Goal: Task Accomplishment & Management: Manage account settings

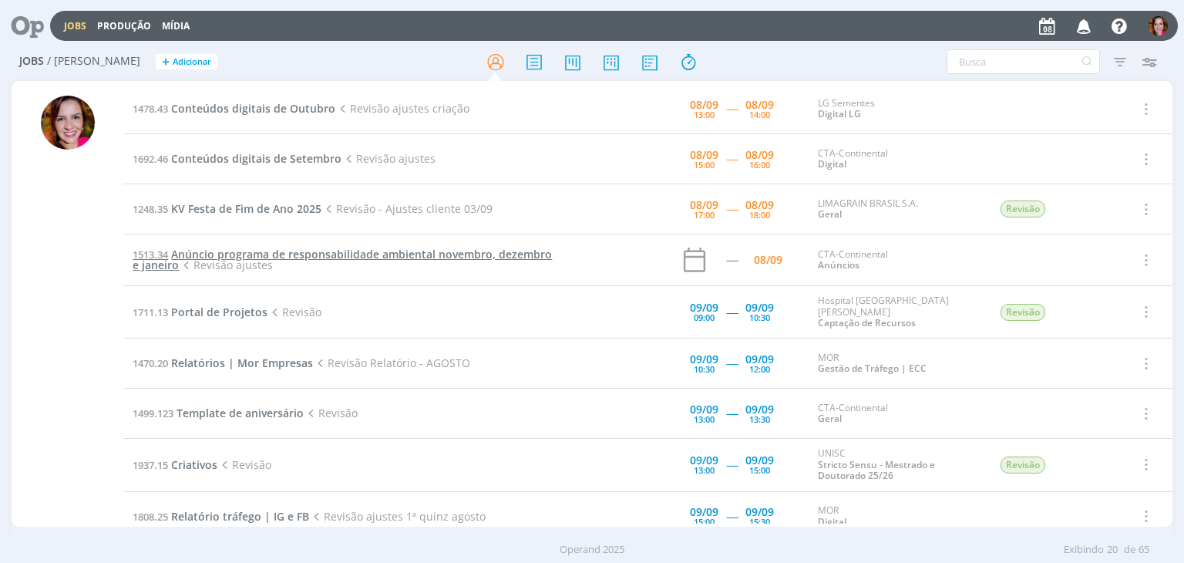
click at [363, 255] on span "Anúncio programa de responsabilidade ambiental novembro, dezembro e janeiro" at bounding box center [342, 259] width 419 height 25
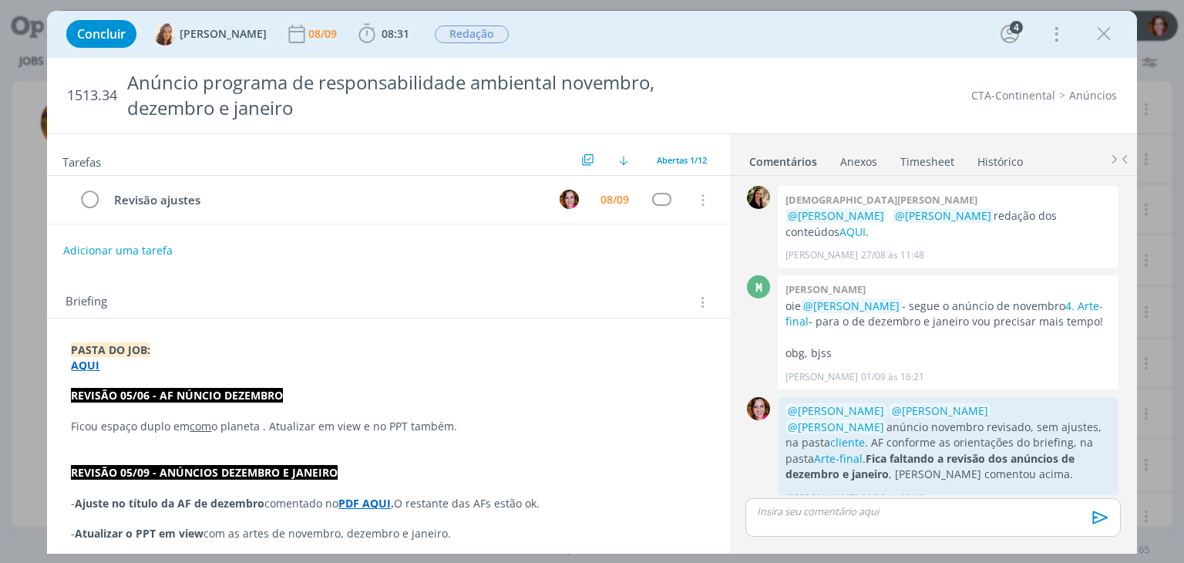
scroll to position [451, 0]
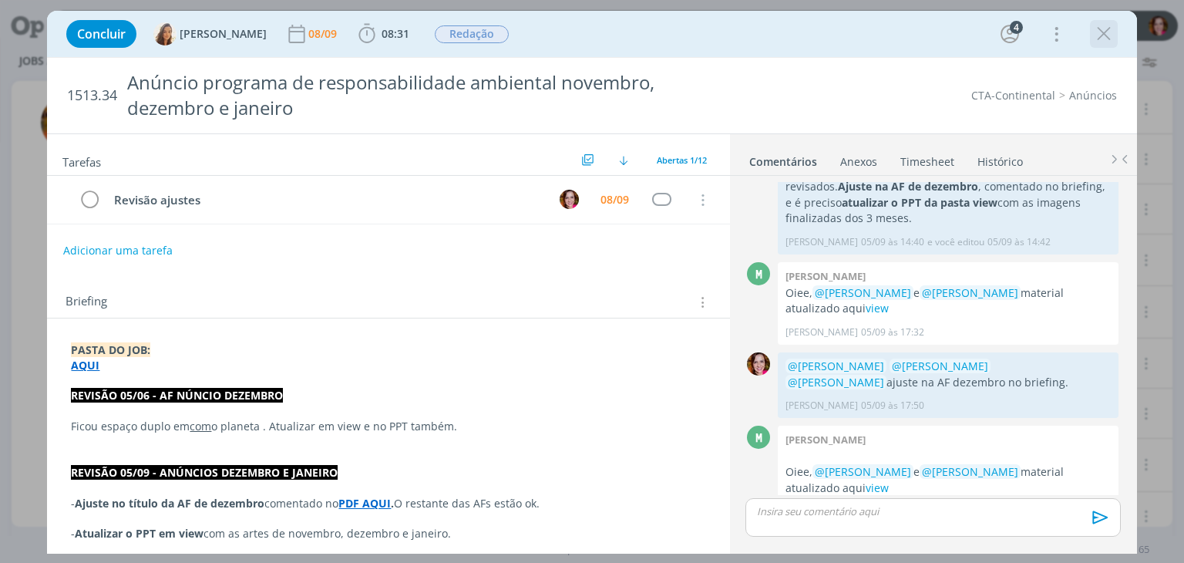
click at [1104, 32] on icon "dialog" at bounding box center [1103, 33] width 23 height 23
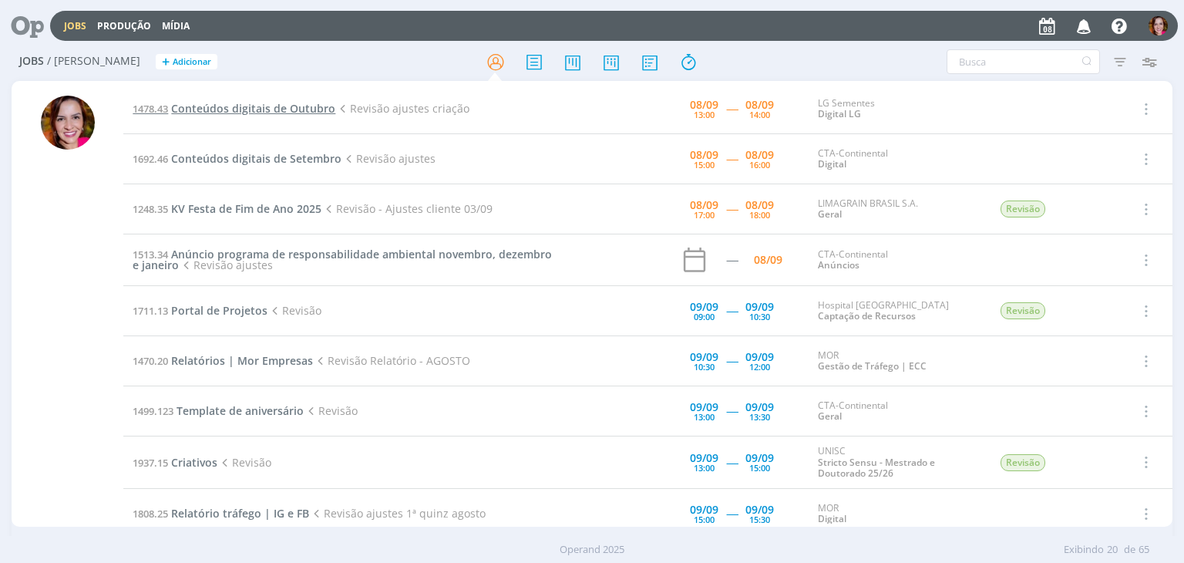
click at [236, 106] on span "Conteúdos digitais de Outubro" at bounding box center [253, 108] width 164 height 15
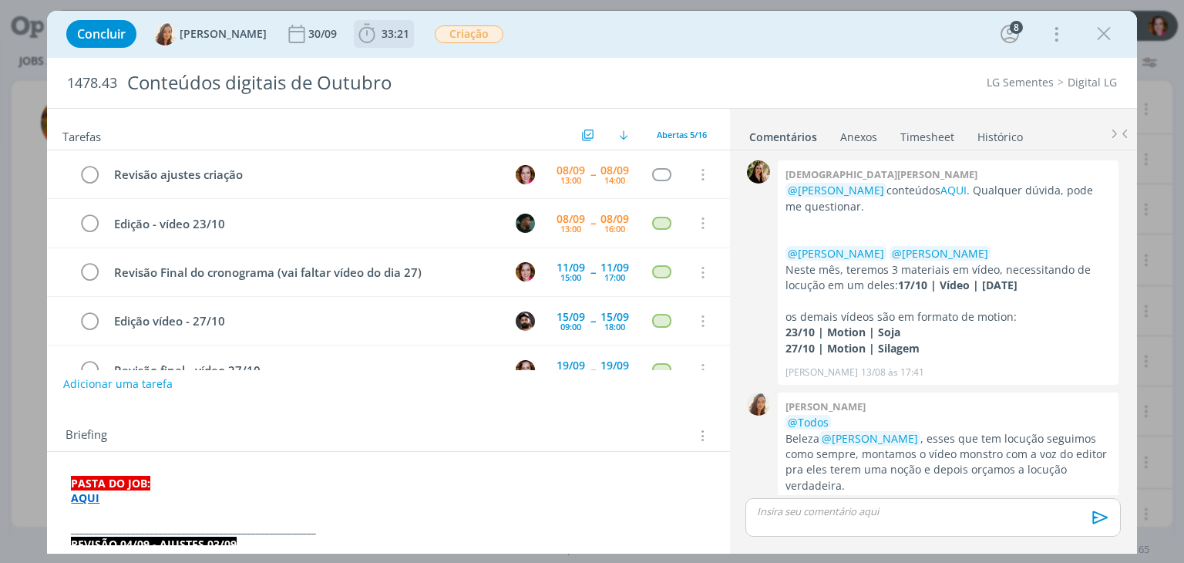
scroll to position [815, 0]
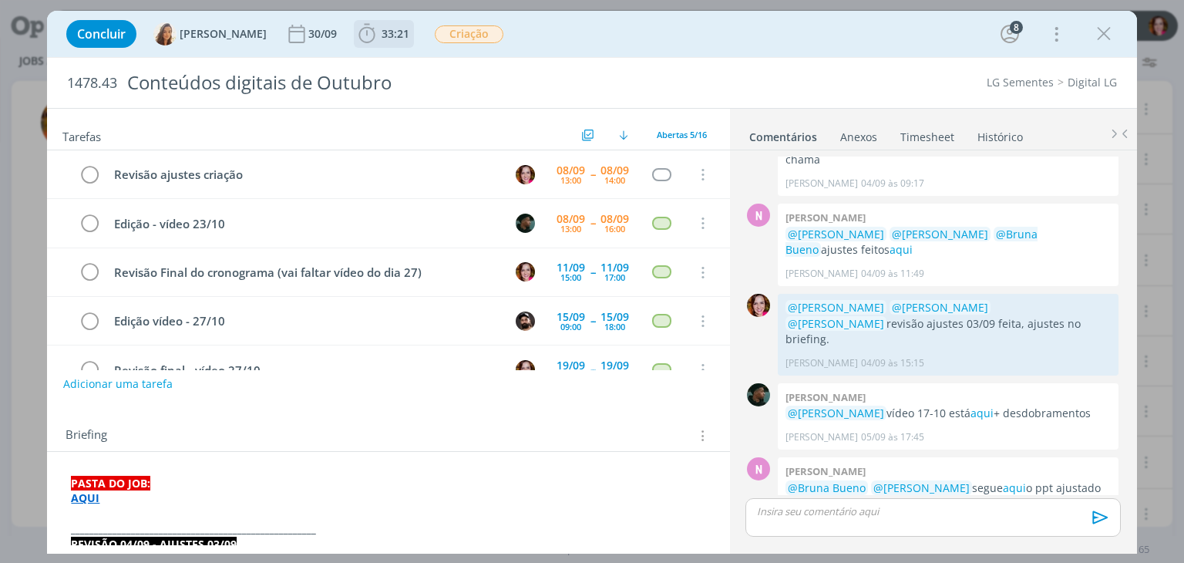
click at [385, 36] on span "33:21" at bounding box center [395, 33] width 28 height 15
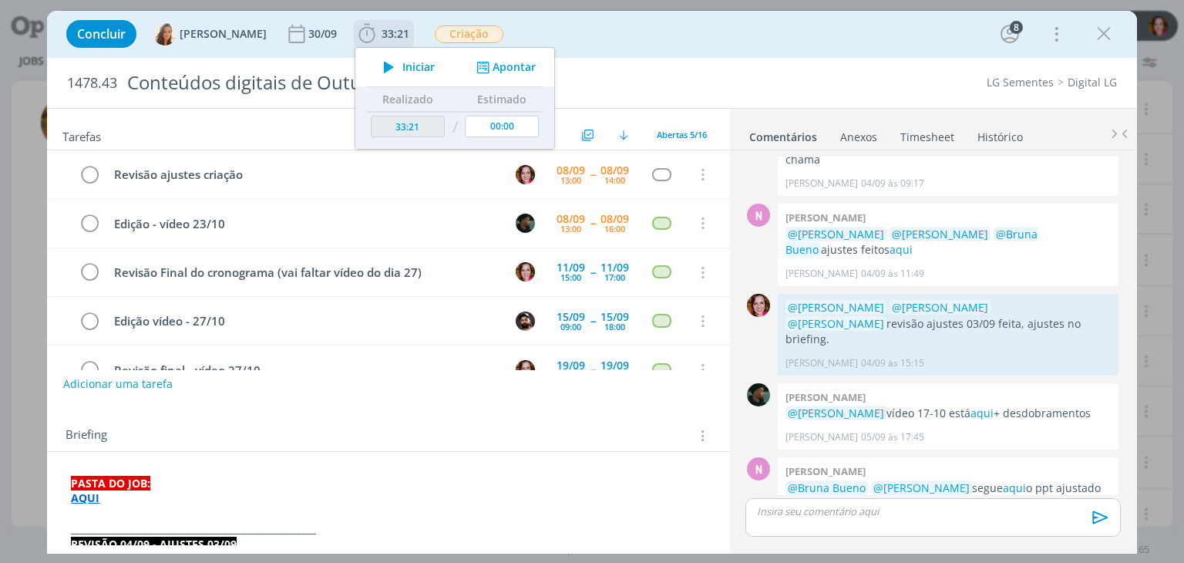
click at [402, 69] on span "Iniciar" at bounding box center [418, 67] width 32 height 11
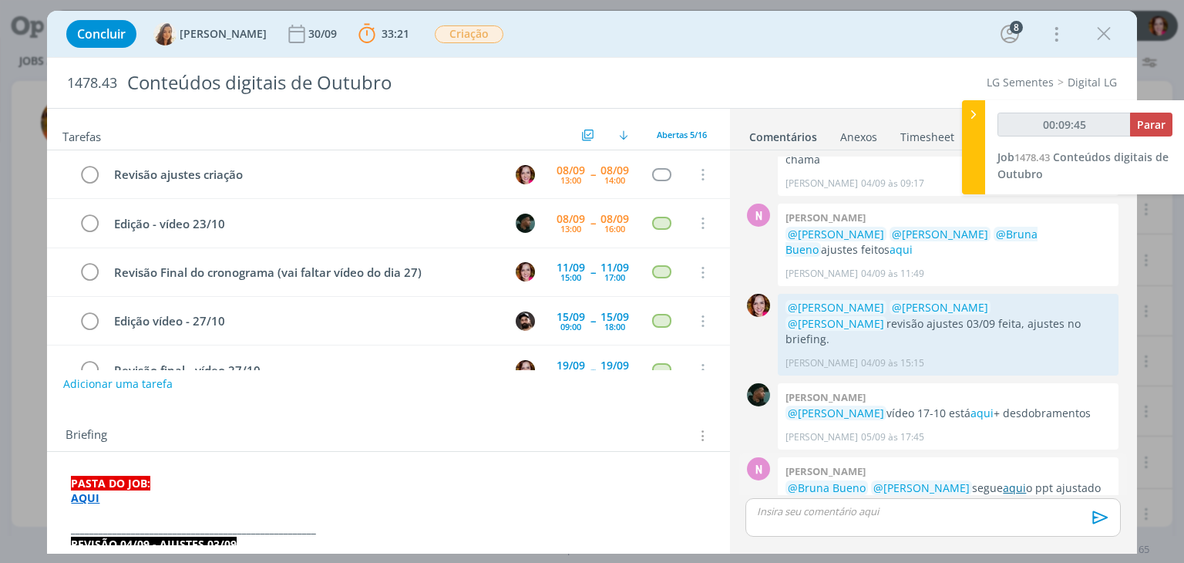
click at [1017, 480] on link "aqui" at bounding box center [1014, 487] width 23 height 15
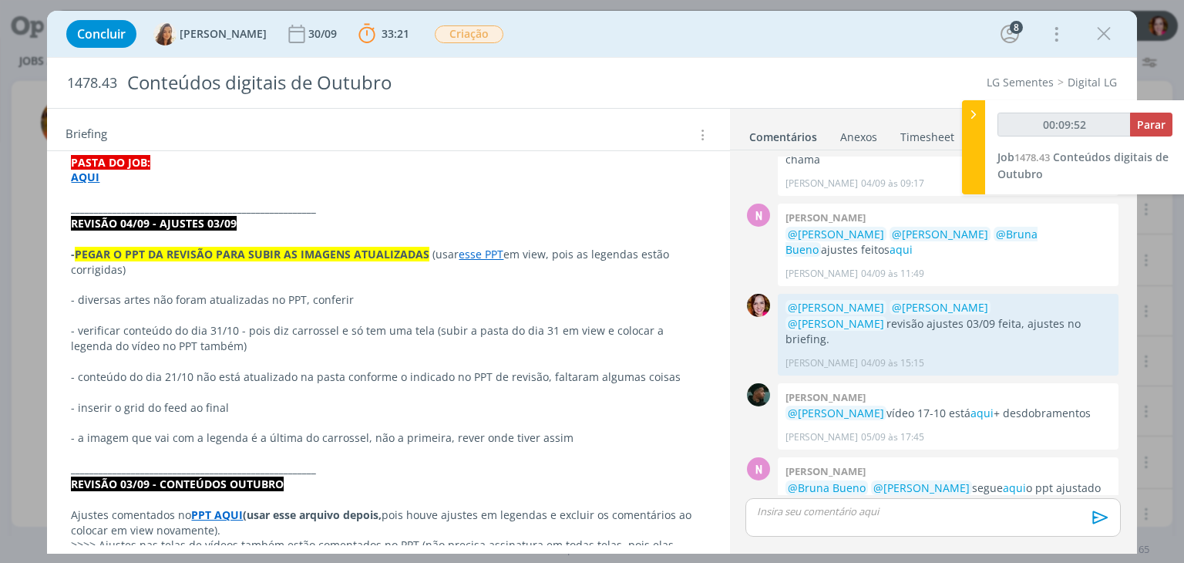
scroll to position [336, 0]
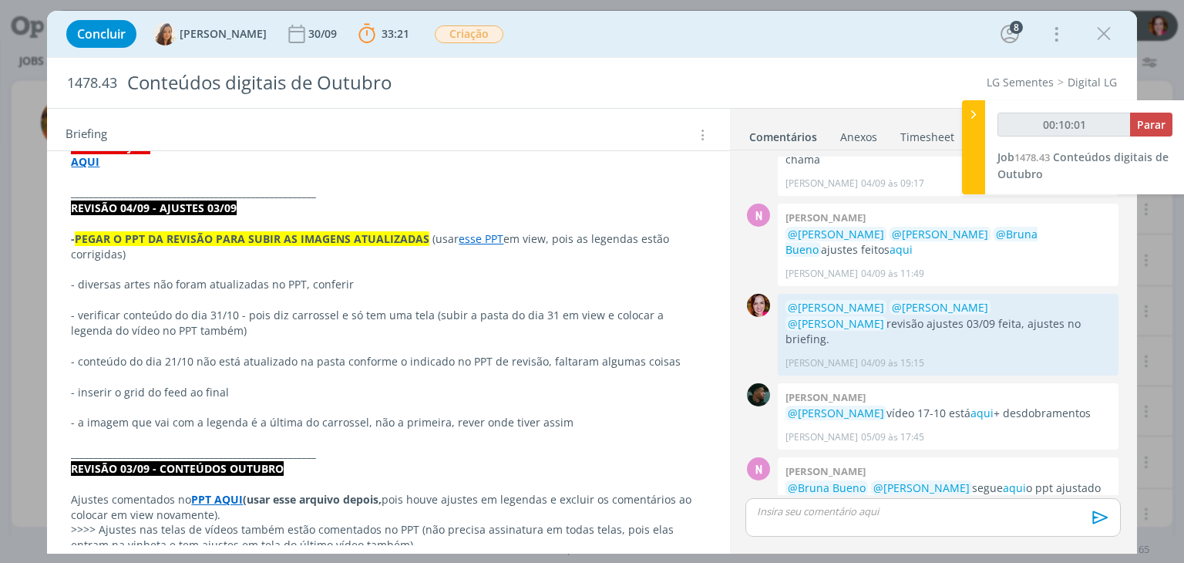
click at [473, 240] on link "esse PPT" at bounding box center [481, 238] width 45 height 15
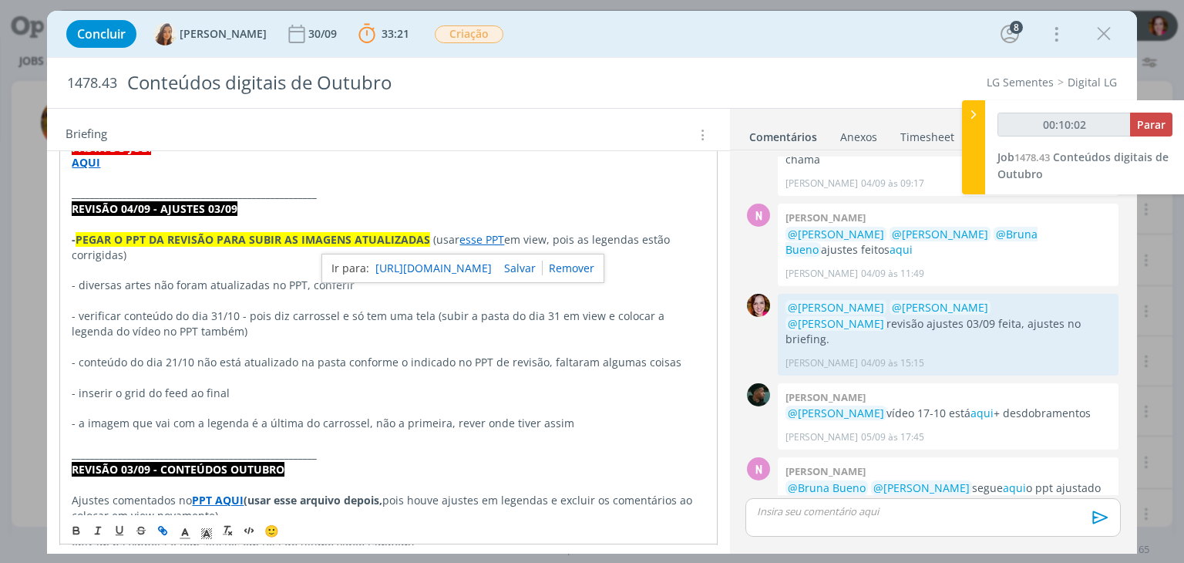
click at [476, 267] on link "https://sobeae.sharepoint.com/:p:/r/sites/SOBEAE/_layouts/15/Doc.aspx?sourcedoc…" at bounding box center [433, 268] width 116 height 20
click at [190, 432] on p "dialog" at bounding box center [388, 438] width 633 height 15
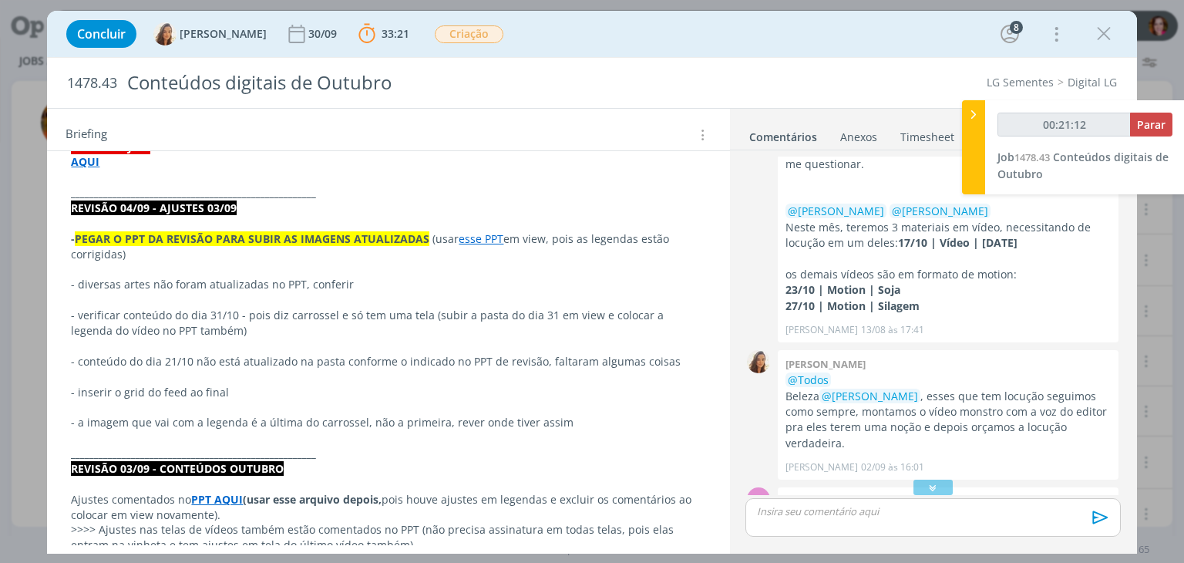
scroll to position [0, 0]
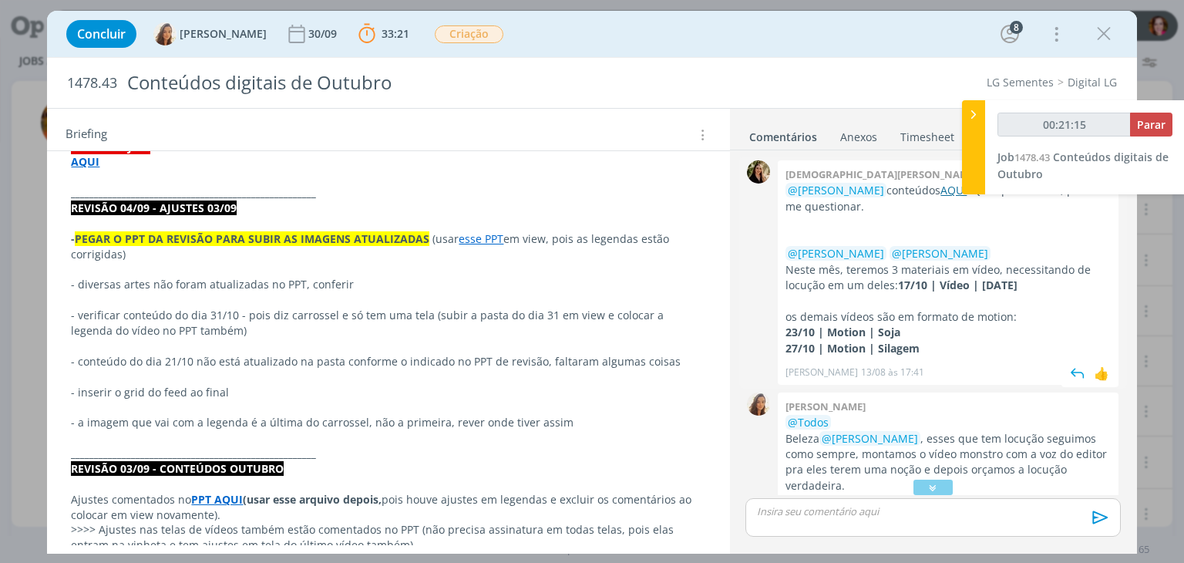
click at [940, 192] on link "AQUI" at bounding box center [953, 190] width 26 height 15
click at [80, 161] on strong "AQUI" at bounding box center [85, 161] width 29 height 15
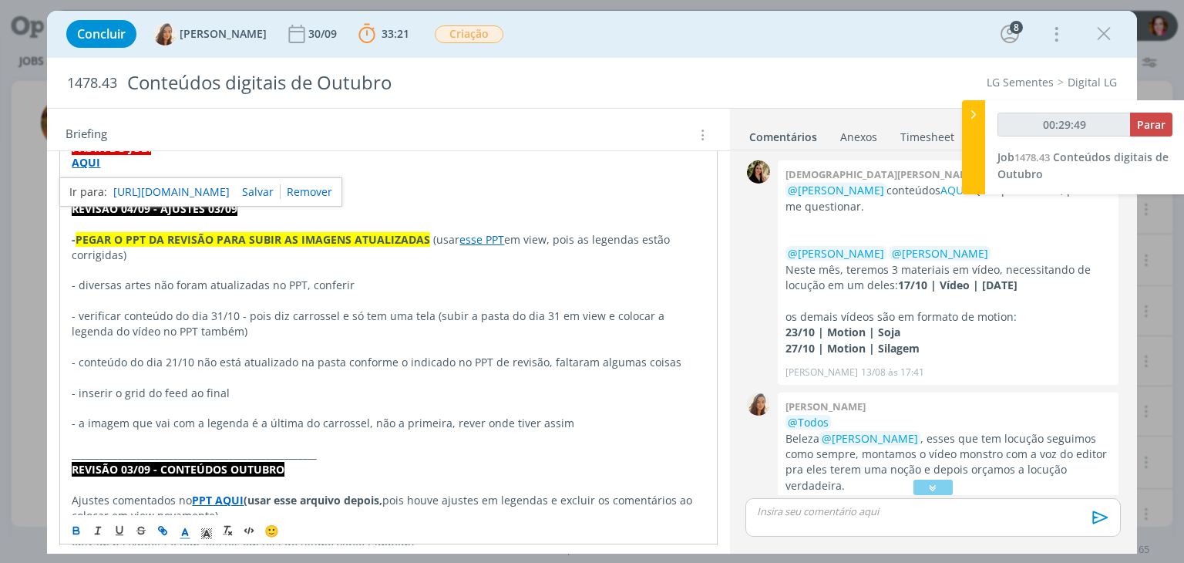
click at [136, 192] on link "https://sobeae.sharepoint.com/:f:/s/SOBEAE/EoBQv3DjHyBJkxGOtul4d5wBQn0yRm-8MGRY…" at bounding box center [171, 192] width 116 height 20
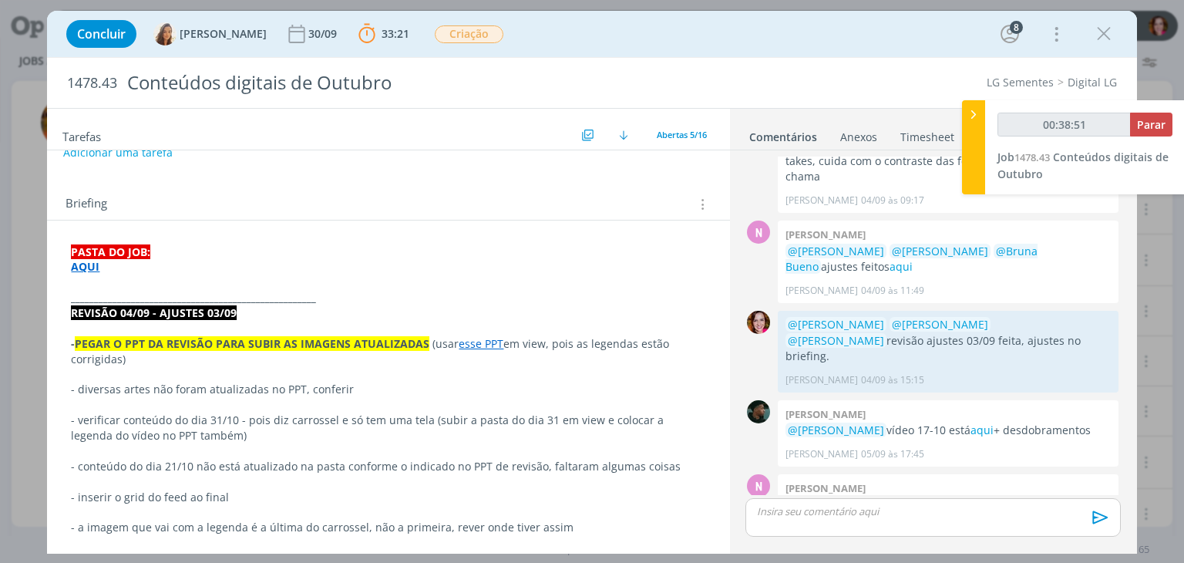
scroll to position [815, 0]
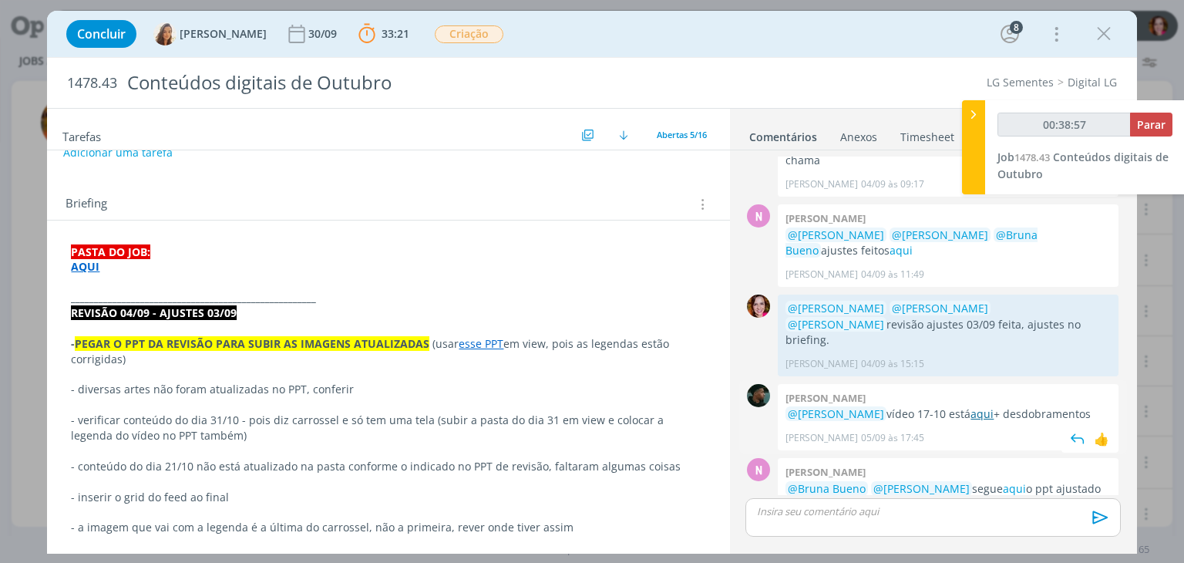
click at [970, 406] on link "aqui" at bounding box center [981, 413] width 23 height 15
type input "00:43:42"
click at [766, 515] on p "dialog" at bounding box center [933, 511] width 350 height 14
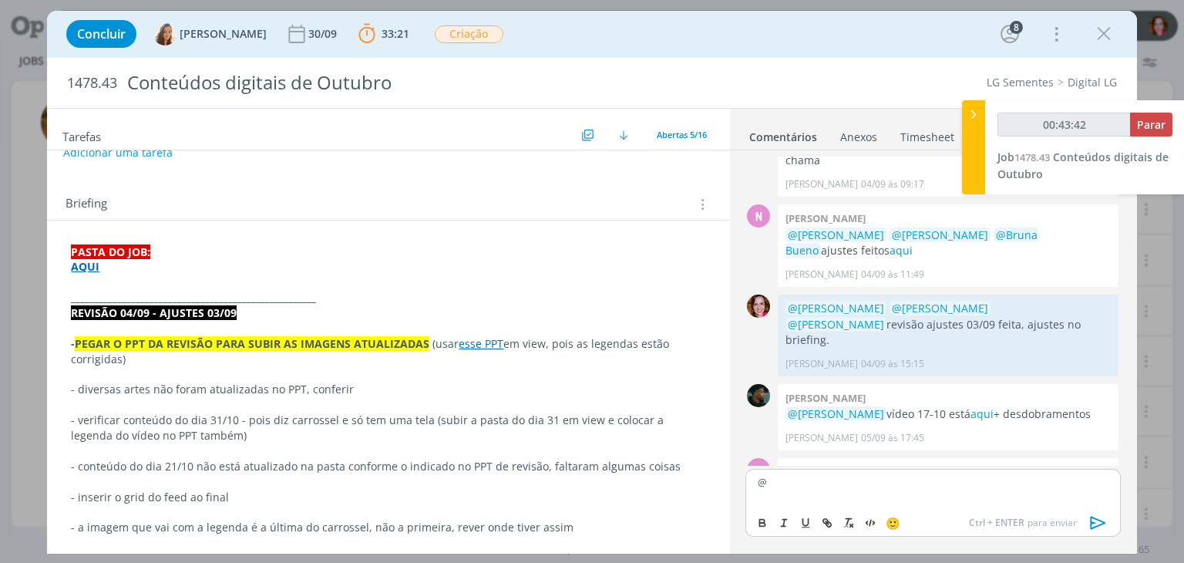
scroll to position [845, 0]
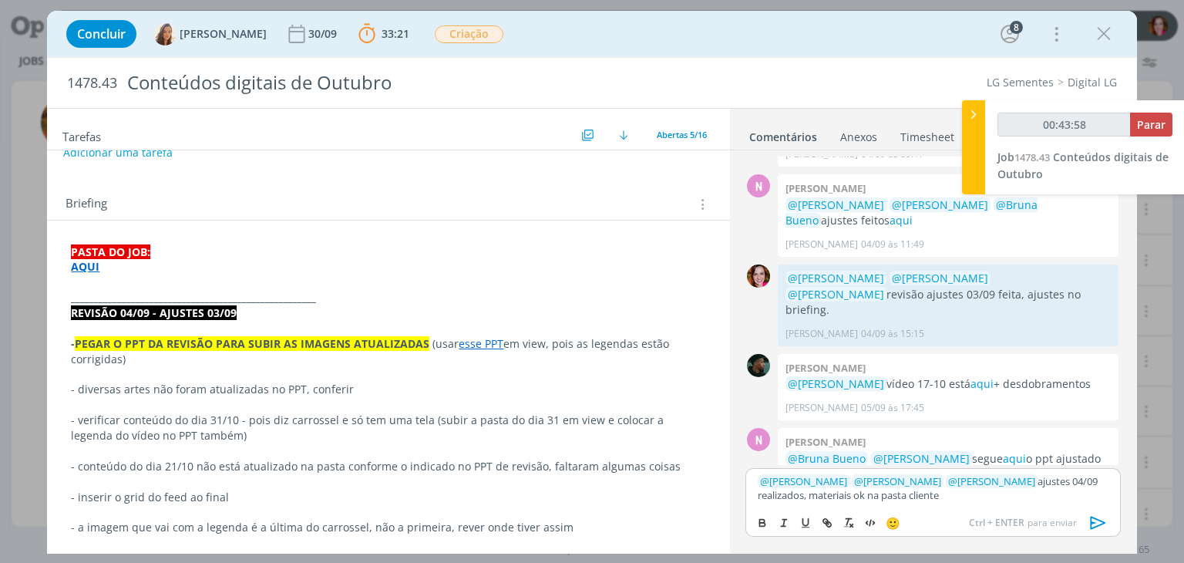
type input "00:43:59"
type input "cliente"
type input "00:44:00"
paste input "https://sobeae.sharepoint.com/sites/SOBEAE/Documentos%20Compartilhados/Forms/Al…"
type input "https://sobeae.sharepoint.com/sites/SOBEAE/Documentos%20Compartilhados/Forms/Al…"
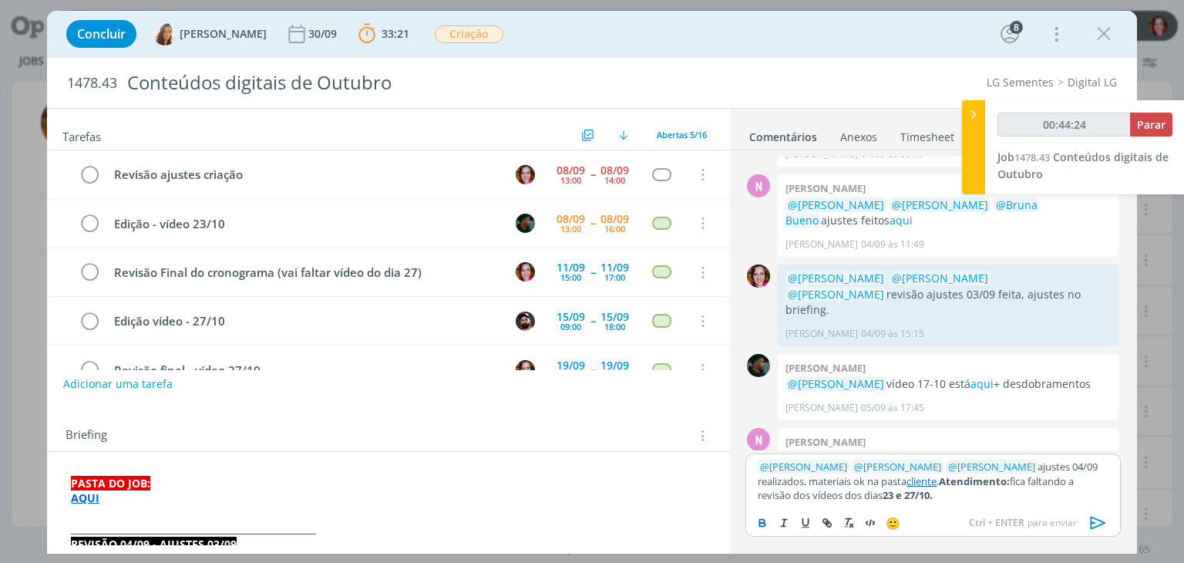
scroll to position [832, 0]
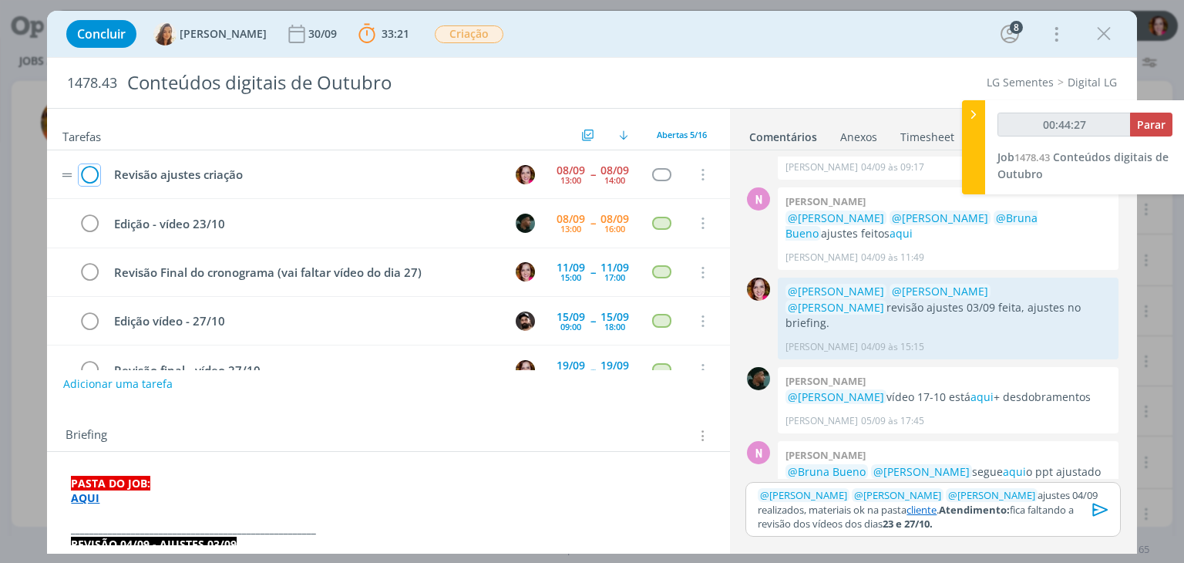
click at [86, 171] on icon "dialog" at bounding box center [90, 174] width 22 height 23
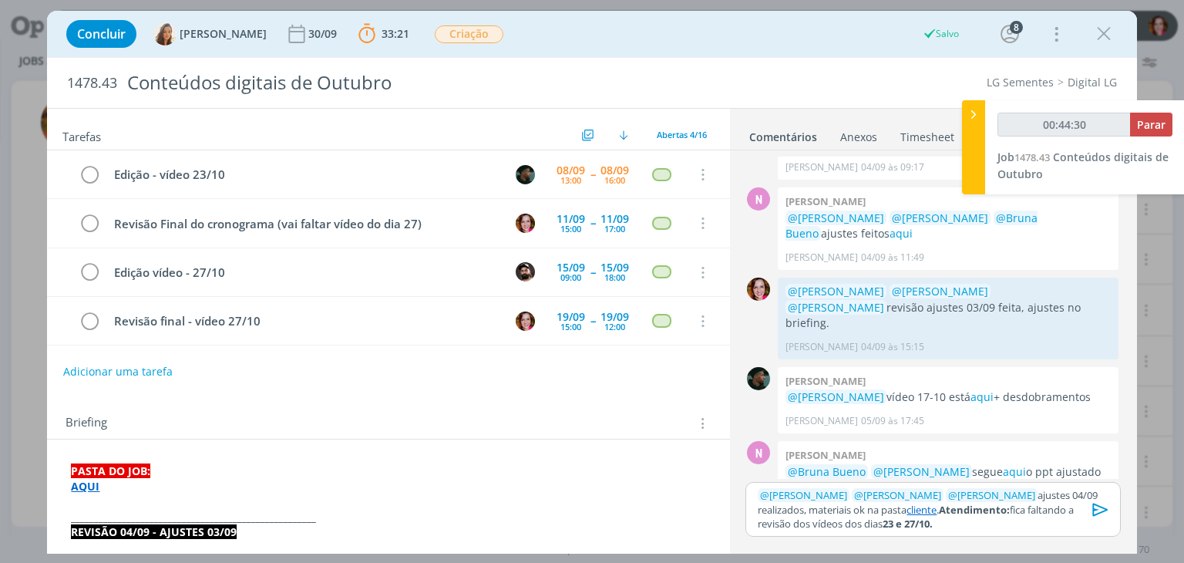
click at [1093, 512] on icon "dialog" at bounding box center [1099, 508] width 15 height 13
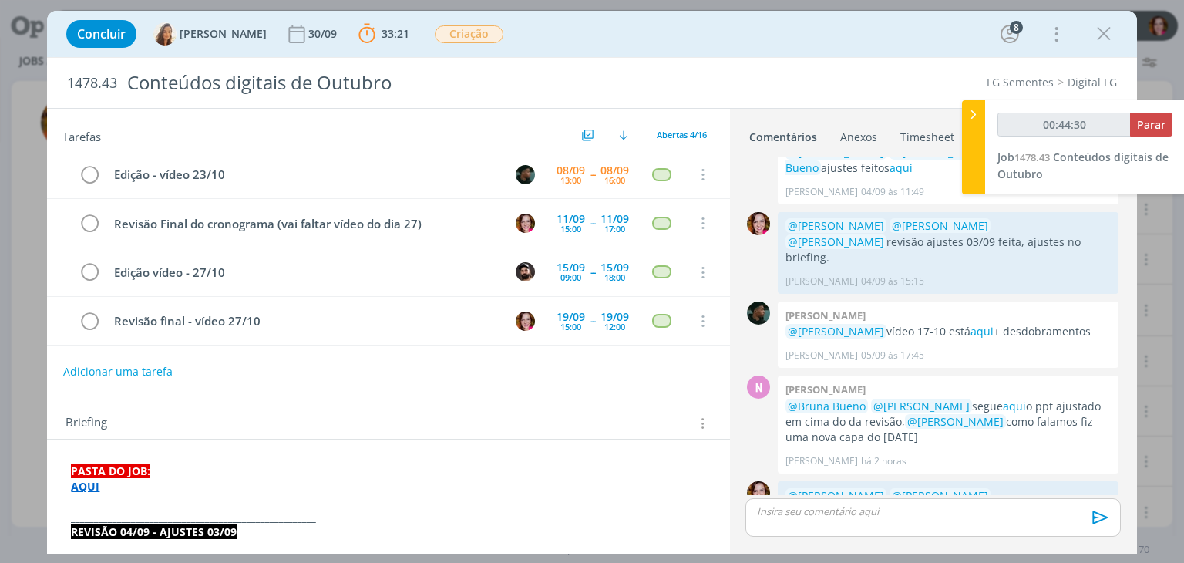
scroll to position [905, 0]
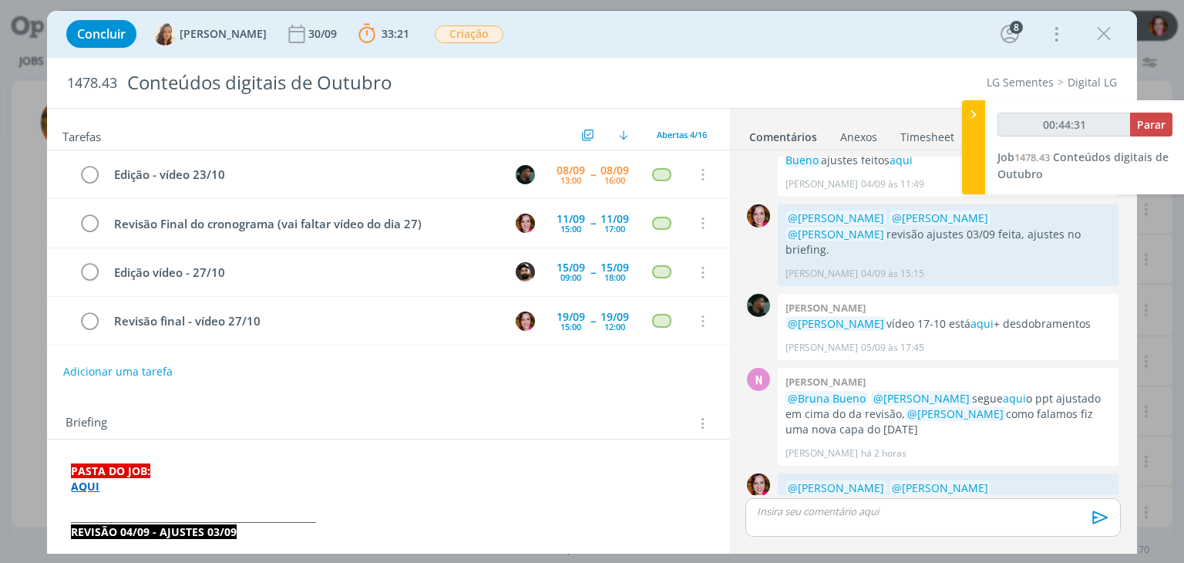
type input "00:44:32"
click at [1146, 129] on span "Parar" at bounding box center [1151, 124] width 29 height 15
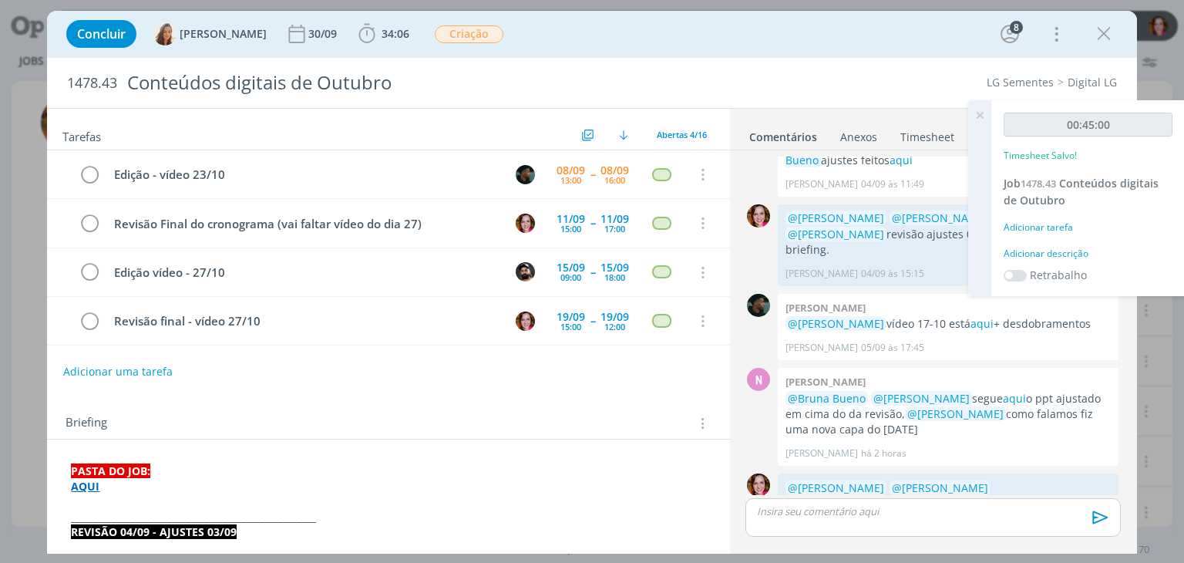
click at [1065, 247] on div "Adicionar descrição" at bounding box center [1087, 254] width 169 height 14
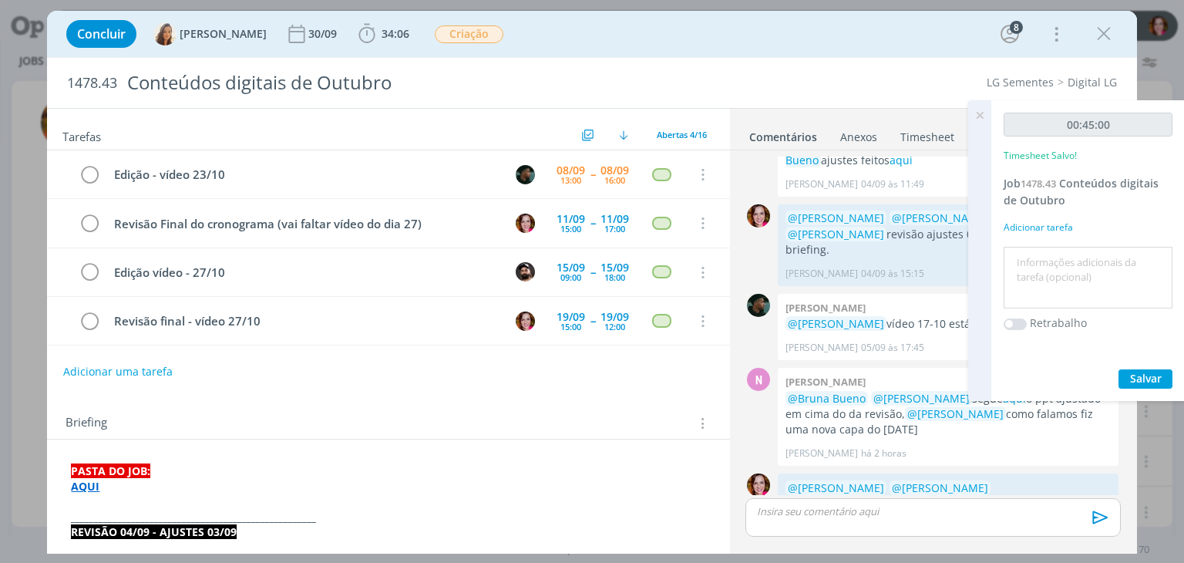
click at [1060, 260] on textarea at bounding box center [1087, 277] width 161 height 55
type textarea "Revisão ajustes 04/09"
click at [1134, 375] on span "Salvar" at bounding box center [1146, 378] width 32 height 15
click at [978, 117] on icon at bounding box center [980, 115] width 28 height 30
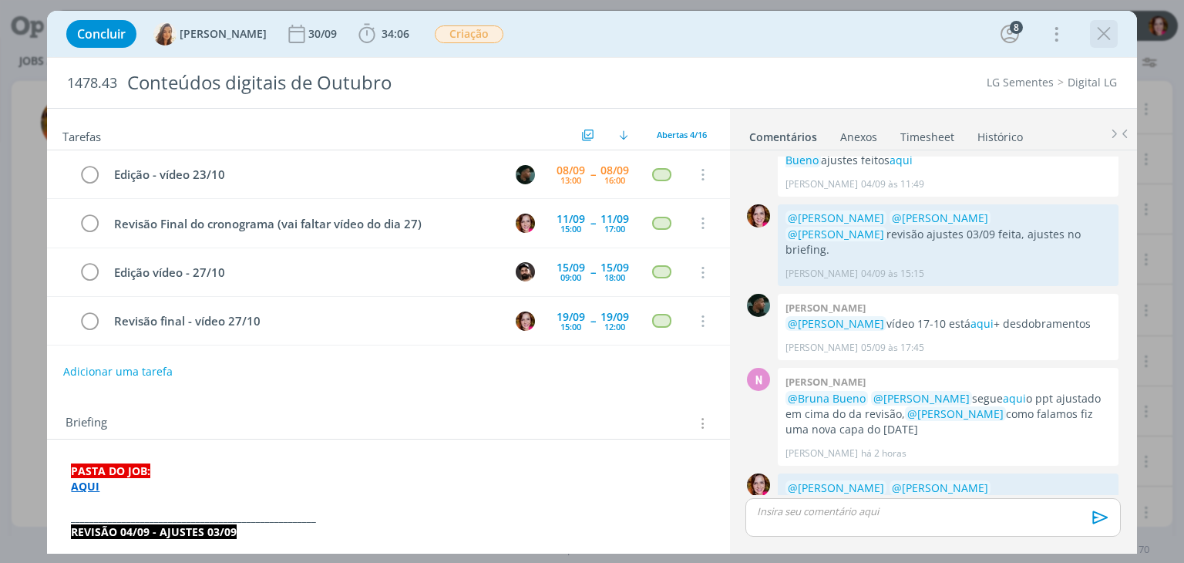
click at [1104, 33] on icon "dialog" at bounding box center [1103, 33] width 23 height 23
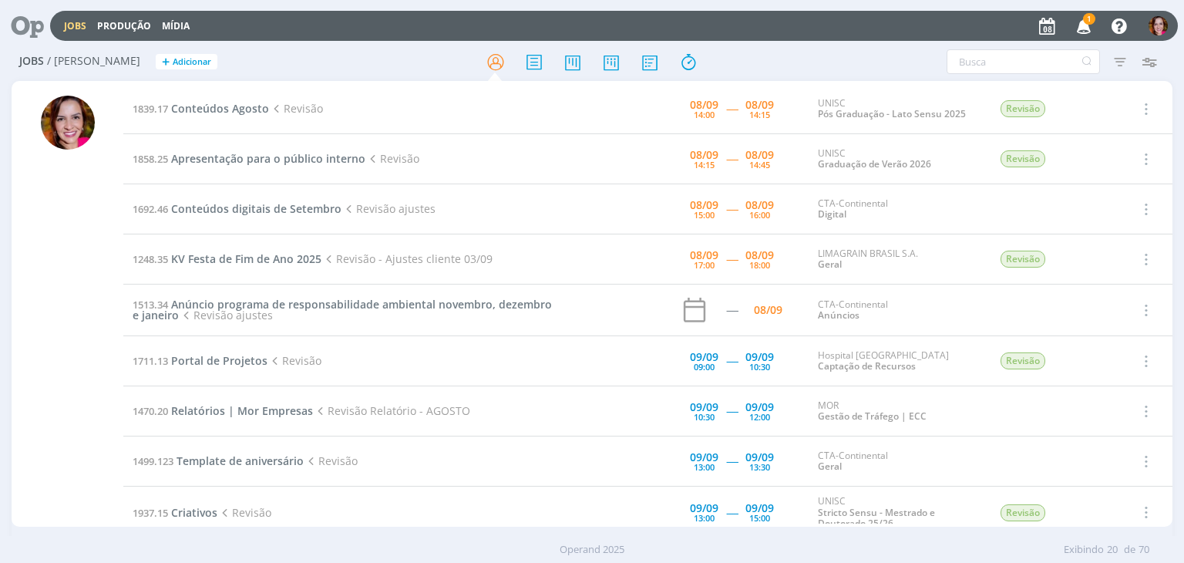
click at [1080, 25] on icon "button" at bounding box center [1083, 25] width 27 height 26
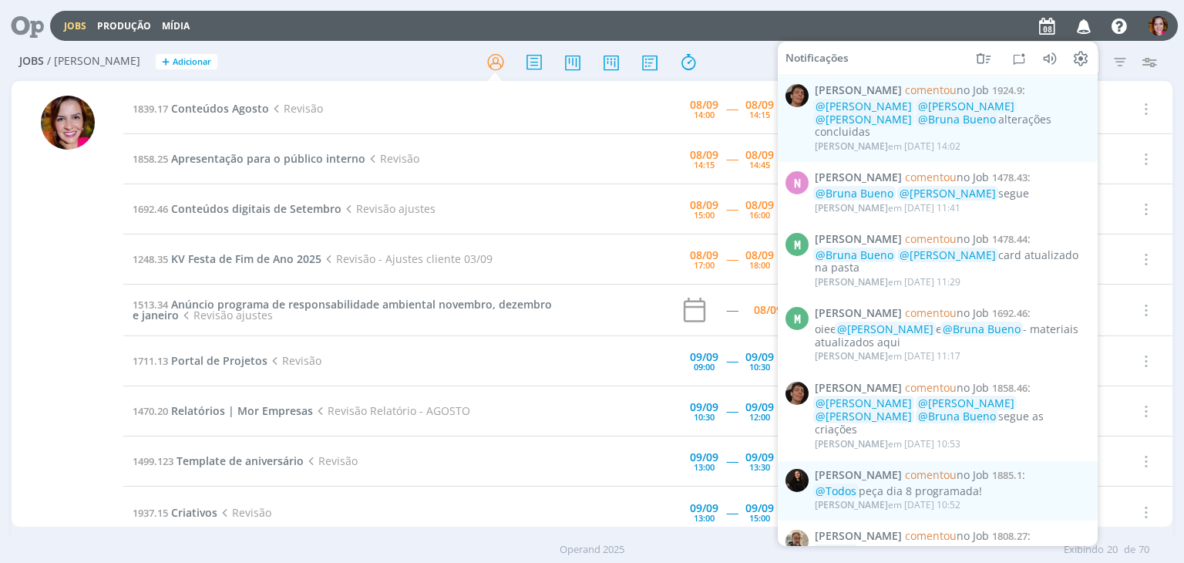
click at [307, 72] on h2 "Jobs / Minha Pauta + Adicionar" at bounding box center [204, 59] width 371 height 32
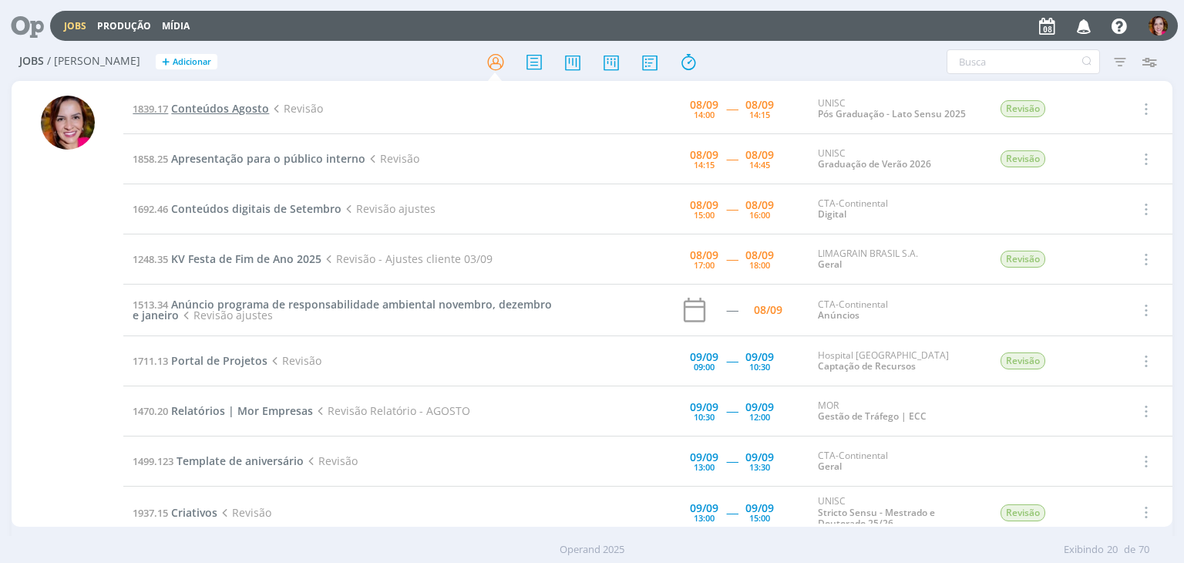
click at [215, 109] on span "Conteúdos Agosto" at bounding box center [220, 108] width 98 height 15
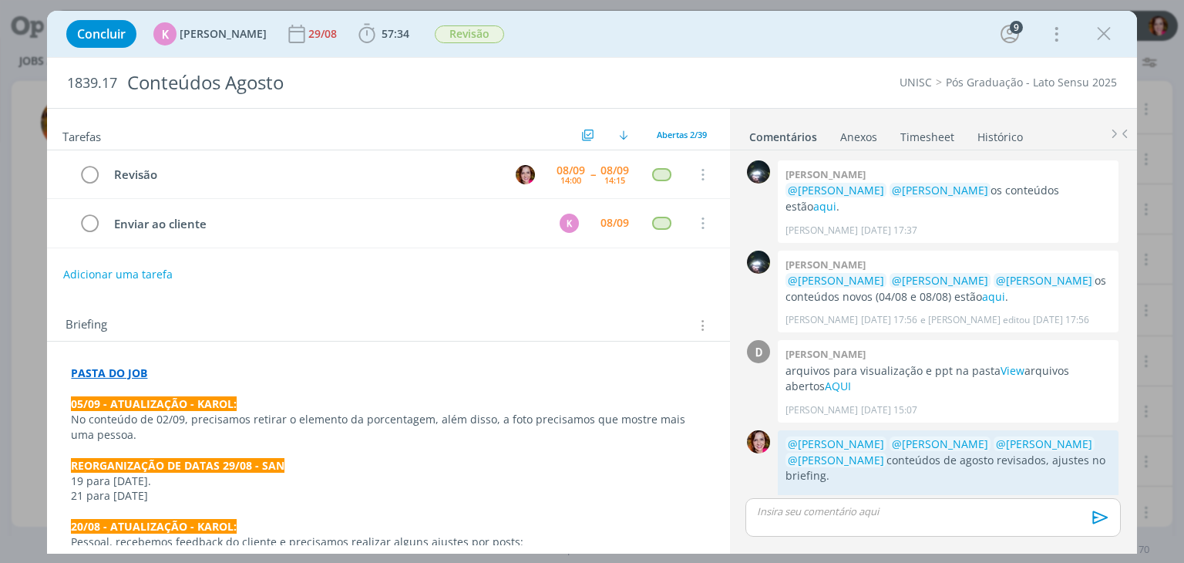
scroll to position [2370, 0]
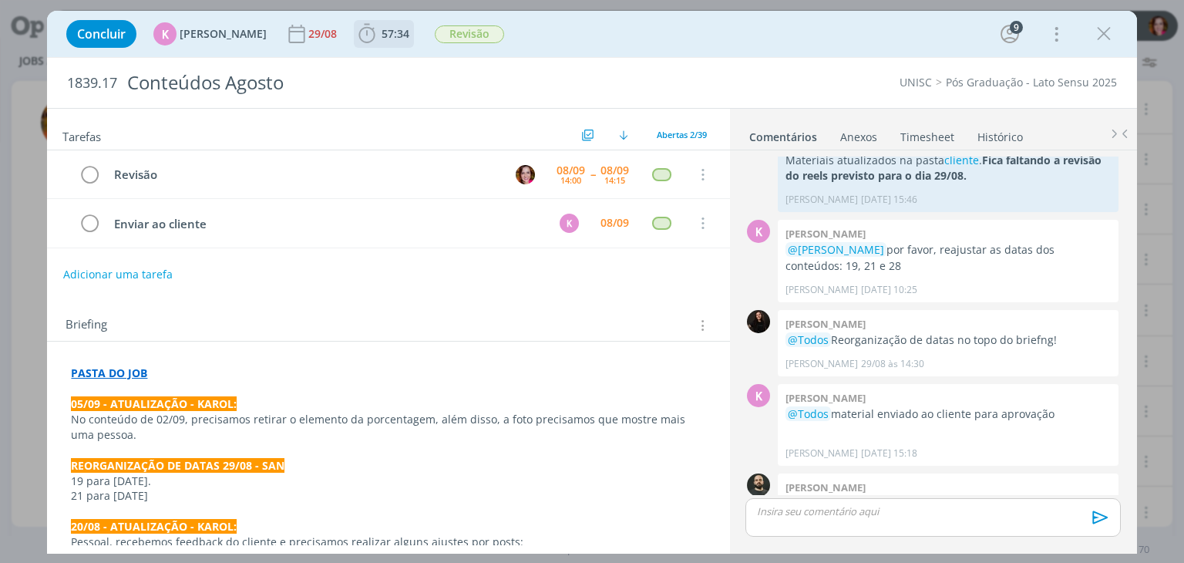
click at [368, 41] on icon "dialog" at bounding box center [366, 33] width 23 height 23
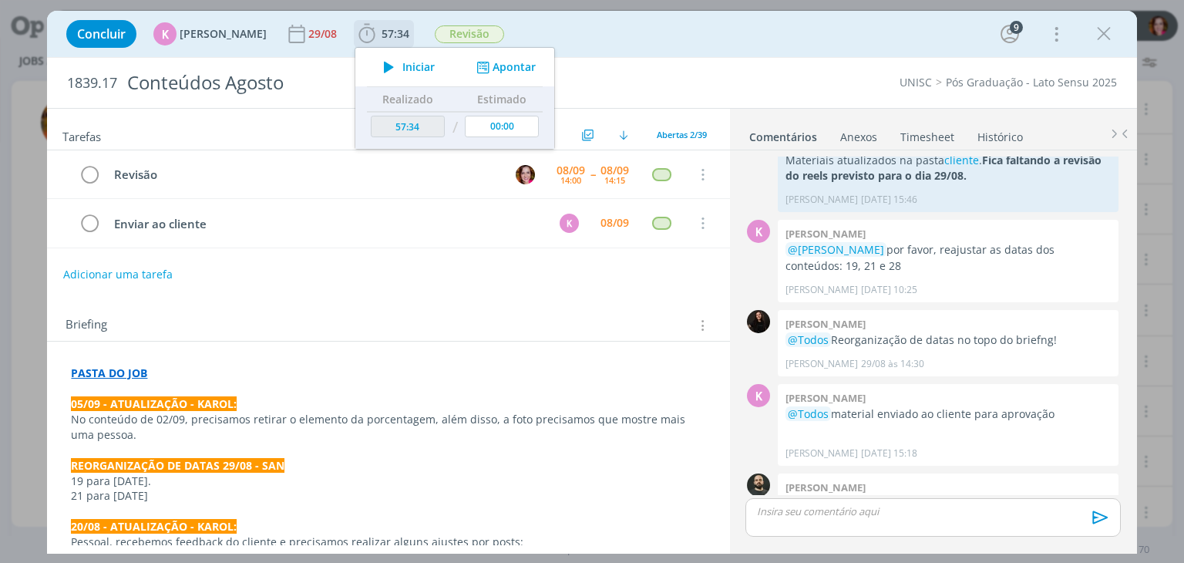
click at [376, 72] on icon "dialog" at bounding box center [388, 67] width 27 height 20
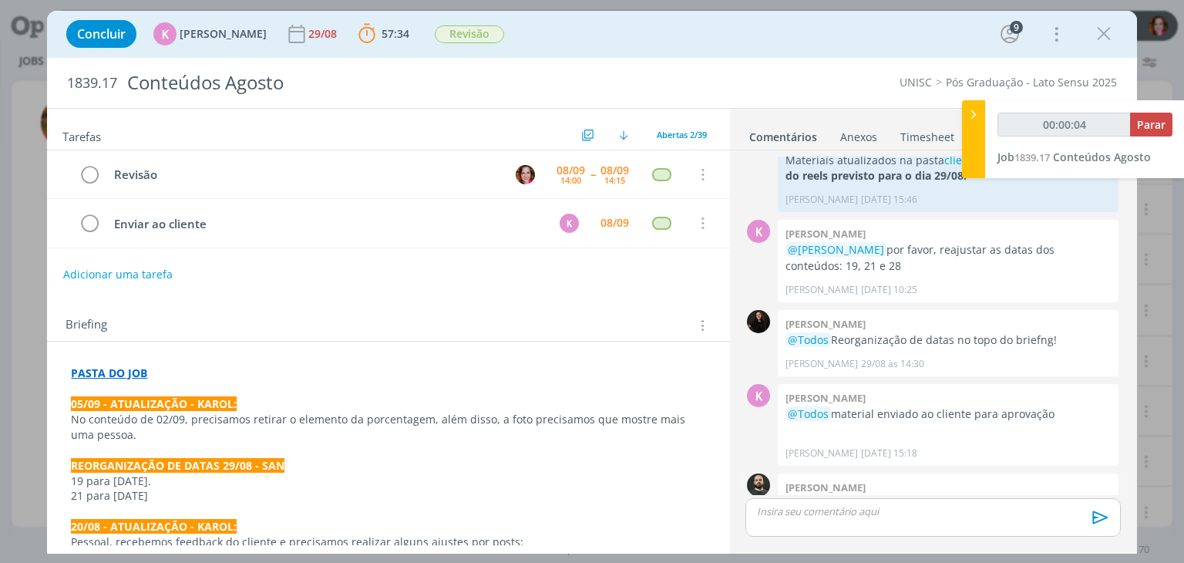
click at [1011, 512] on link "AQUI." at bounding box center [1025, 519] width 29 height 15
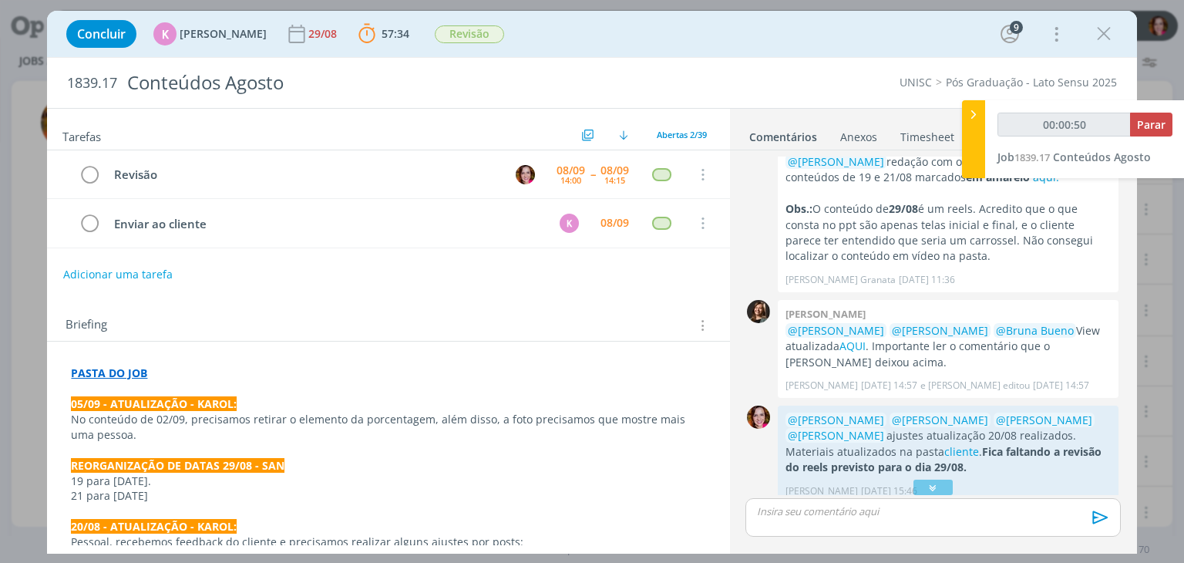
scroll to position [2019, 0]
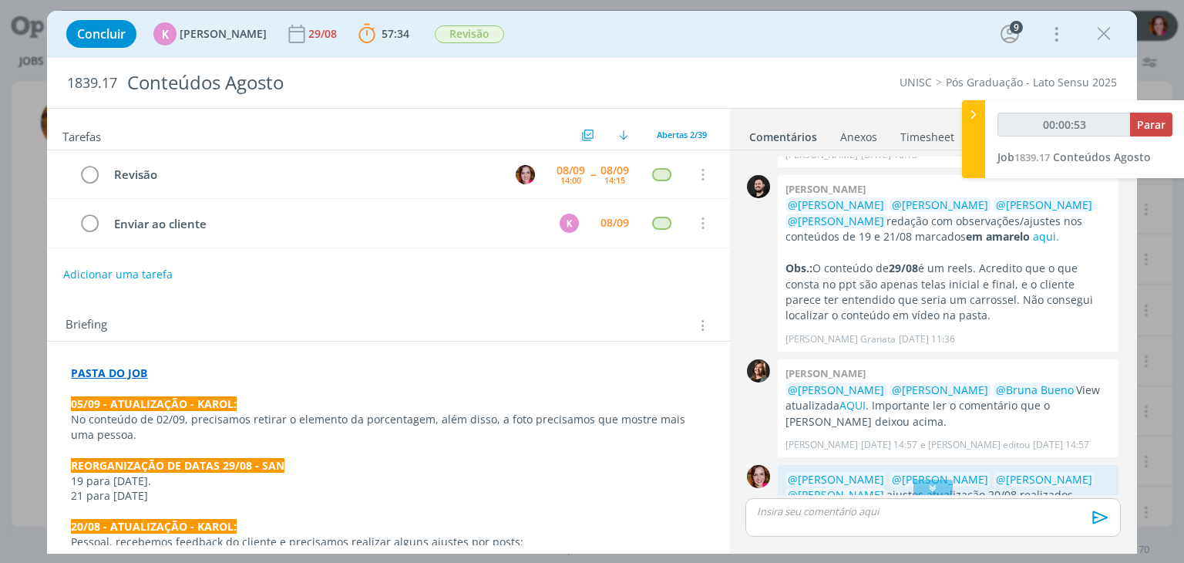
click at [944, 503] on link "cliente" at bounding box center [961, 510] width 35 height 15
click at [938, 482] on div "dialog" at bounding box center [932, 486] width 39 height 15
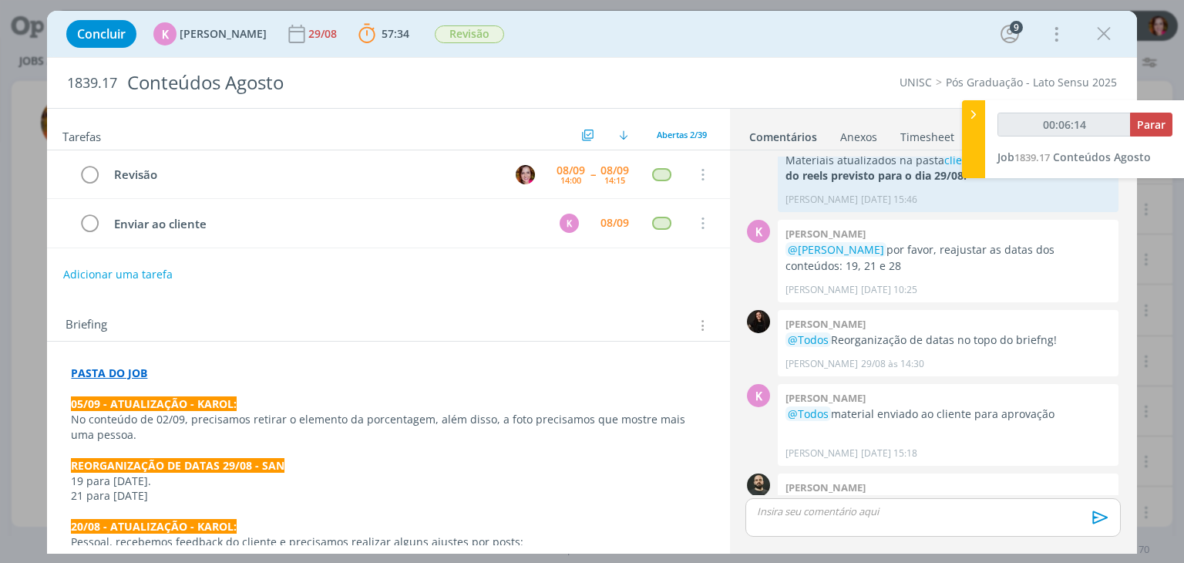
type input "00:06:15"
click at [771, 516] on p "dialog" at bounding box center [933, 511] width 350 height 14
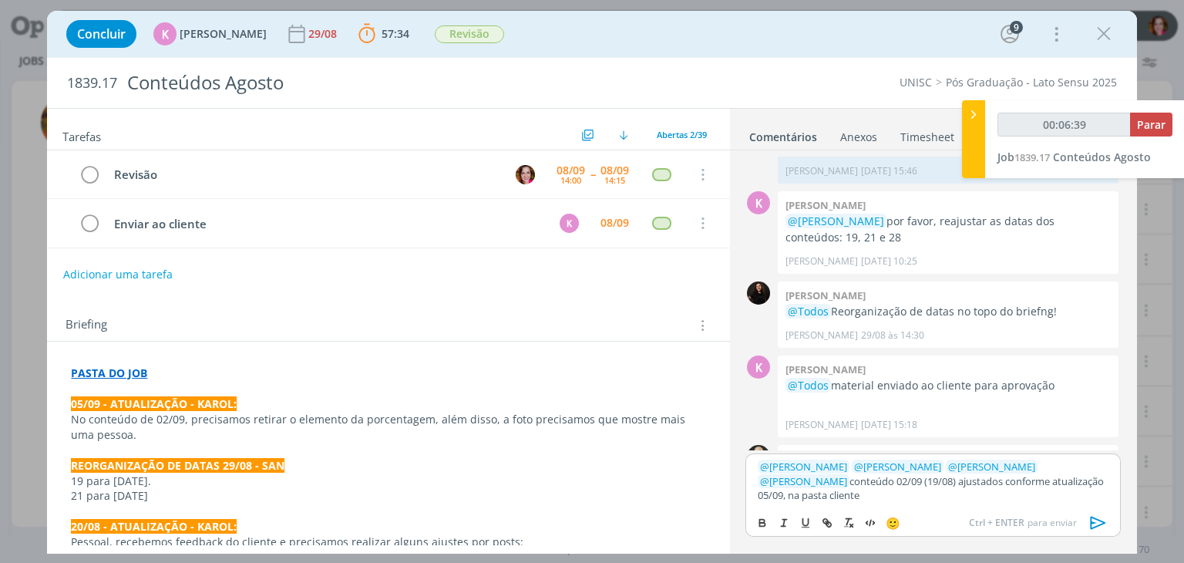
type input "00:06:40"
paste input "https://sobeae.sharepoint.com/sites/SOBEAE/Documentos%20Compartilhados/Forms/Al…"
type input "https://sobeae.sharepoint.com/sites/SOBEAE/Documentos%20Compartilhados/Forms/Al…"
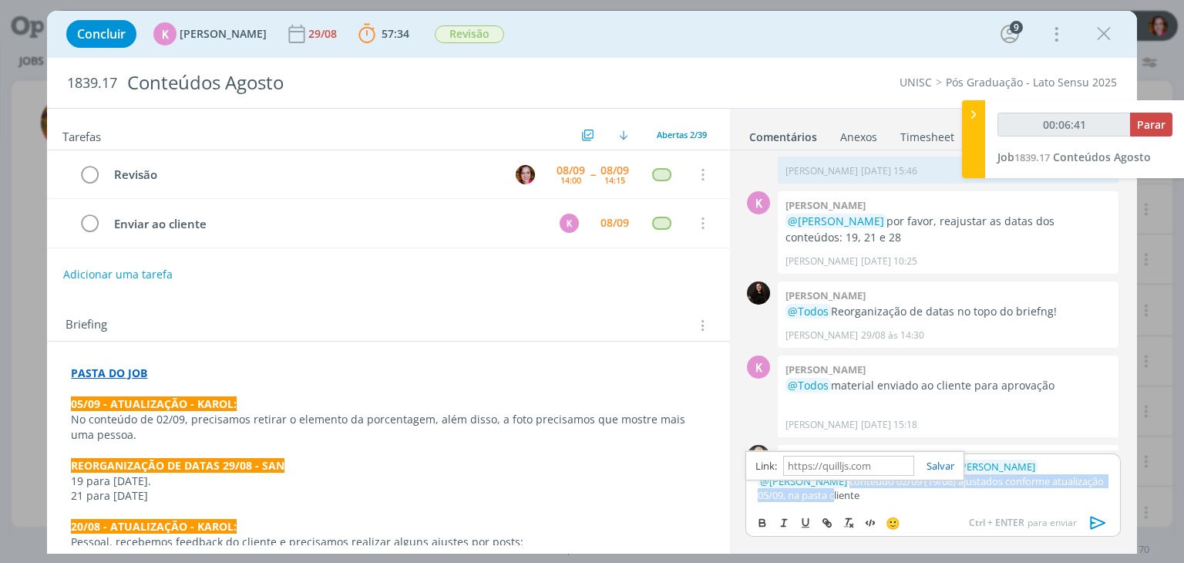
scroll to position [0, 0]
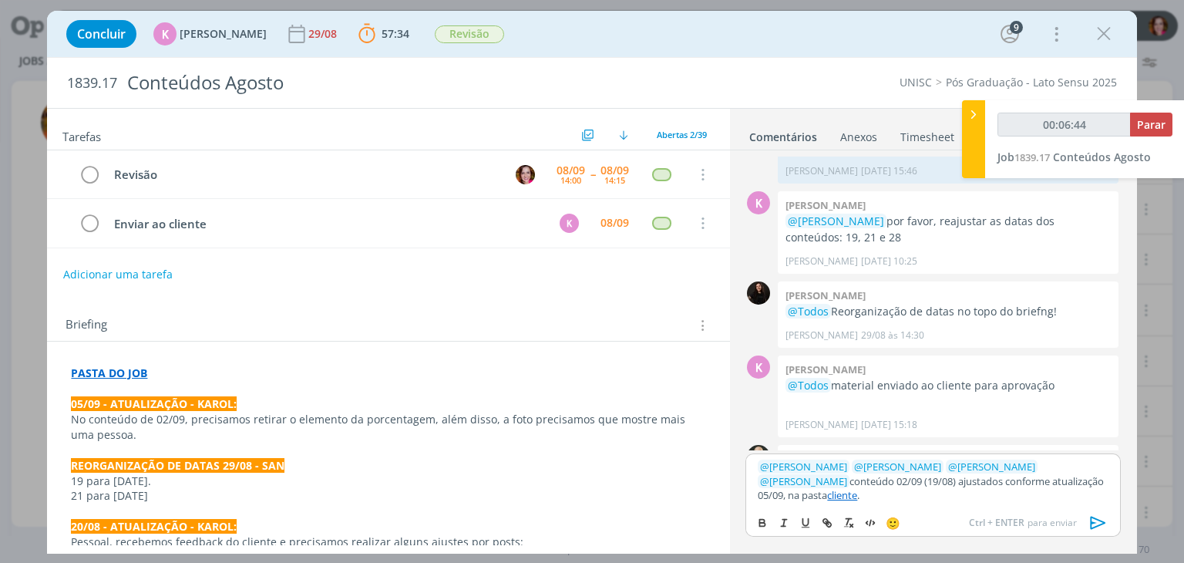
click at [1090, 522] on icon "dialog" at bounding box center [1097, 522] width 15 height 13
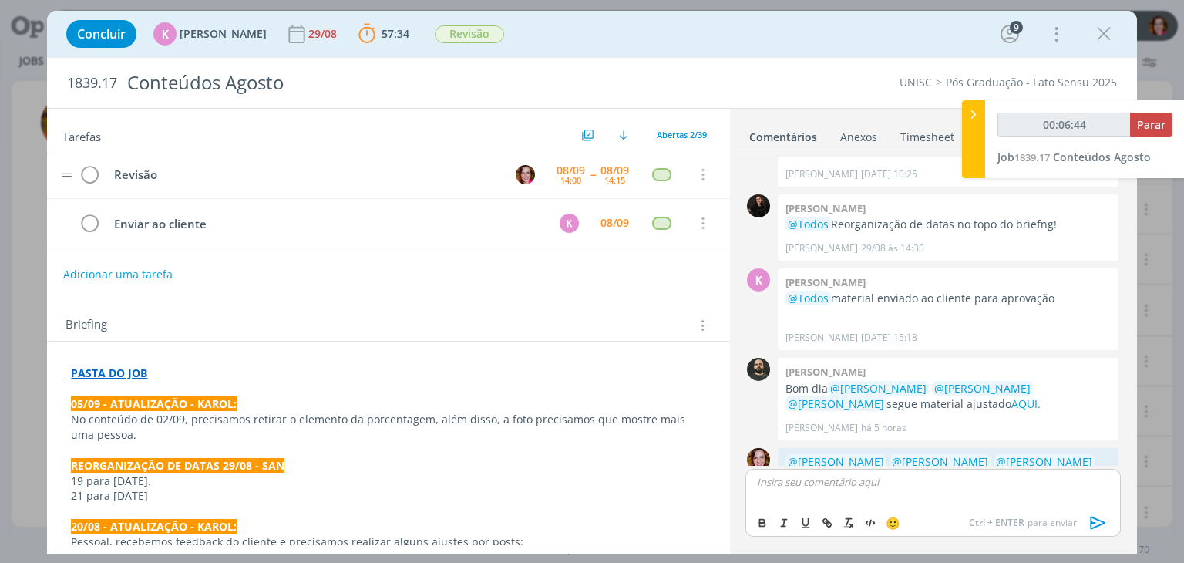
scroll to position [2488, 0]
click at [86, 170] on icon "dialog" at bounding box center [90, 174] width 22 height 23
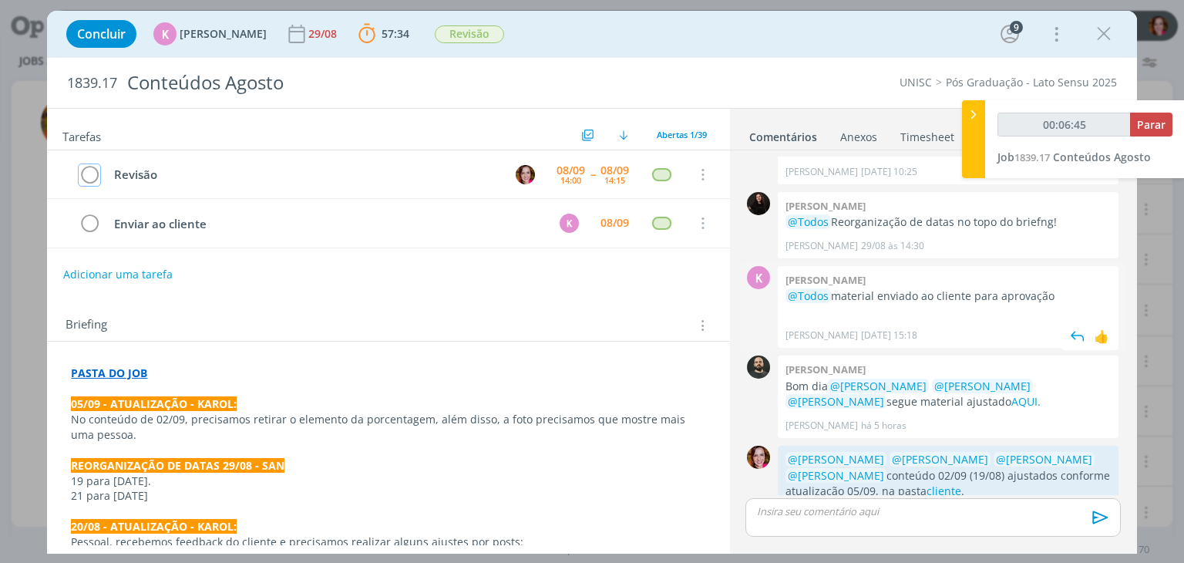
scroll to position [2459, 0]
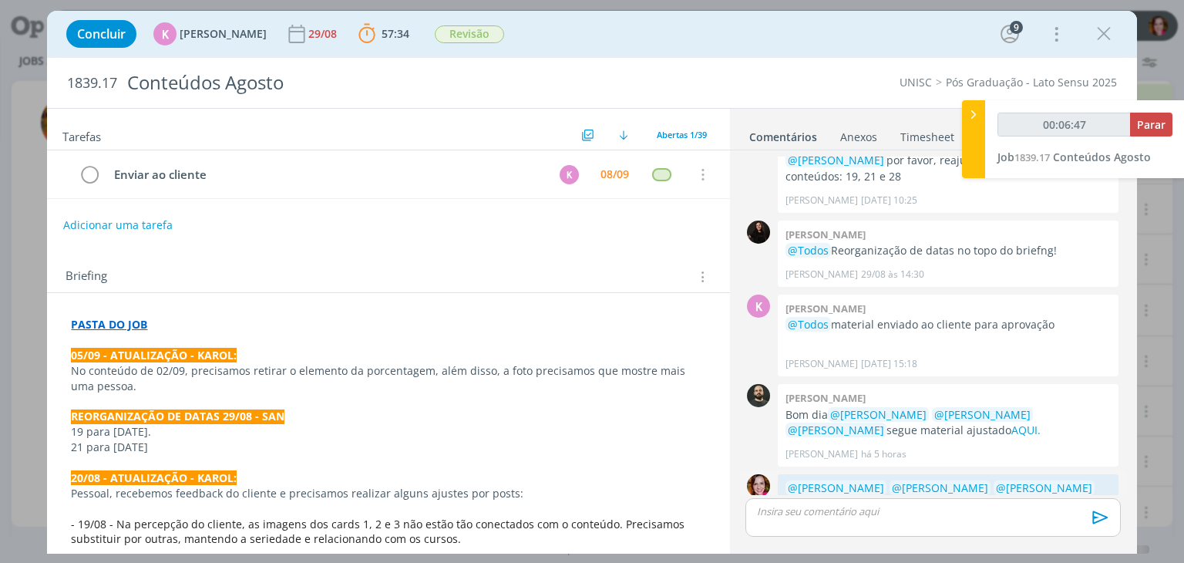
click at [953, 512] on link "cliente" at bounding box center [943, 519] width 35 height 15
type input "00:06:52"
click at [1152, 130] on span "Parar" at bounding box center [1151, 124] width 29 height 15
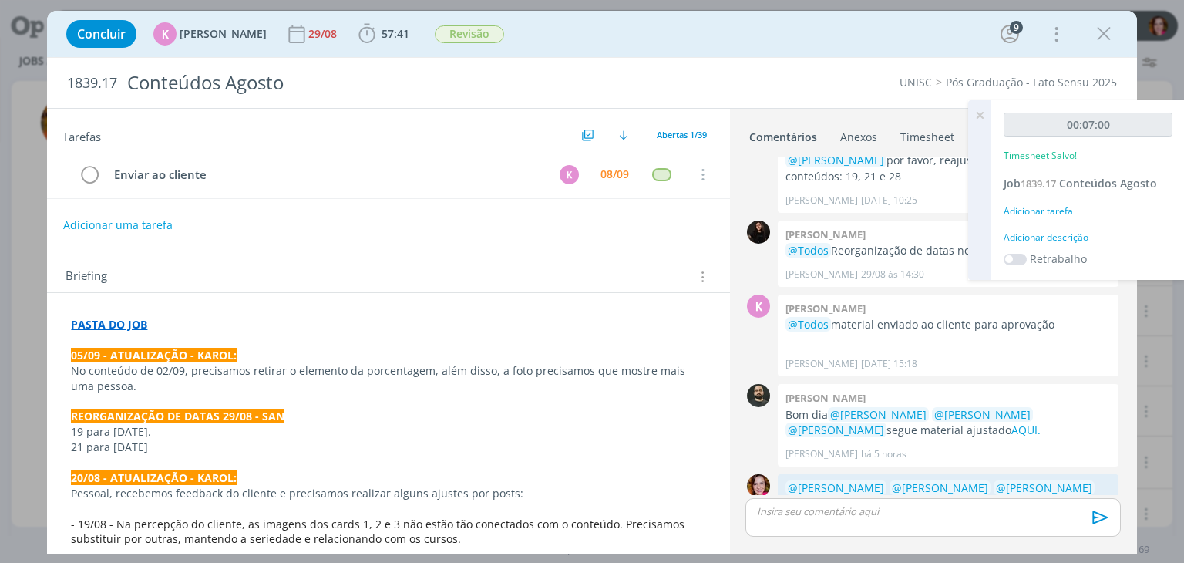
click at [1069, 237] on div "Adicionar descrição" at bounding box center [1087, 237] width 169 height 14
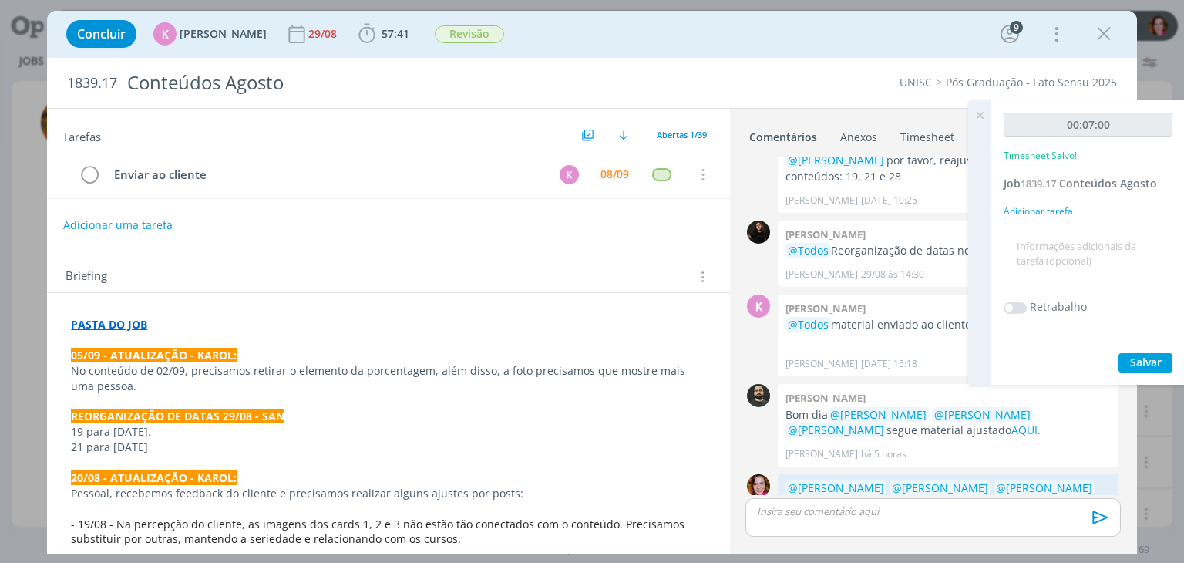
click at [1064, 248] on textarea at bounding box center [1087, 261] width 161 height 55
type textarea "Revisão ajuste 05/09"
click at [1140, 358] on span "Salvar" at bounding box center [1146, 361] width 32 height 15
click at [949, 512] on link "cliente" at bounding box center [943, 519] width 35 height 15
click at [977, 115] on icon at bounding box center [980, 115] width 28 height 30
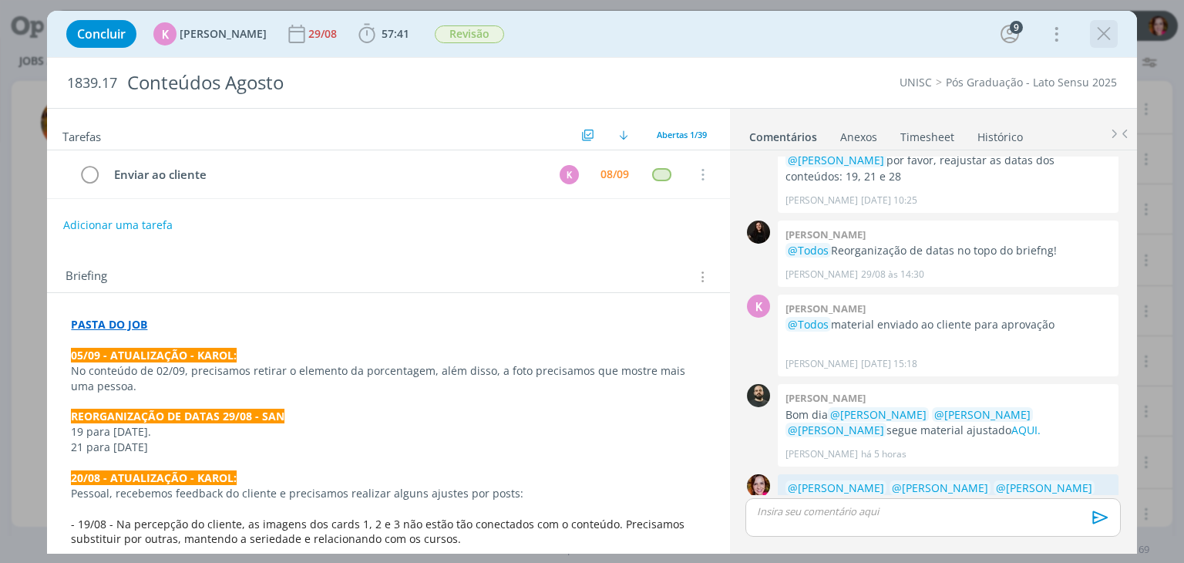
click at [1107, 38] on icon "dialog" at bounding box center [1103, 33] width 23 height 23
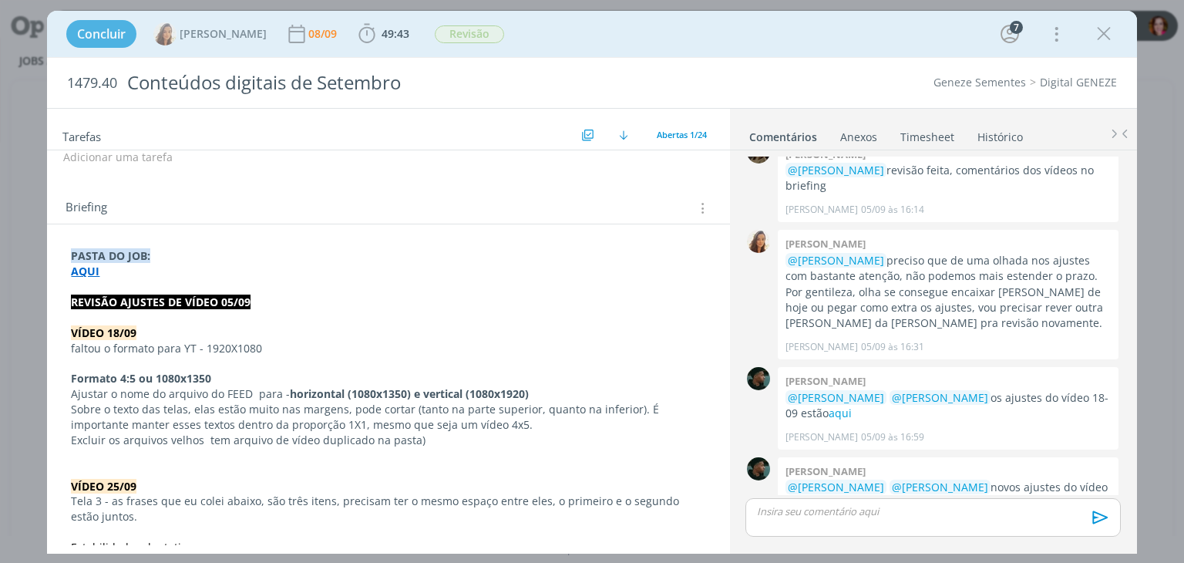
scroll to position [165, 0]
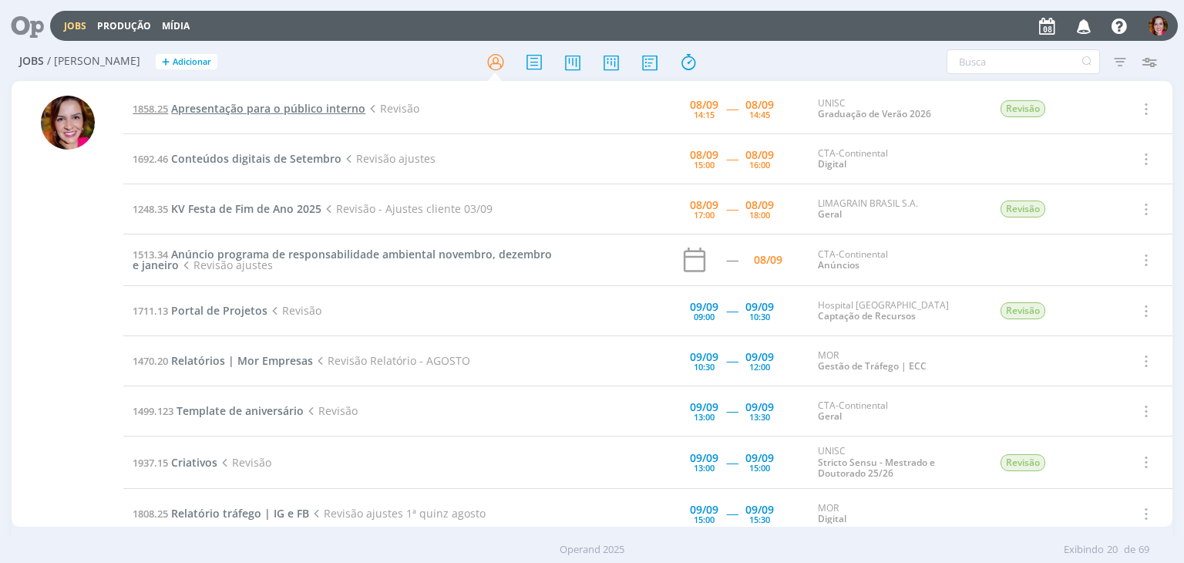
click at [274, 106] on span "Apresentação para o público interno" at bounding box center [268, 108] width 194 height 15
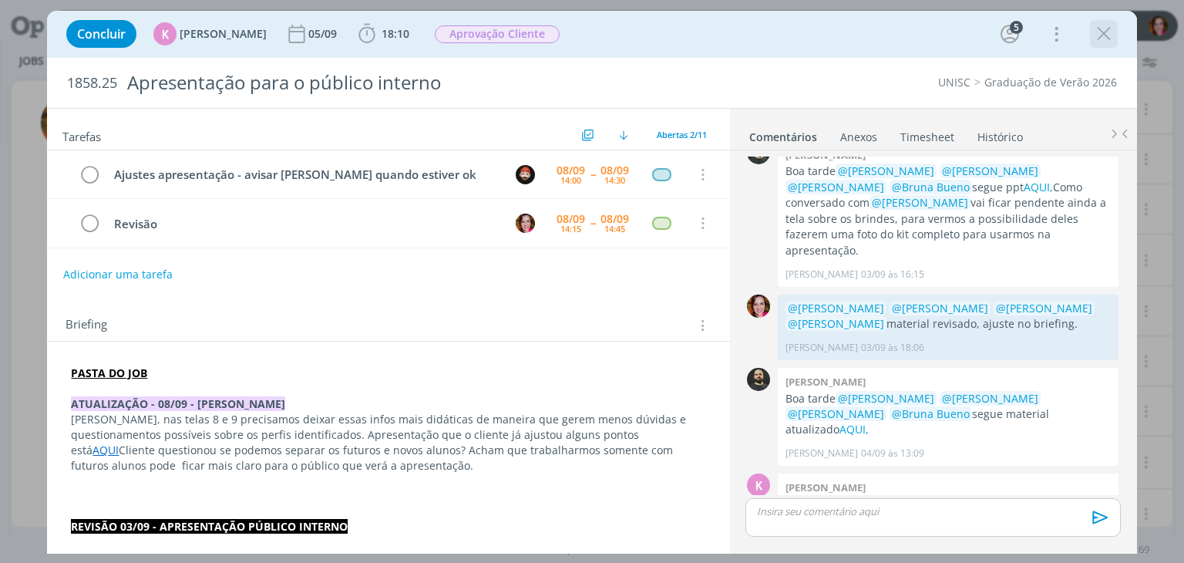
click at [1105, 34] on icon "dialog" at bounding box center [1103, 33] width 23 height 23
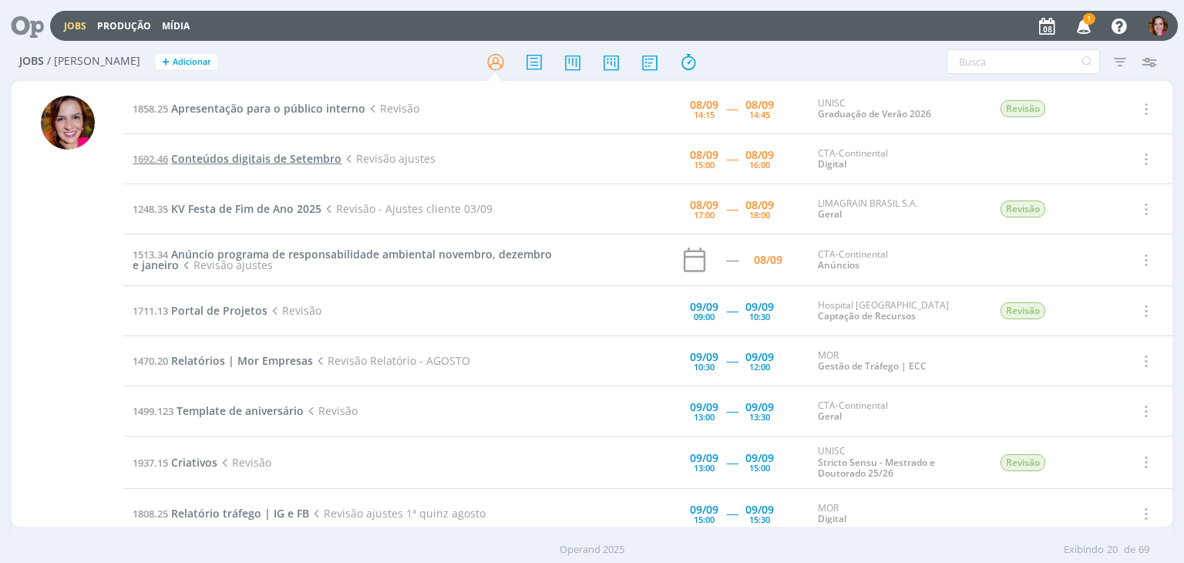
click at [267, 159] on span "Conteúdos digitais de Setembro" at bounding box center [256, 158] width 170 height 15
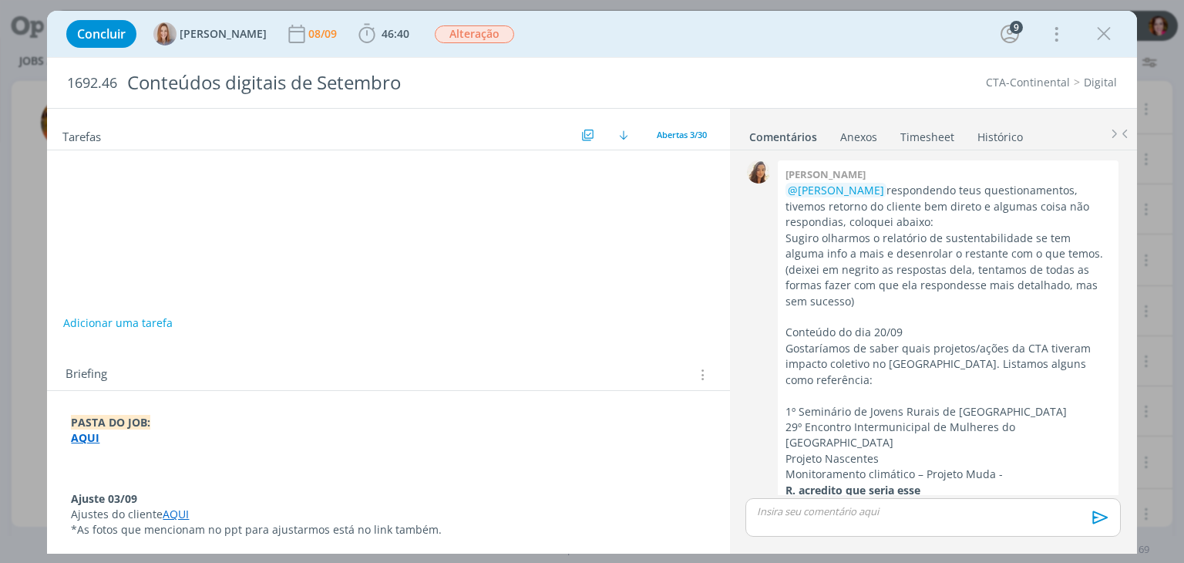
scroll to position [2290, 0]
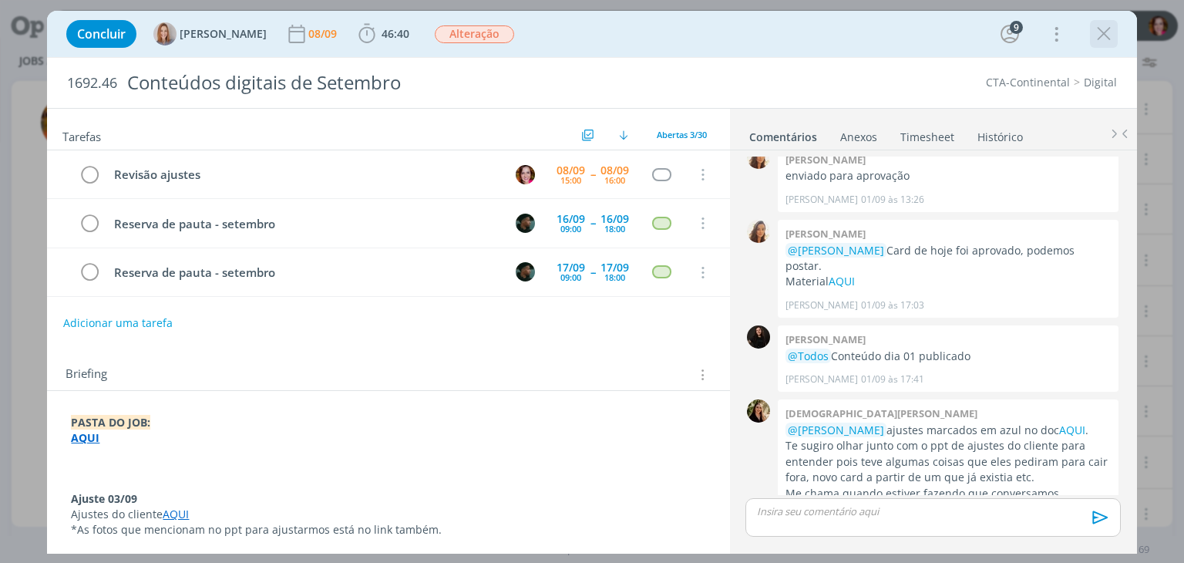
click at [1110, 35] on icon "dialog" at bounding box center [1103, 33] width 23 height 23
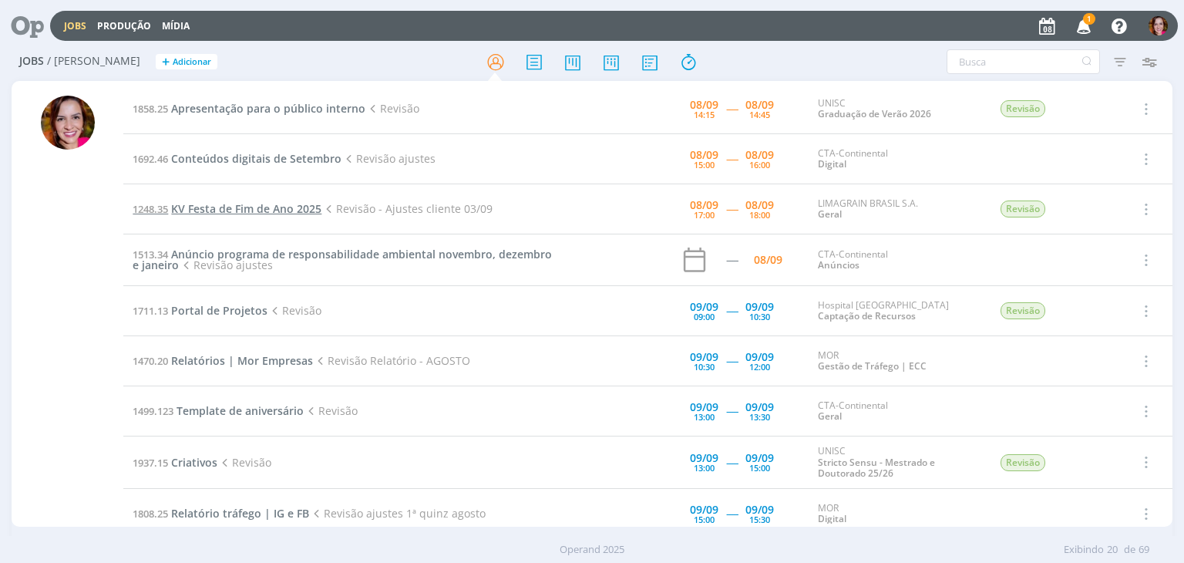
click at [234, 213] on span "KV Festa de Fim de Ano 2025" at bounding box center [246, 208] width 150 height 15
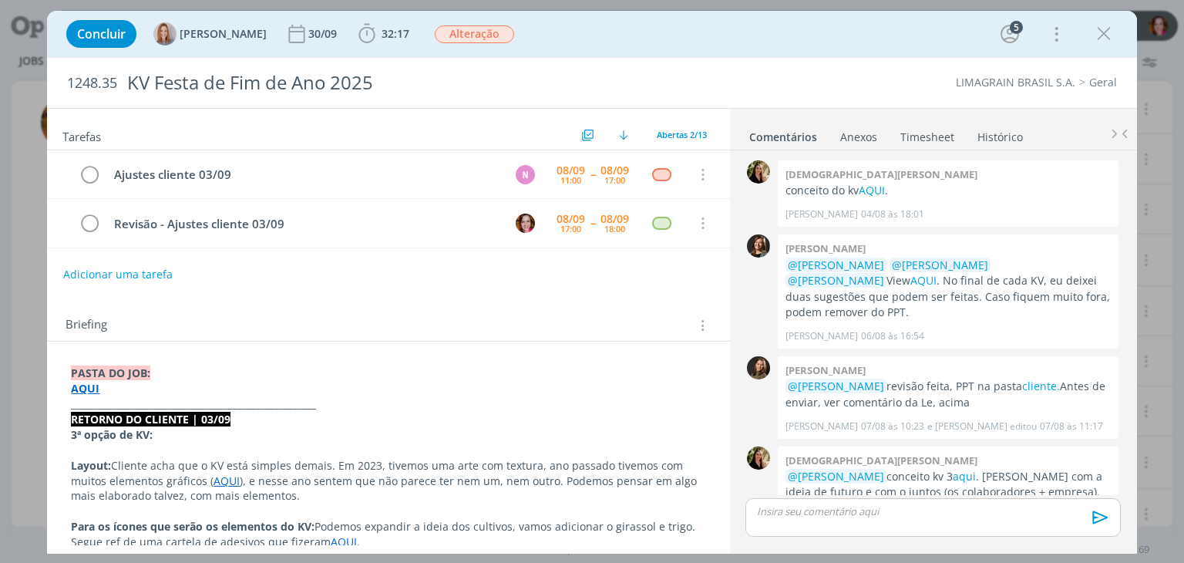
scroll to position [258, 0]
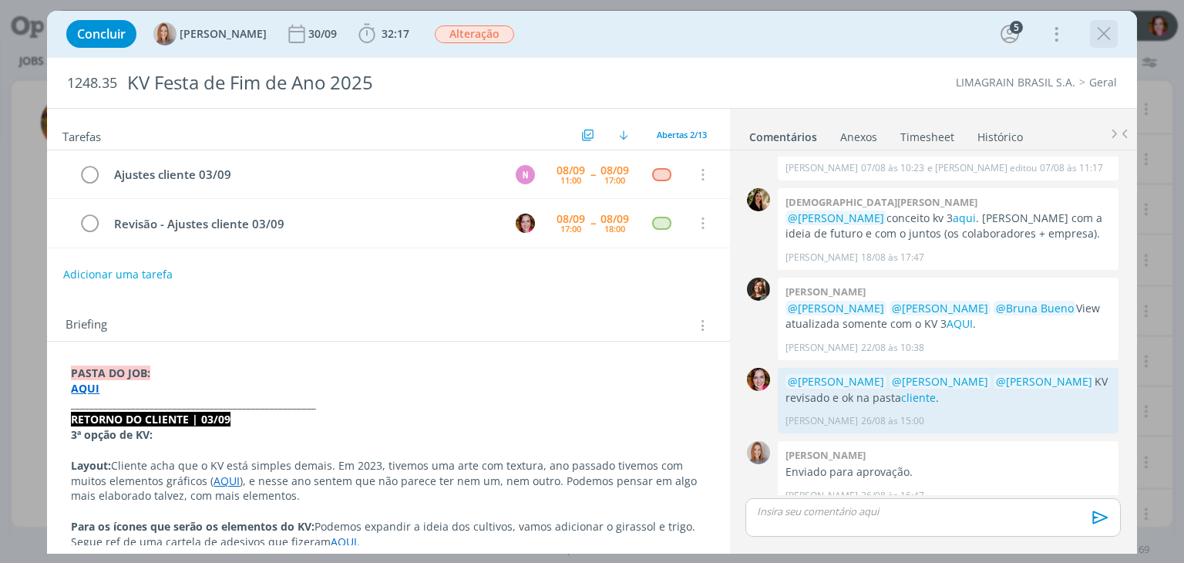
click at [1107, 38] on icon "dialog" at bounding box center [1103, 33] width 23 height 23
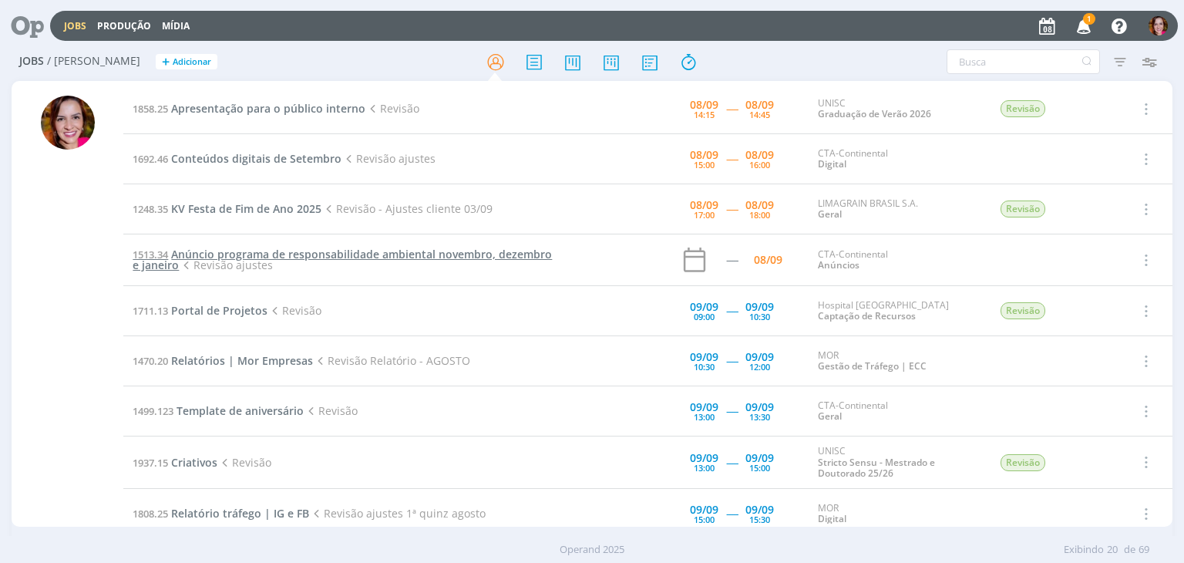
click at [285, 250] on span "Anúncio programa de responsabilidade ambiental novembro, dezembro e janeiro" at bounding box center [342, 259] width 419 height 25
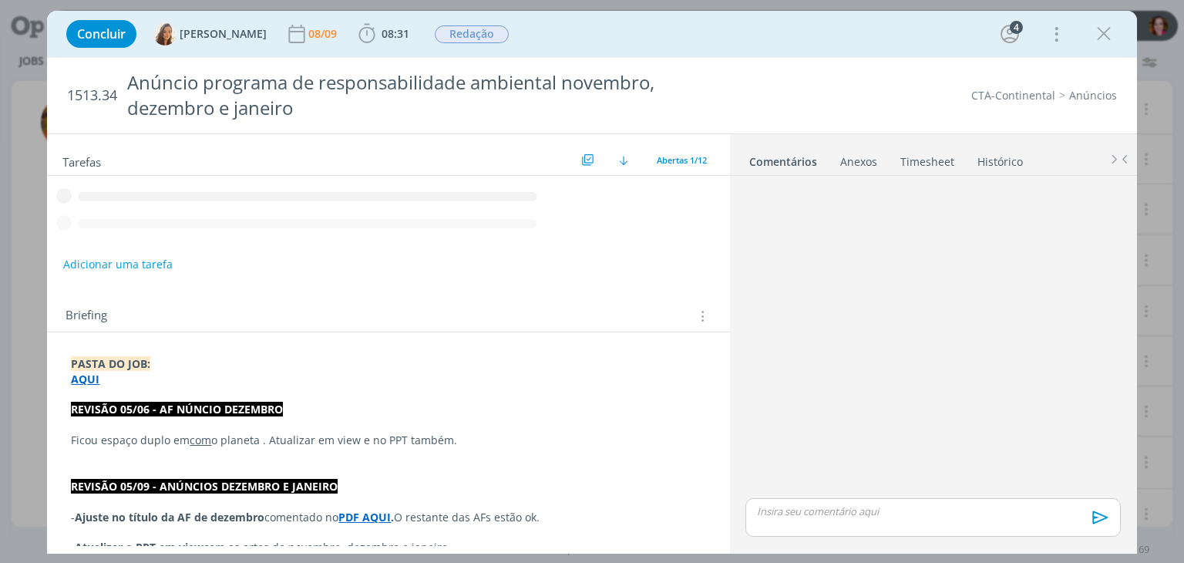
scroll to position [451, 0]
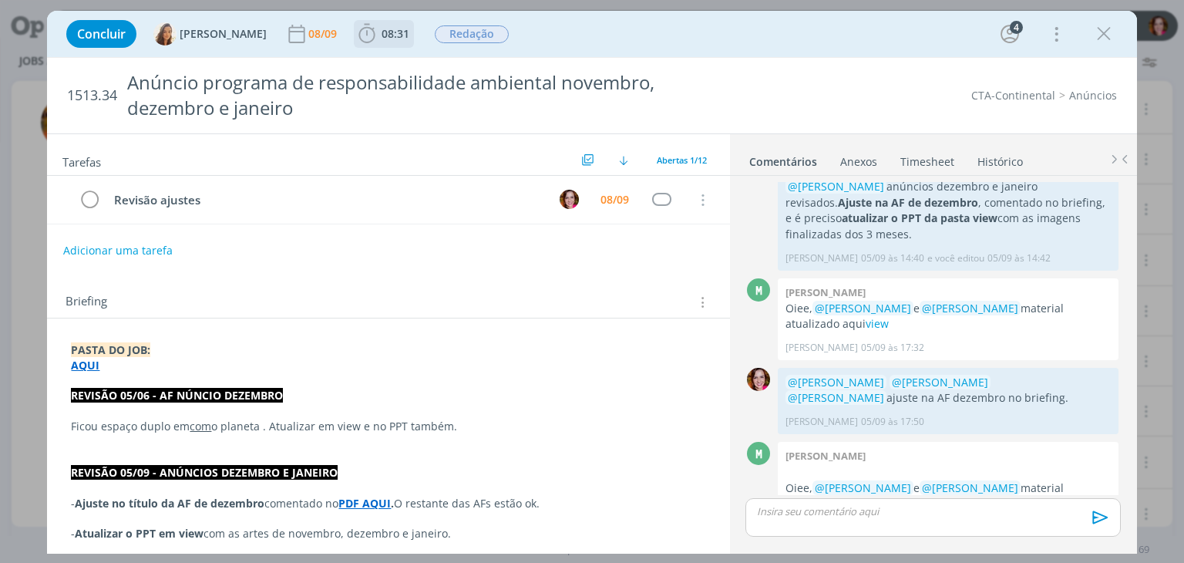
click at [388, 35] on span "08:31" at bounding box center [395, 33] width 28 height 15
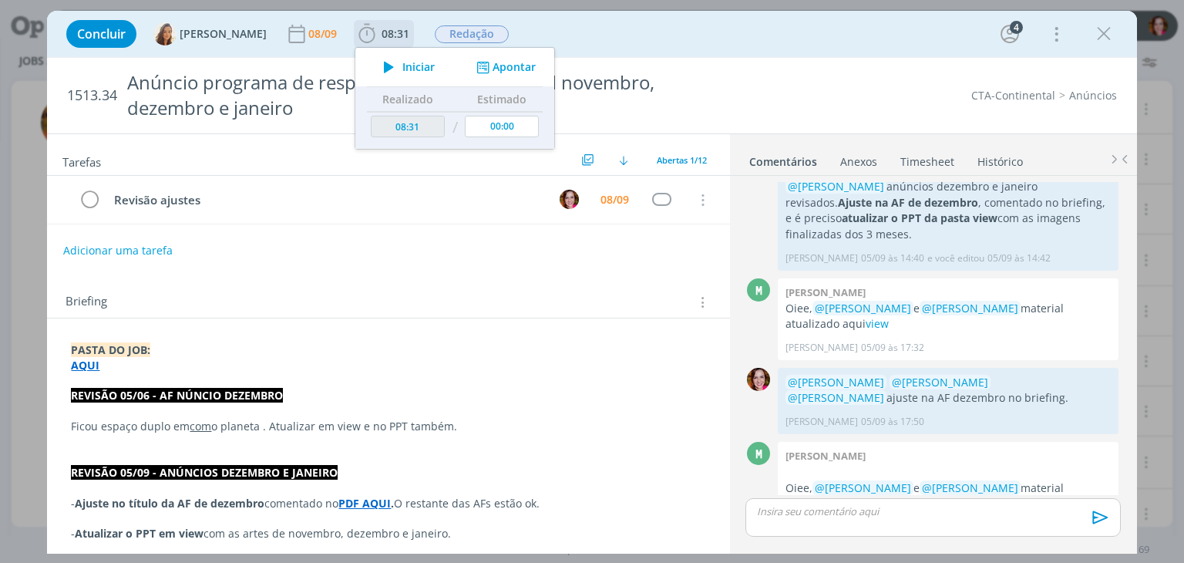
drag, startPoint x: 405, startPoint y: 78, endPoint x: 393, endPoint y: 68, distance: 15.9
click at [393, 68] on div "Iniciar Apontar" at bounding box center [454, 67] width 199 height 39
click at [402, 68] on span "Iniciar" at bounding box center [418, 67] width 32 height 11
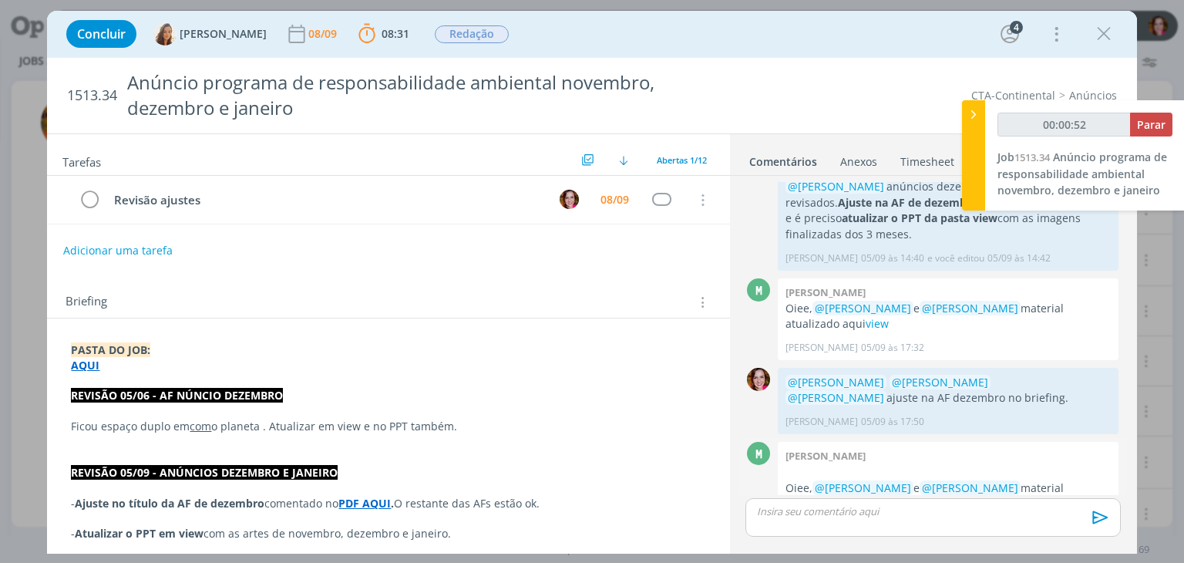
click at [865, 496] on link "view" at bounding box center [876, 503] width 23 height 15
type input "00:02:49"
click at [763, 519] on div "dialog" at bounding box center [932, 517] width 375 height 39
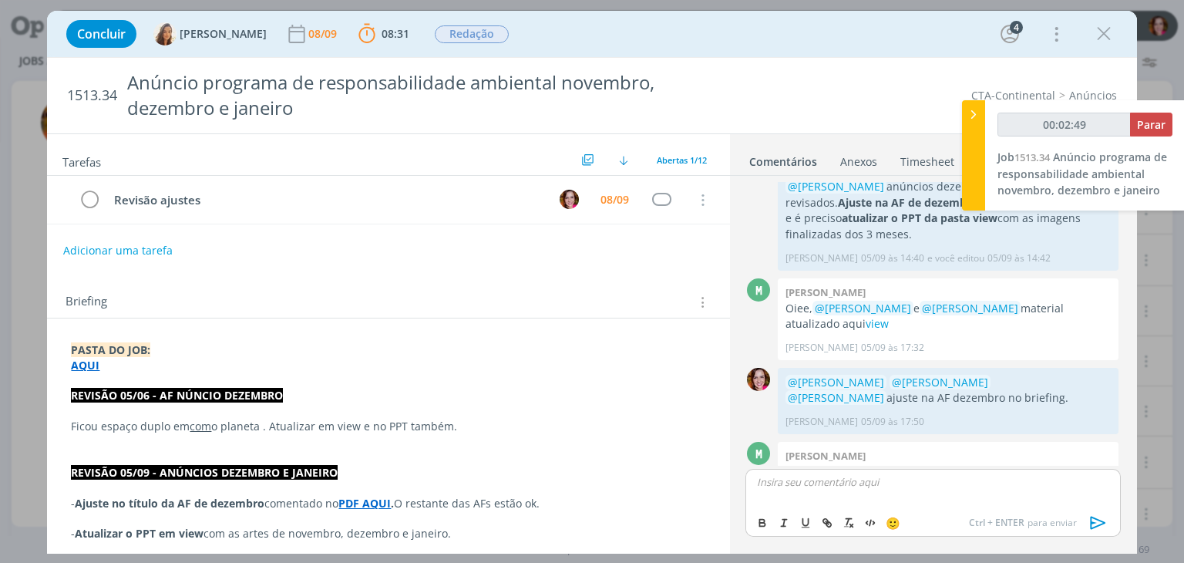
scroll to position [480, 0]
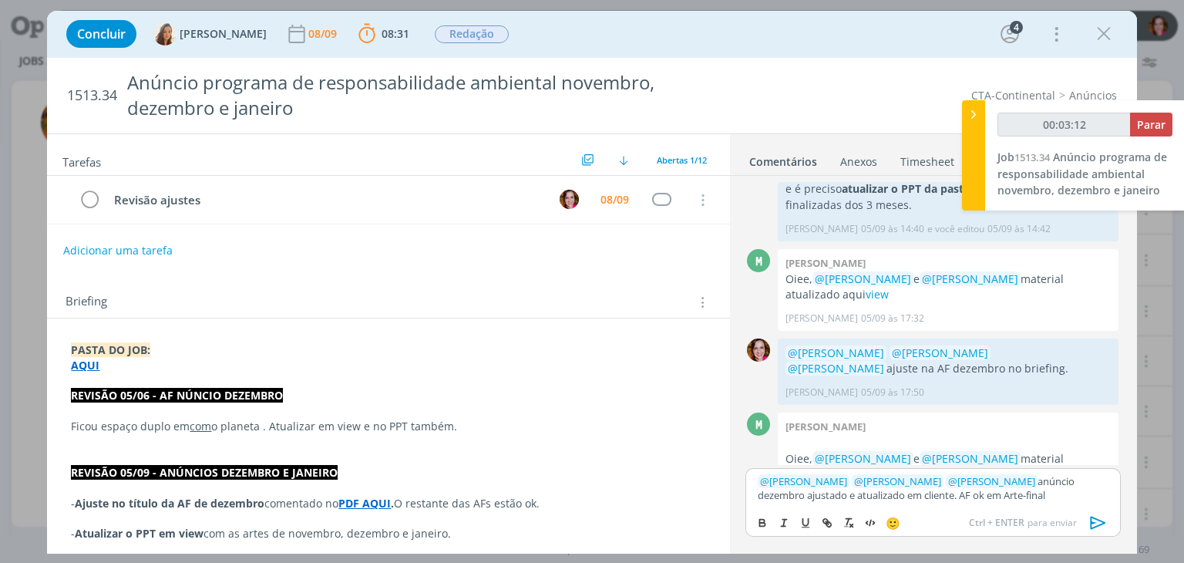
type input "00:03:13"
paste input "https://sobeae.sharepoint.com/sites/SOBEAE/Documentos%20Compartilhados/Forms/Al…"
type input "https://sobeae.sharepoint.com/sites/SOBEAE/Documentos%20Compartilhados/Forms/Al…"
click at [906, 493] on p "﻿ @ Marcel Ali ﻿ ﻿ @ Vanessa Feron ﻿ ﻿ @ Amanda Oliveira ﻿ anúncio dezembro aju…" at bounding box center [933, 488] width 350 height 29
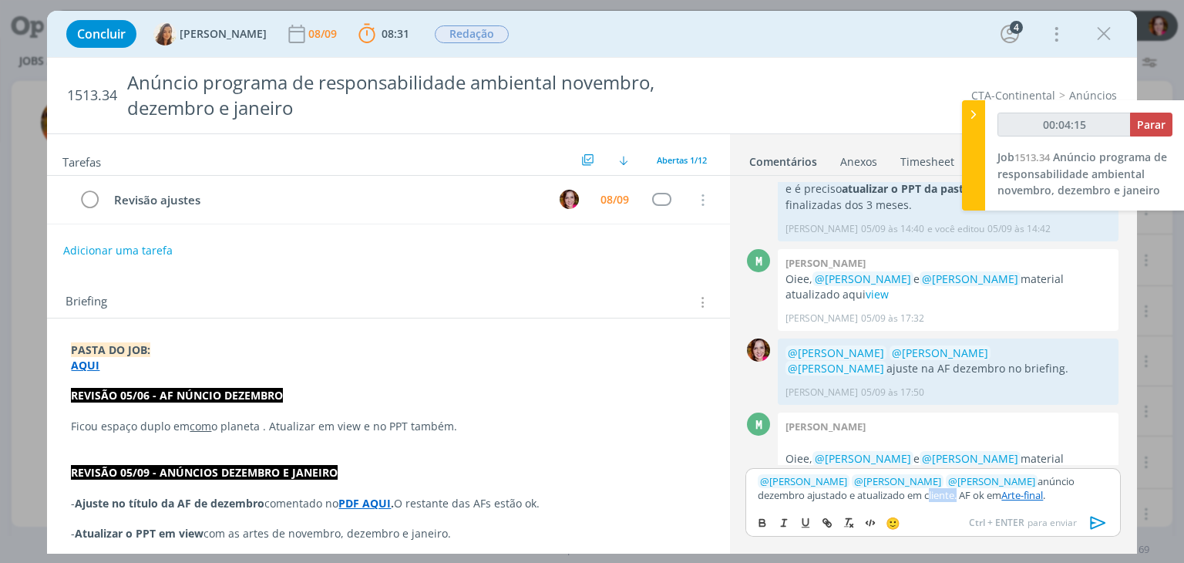
type input "00:04:16"
paste input "https://sobeae.sharepoint.com/sites/SOBEAE/Documentos%20Compartilhados/Forms/Al…"
type input "https://sobeae.sharepoint.com/sites/SOBEAE/Documentos%20Compartilhados/Forms/Al…"
click at [922, 494] on link "cliente" at bounding box center [937, 495] width 30 height 14
click at [866, 464] on link "https://sobeae.sharepoint.com/sites/SOBEAE/Documentos%20Compartilhados/Forms/Al…" at bounding box center [871, 465] width 154 height 20
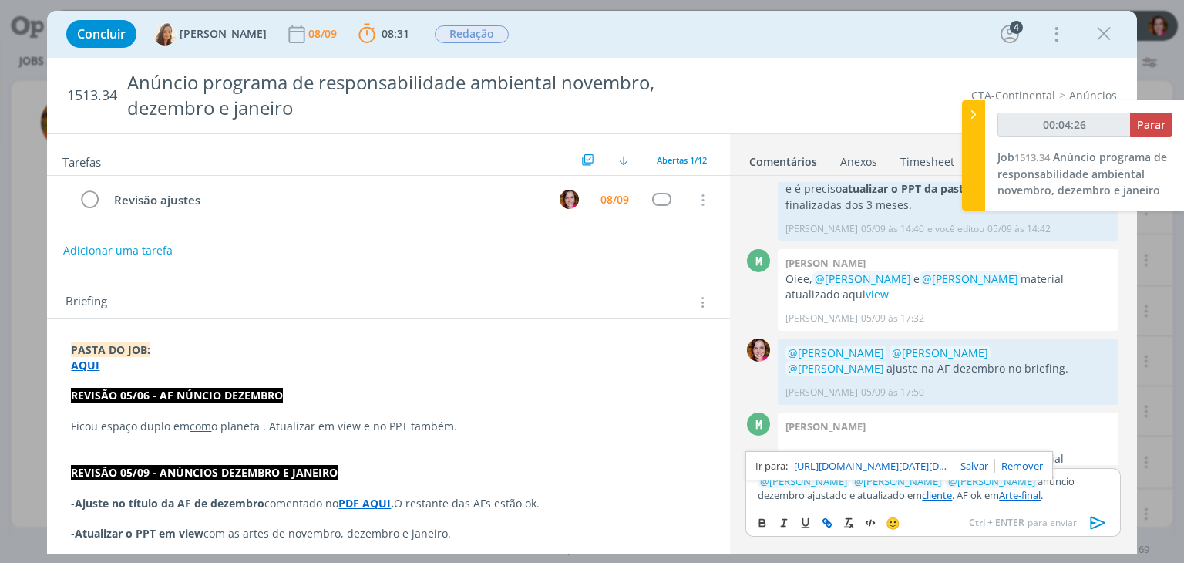
click at [999, 496] on link "Arte-final" at bounding box center [1020, 495] width 42 height 14
click at [924, 462] on link "https://sobeae.sharepoint.com/sites/SOBEAE/Documentos%20Compartilhados/Forms/Al…" at bounding box center [937, 465] width 154 height 20
click at [1094, 522] on icon "dialog" at bounding box center [1097, 522] width 15 height 13
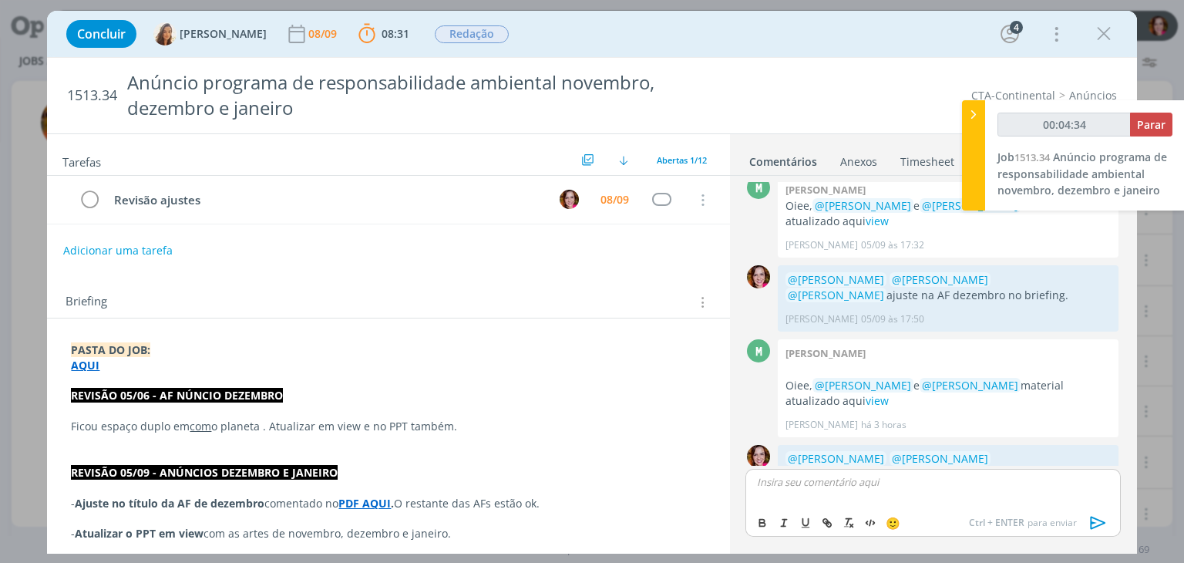
scroll to position [554, 0]
click at [84, 201] on icon "dialog" at bounding box center [90, 200] width 22 height 23
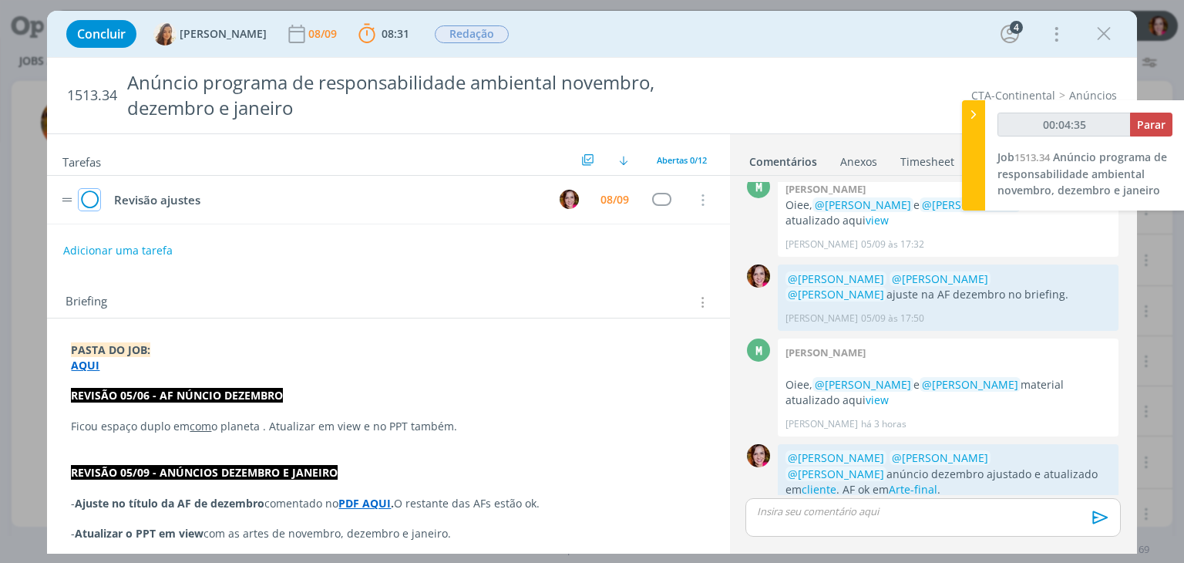
scroll to position [525, 0]
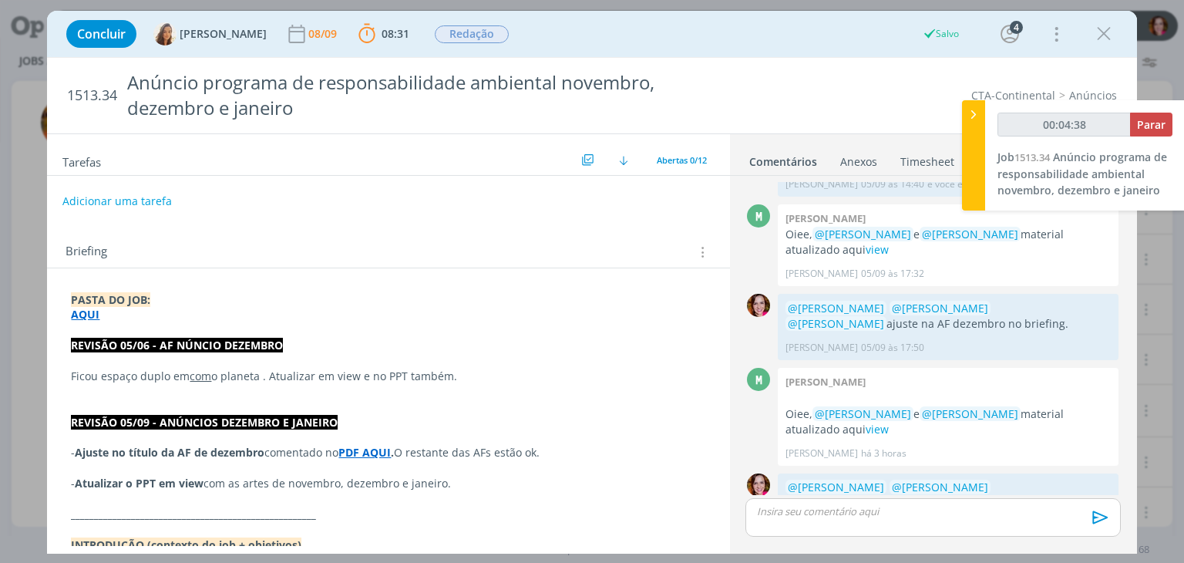
click at [110, 201] on button "Adicionar uma tarefa" at bounding box center [116, 201] width 109 height 26
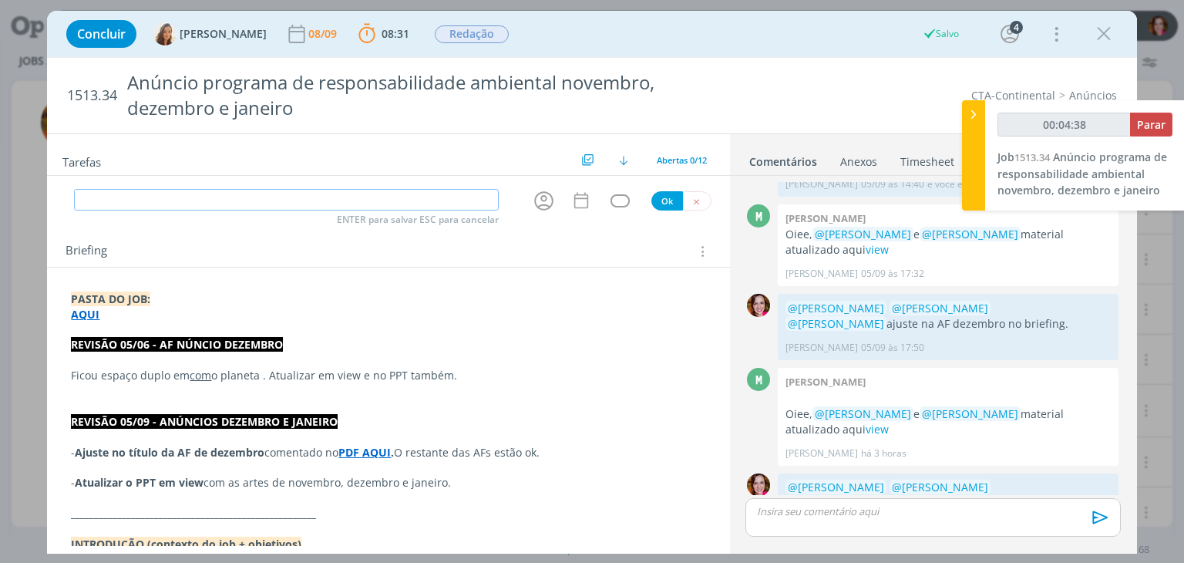
click at [110, 201] on input "dialog" at bounding box center [286, 200] width 425 height 22
type input "00:04:39"
type input "enviaer"
type input "00:04:40"
type input "enviae"
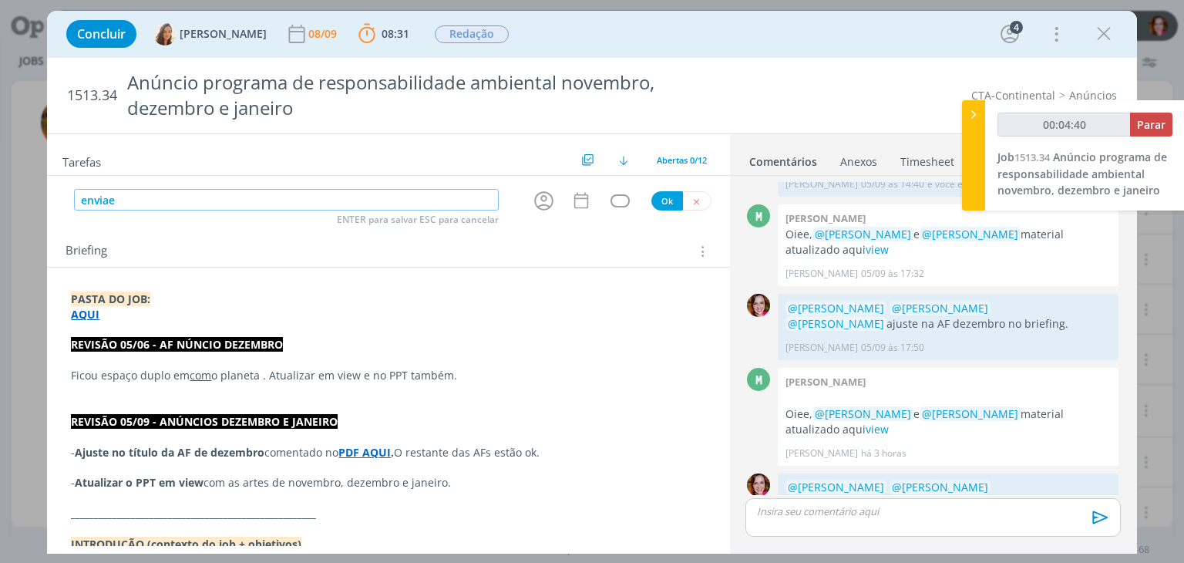
type input "00:04:41"
type input "enviar anú"
type input "00:04:42"
type input "enviar anúncios"
type input "00:04:44"
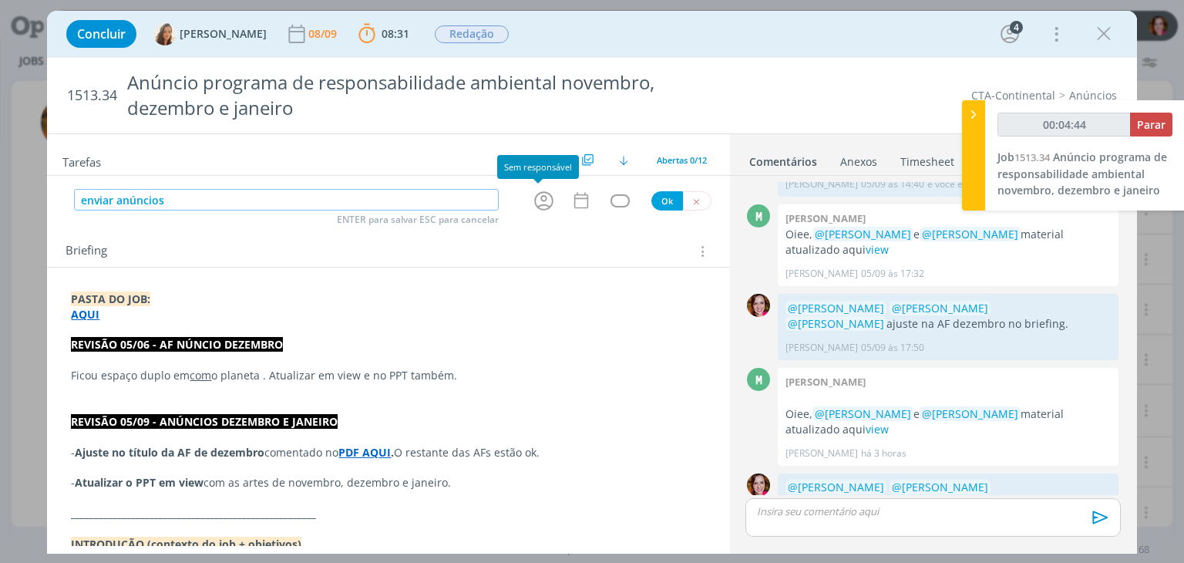
click at [536, 200] on icon "dialog" at bounding box center [544, 201] width 24 height 24
type input "enviar anúncios"
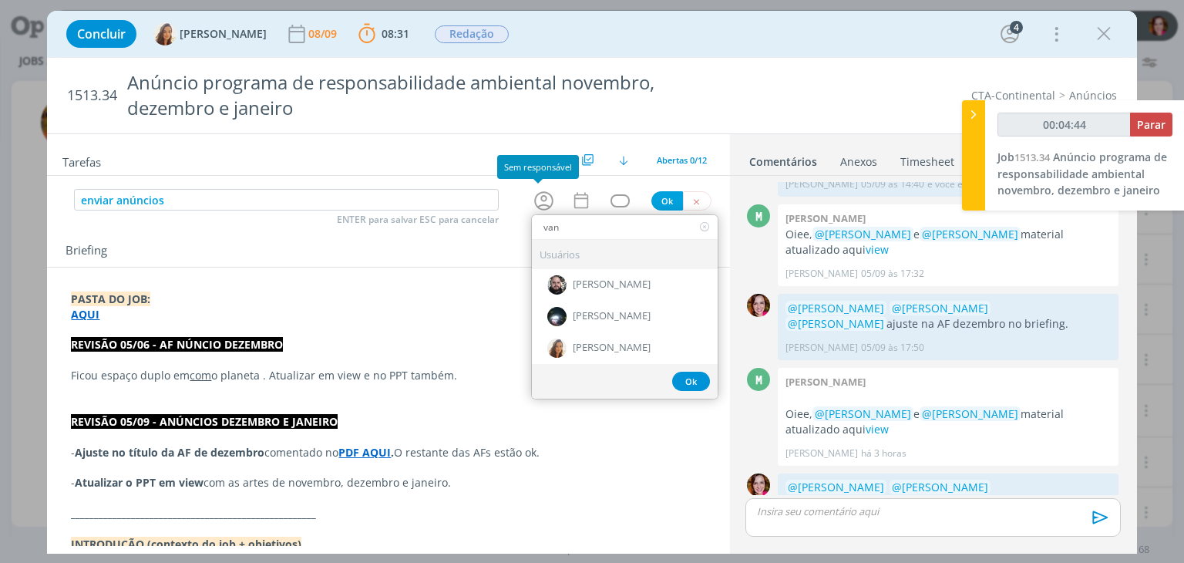
type input "vane"
type input "00:04:45"
type input "vanes"
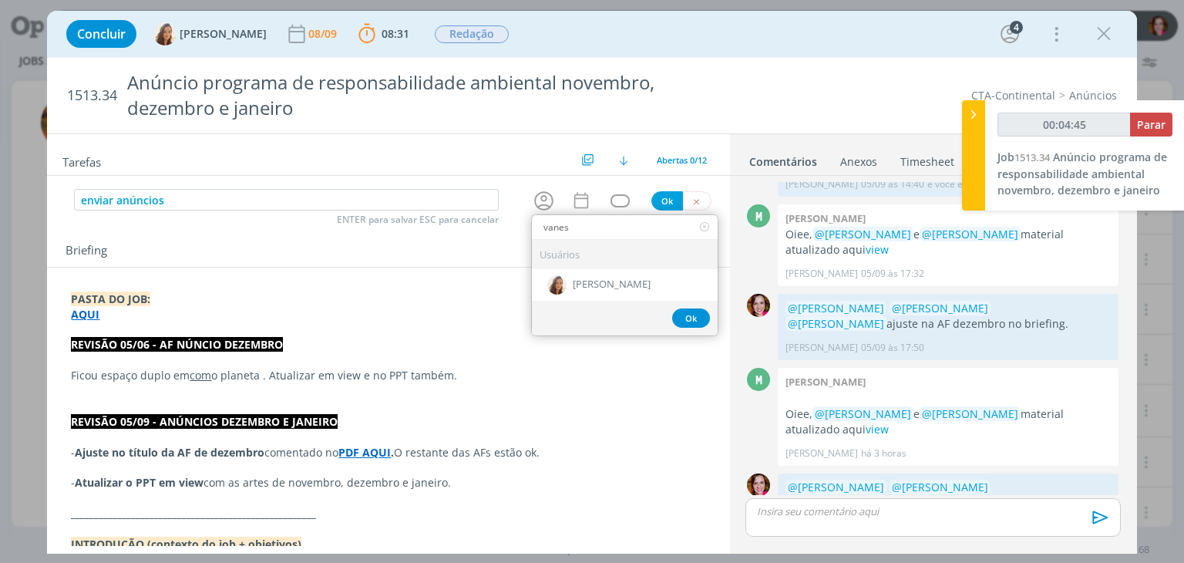
type input "00:04:46"
type input "vanes"
click at [592, 283] on span "[PERSON_NAME]" at bounding box center [612, 284] width 78 height 12
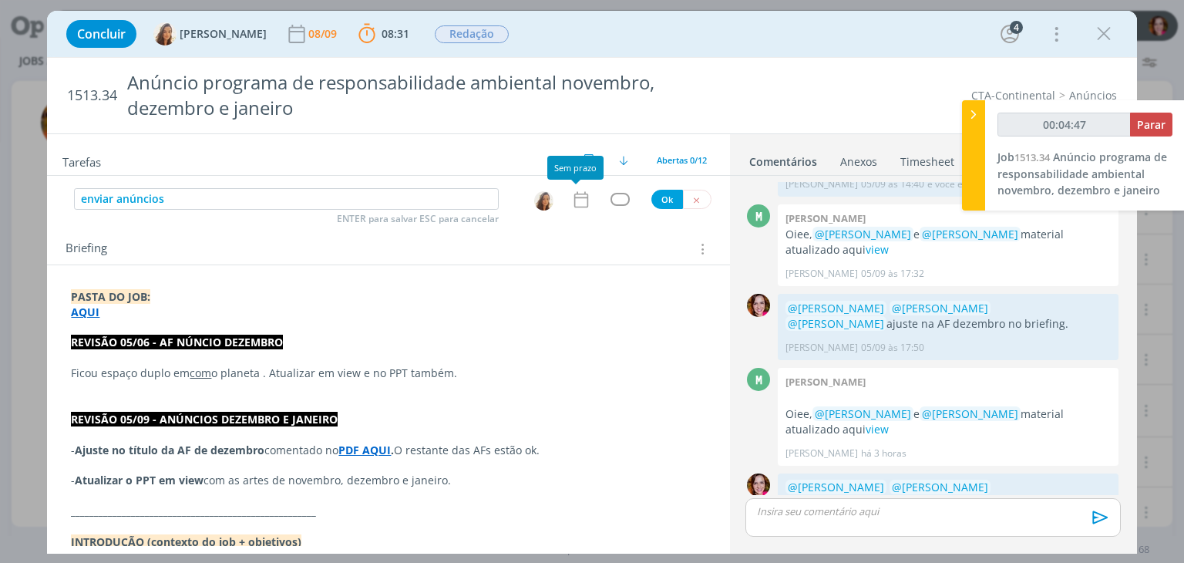
click at [571, 197] on icon "dialog" at bounding box center [581, 200] width 20 height 20
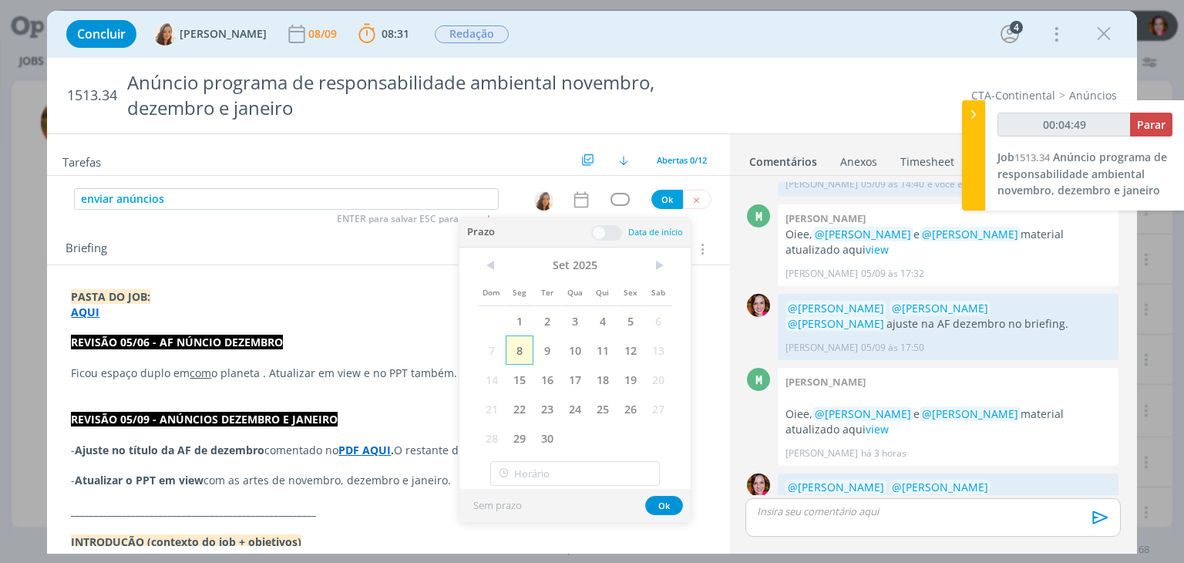
click at [518, 346] on span "8" at bounding box center [520, 349] width 28 height 29
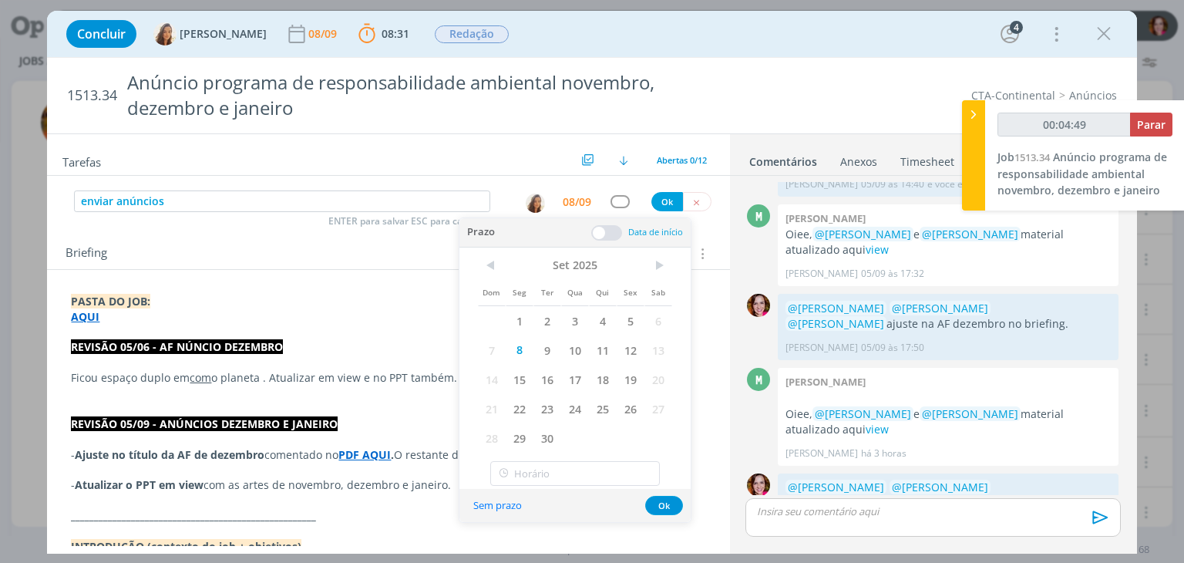
type input "00:04:50"
click at [660, 198] on button "Ok" at bounding box center [667, 201] width 32 height 19
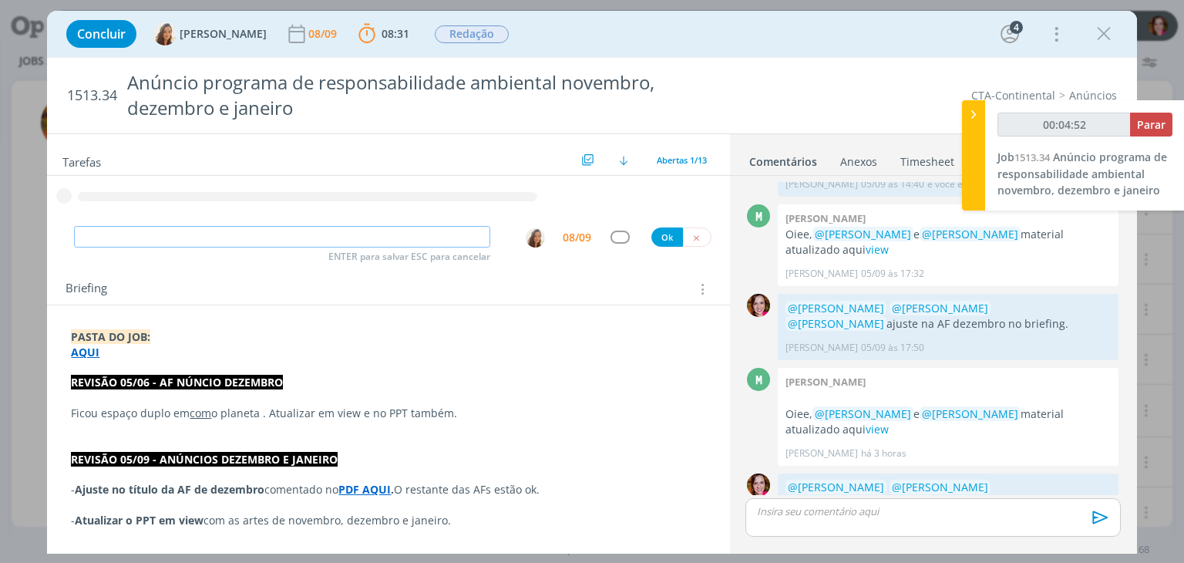
click at [358, 232] on input "dialog" at bounding box center [282, 237] width 416 height 22
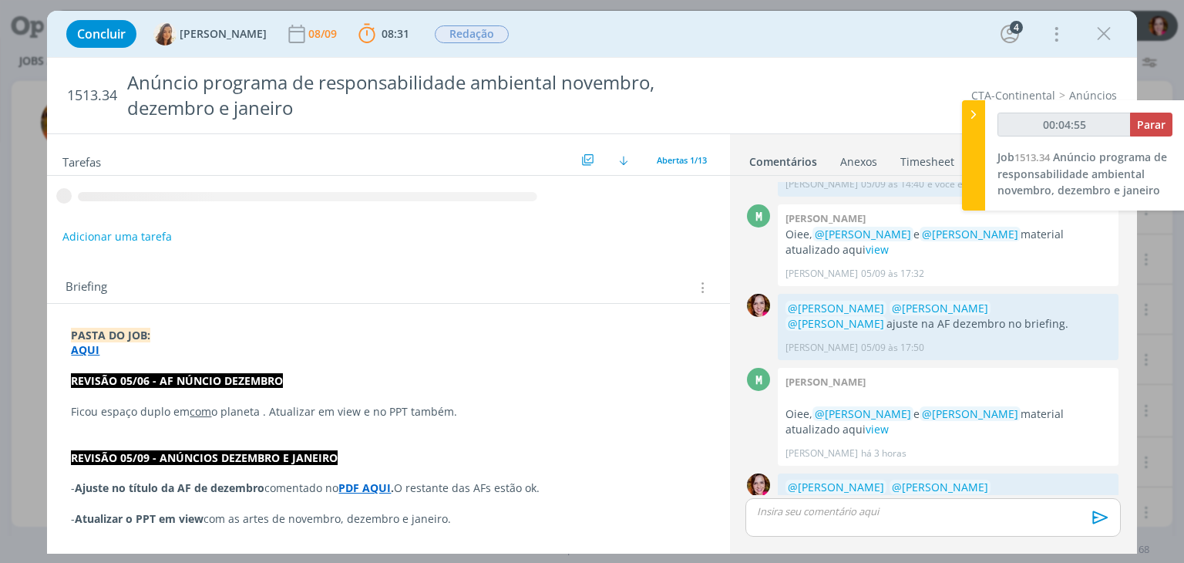
type input "00:04:56"
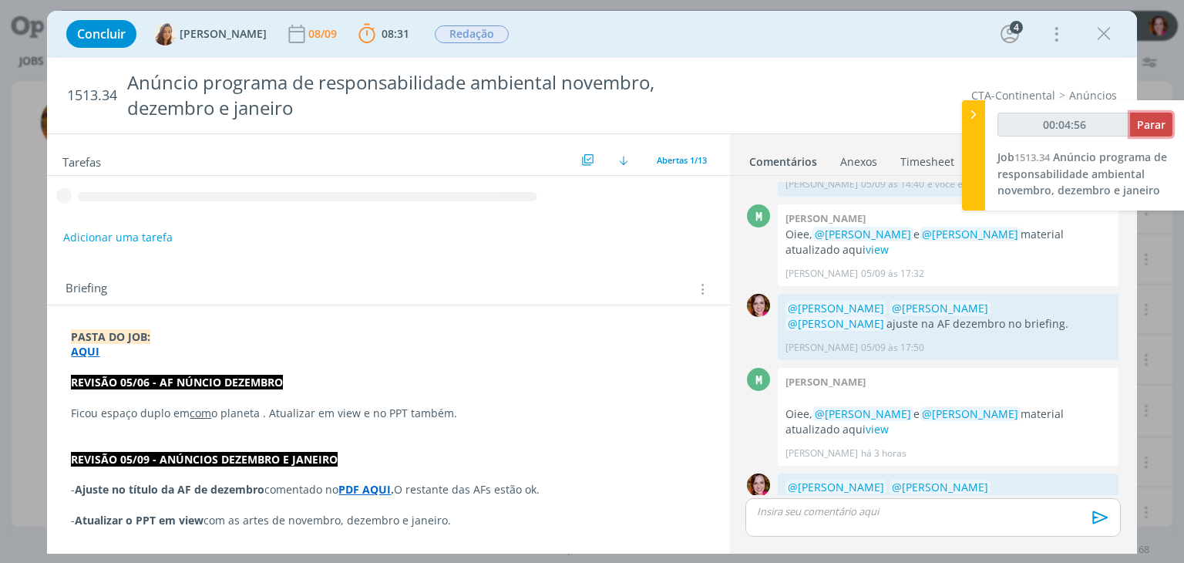
click at [1151, 125] on span "Parar" at bounding box center [1151, 124] width 29 height 15
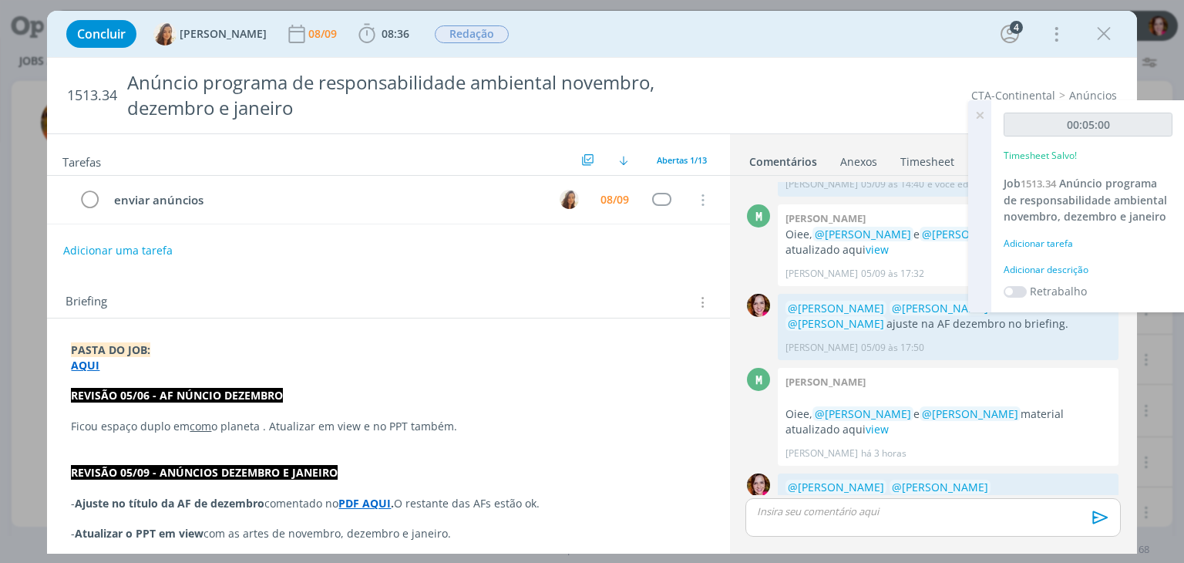
click at [1057, 274] on div "Adicionar descrição" at bounding box center [1087, 270] width 169 height 14
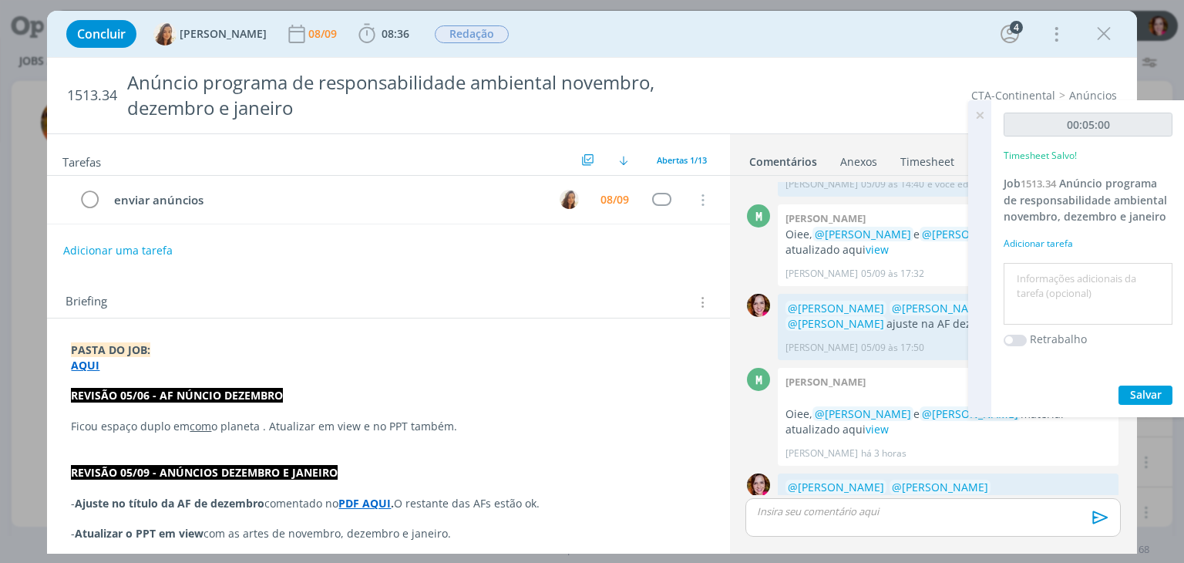
scroll to position [524, 0]
click at [1057, 274] on textarea at bounding box center [1087, 294] width 161 height 55
type textarea "Revisão ajuste anúncio dezembro 05/09"
click at [145, 392] on strong "REVISÃO 05/06 - AF NÚNCIO DEZEMBRO" at bounding box center [177, 395] width 212 height 15
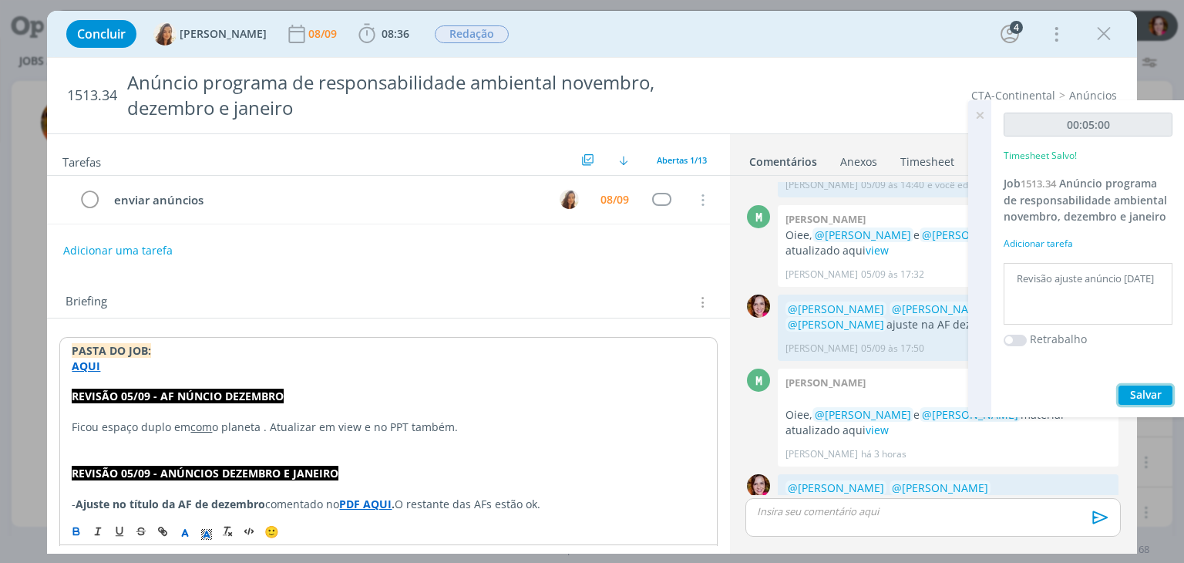
click at [1136, 391] on span "Salvar" at bounding box center [1146, 394] width 32 height 15
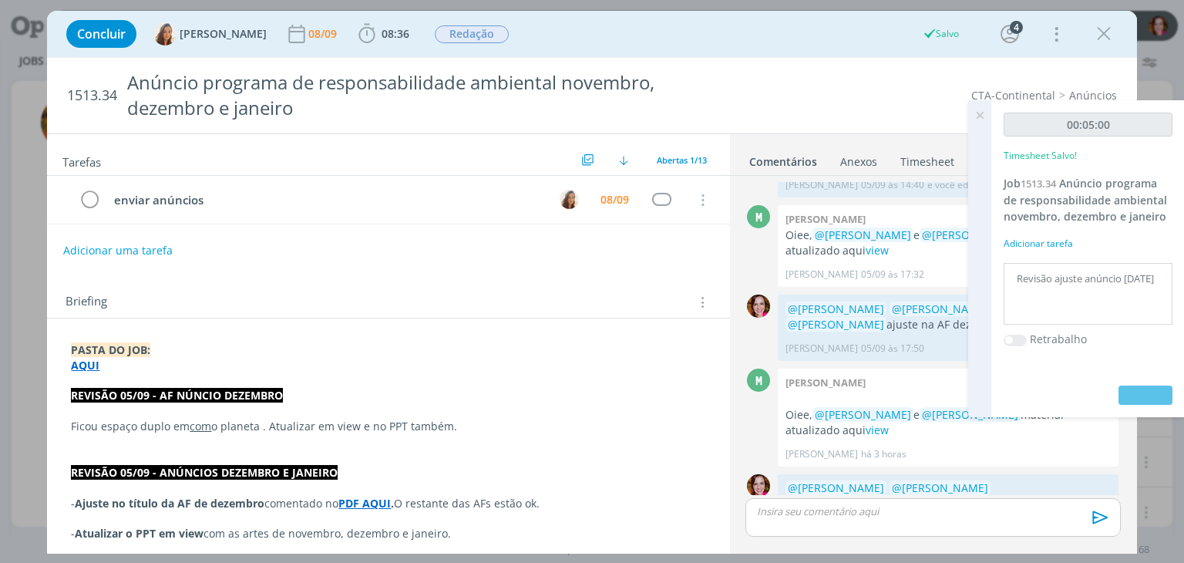
click at [980, 112] on icon at bounding box center [980, 115] width 28 height 30
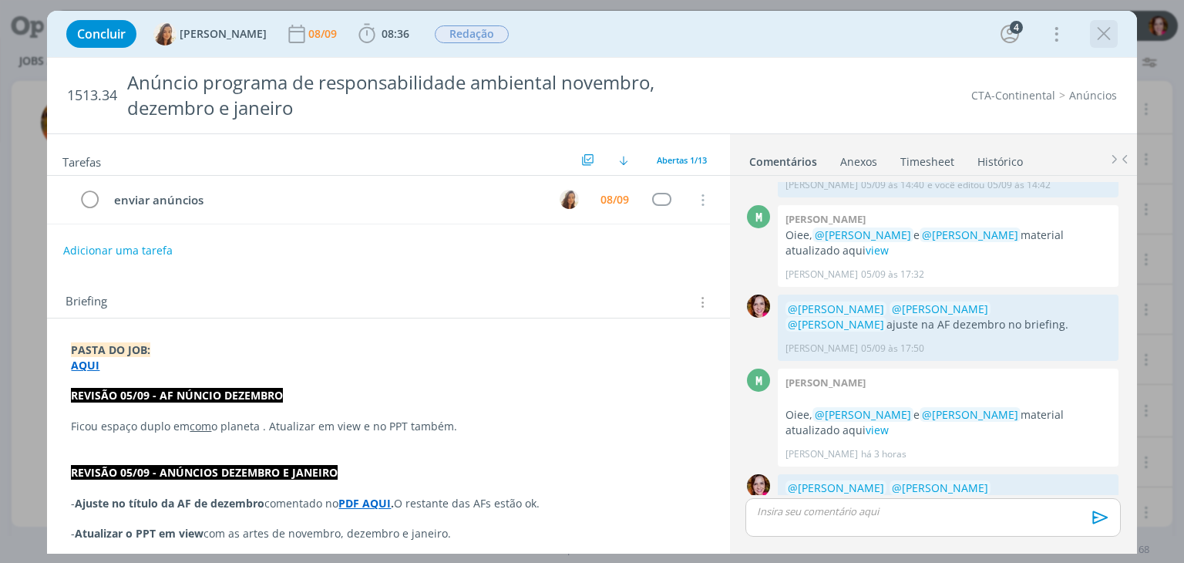
click at [1097, 37] on icon "dialog" at bounding box center [1103, 33] width 23 height 23
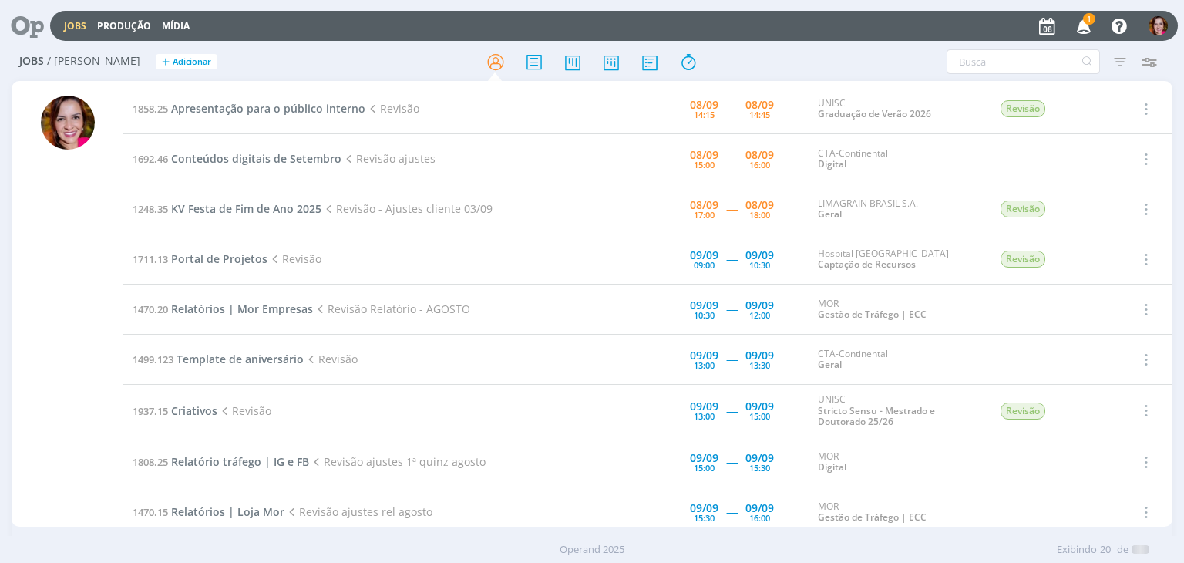
click at [1084, 29] on icon "button" at bounding box center [1083, 25] width 27 height 26
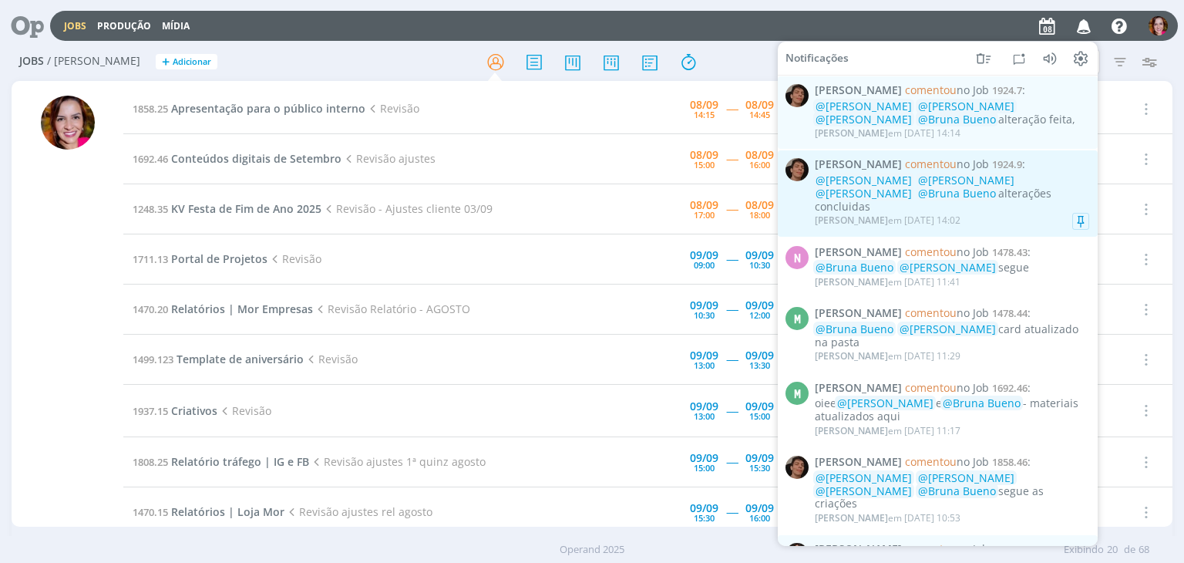
click at [964, 193] on div "@Karoline Arend @Beatriz Luchese @Luíza Santana @Bruna Bueno alterações conclui…" at bounding box center [952, 193] width 274 height 39
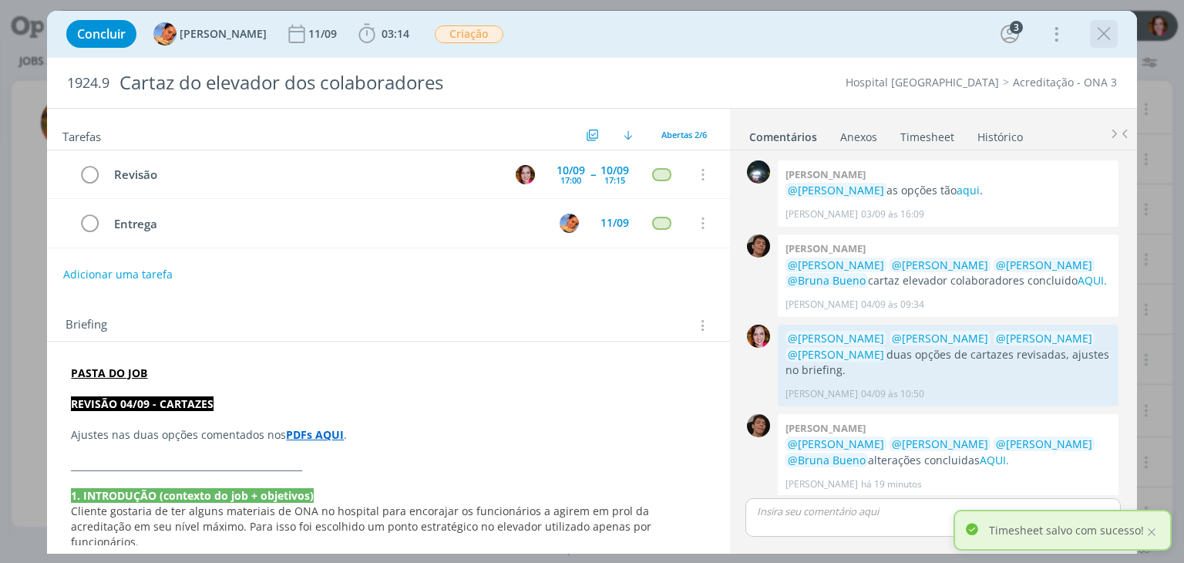
click at [1104, 34] on icon "dialog" at bounding box center [1103, 33] width 23 height 23
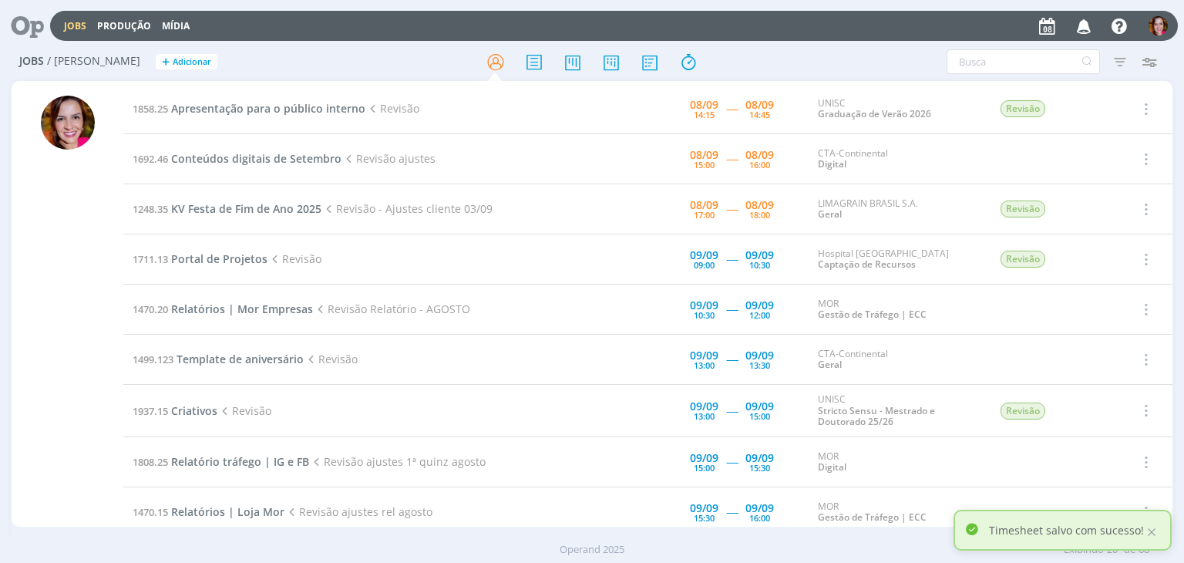
click at [1079, 29] on icon "button" at bounding box center [1083, 25] width 27 height 26
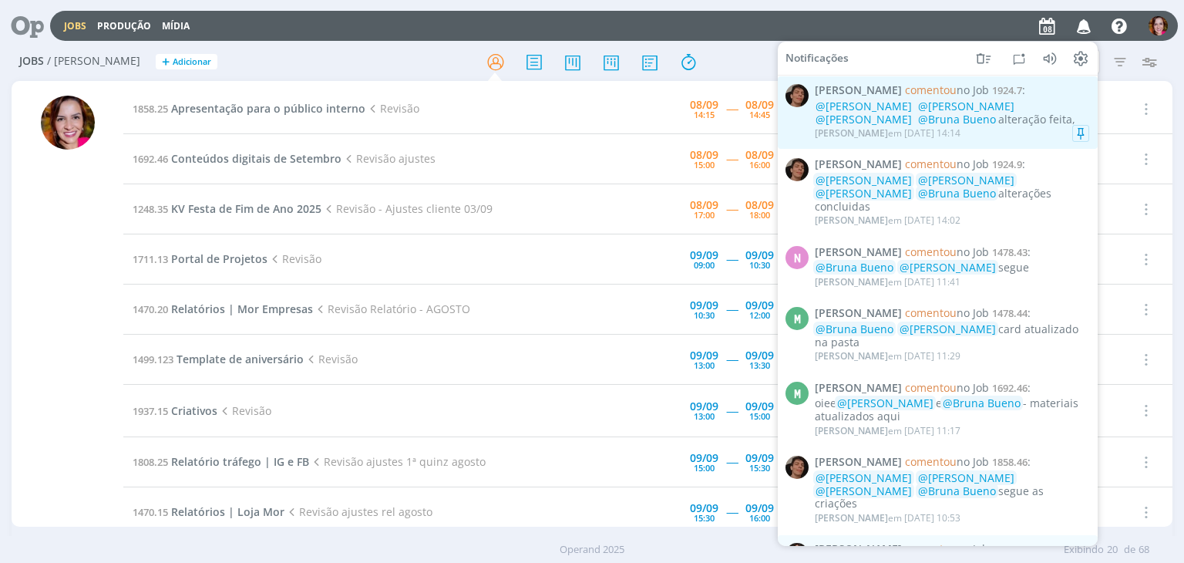
click at [989, 121] on div "@Karoline Arend @Luíza Santana @Beatriz Luchese @Bruna Bueno alteração feita," at bounding box center [952, 113] width 274 height 26
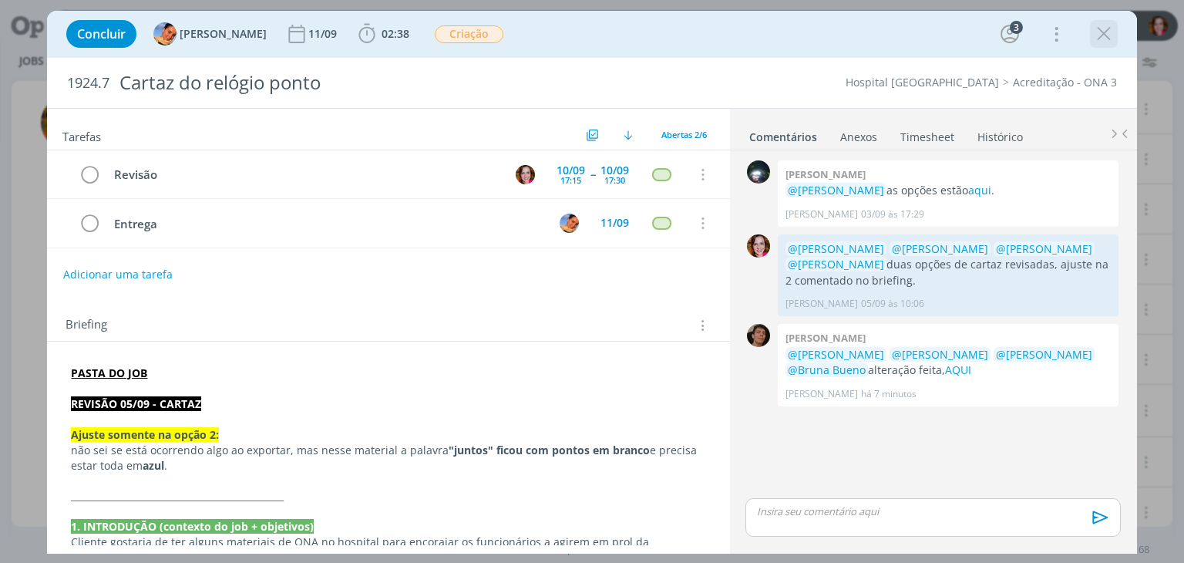
click at [1102, 31] on icon "dialog" at bounding box center [1103, 33] width 23 height 23
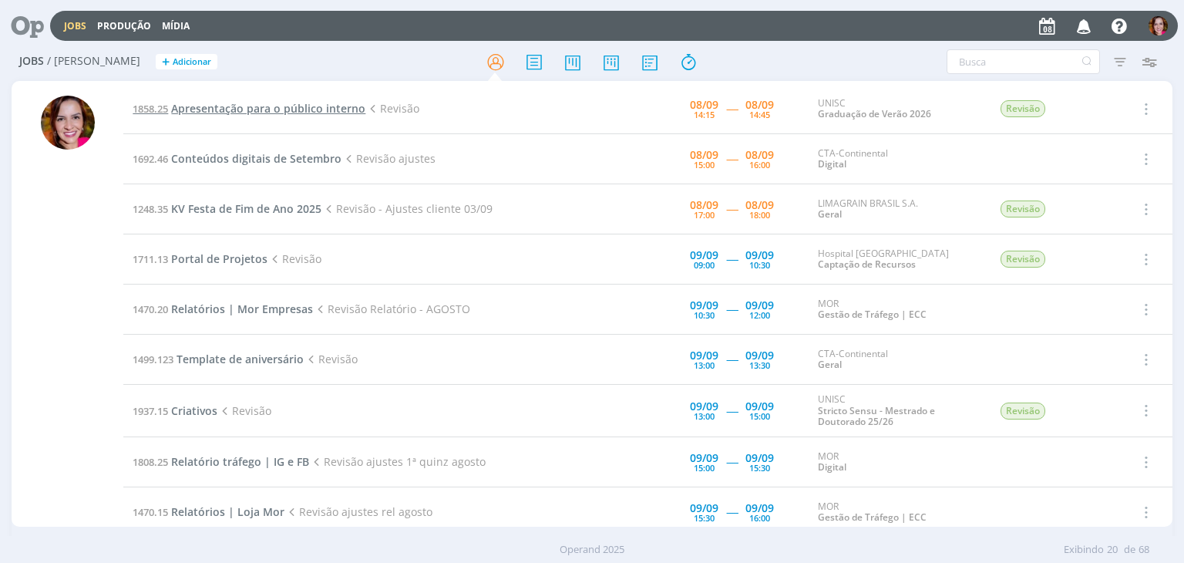
click at [213, 111] on span "Apresentação para o público interno" at bounding box center [268, 108] width 194 height 15
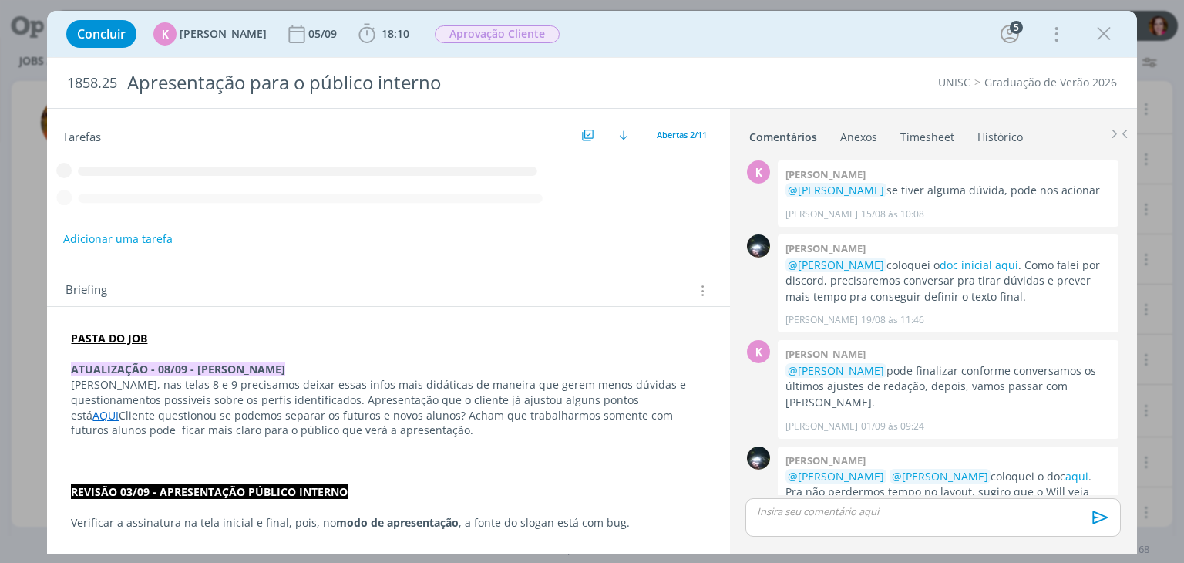
scroll to position [669, 0]
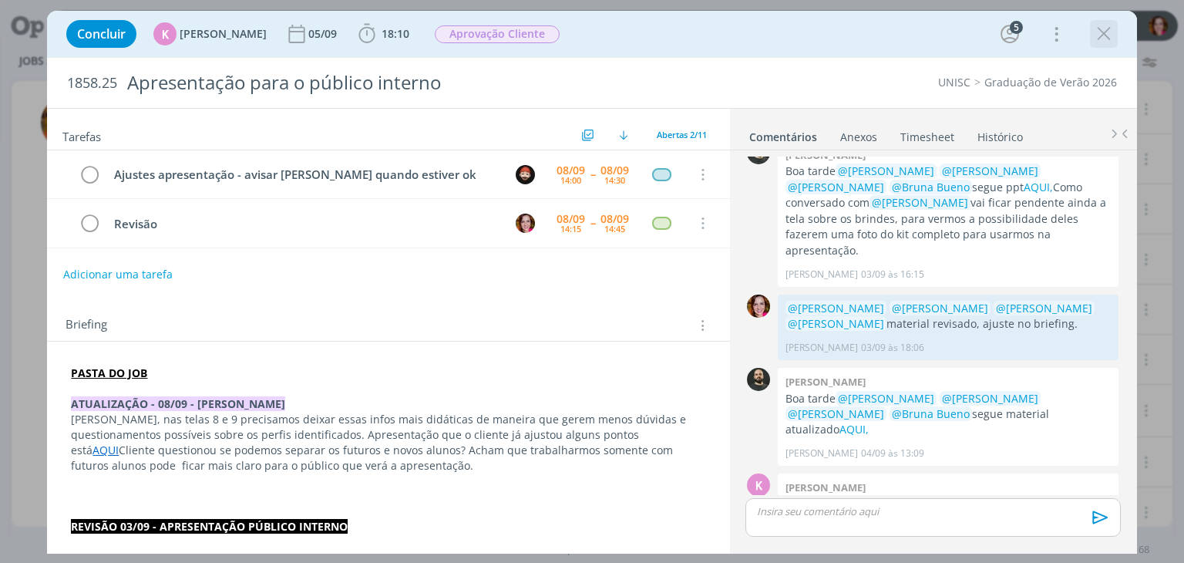
click at [1102, 41] on icon "dialog" at bounding box center [1103, 33] width 23 height 23
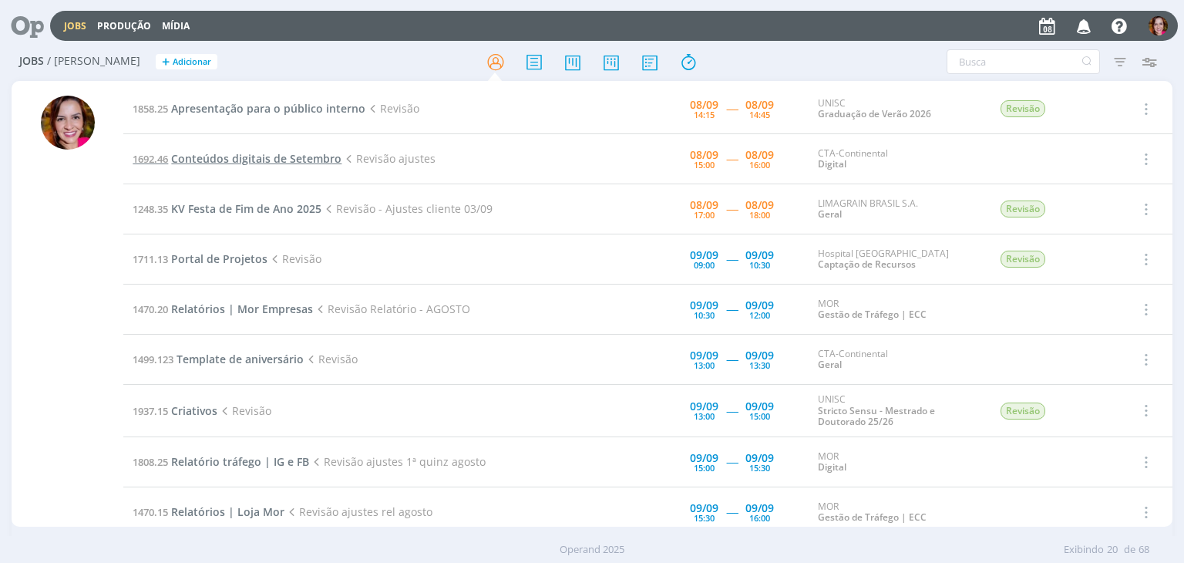
click at [173, 156] on link "1692.46 Conteúdos digitais de Setembro" at bounding box center [237, 158] width 209 height 15
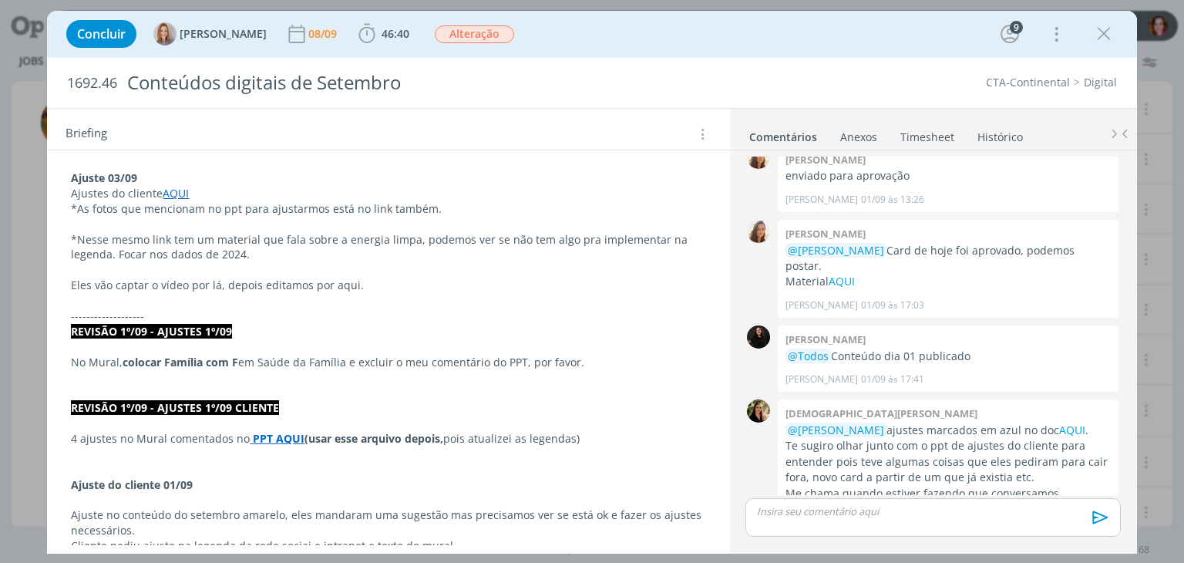
scroll to position [333, 0]
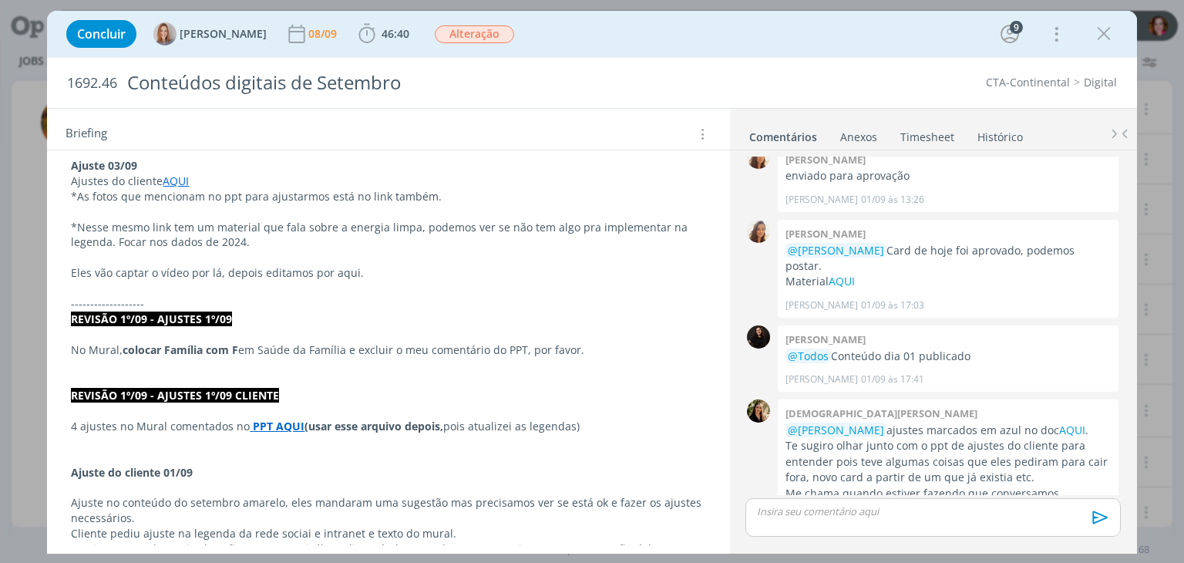
click at [170, 177] on link "AQUI" at bounding box center [176, 180] width 26 height 15
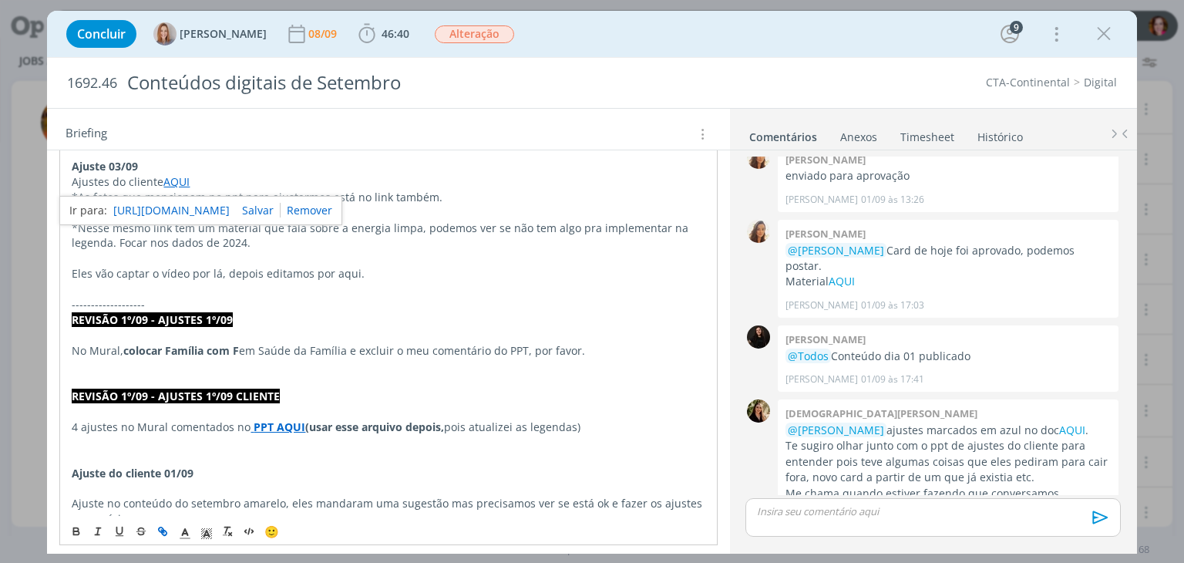
click at [181, 204] on link "https://sobeae.sharepoint.com/:f:/s/SOBEAE/Eu7u1bQDKE5AoydwzOk-4CgBugnorXYbwJ1o…" at bounding box center [171, 210] width 116 height 20
click at [1059, 422] on link "AQUI" at bounding box center [1072, 429] width 26 height 15
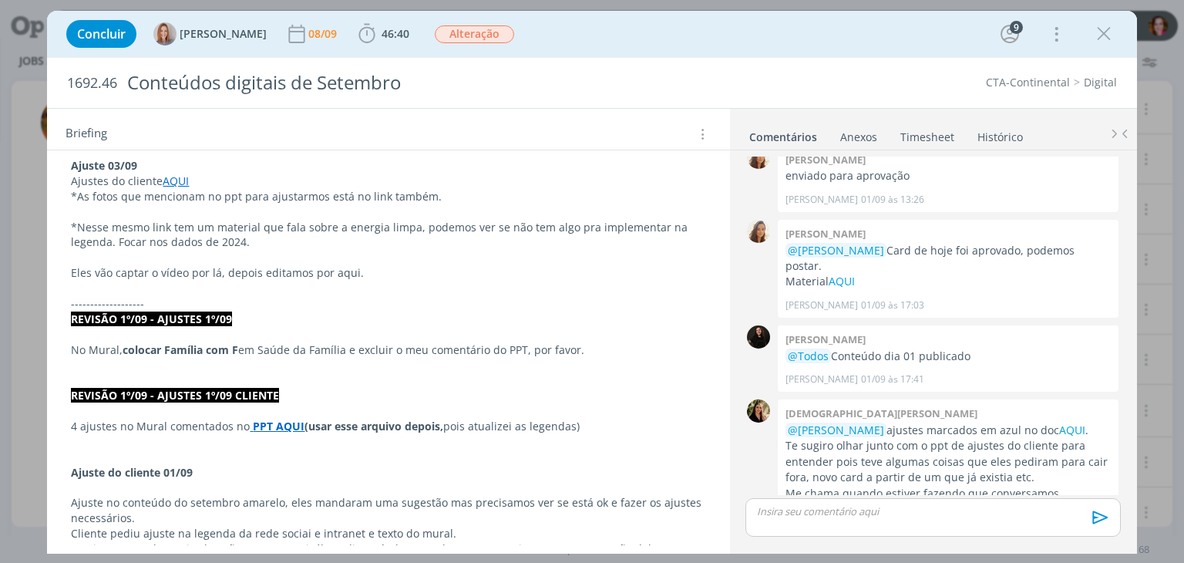
scroll to position [0, 0]
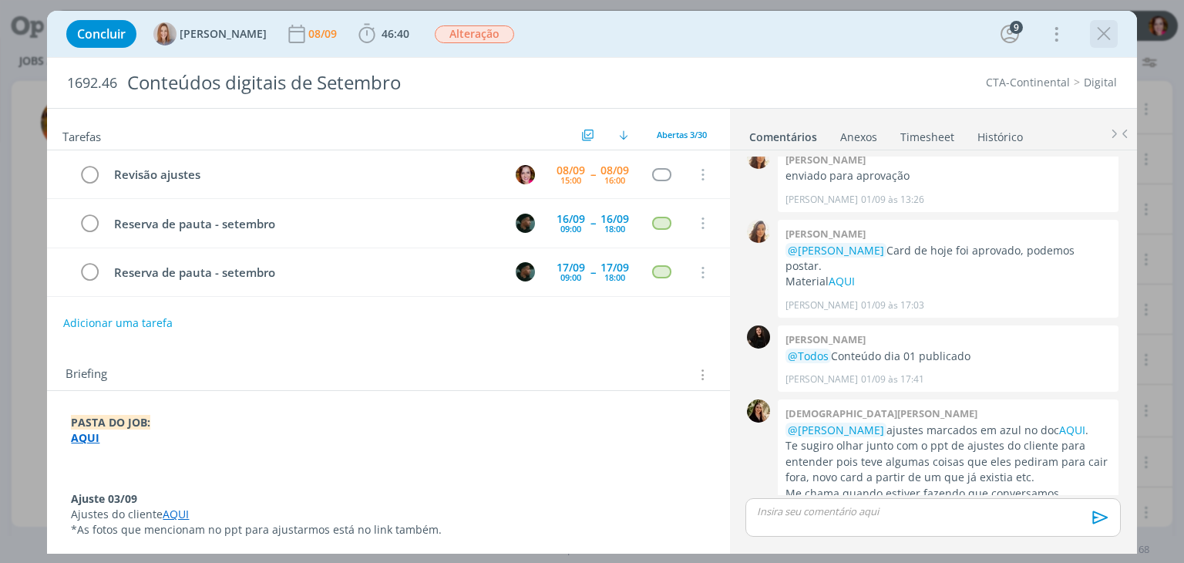
click at [1107, 43] on icon "dialog" at bounding box center [1103, 33] width 23 height 23
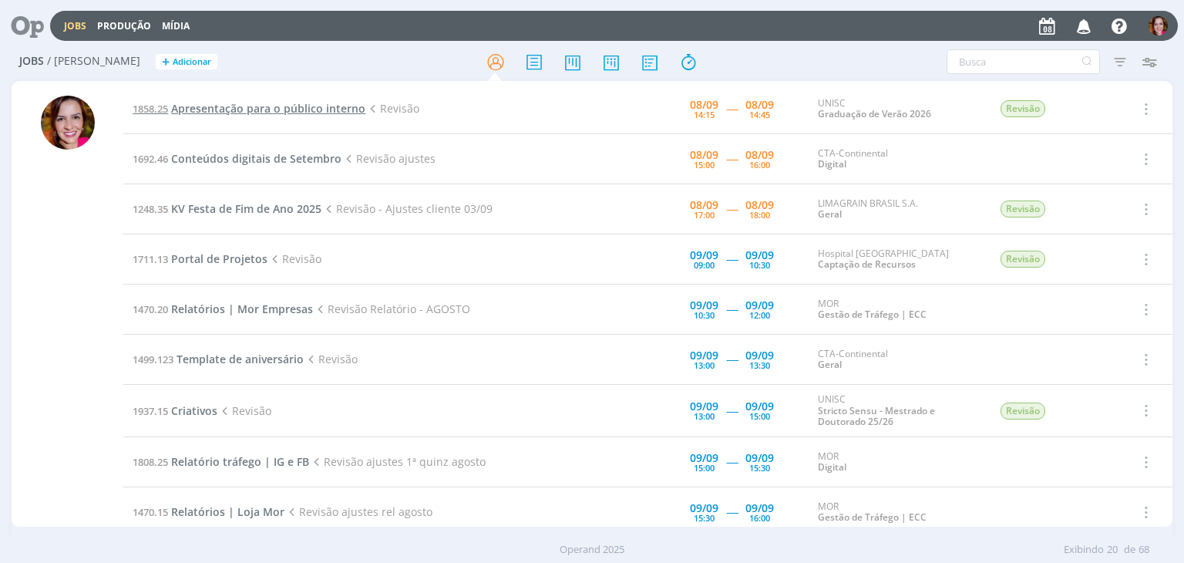
click at [229, 106] on span "Apresentação para o público interno" at bounding box center [268, 108] width 194 height 15
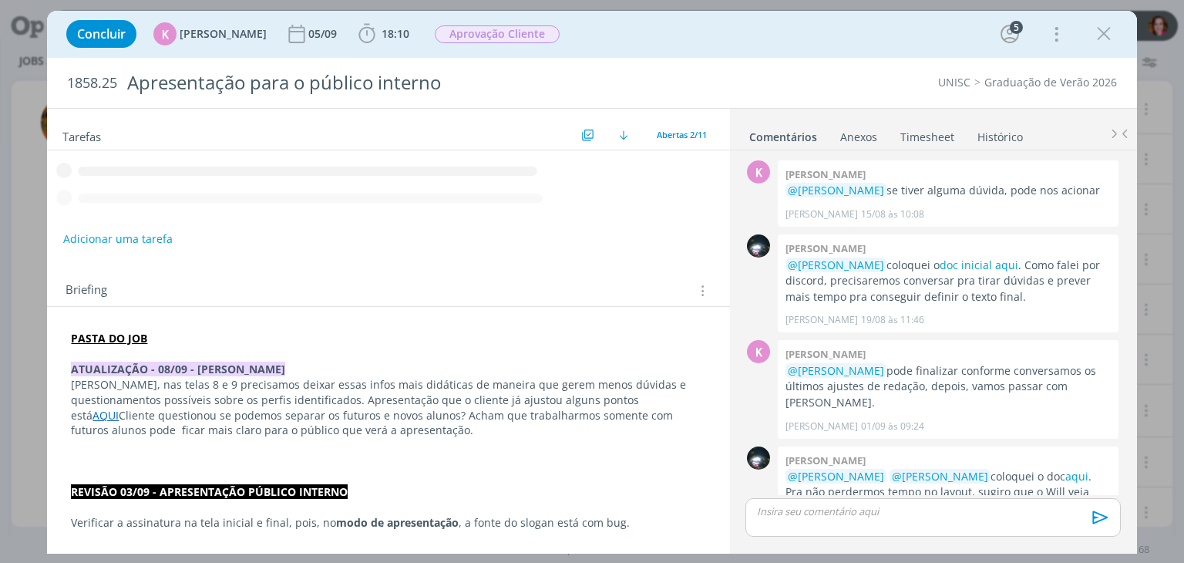
scroll to position [669, 0]
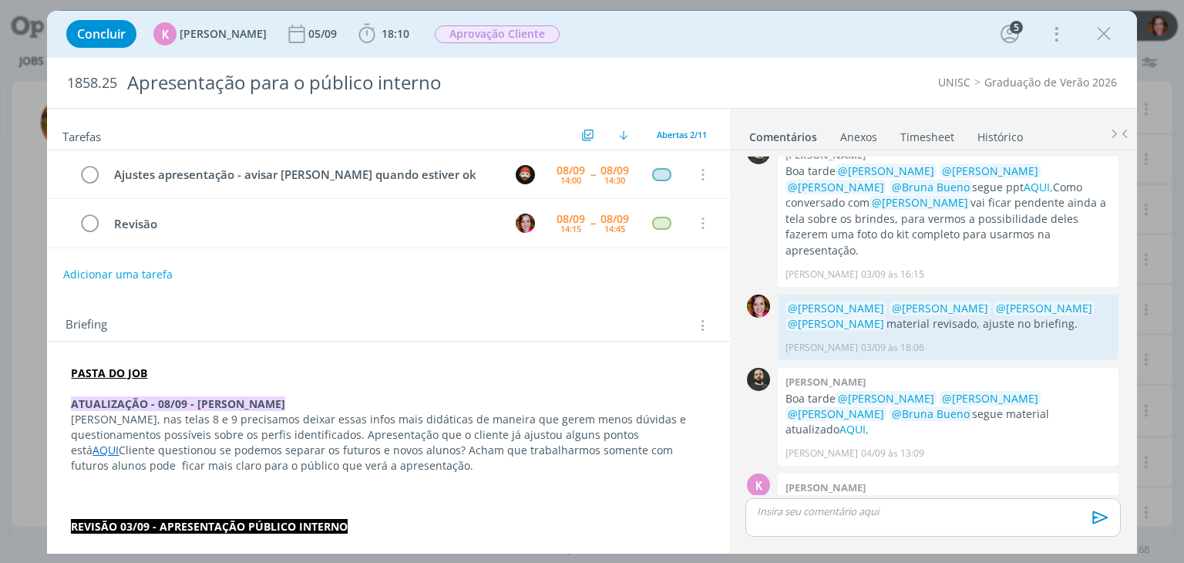
click at [119, 442] on link "AQUI" at bounding box center [105, 449] width 26 height 15
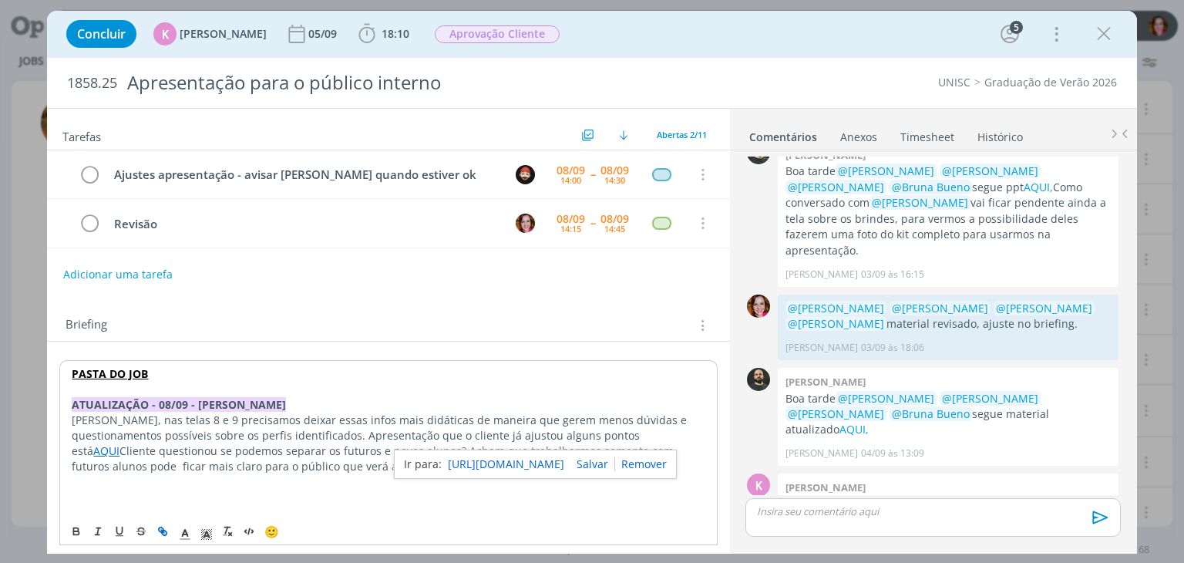
click at [546, 462] on link "https://sobeae.sharepoint.com/:p:/s/SOBEAE/ETHpLKNsFllFiraaeDzeyFIBnntW_GcMYMWm…" at bounding box center [506, 464] width 116 height 20
click at [869, 422] on link "AQUI," at bounding box center [853, 429] width 29 height 15
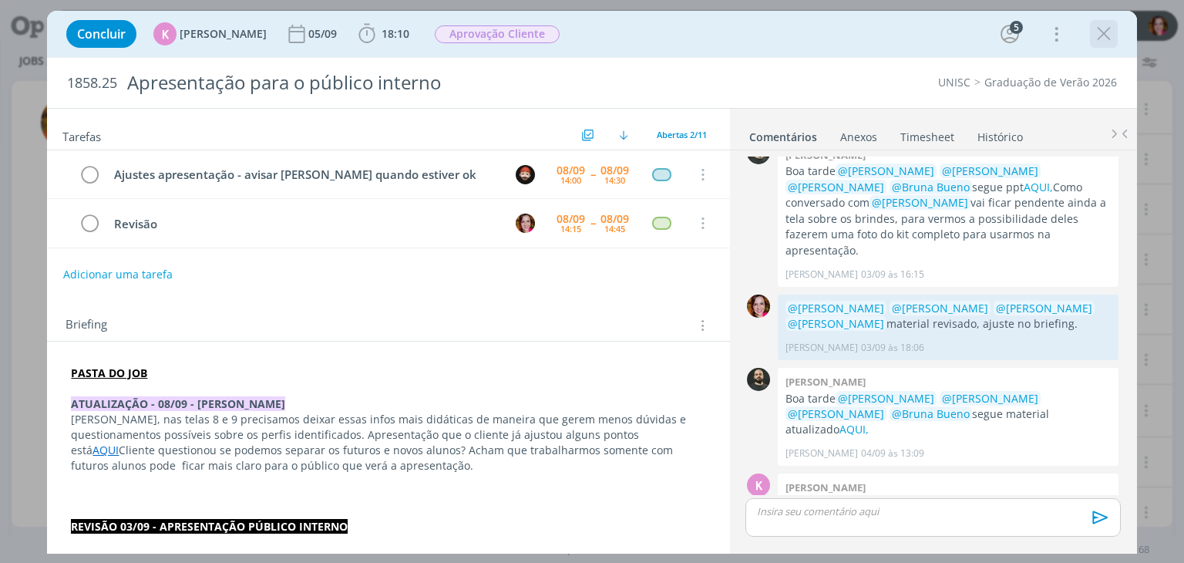
click at [1107, 38] on icon "dialog" at bounding box center [1103, 33] width 23 height 23
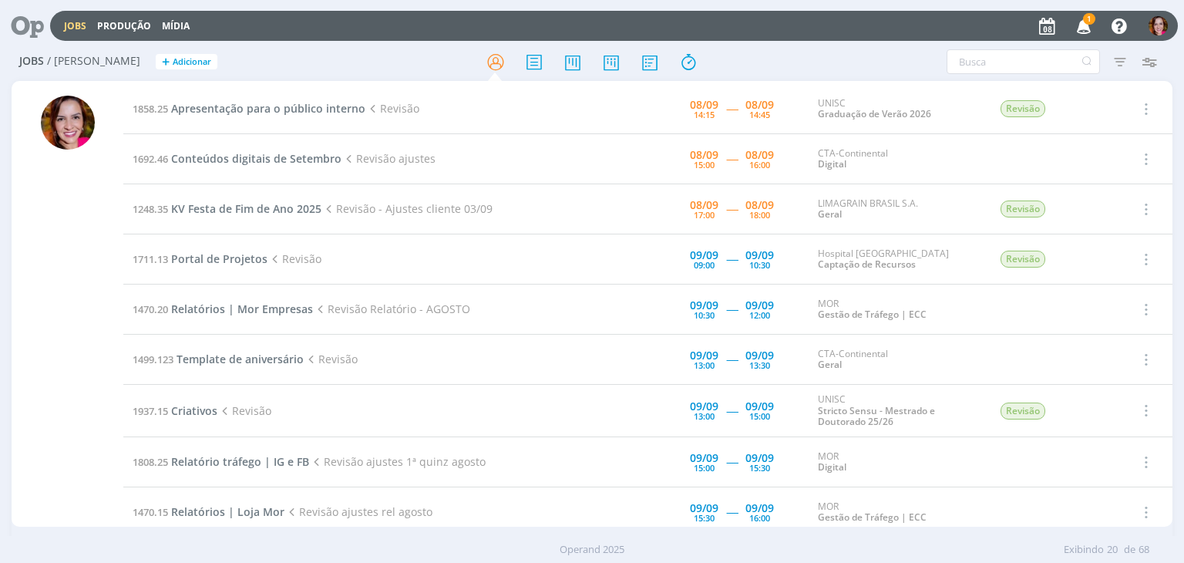
click at [1075, 29] on icon "button" at bounding box center [1083, 25] width 27 height 26
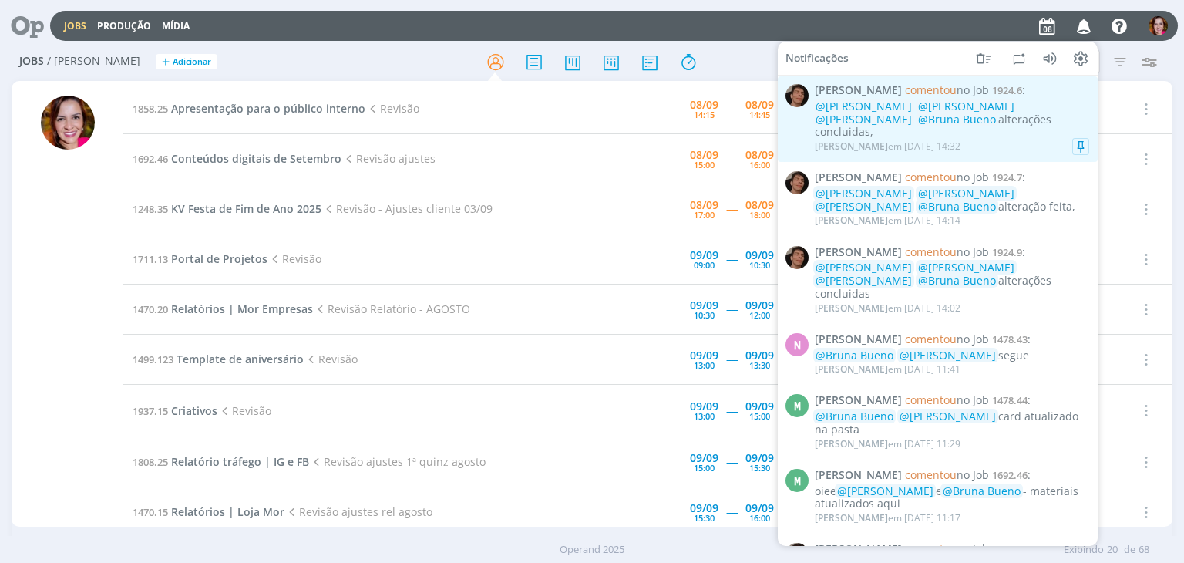
click at [921, 126] on div "@[PERSON_NAME] @[PERSON_NAME] @[PERSON_NAME] @Bruna Bueno alterações concluidas," at bounding box center [952, 119] width 274 height 39
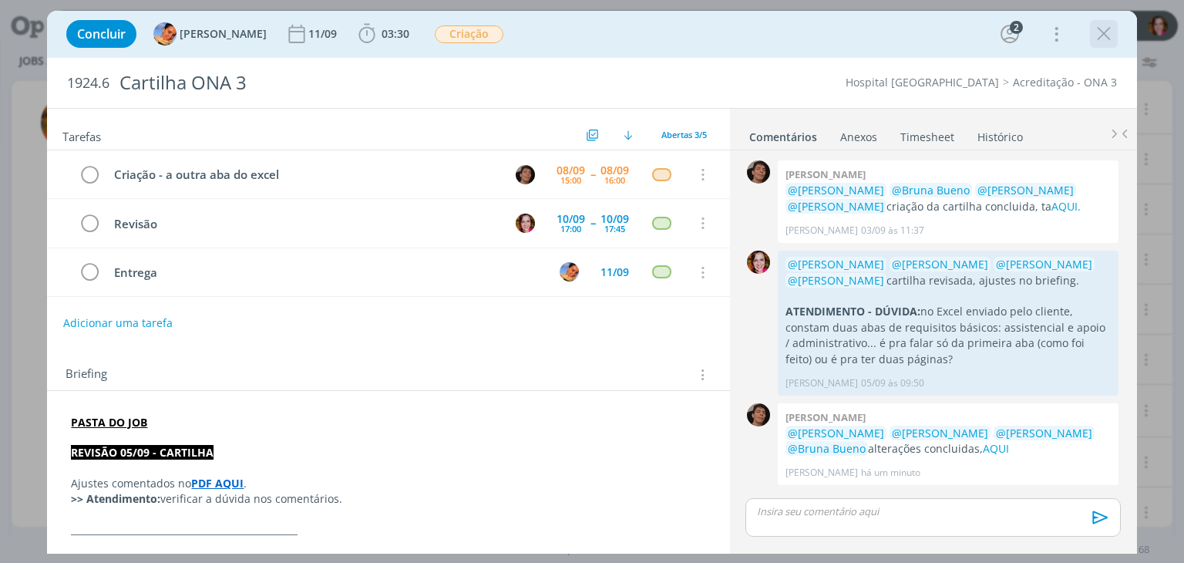
click at [1112, 32] on icon "dialog" at bounding box center [1103, 33] width 23 height 23
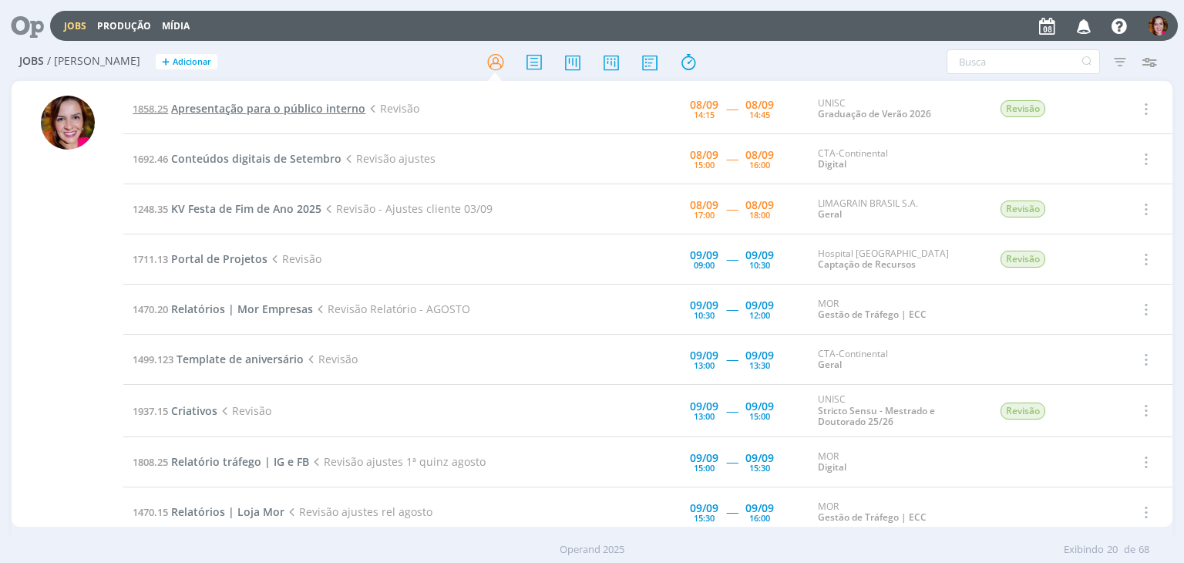
click at [237, 104] on span "Apresentação para o público interno" at bounding box center [268, 108] width 194 height 15
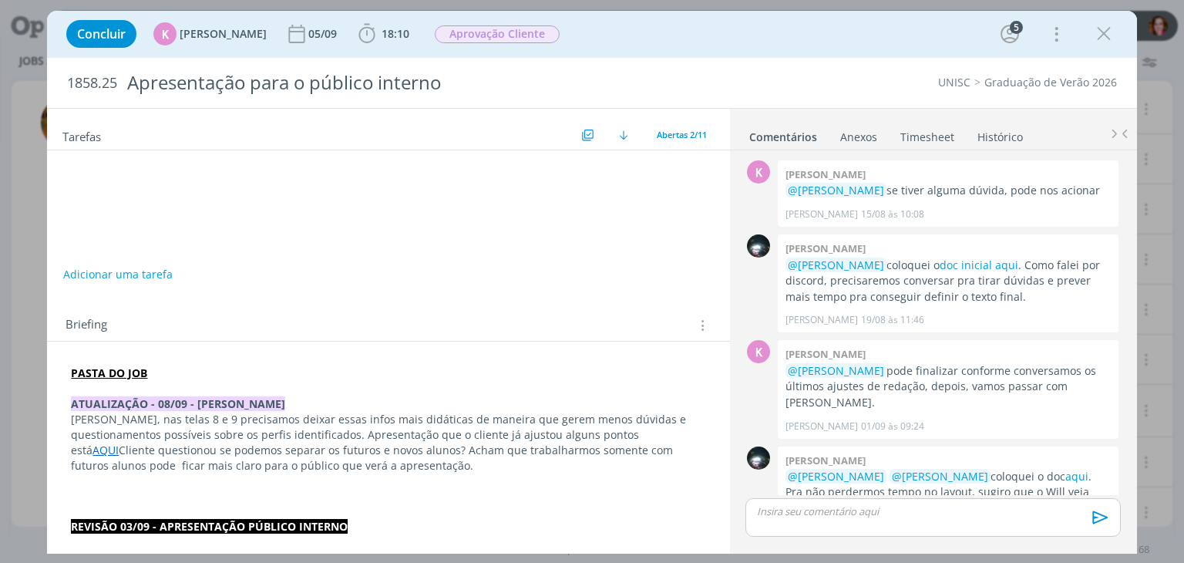
scroll to position [669, 0]
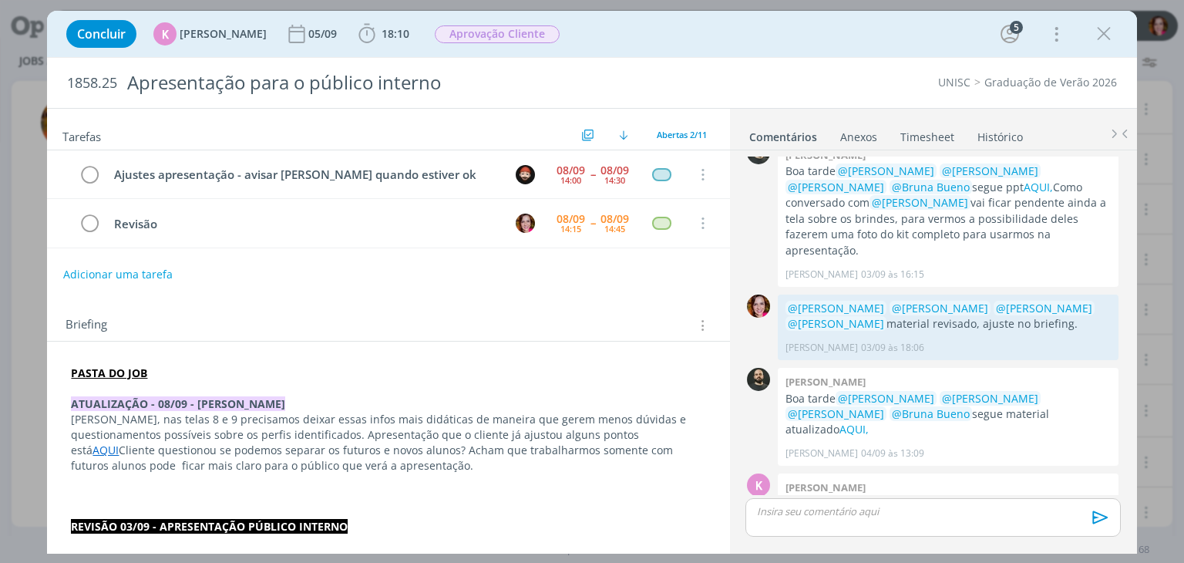
click at [121, 371] on strong "PASTA DO JOB" at bounding box center [109, 372] width 76 height 15
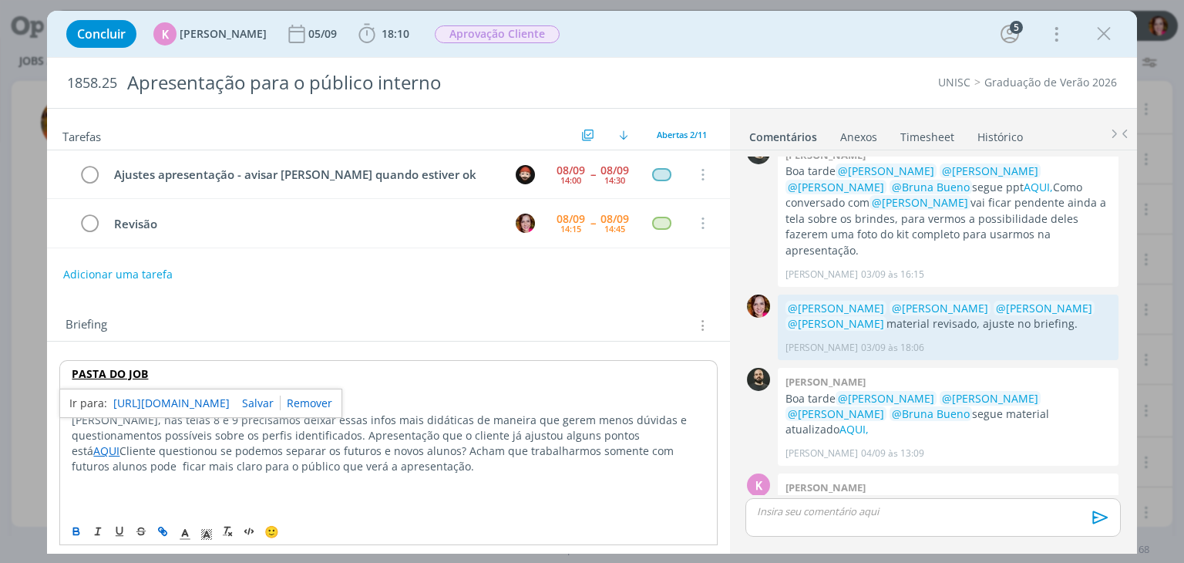
click at [139, 401] on link "https://sobeae.sharepoint.com/:f:/s/SOBEAE/ElekAD2zV09AgLS52iY453ABeAR6EbfFCJVC…" at bounding box center [171, 403] width 116 height 20
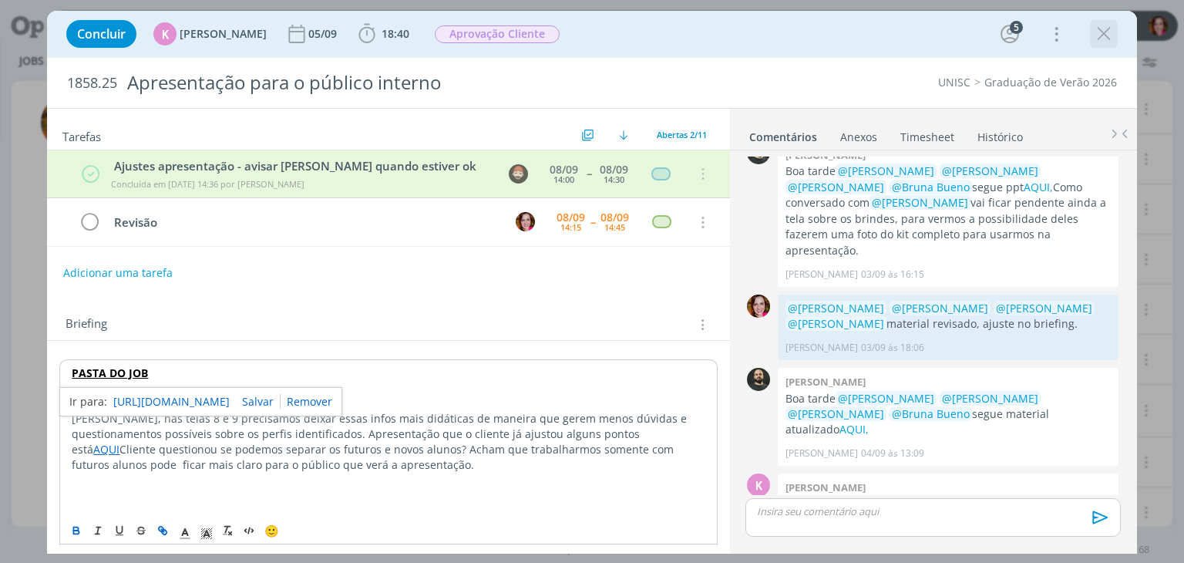
click at [1097, 40] on icon "dialog" at bounding box center [1103, 33] width 23 height 23
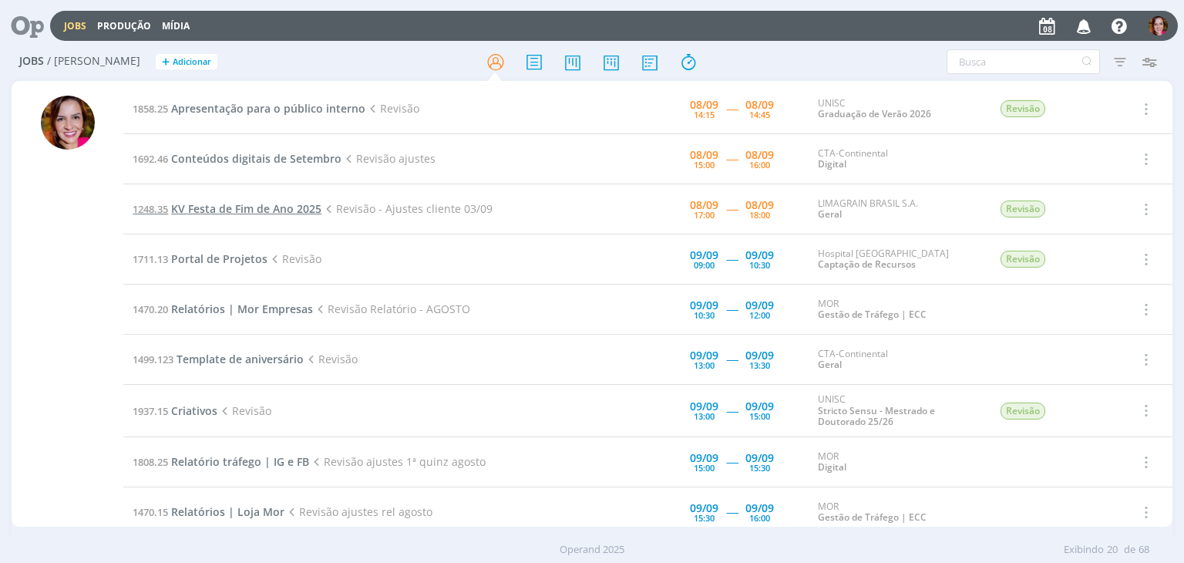
click at [277, 208] on span "KV Festa de Fim de Ano 2025" at bounding box center [246, 208] width 150 height 15
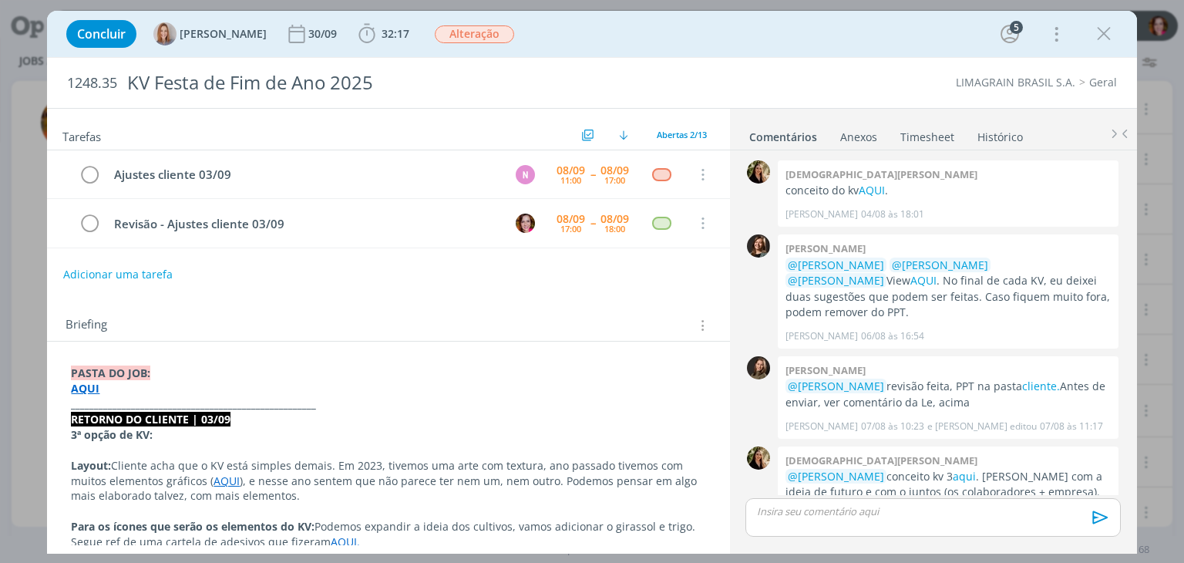
scroll to position [258, 0]
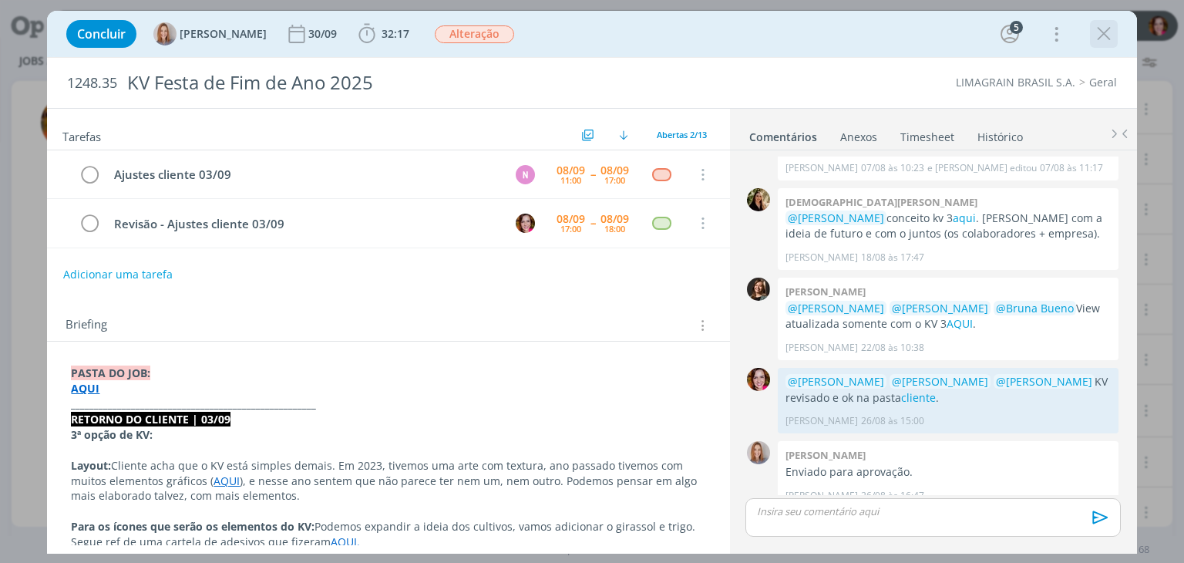
click at [1105, 32] on icon "dialog" at bounding box center [1103, 33] width 23 height 23
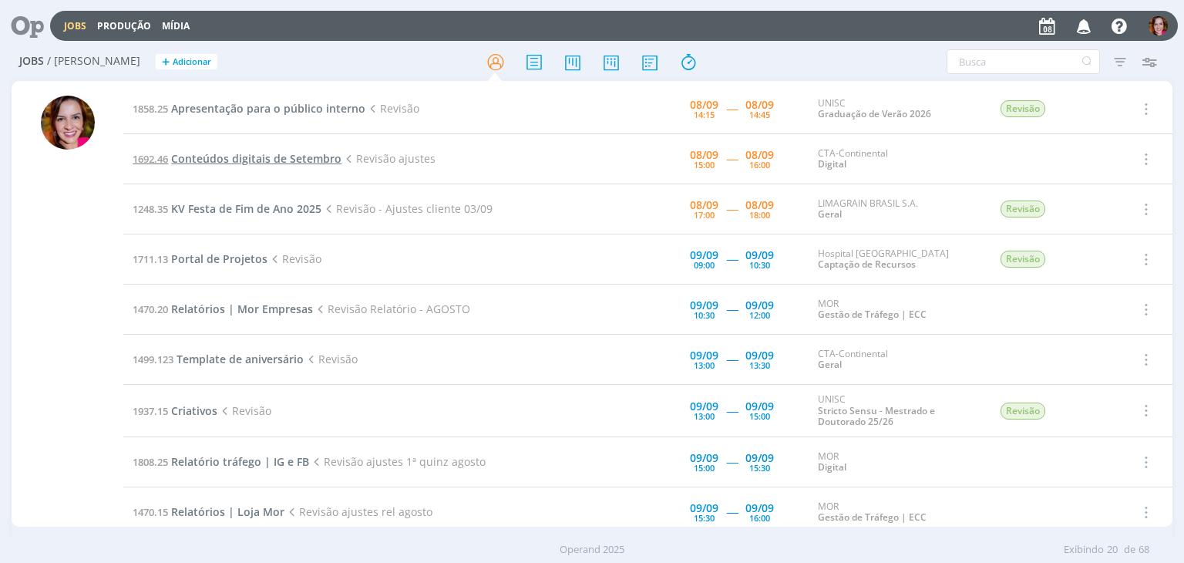
click at [232, 157] on span "Conteúdos digitais de Setembro" at bounding box center [256, 158] width 170 height 15
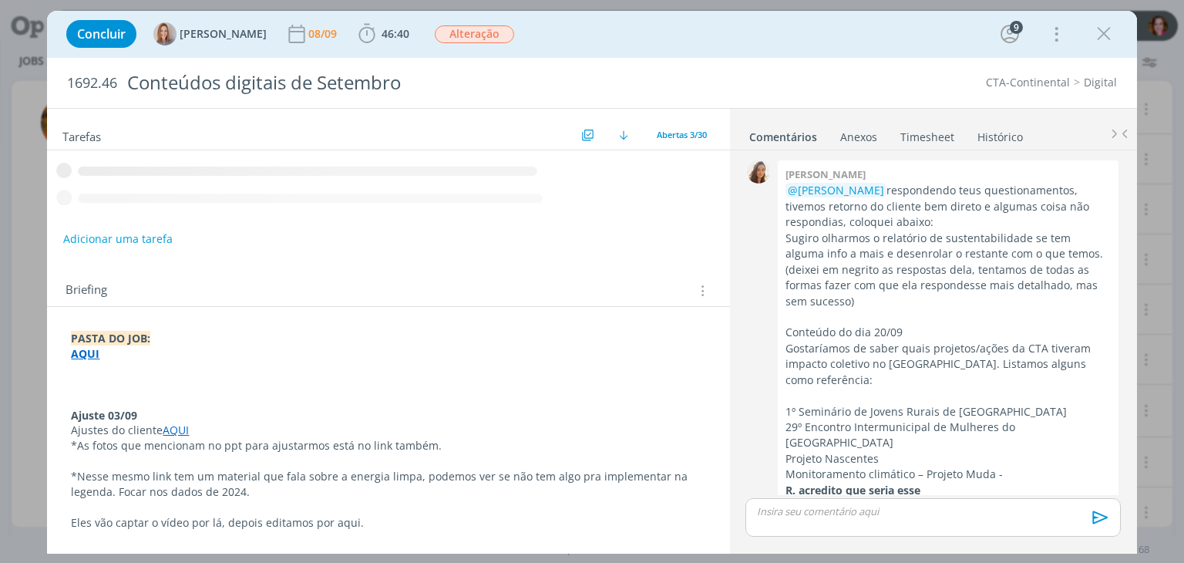
scroll to position [2290, 0]
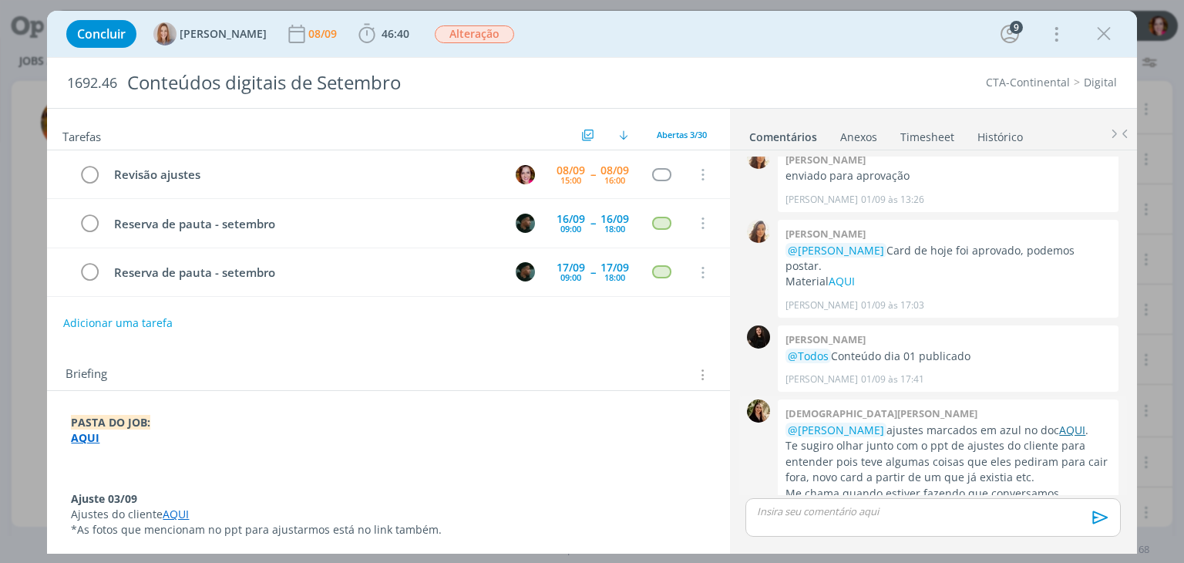
click at [1059, 422] on link "AQUI" at bounding box center [1072, 429] width 26 height 15
click at [179, 512] on link "AQUI" at bounding box center [176, 513] width 26 height 15
click at [227, 507] on p "Ajustes do cliente AQUI" at bounding box center [388, 514] width 633 height 15
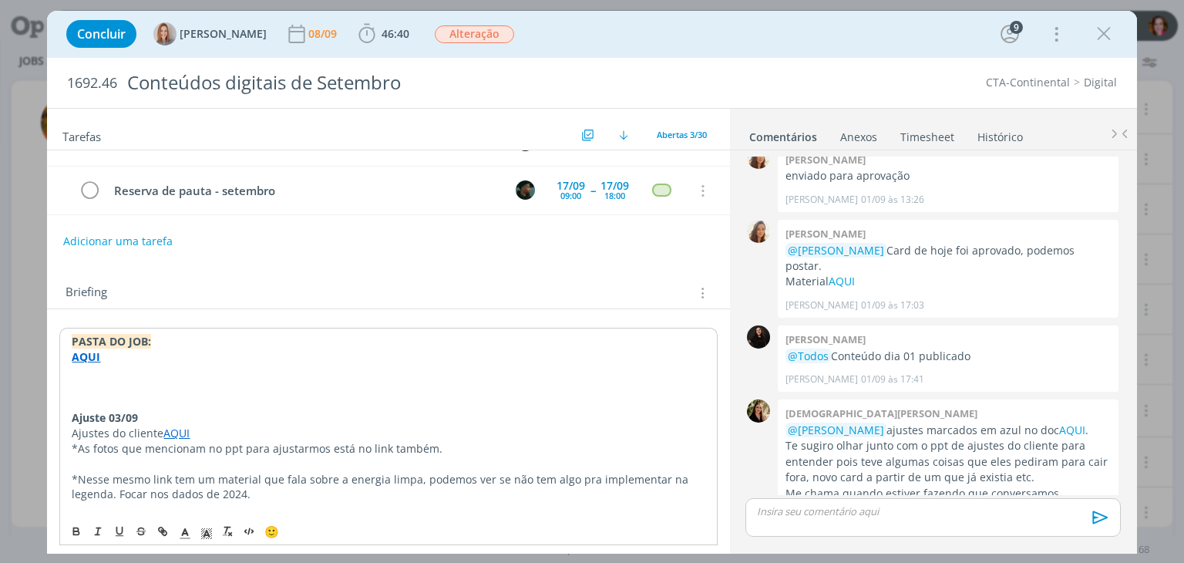
scroll to position [97, 0]
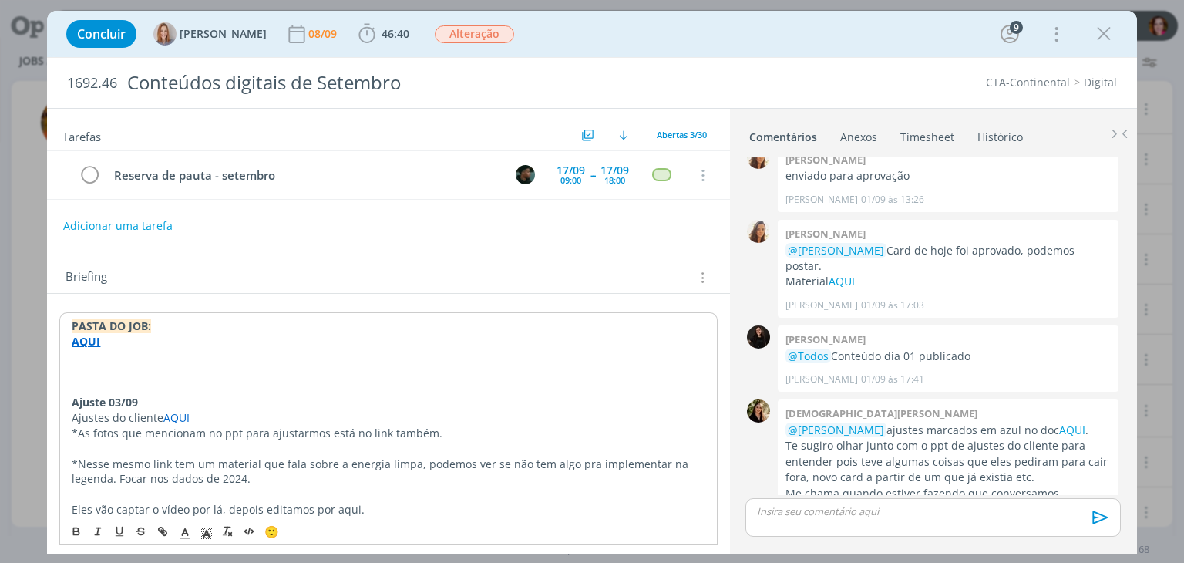
click at [173, 412] on link "AQUI" at bounding box center [176, 417] width 26 height 15
click at [190, 445] on link "https://sobeae.sharepoint.com/:f:/s/SOBEAE/Eu7u1bQDKE5AoydwzOk-4CgBugnorXYbwJ1o…" at bounding box center [171, 447] width 116 height 20
click at [400, 486] on p "dialog" at bounding box center [388, 493] width 633 height 15
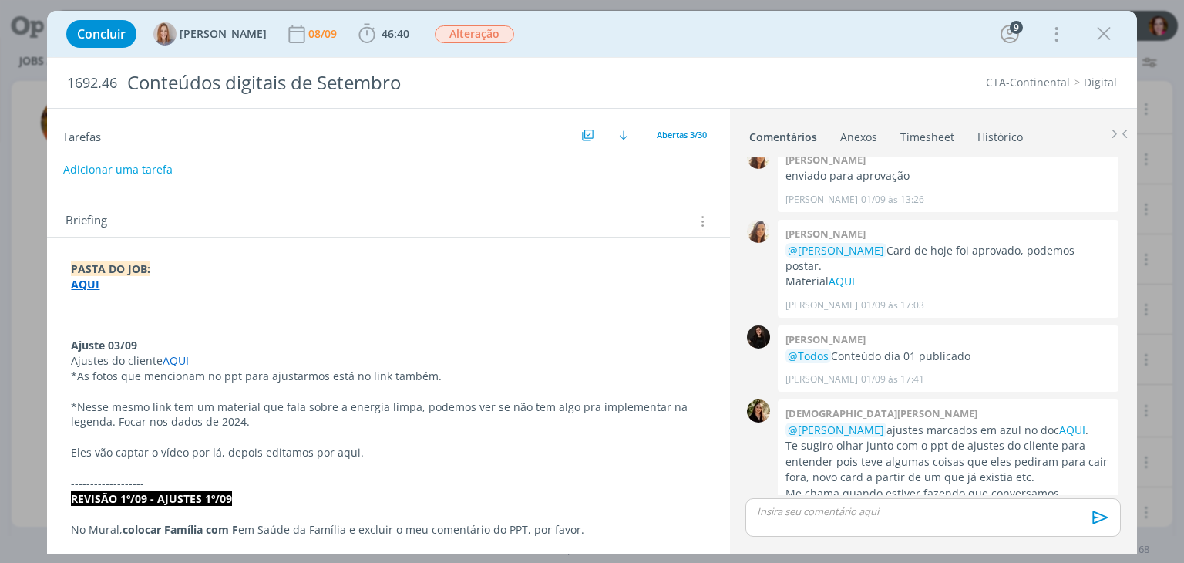
scroll to position [156, 0]
click at [1110, 30] on icon "dialog" at bounding box center [1103, 33] width 23 height 23
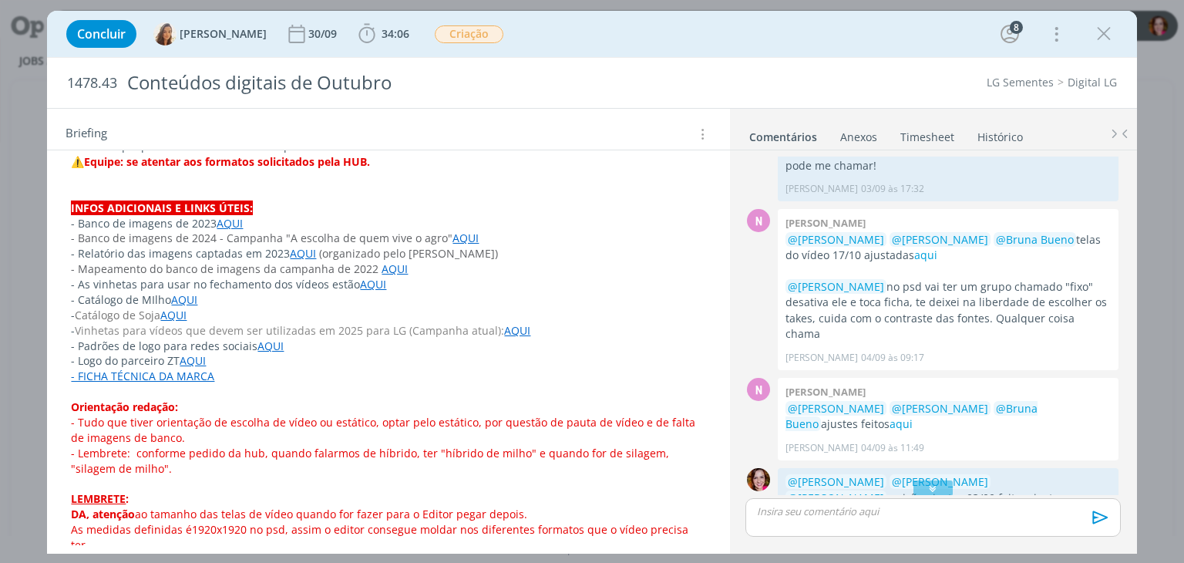
scroll to position [904, 0]
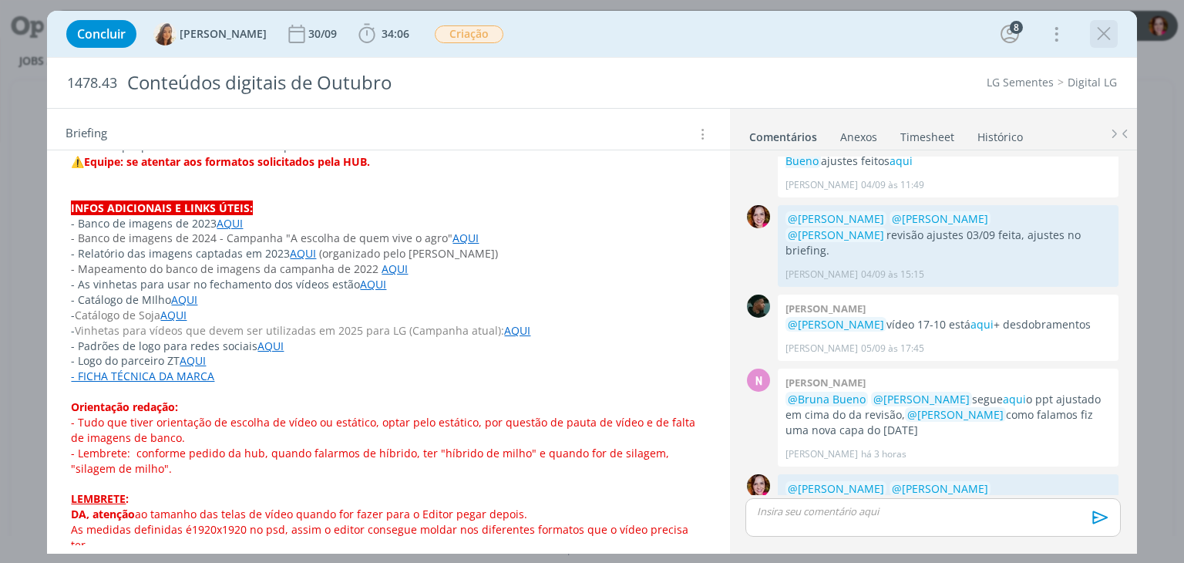
click at [1104, 38] on icon "dialog" at bounding box center [1103, 33] width 23 height 23
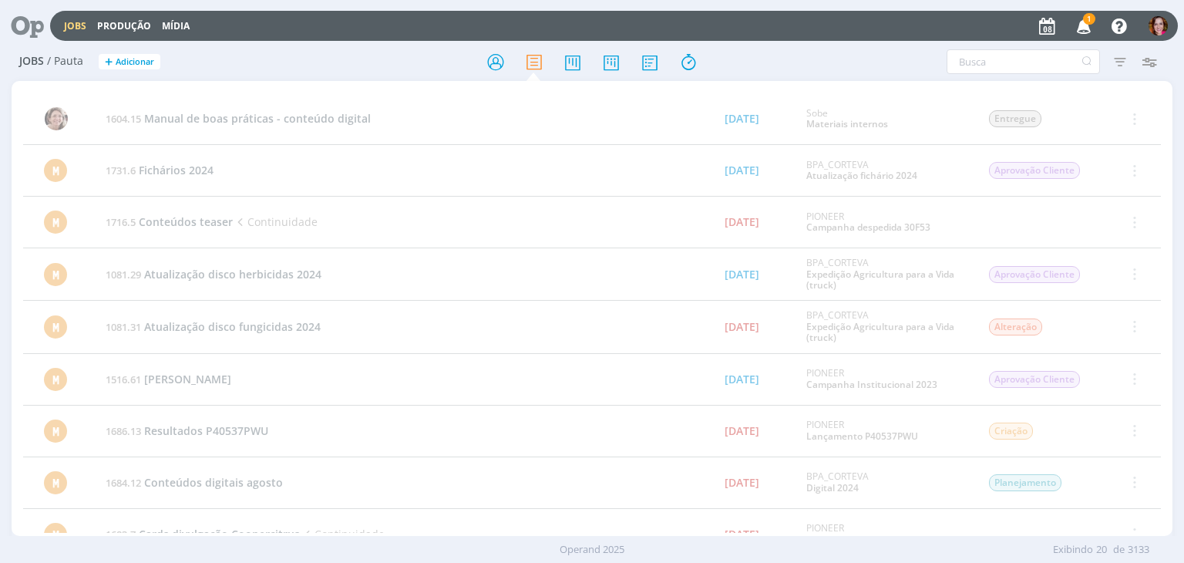
click at [1079, 29] on icon "button" at bounding box center [1083, 25] width 27 height 26
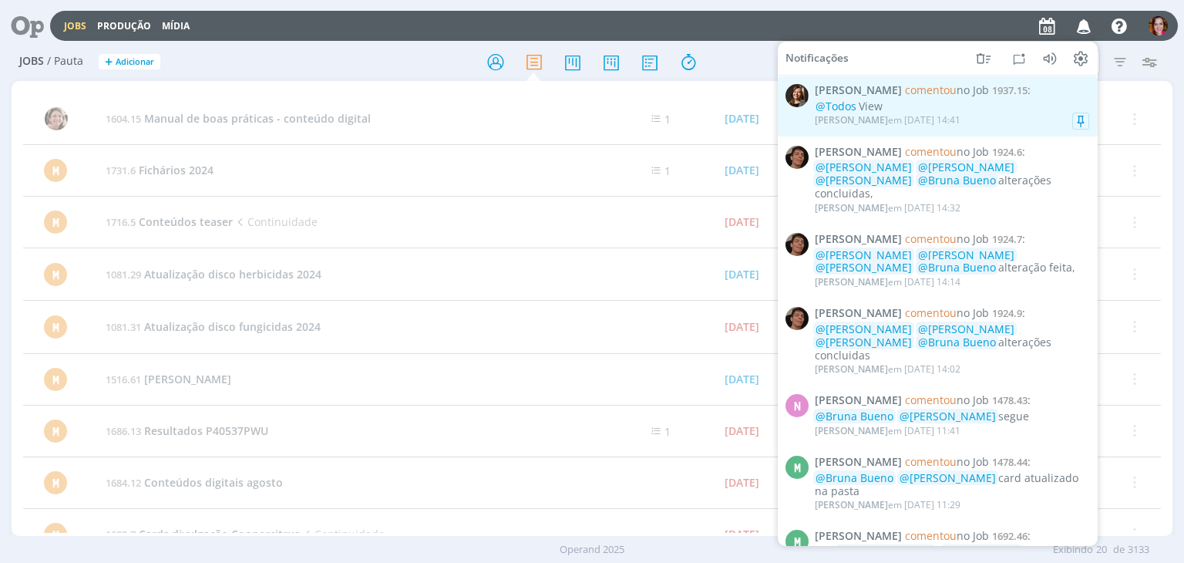
click at [922, 112] on div "@Todos View" at bounding box center [952, 106] width 274 height 13
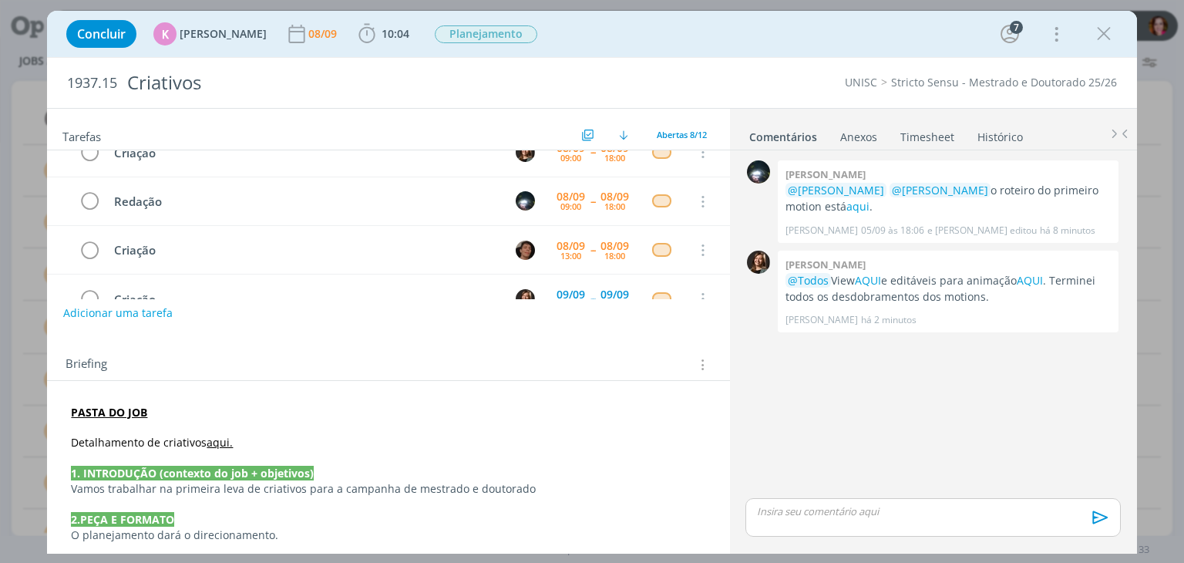
scroll to position [73, 0]
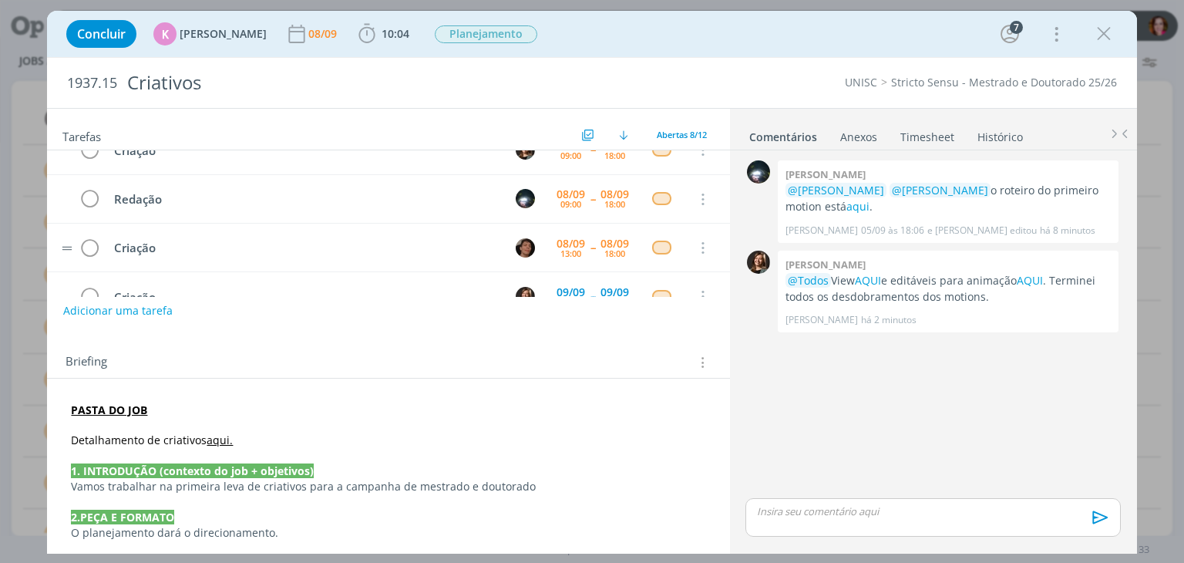
click at [711, 235] on tr "Criação 08/09 13:00 -- 08/09 18:00 Cancelar" at bounding box center [388, 247] width 682 height 49
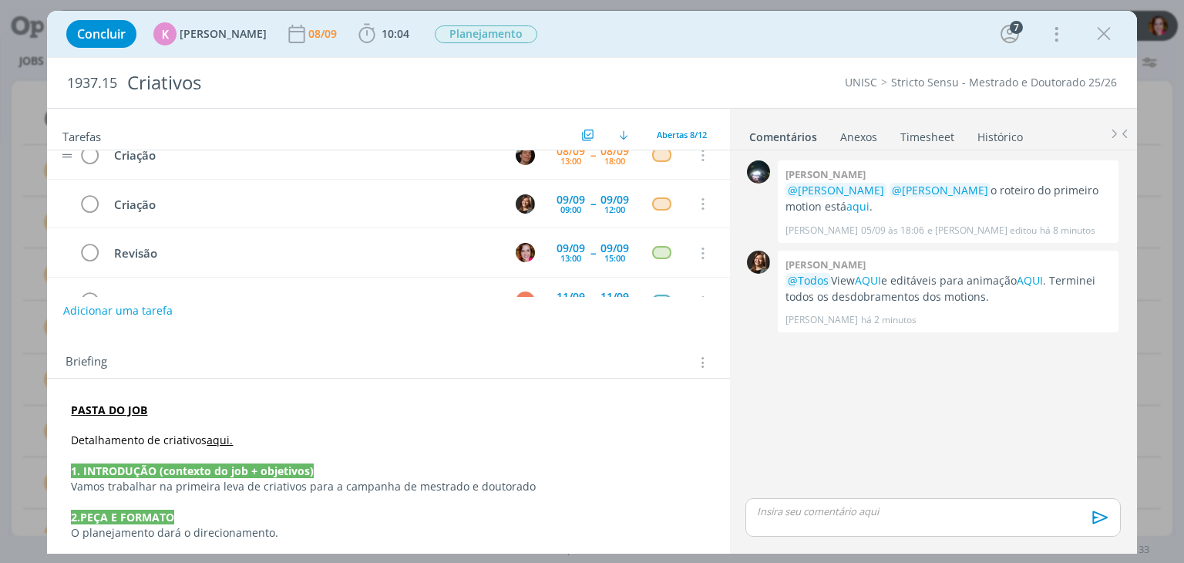
scroll to position [123, 0]
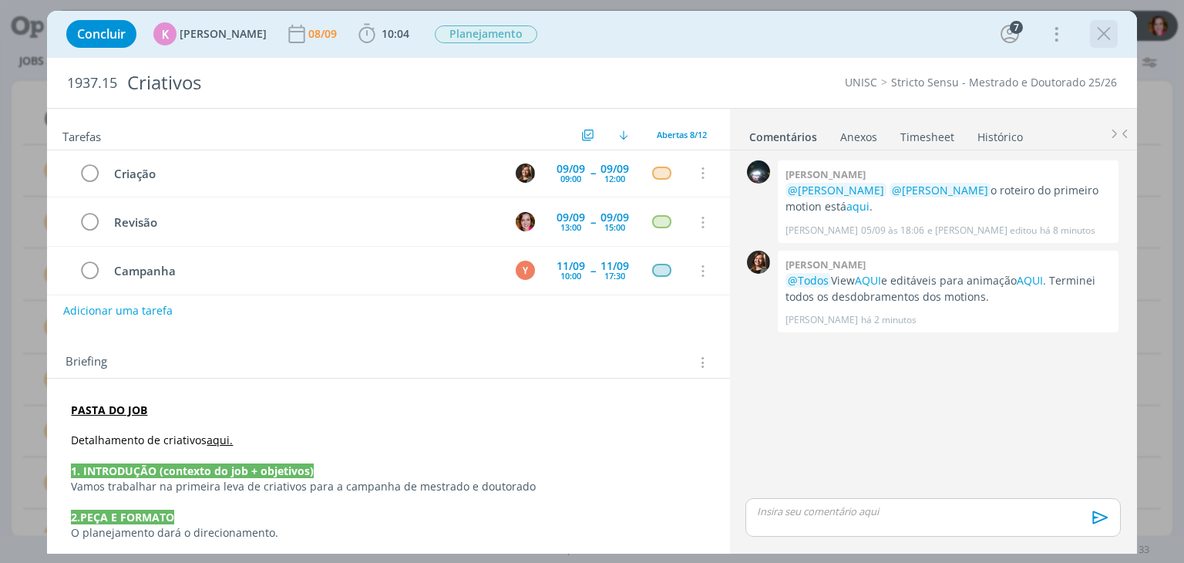
click at [1097, 35] on icon "dialog" at bounding box center [1103, 33] width 23 height 23
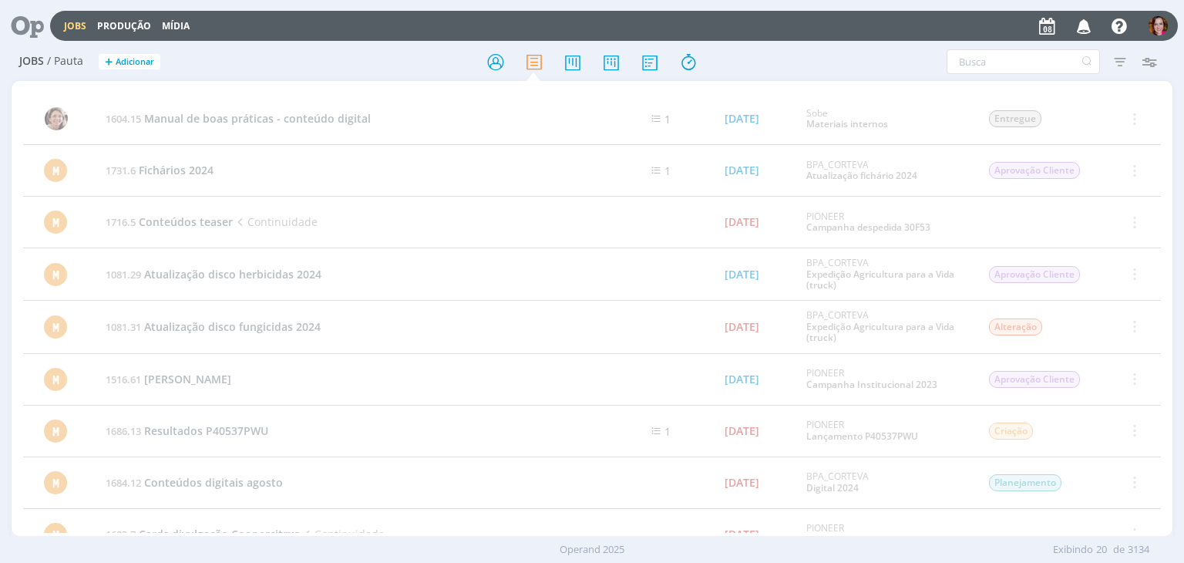
click at [32, 32] on icon at bounding box center [22, 26] width 32 height 30
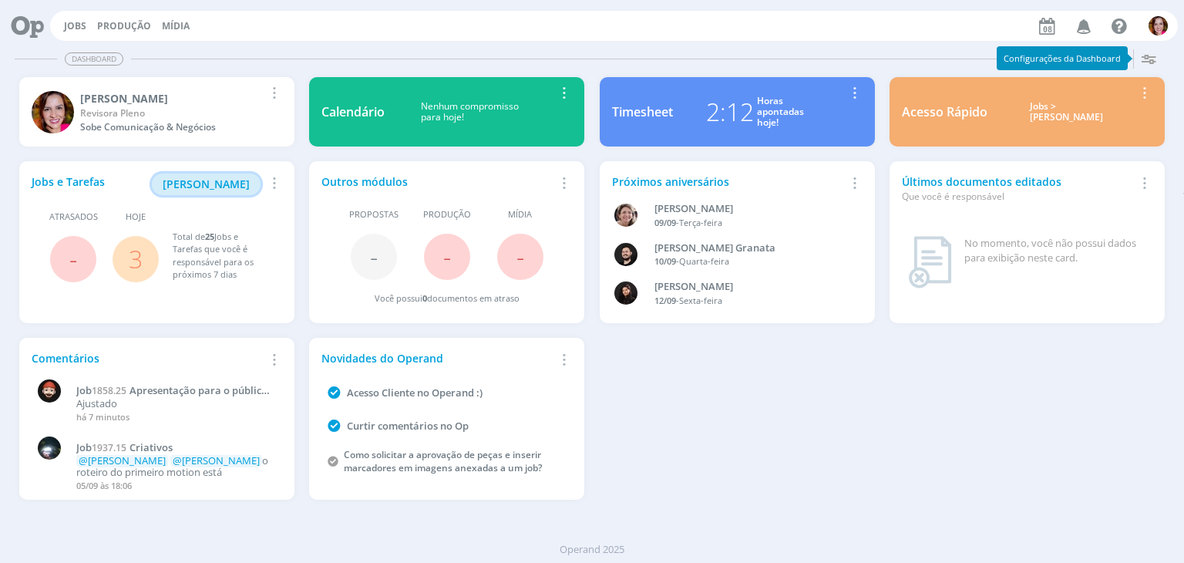
click at [216, 183] on span "Minha Pauta" at bounding box center [206, 183] width 87 height 15
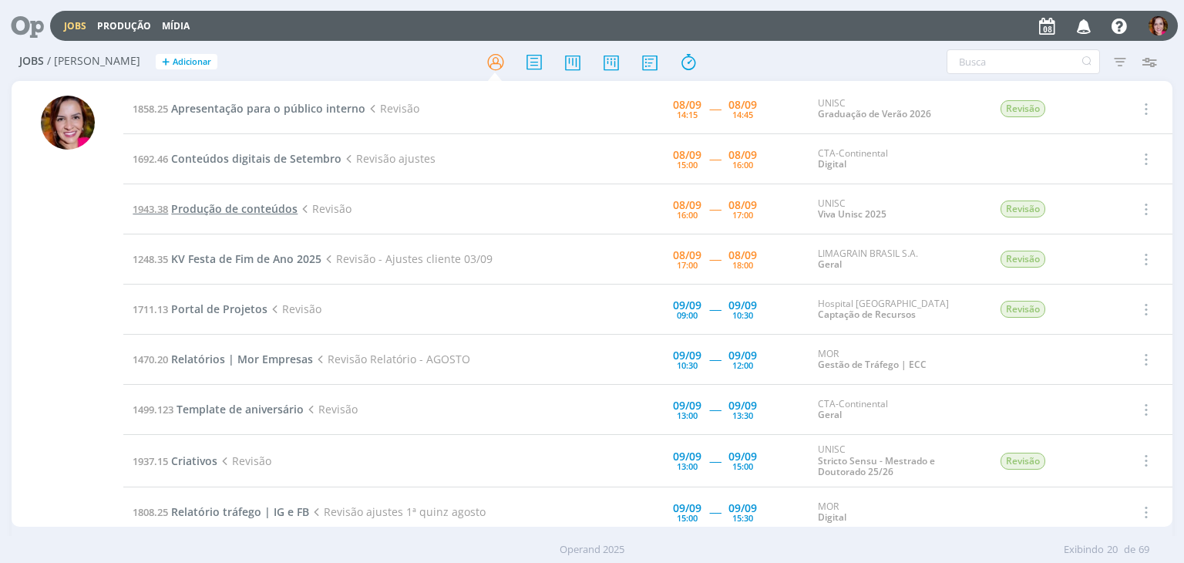
click at [213, 210] on span "Produção de conteúdos" at bounding box center [234, 208] width 126 height 15
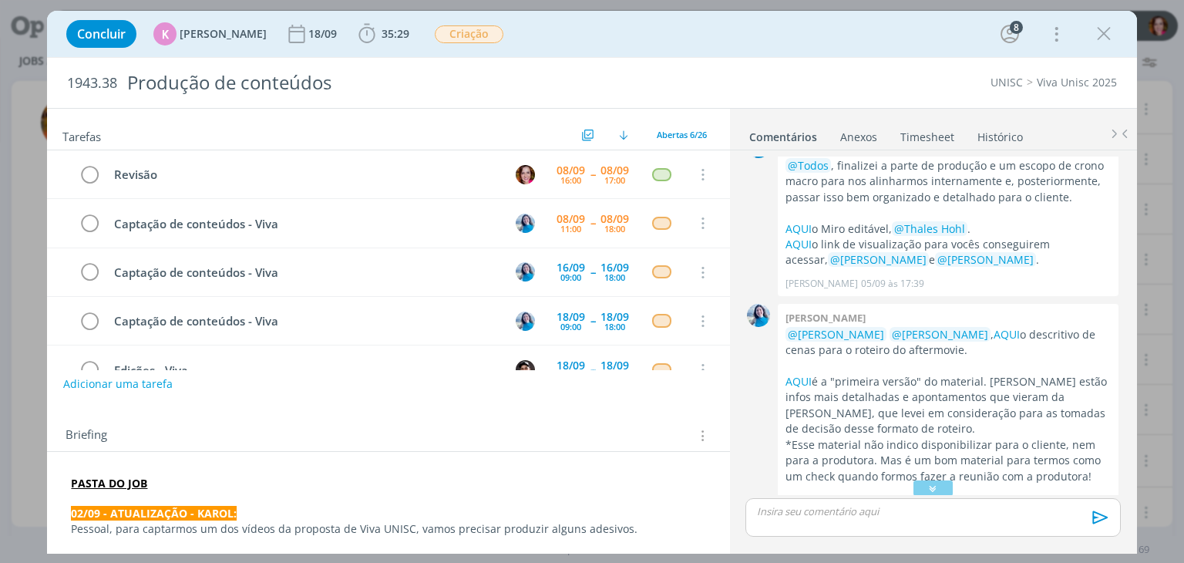
scroll to position [838, 0]
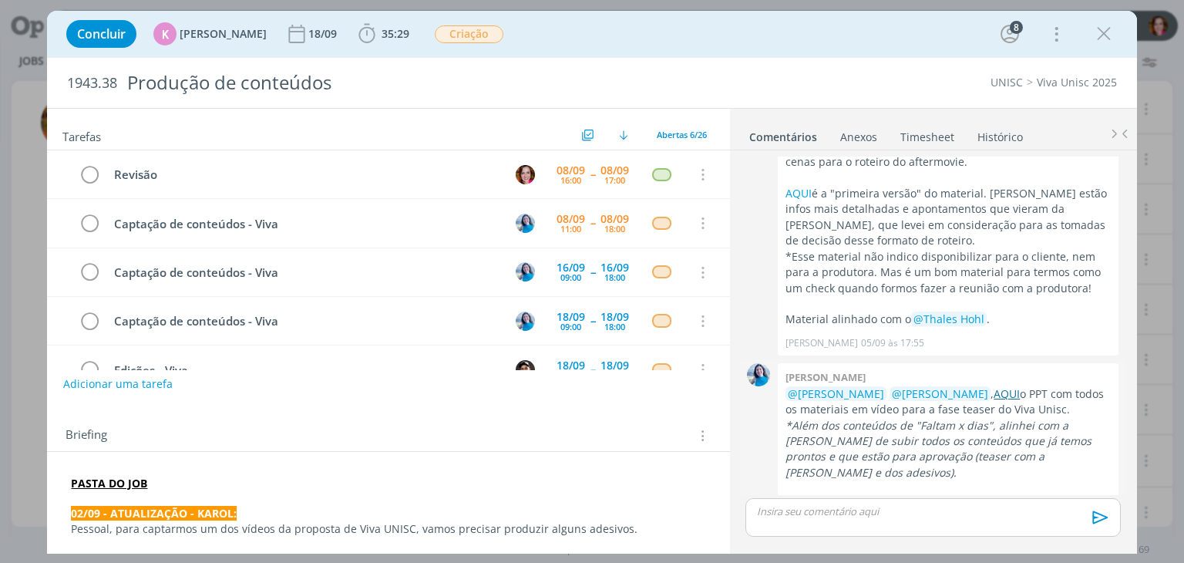
click at [993, 386] on link "AQUI" at bounding box center [1006, 393] width 26 height 15
click at [1103, 36] on icon "dialog" at bounding box center [1103, 33] width 23 height 23
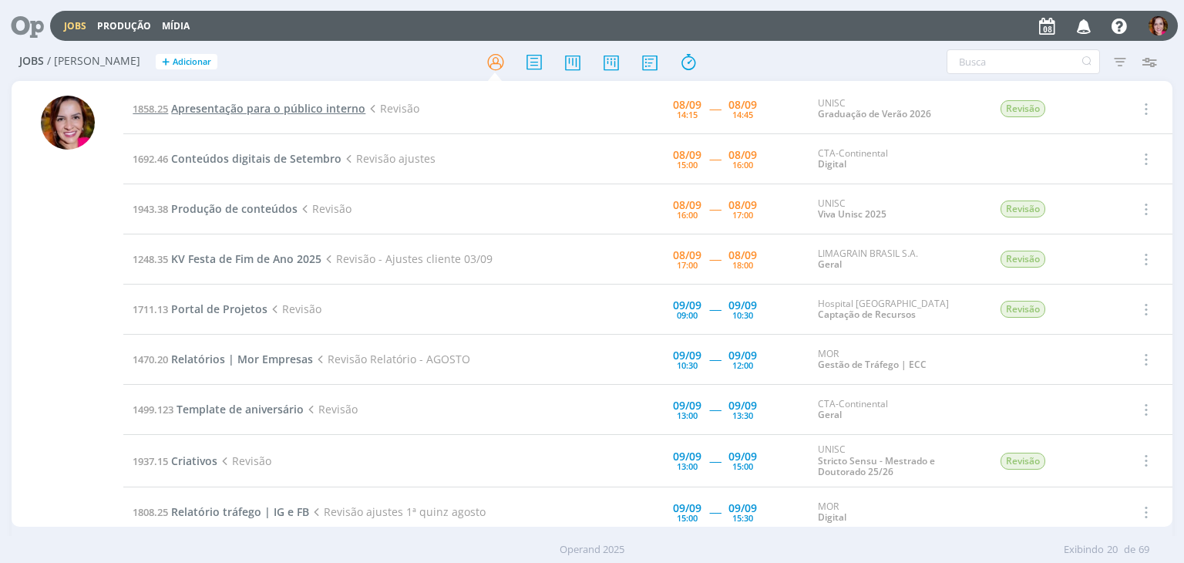
click at [264, 109] on span "Apresentação para o público interno" at bounding box center [268, 108] width 194 height 15
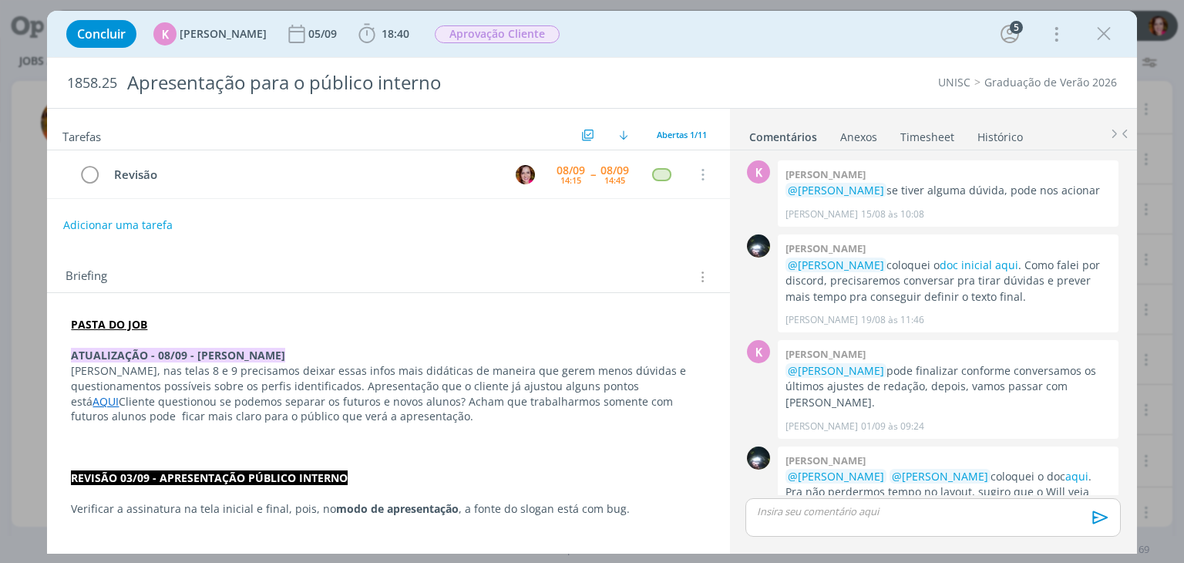
scroll to position [743, 0]
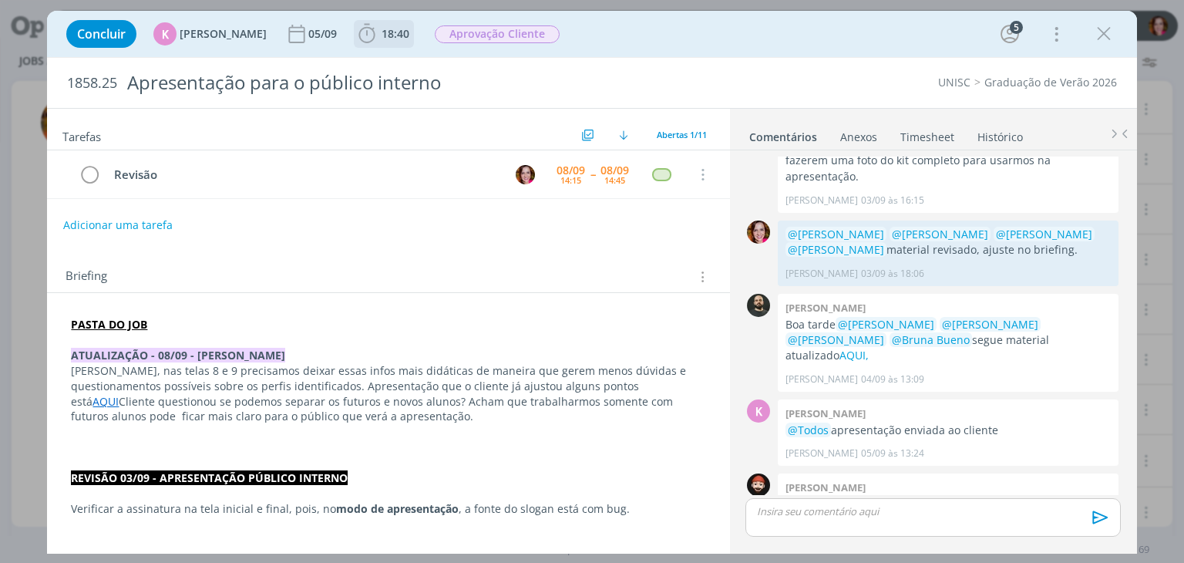
click at [388, 35] on span "18:40" at bounding box center [395, 33] width 28 height 15
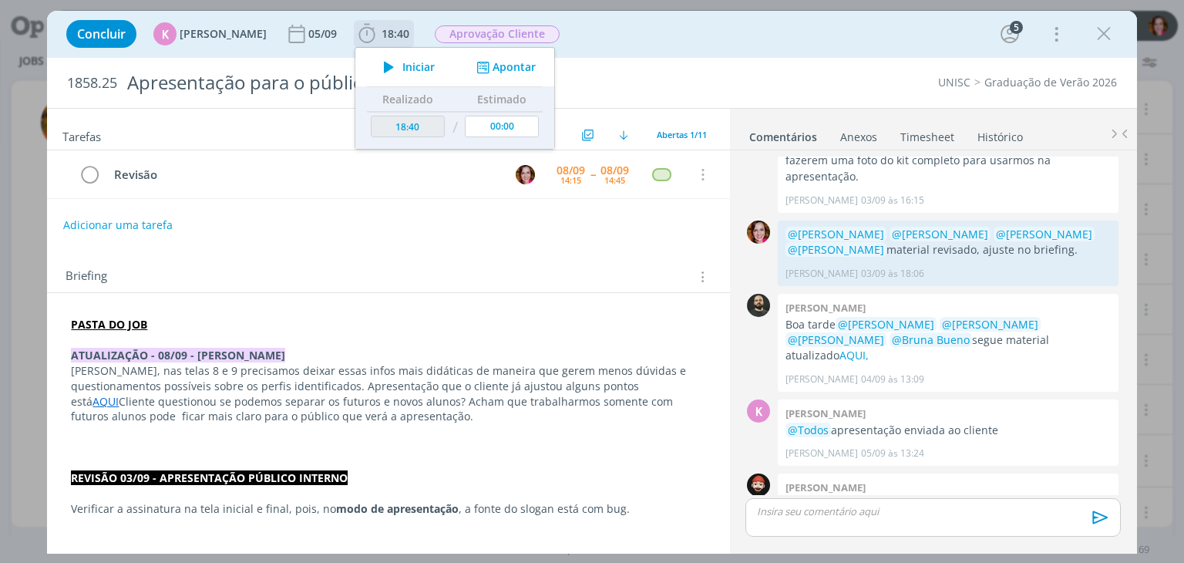
click at [402, 70] on span "Iniciar" at bounding box center [418, 67] width 32 height 11
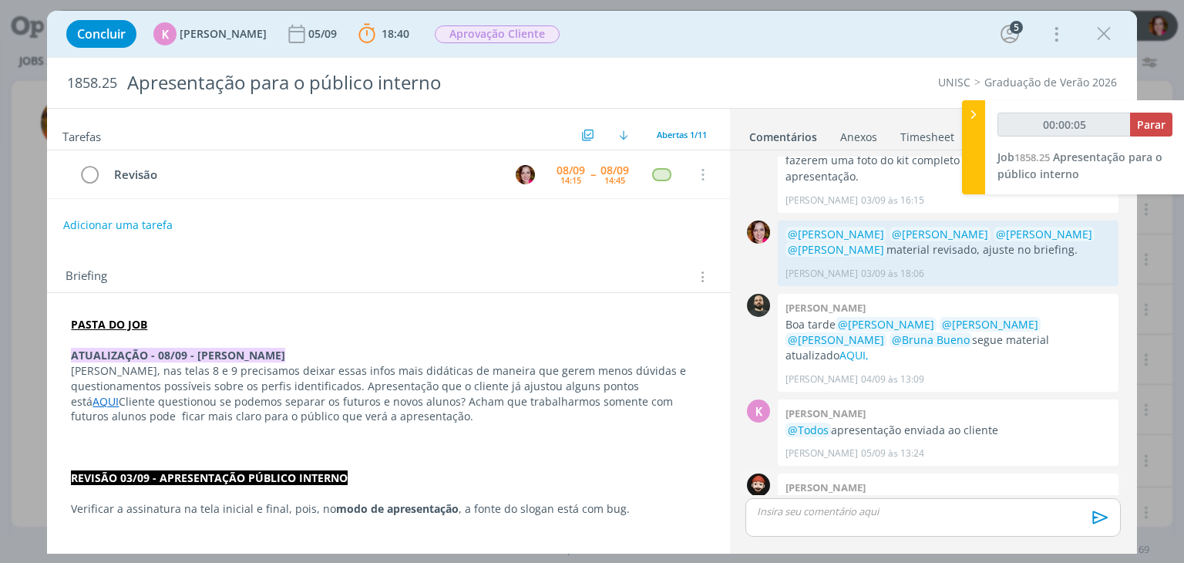
click at [848, 496] on link "aqui." at bounding box center [844, 503] width 26 height 15
type input "00:11:04"
click at [826, 509] on p "dialog" at bounding box center [933, 511] width 350 height 14
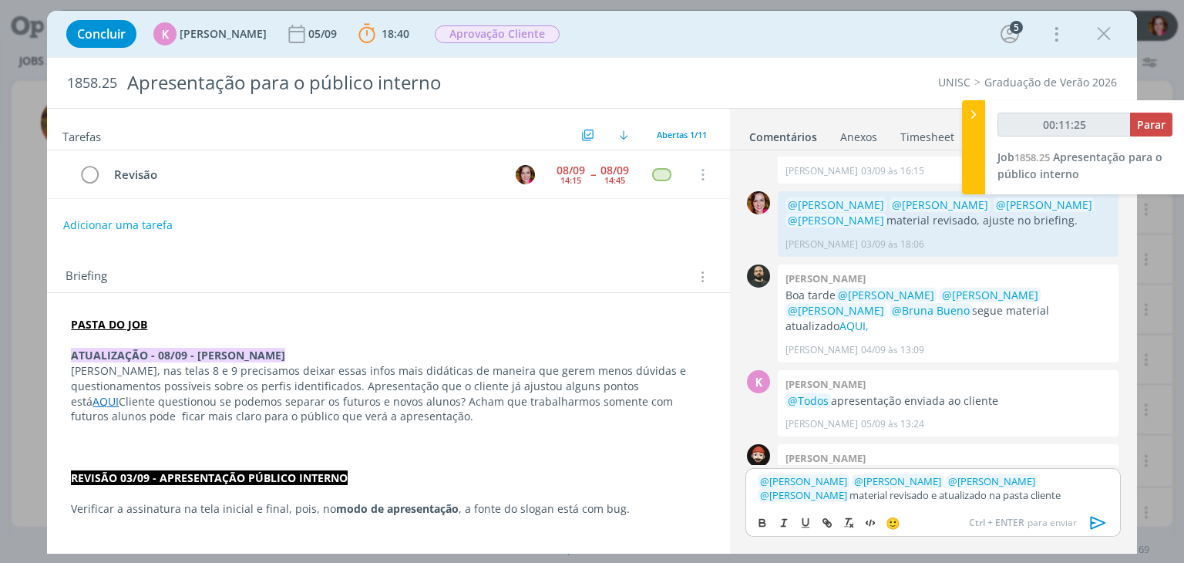
type input "00:11:26"
type input "cliente"
type input "00:11:27"
paste input "https://sobeae.sharepoint.com/sites/SOBEAE/Documentos%20Compartilhados/Forms/Al…"
type input "https://sobeae.sharepoint.com/sites/SOBEAE/Documentos%20Compartilhados/Forms/Al…"
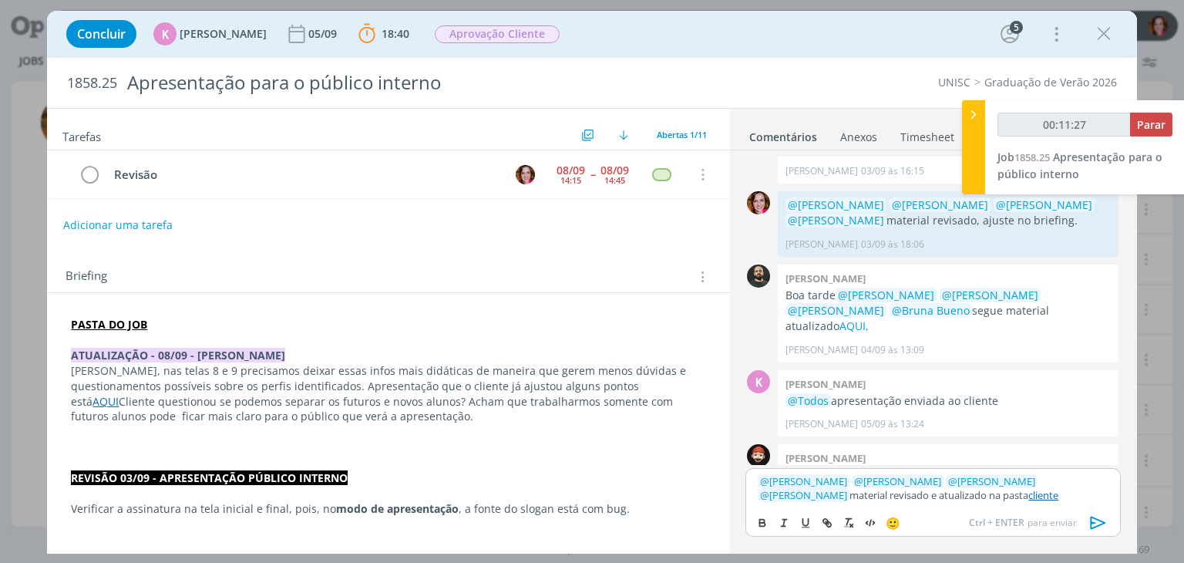
scroll to position [0, 0]
click at [1097, 516] on icon "dialog" at bounding box center [1098, 522] width 23 height 23
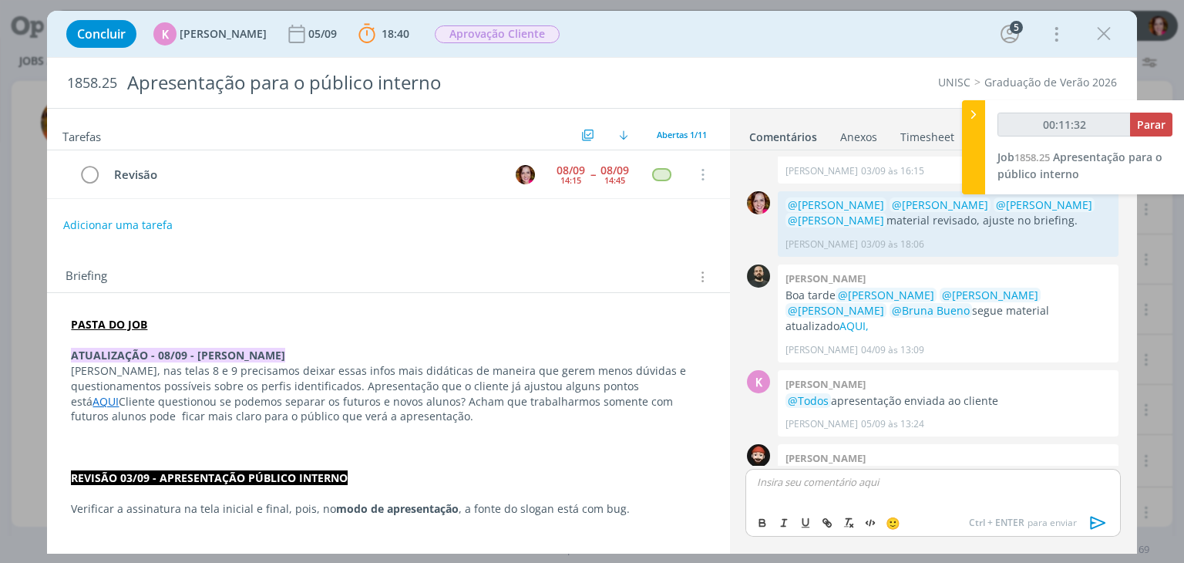
scroll to position [862, 0]
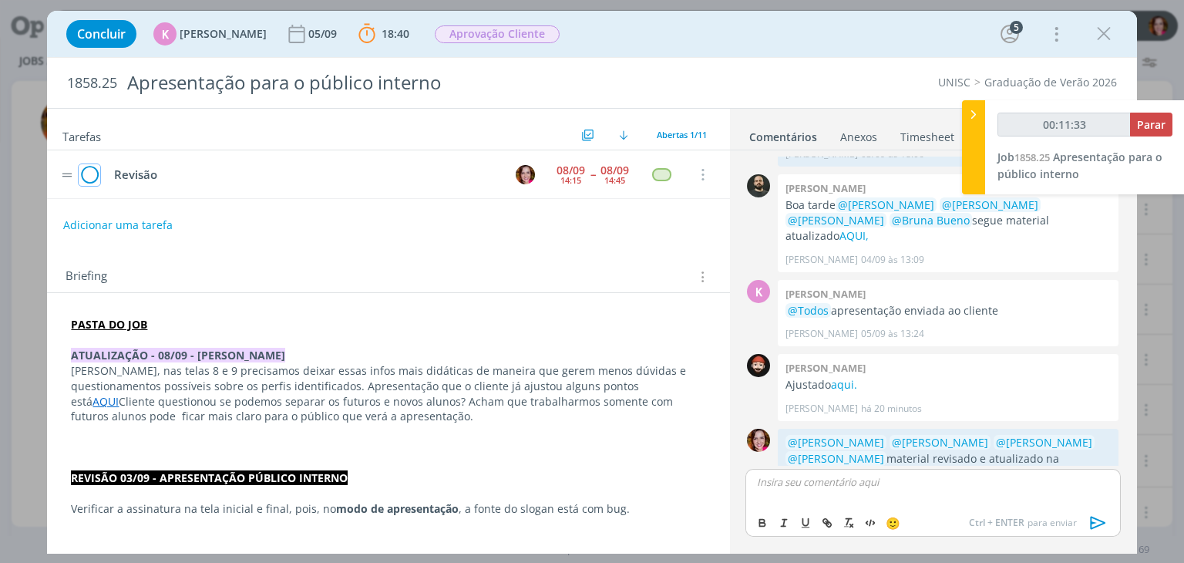
click at [86, 177] on icon "dialog" at bounding box center [90, 174] width 22 height 23
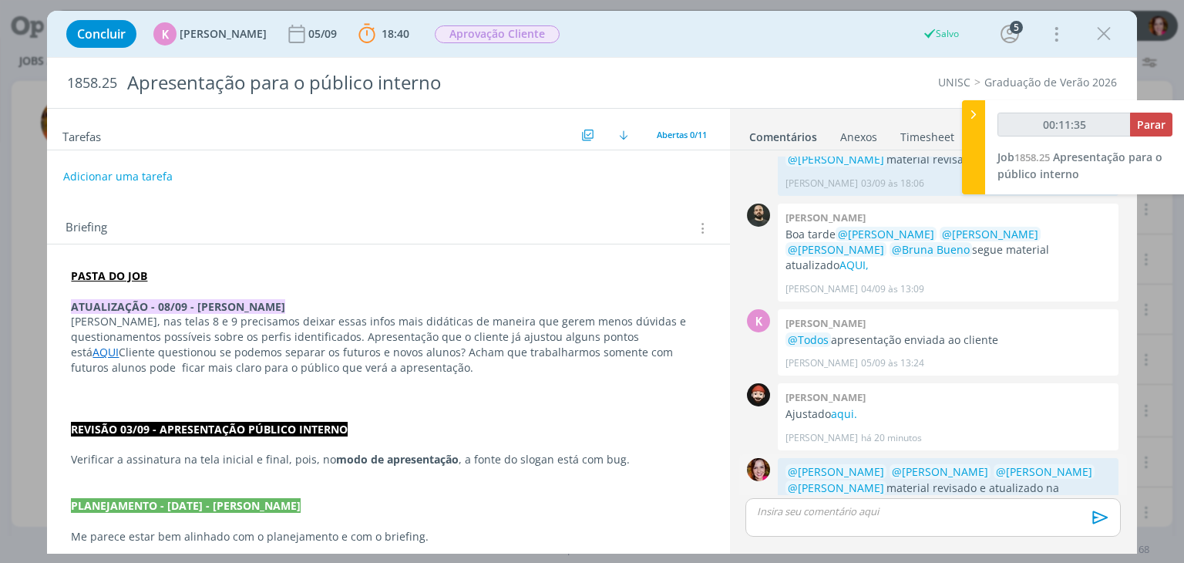
click at [814, 496] on link "cliente" at bounding box center [831, 503] width 35 height 15
type input "00:11:41"
click at [1138, 114] on button "Parar" at bounding box center [1151, 125] width 42 height 24
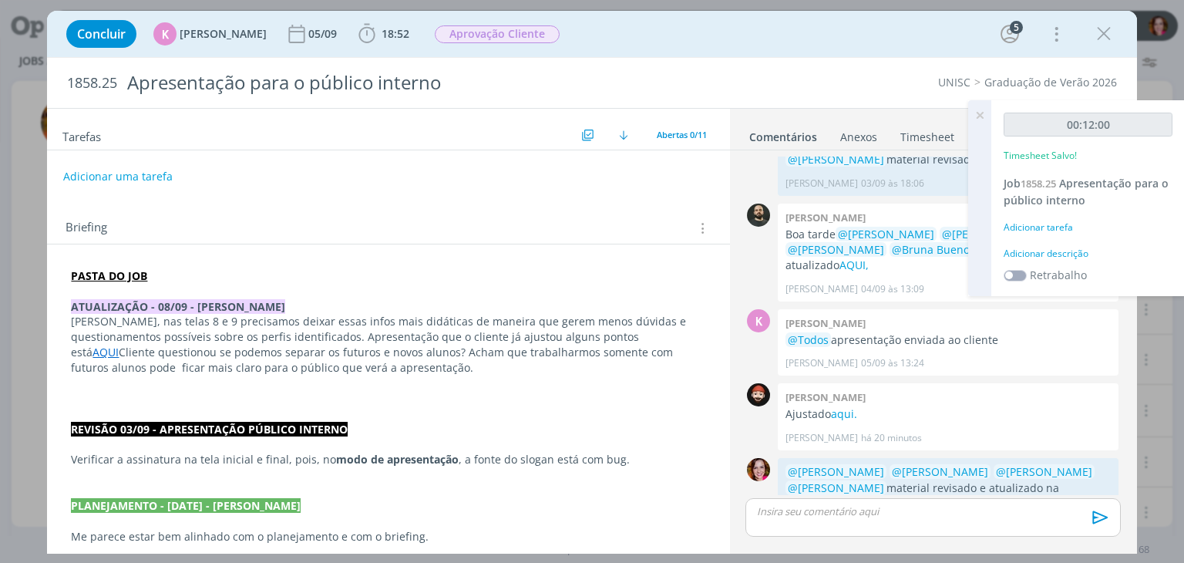
click at [1052, 253] on div "Adicionar descrição" at bounding box center [1087, 254] width 169 height 14
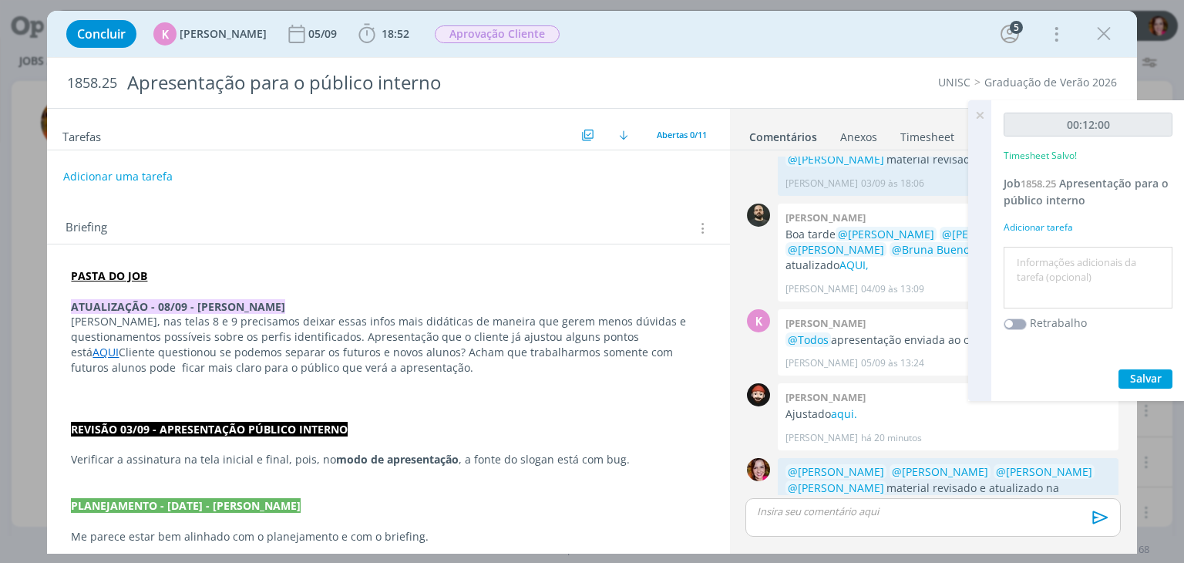
click textarea
type textarea "Revisão ajustes 08/09"
click span "Salvar"
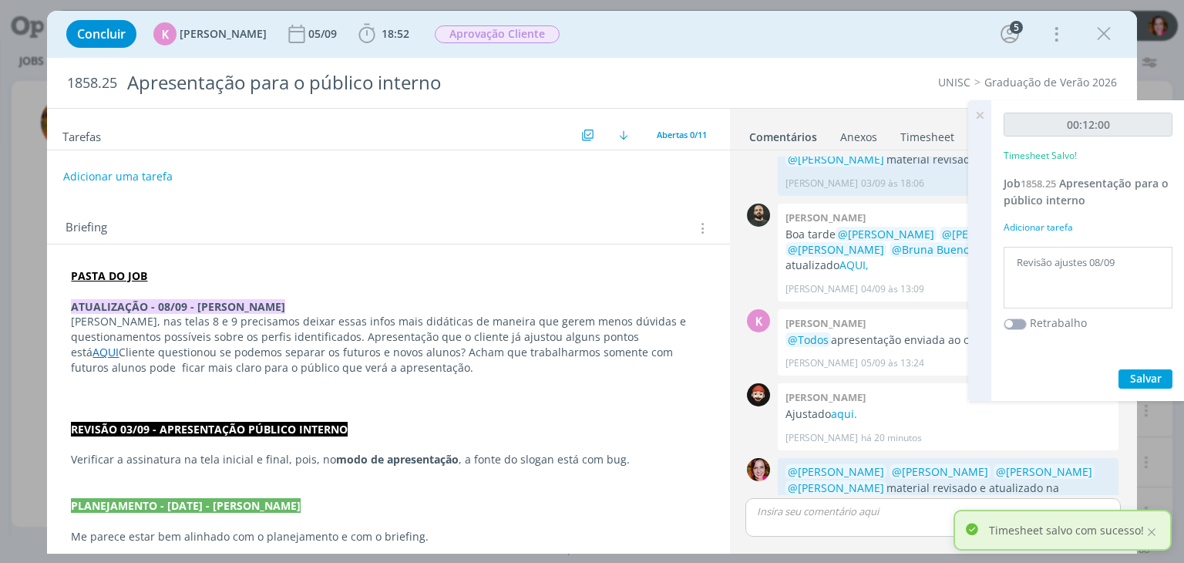
click icon
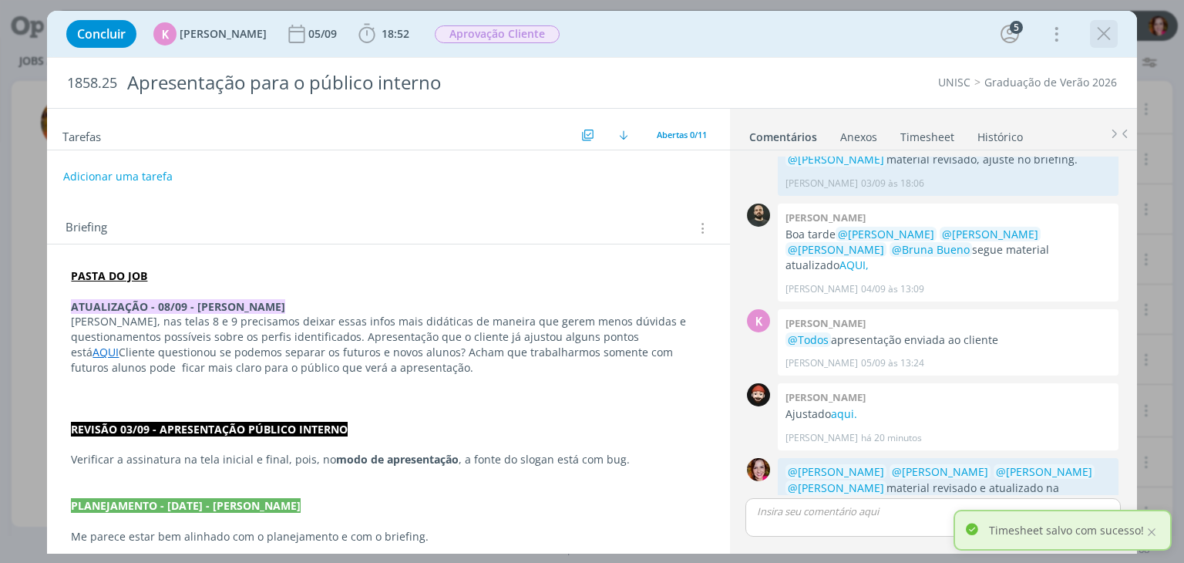
click icon "dialog"
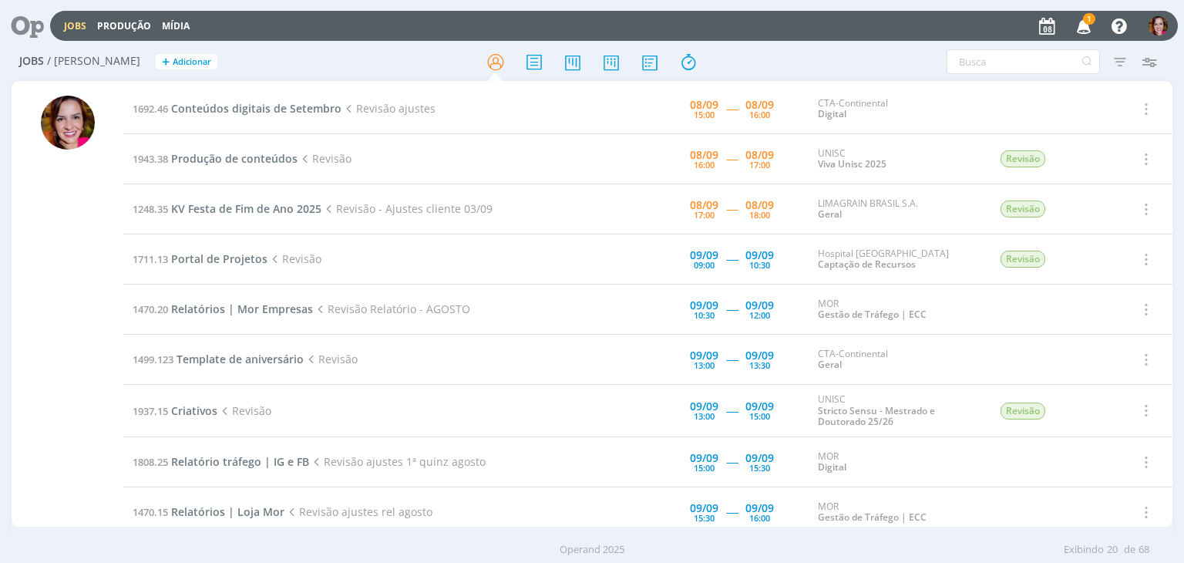
click at [1083, 26] on icon "button" at bounding box center [1083, 25] width 27 height 26
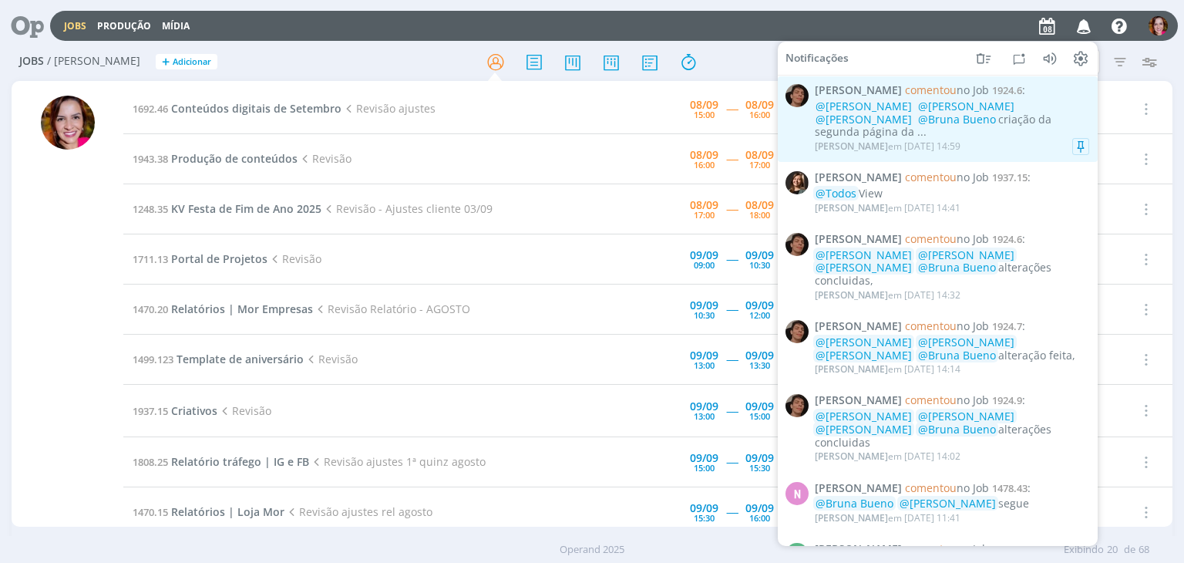
click at [956, 139] on div "[PERSON_NAME] em [DATE] 14:59" at bounding box center [952, 146] width 274 height 15
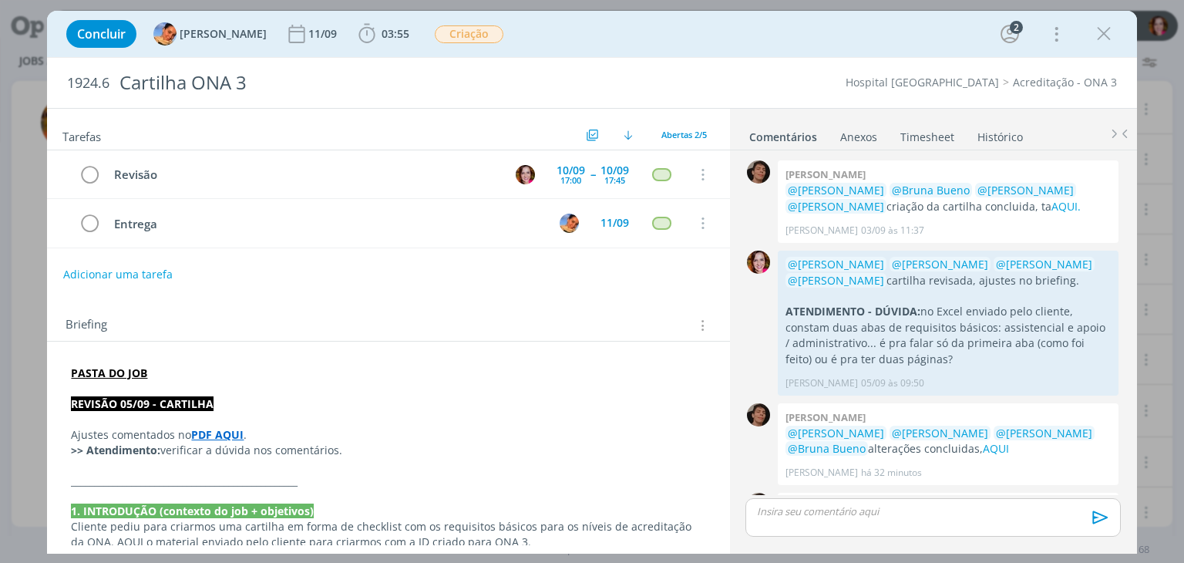
scroll to position [83, 0]
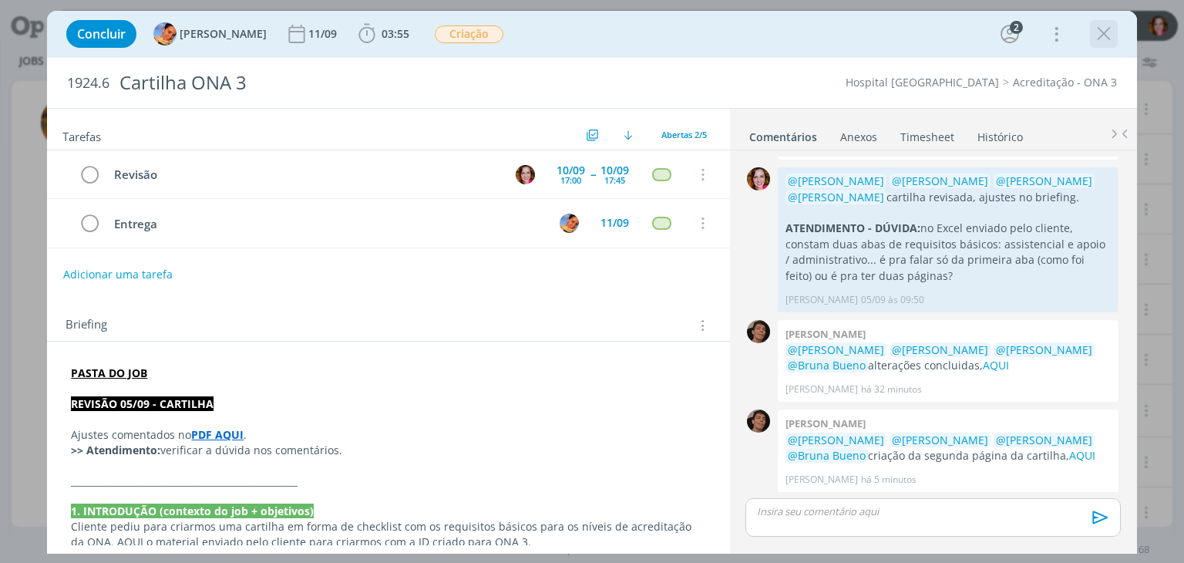
click at [1110, 35] on icon "dialog" at bounding box center [1103, 33] width 23 height 23
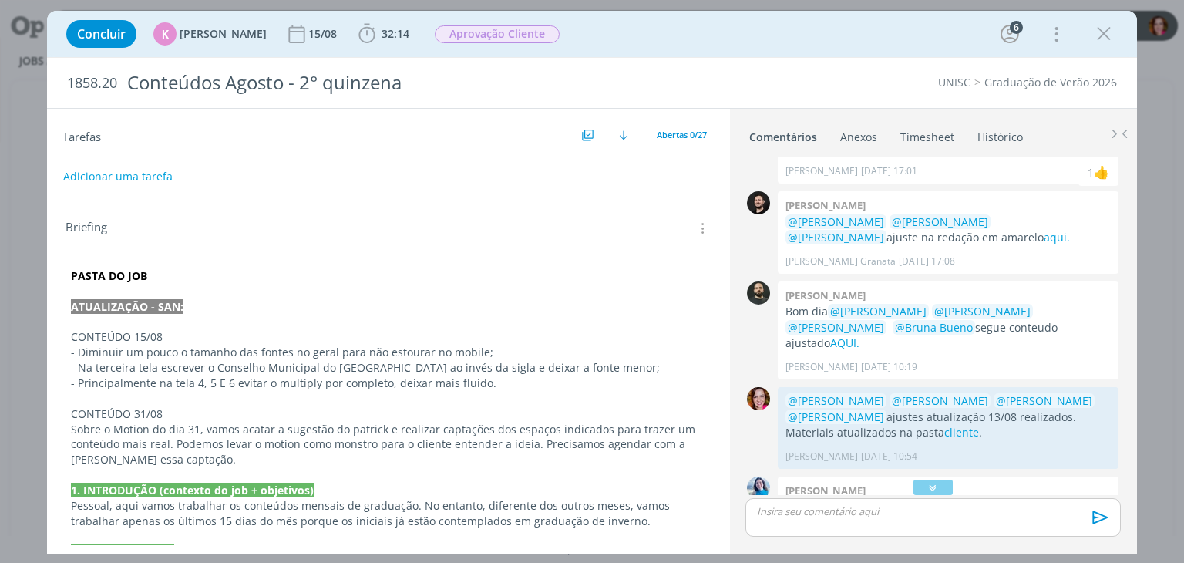
scroll to position [1342, 0]
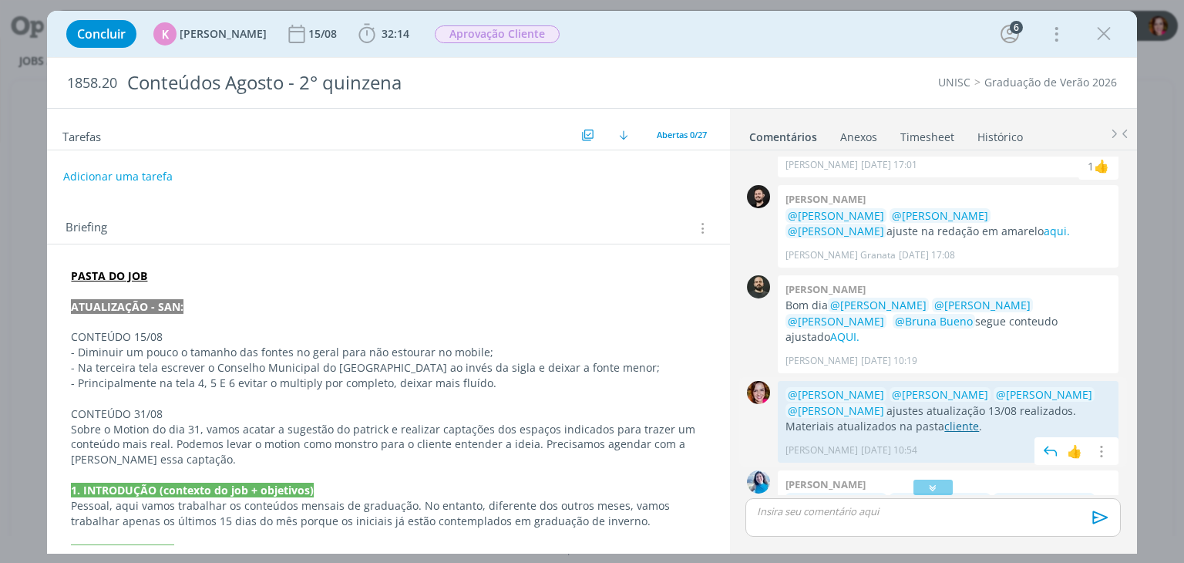
click at [944, 418] on link "cliente" at bounding box center [961, 425] width 35 height 15
click at [1108, 38] on icon "dialog" at bounding box center [1103, 33] width 23 height 23
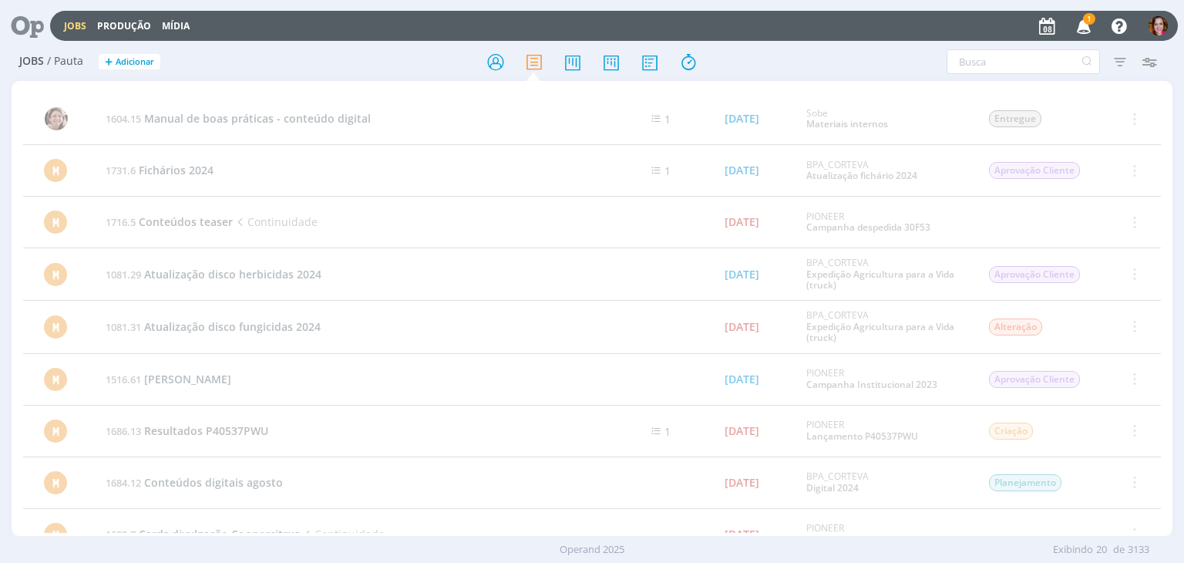
click at [1075, 29] on icon "button" at bounding box center [1083, 25] width 27 height 26
click at [30, 32] on icon at bounding box center [22, 26] width 32 height 30
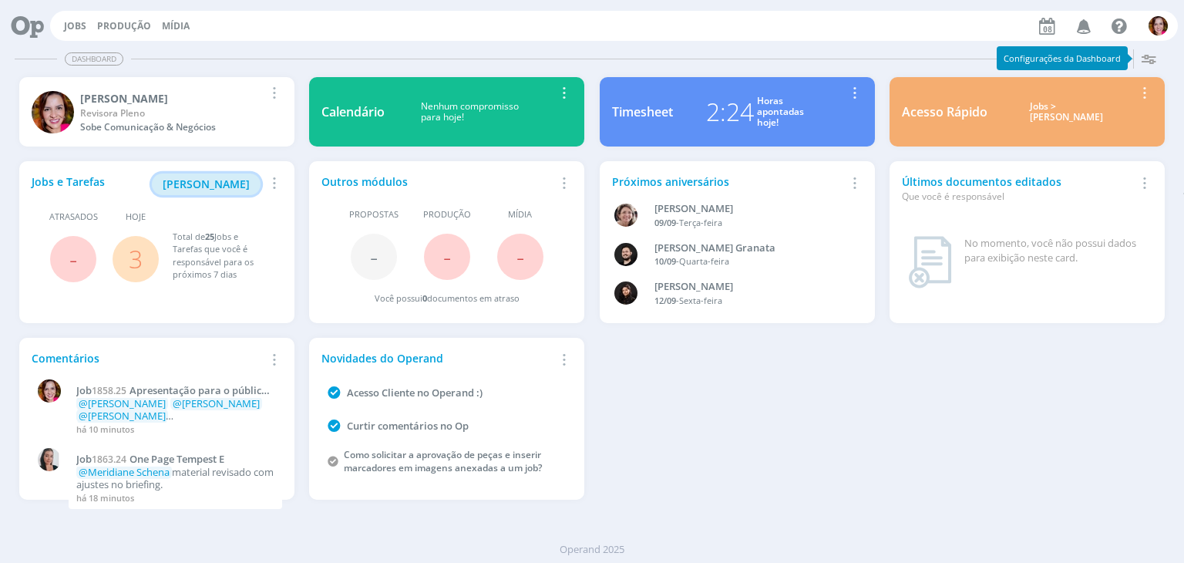
click at [247, 186] on span "[PERSON_NAME]" at bounding box center [206, 183] width 87 height 15
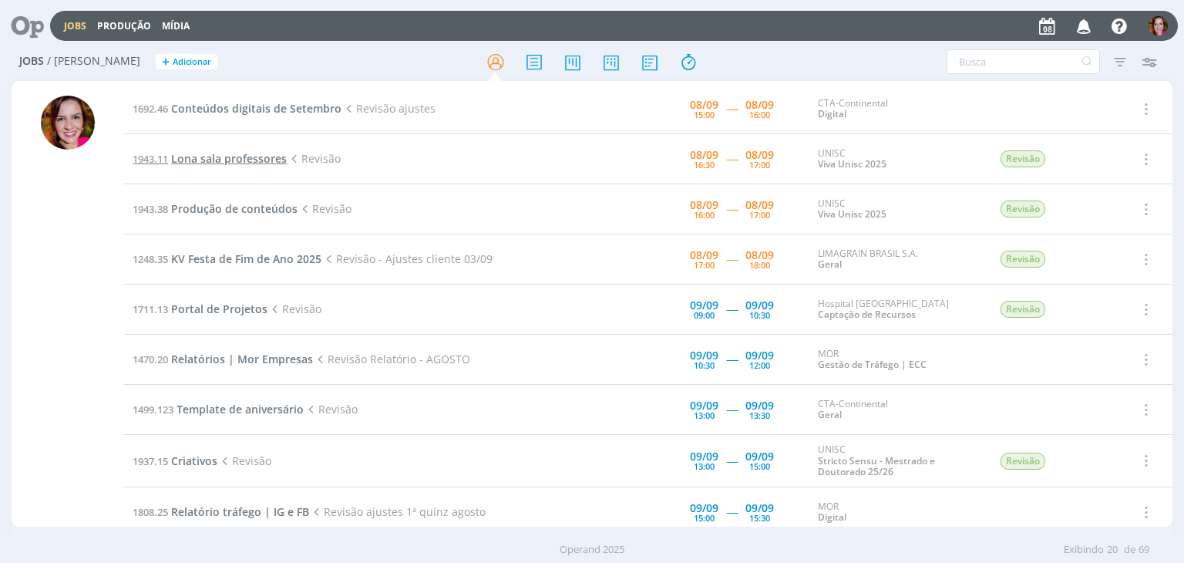
click at [204, 158] on span "Lona sala professores" at bounding box center [229, 158] width 116 height 15
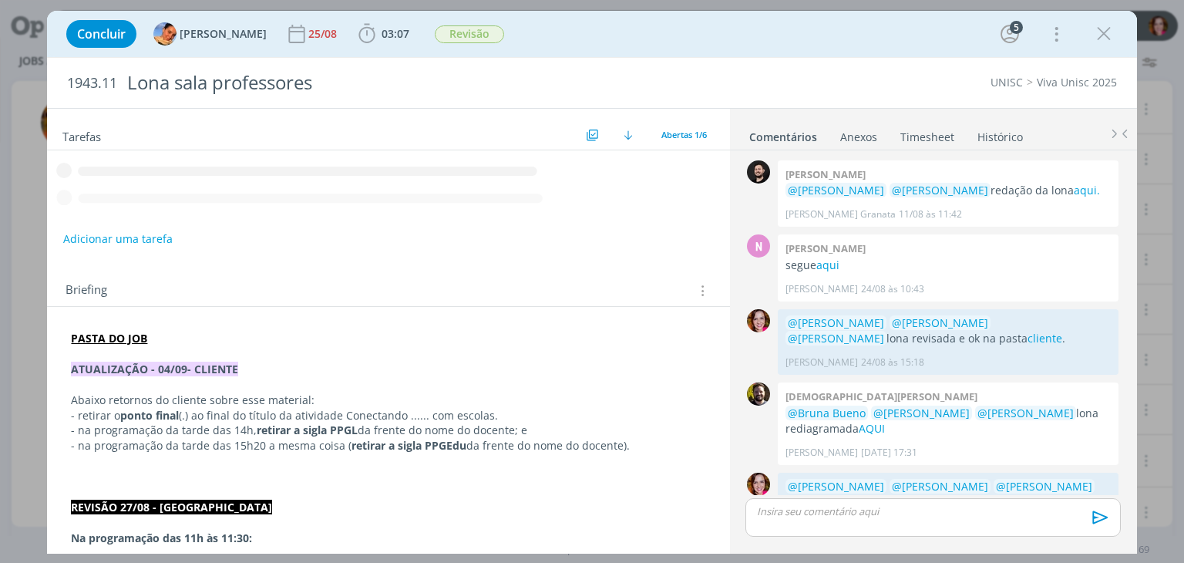
scroll to position [210, 0]
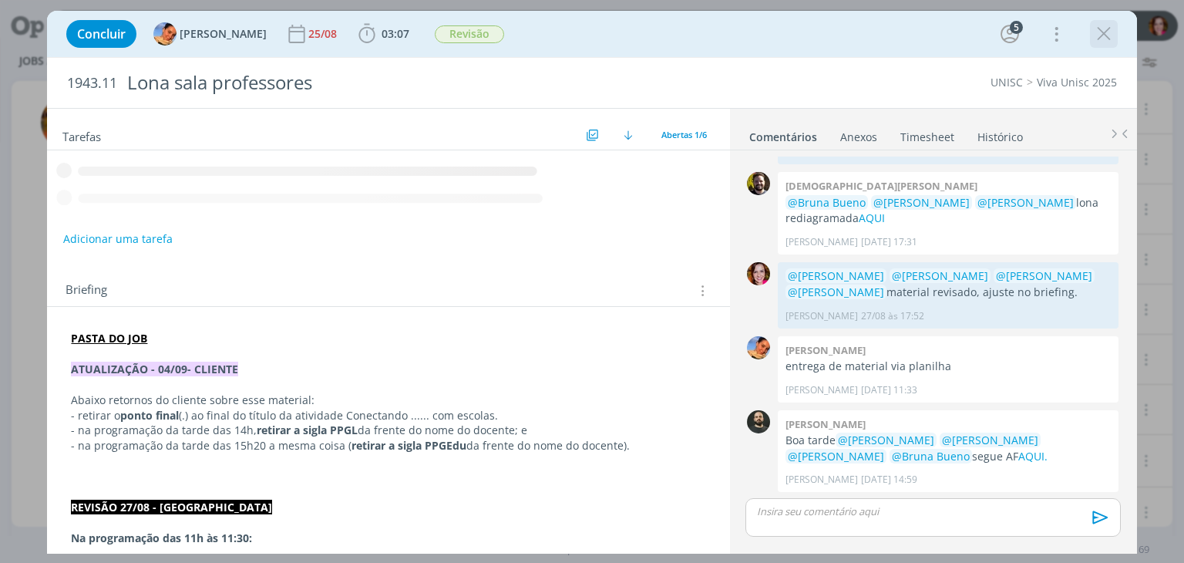
click at [1104, 38] on icon "dialog" at bounding box center [1103, 33] width 23 height 23
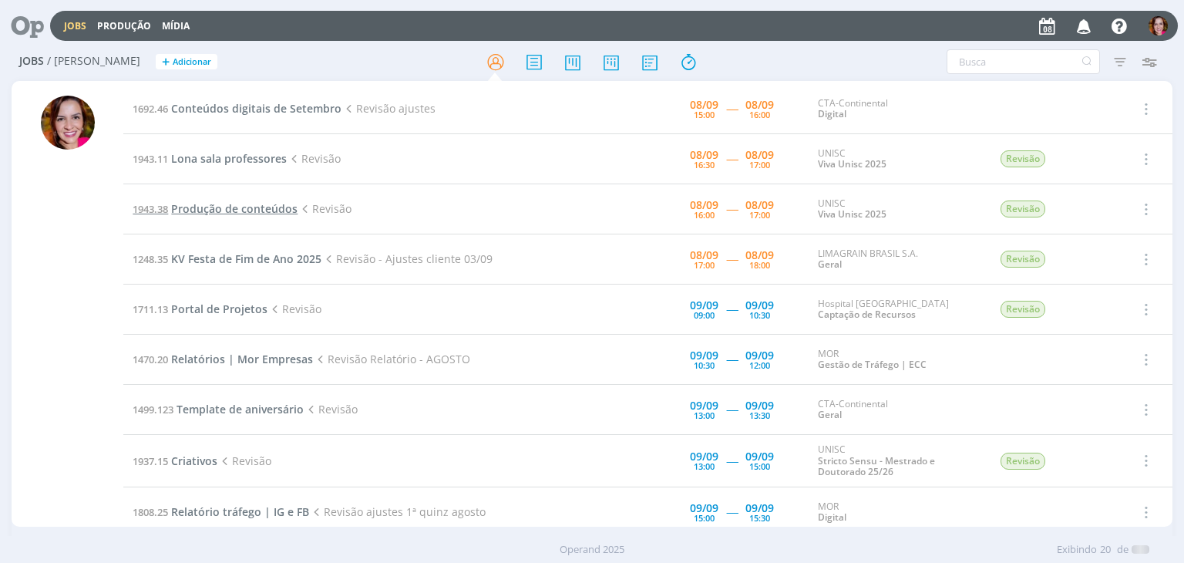
click at [245, 209] on span "Produção de conteúdos" at bounding box center [234, 208] width 126 height 15
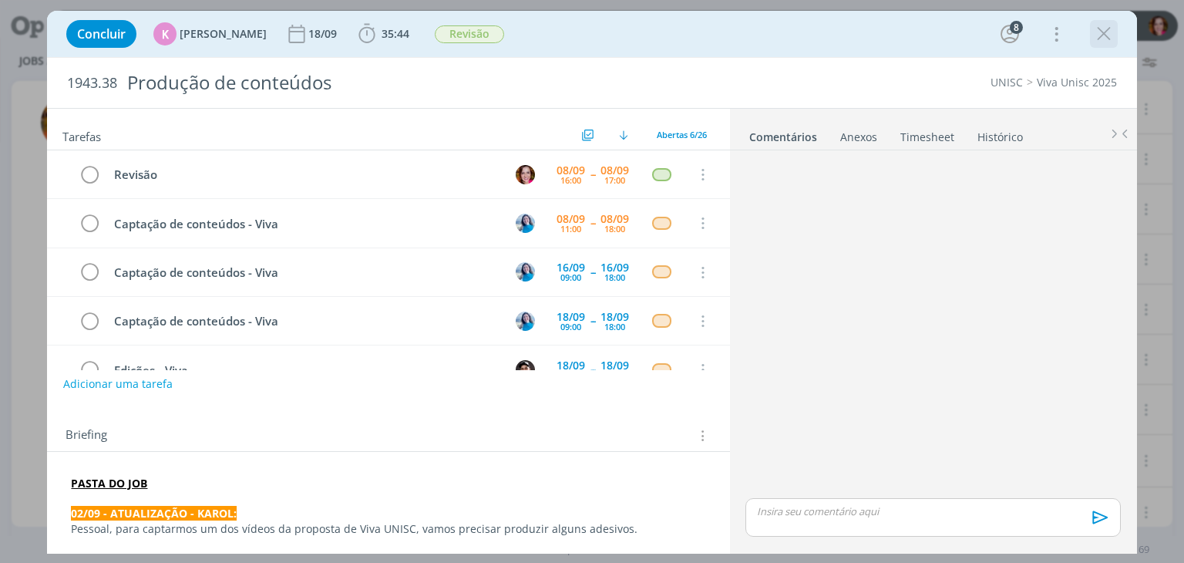
click at [1095, 38] on icon "dialog" at bounding box center [1103, 33] width 23 height 23
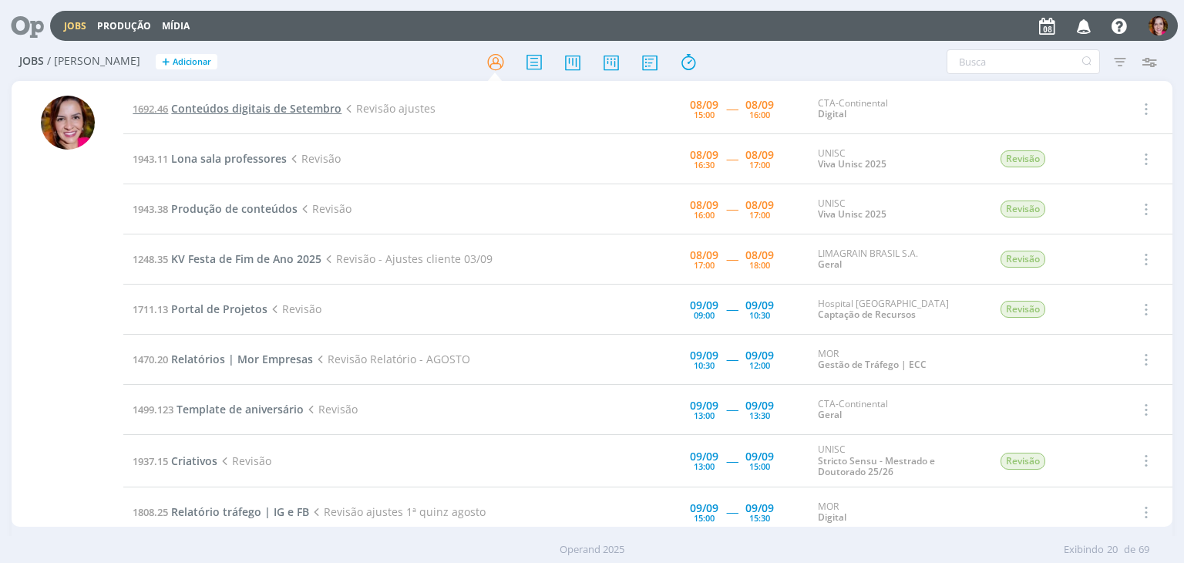
click at [192, 112] on span "Conteúdos digitais de Setembro" at bounding box center [256, 108] width 170 height 15
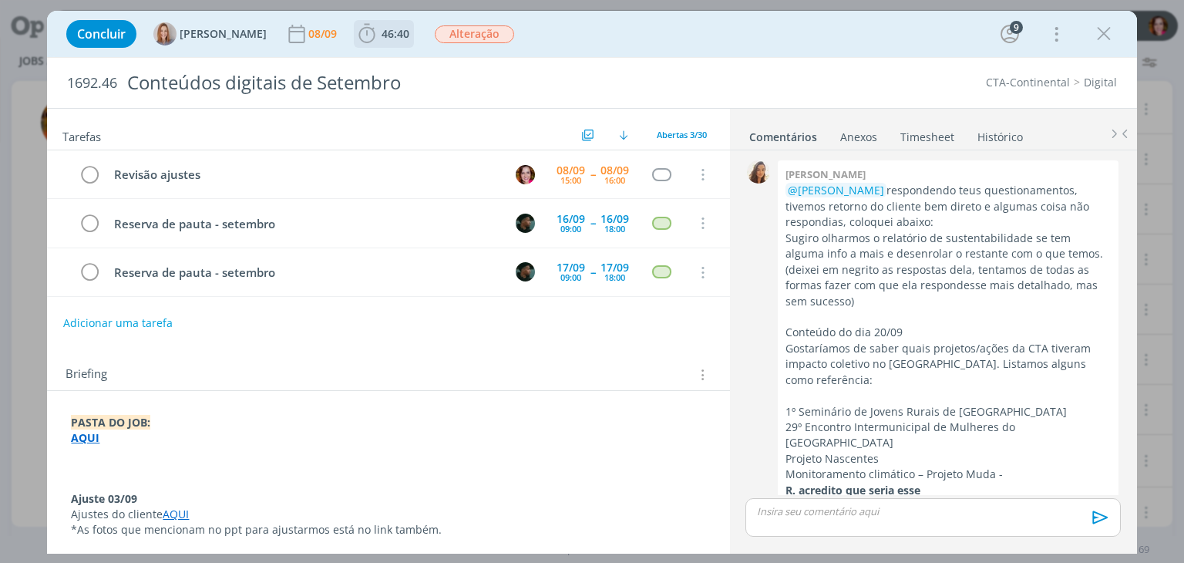
scroll to position [2290, 0]
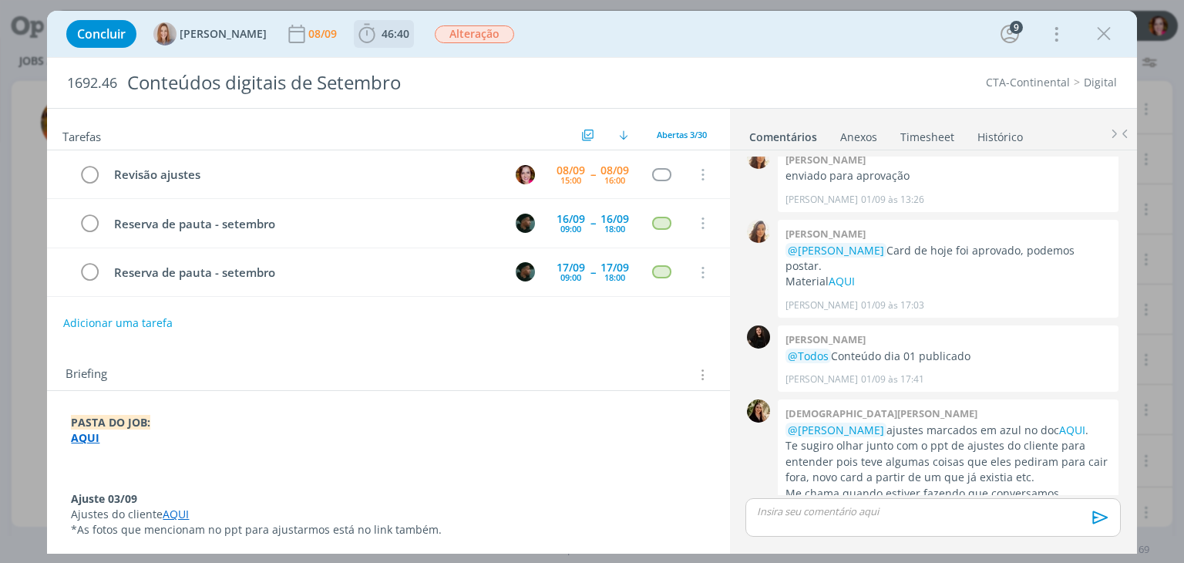
click at [385, 33] on span "46:40" at bounding box center [395, 33] width 28 height 15
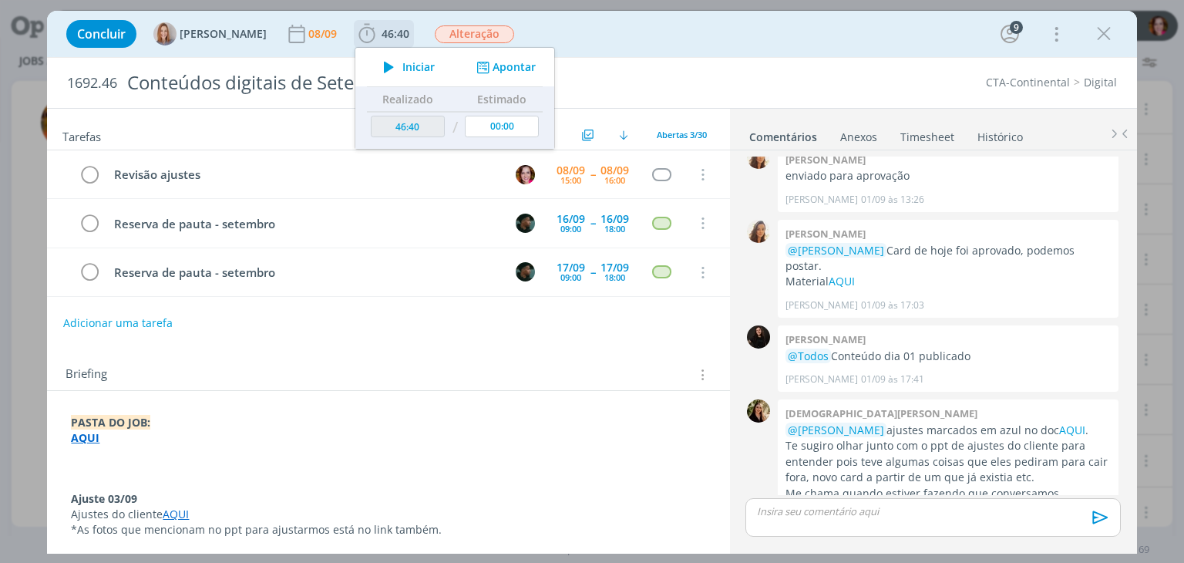
click at [388, 69] on icon "dialog" at bounding box center [388, 67] width 27 height 20
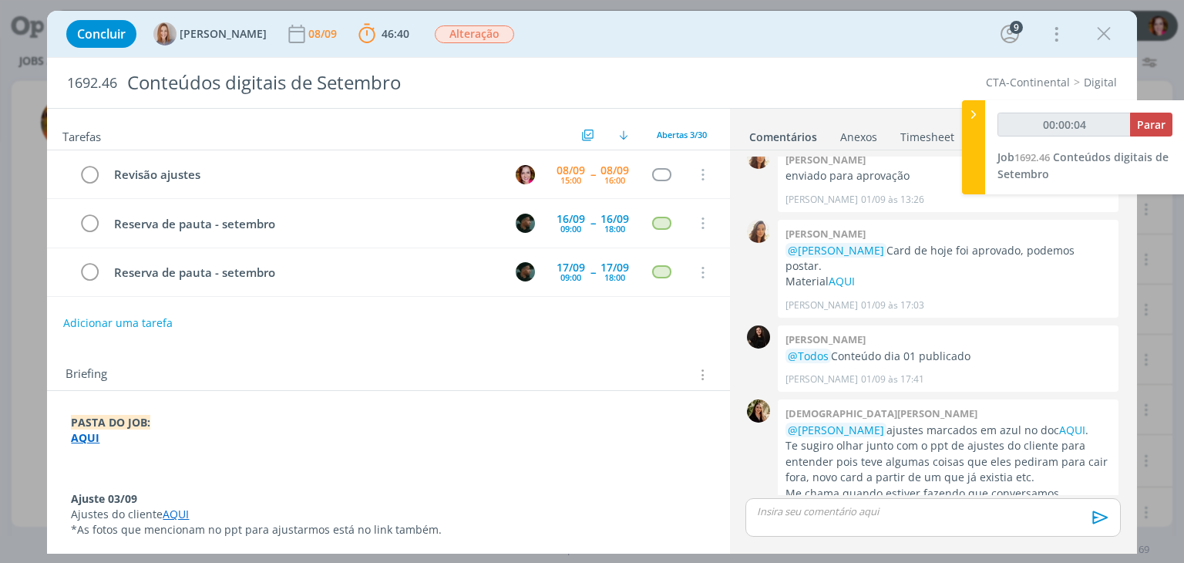
click at [1059, 422] on link "AQUI" at bounding box center [1072, 429] width 26 height 15
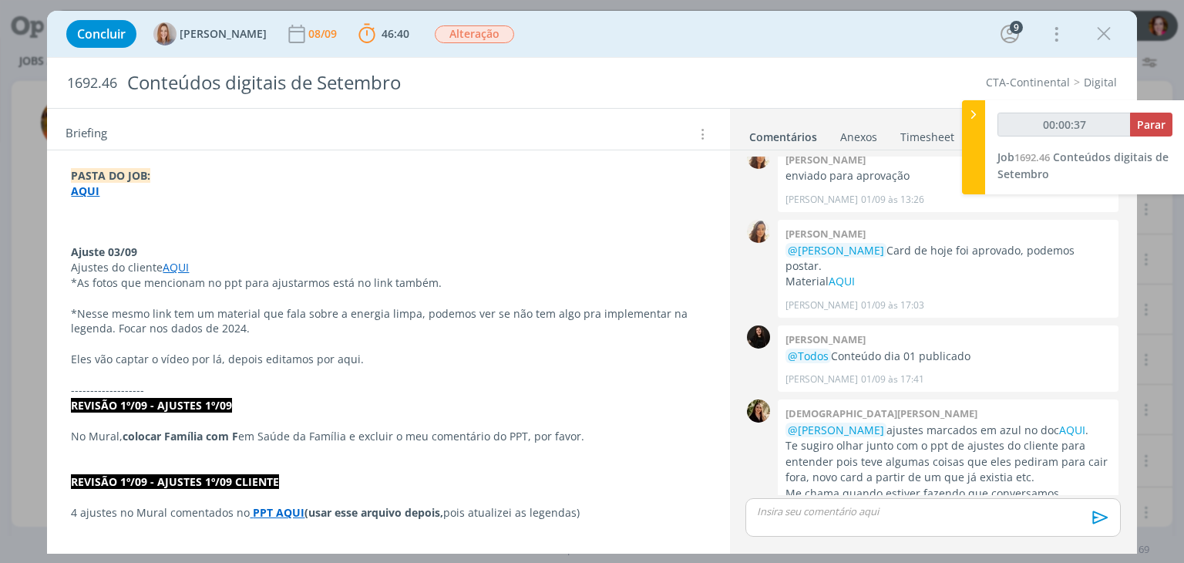
scroll to position [247, 0]
click at [173, 266] on link "AQUI" at bounding box center [176, 266] width 26 height 15
click at [188, 294] on link "https://sobeae.sharepoint.com/:f:/s/SOBEAE/Eu7u1bQDKE5AoydwzOk-4CgBugnorXYbwJ1o…" at bounding box center [171, 296] width 116 height 20
click at [182, 292] on link "https://sobeae.sharepoint.com/:f:/s/SOBEAE/Eu7u1bQDKE5AoydwzOk-4CgBugnorXYbwJ1o…" at bounding box center [171, 296] width 116 height 20
type input "00:43:50"
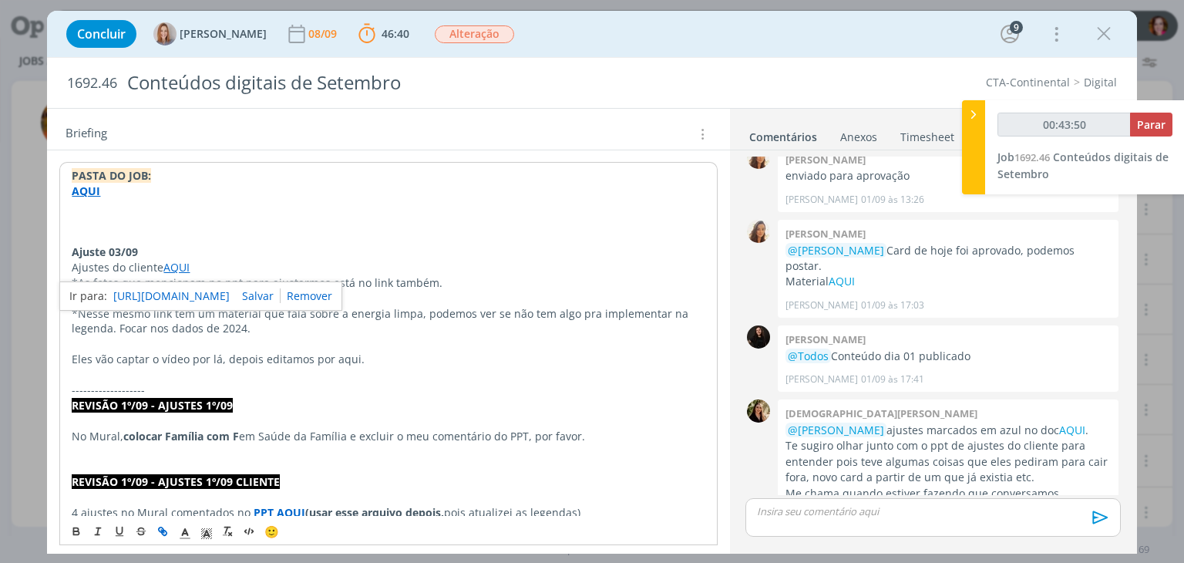
click at [774, 530] on div "dialog" at bounding box center [932, 517] width 375 height 39
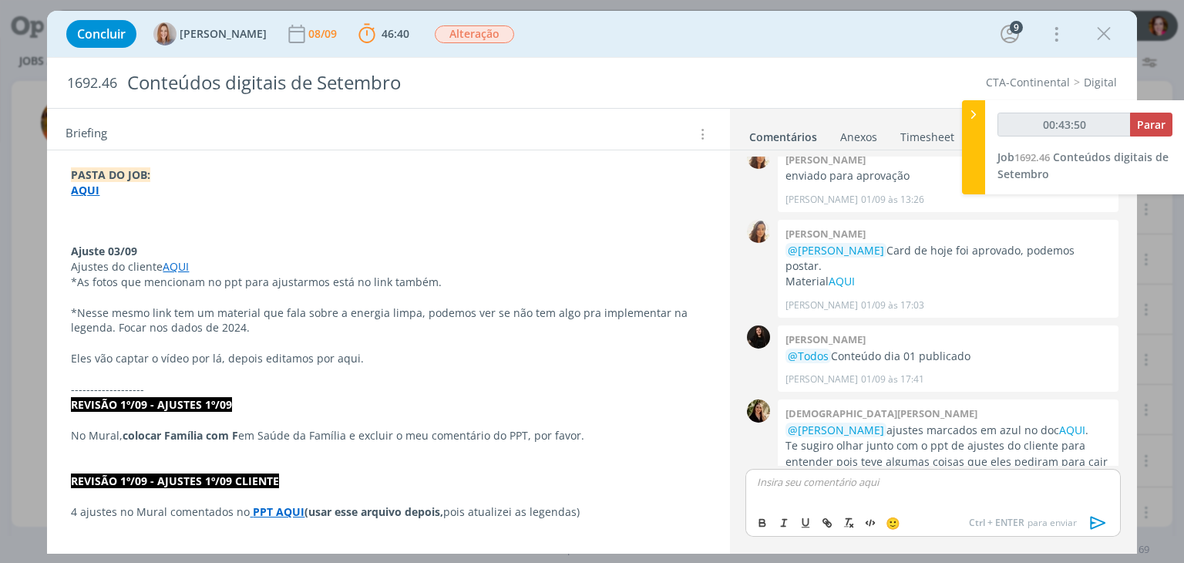
scroll to position [2320, 0]
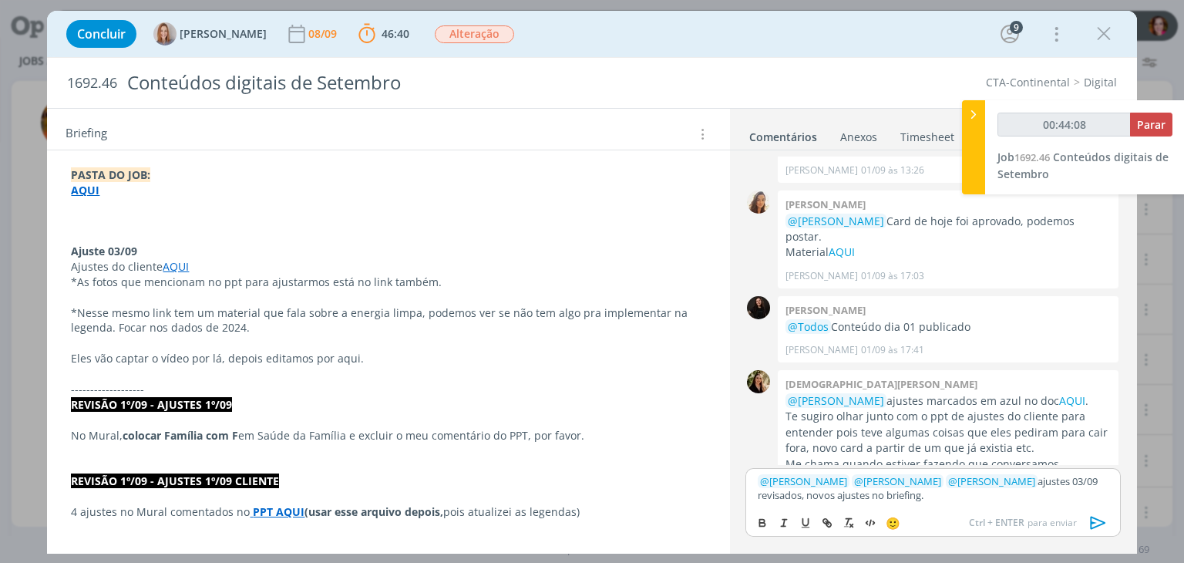
click at [146, 217] on p "dialog" at bounding box center [388, 220] width 634 height 15
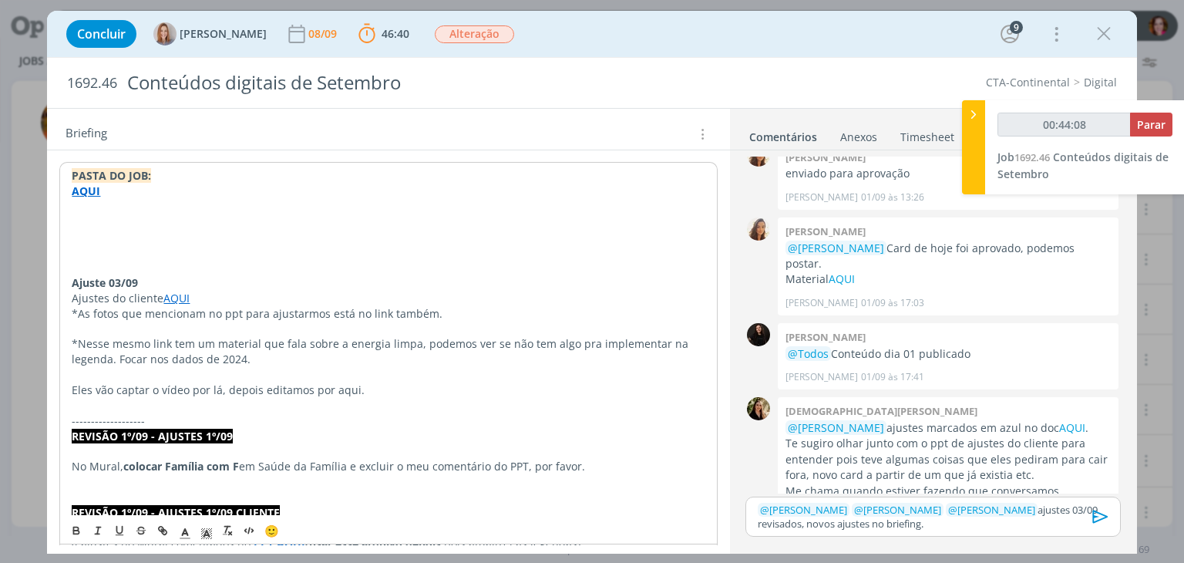
type input "00:44:09"
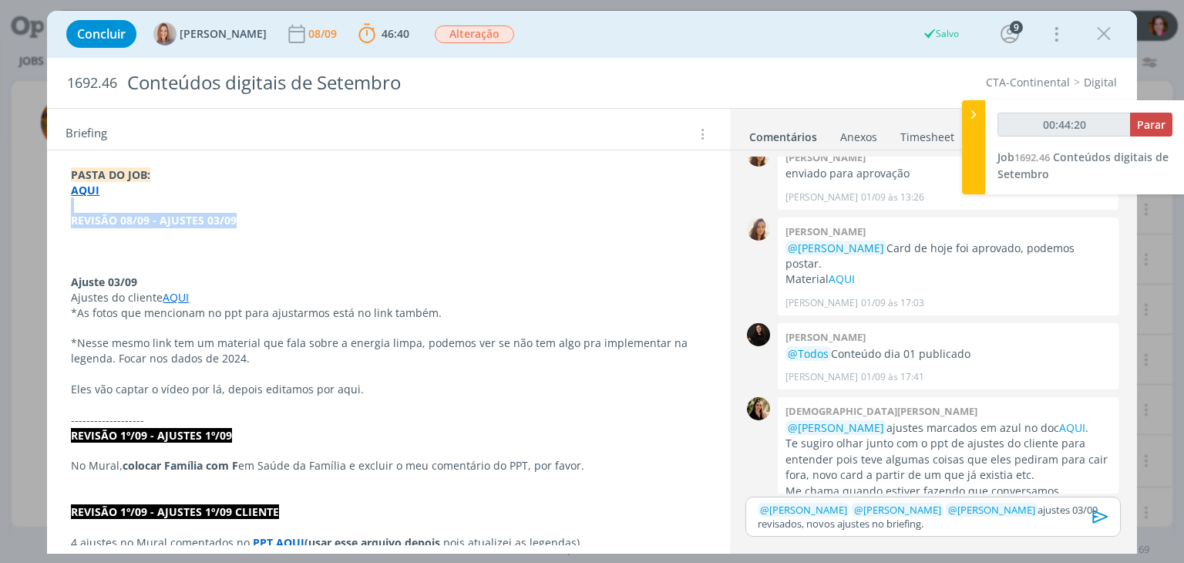
click at [124, 224] on p "REVISÃO 08/09 - AJUSTES 03/09" at bounding box center [388, 220] width 634 height 15
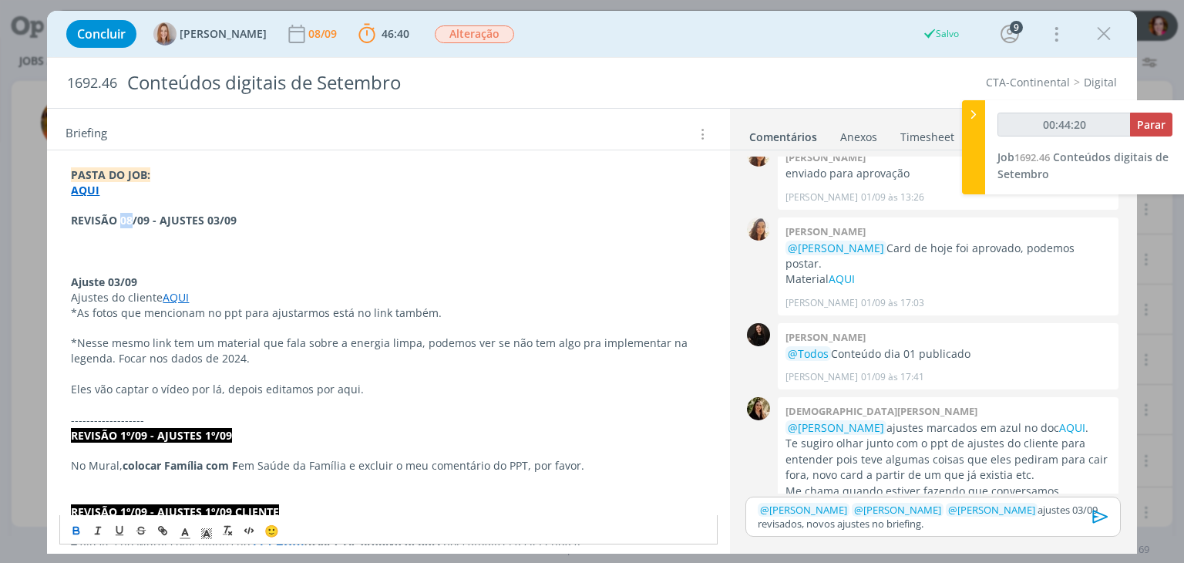
click at [124, 224] on p "REVISÃO 08/09 - AJUSTES 03/09" at bounding box center [388, 220] width 634 height 15
click at [185, 535] on icon "dialog" at bounding box center [185, 533] width 14 height 14
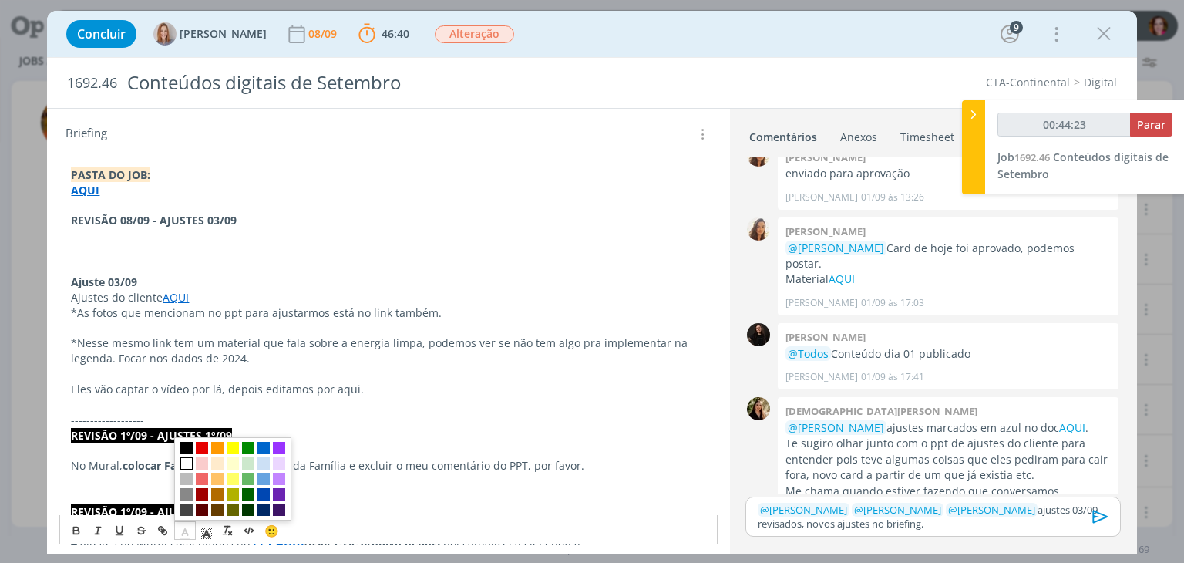
click at [186, 460] on span "dialog" at bounding box center [186, 464] width 12 height 12
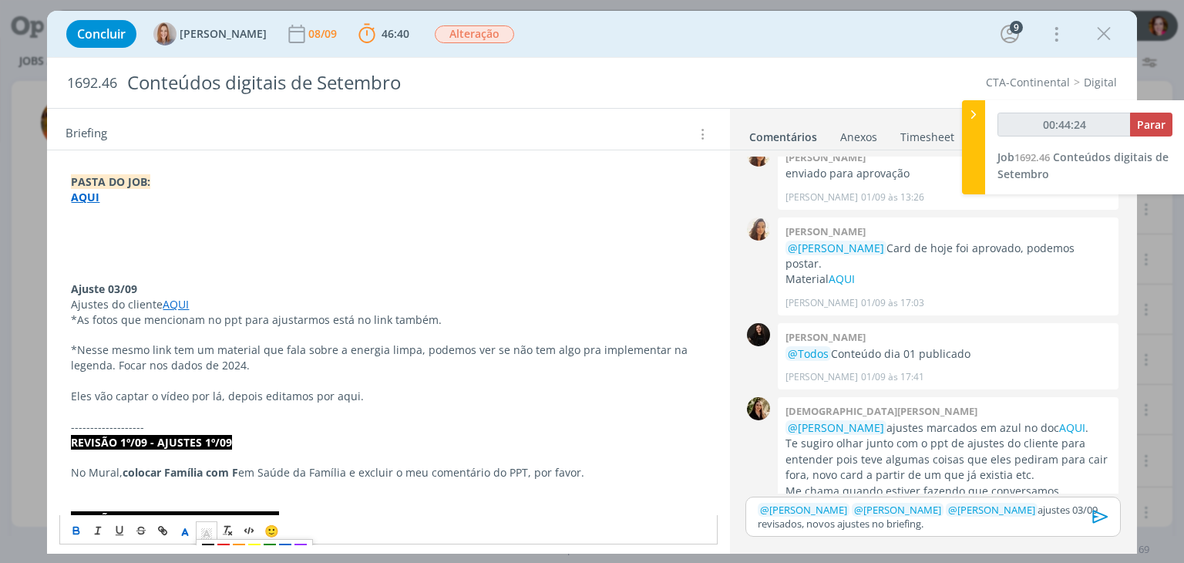
click at [203, 526] on icon "dialog" at bounding box center [207, 533] width 14 height 14
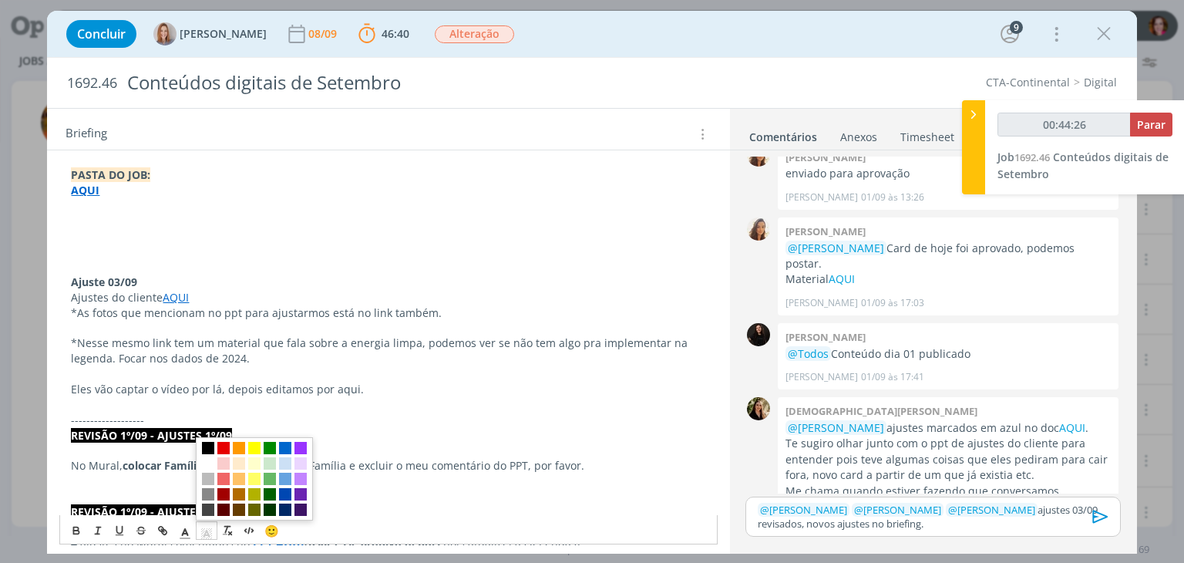
click at [210, 445] on span "dialog" at bounding box center [208, 448] width 12 height 12
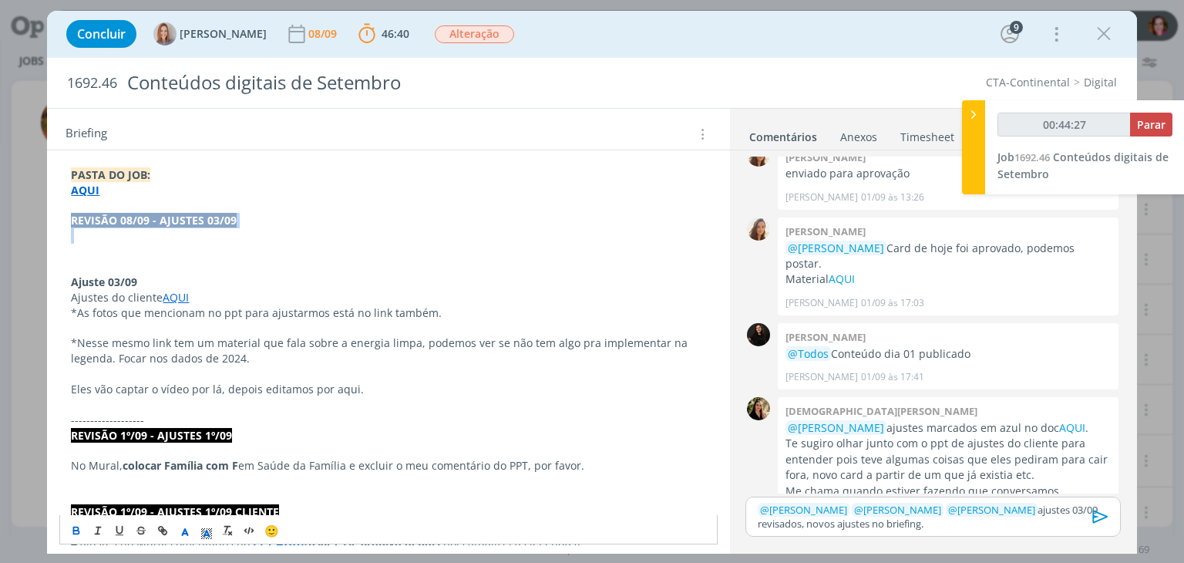
click at [92, 235] on p "dialog" at bounding box center [388, 235] width 634 height 15
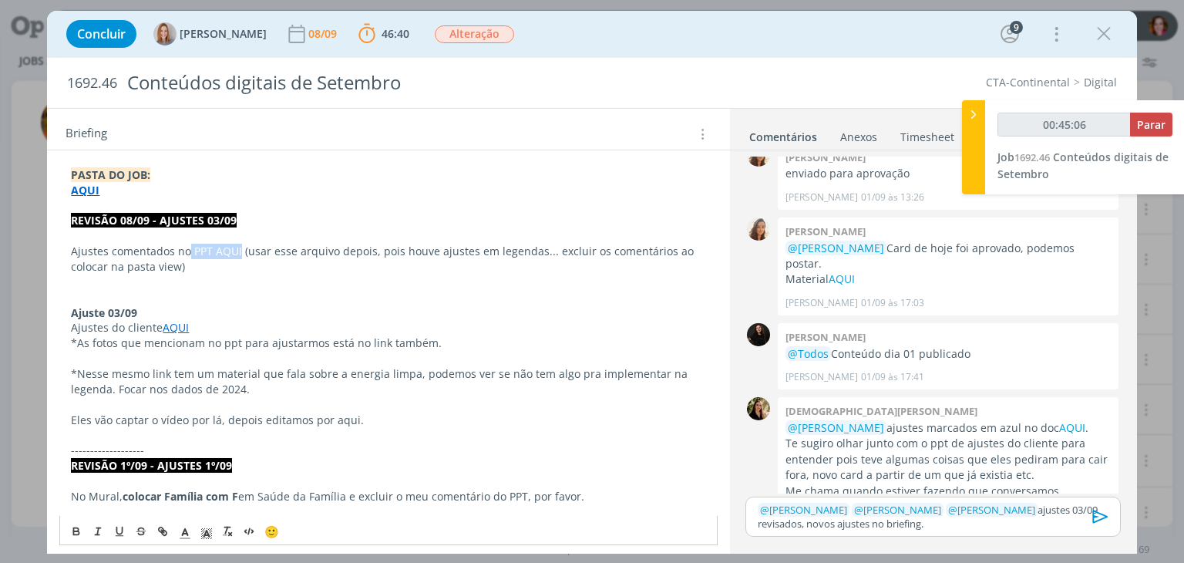
drag, startPoint x: 190, startPoint y: 248, endPoint x: 239, endPoint y: 254, distance: 49.6
click at [239, 254] on p "Ajustes comentados no PPT AQUI (usar esse arquivo depois, pois houve ajustes em…" at bounding box center [388, 259] width 634 height 31
type input "00:45:07"
type input "PPT AQUI"
type input "00:45:08"
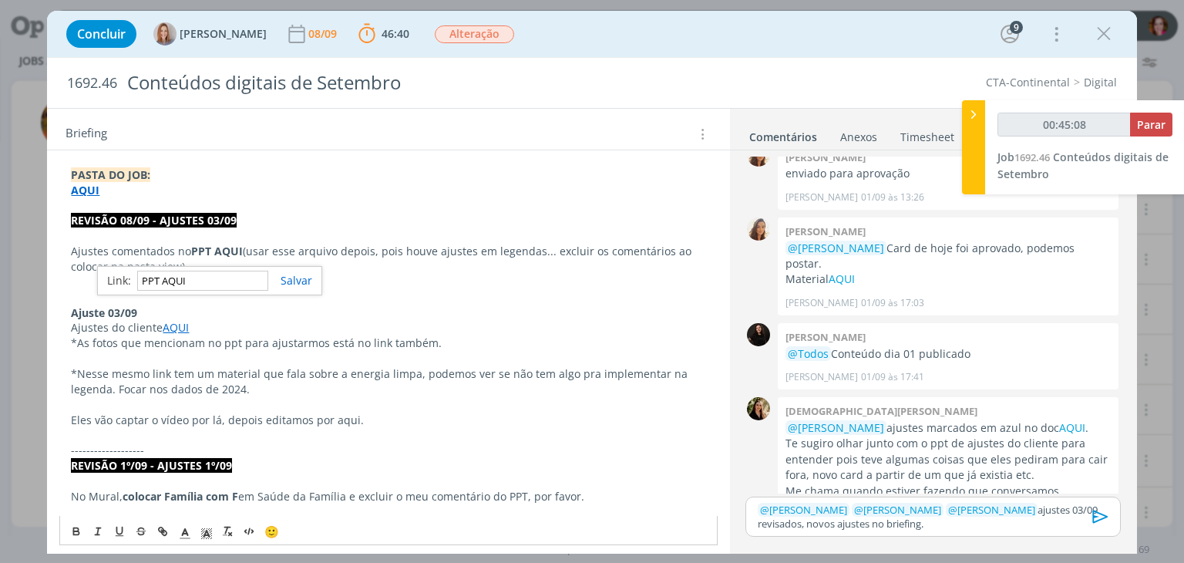
paste input "[URL][DOMAIN_NAME]"
type input "[URL][DOMAIN_NAME]"
click at [160, 277] on p "dialog" at bounding box center [388, 281] width 634 height 15
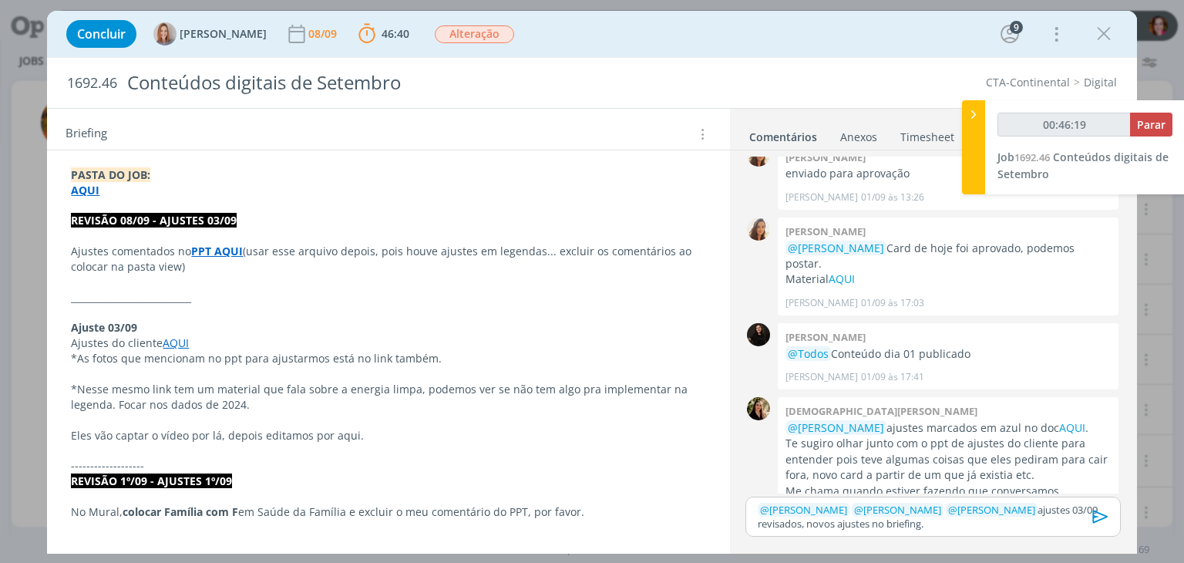
click at [1100, 520] on icon "dialog" at bounding box center [1100, 516] width 23 height 23
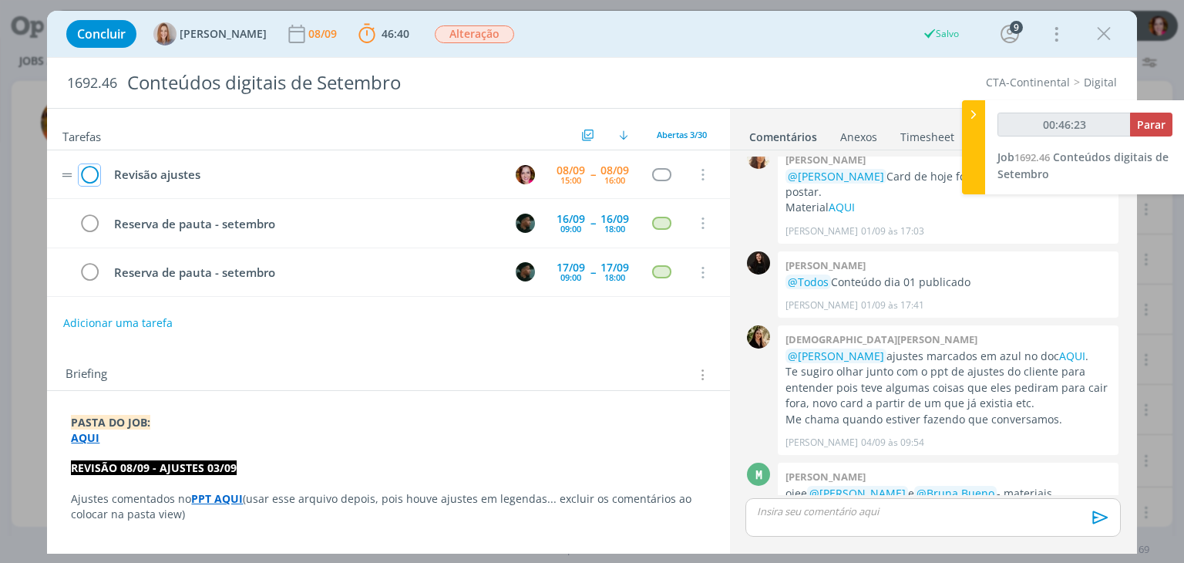
click at [92, 167] on icon "dialog" at bounding box center [90, 174] width 22 height 23
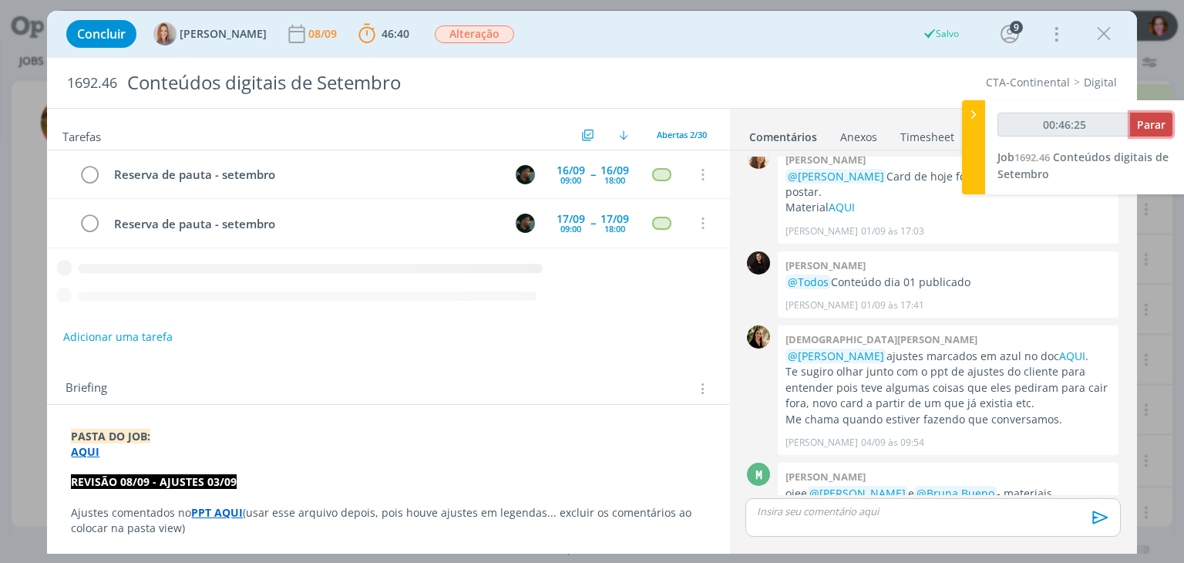
type input "00:46:26"
click at [1150, 128] on span "Parar" at bounding box center [1151, 124] width 29 height 15
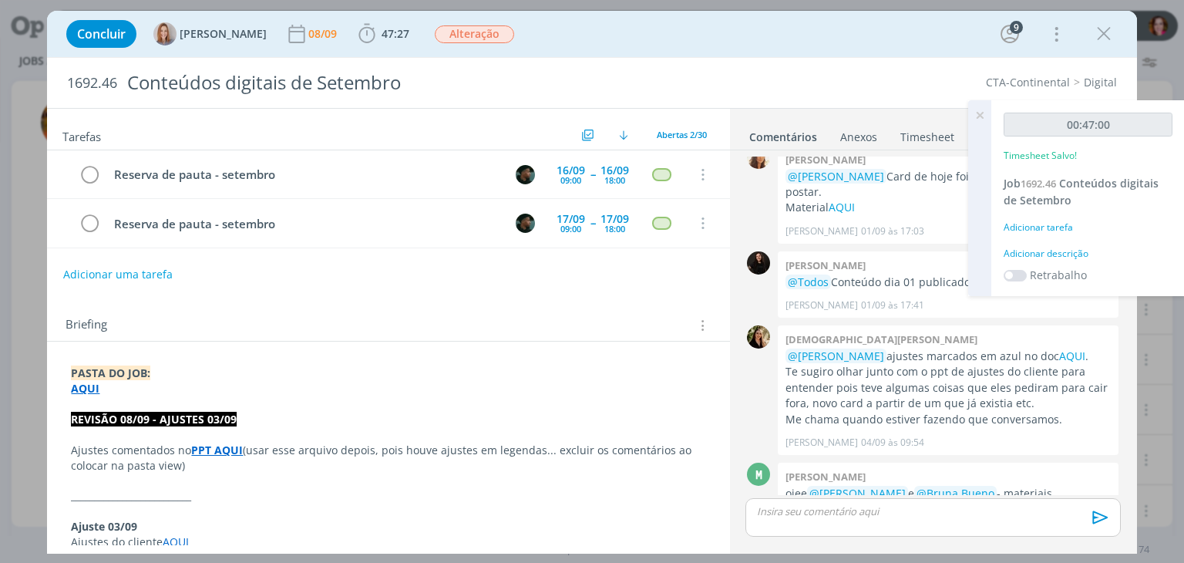
click at [1067, 253] on div "Adicionar descrição" at bounding box center [1087, 254] width 169 height 14
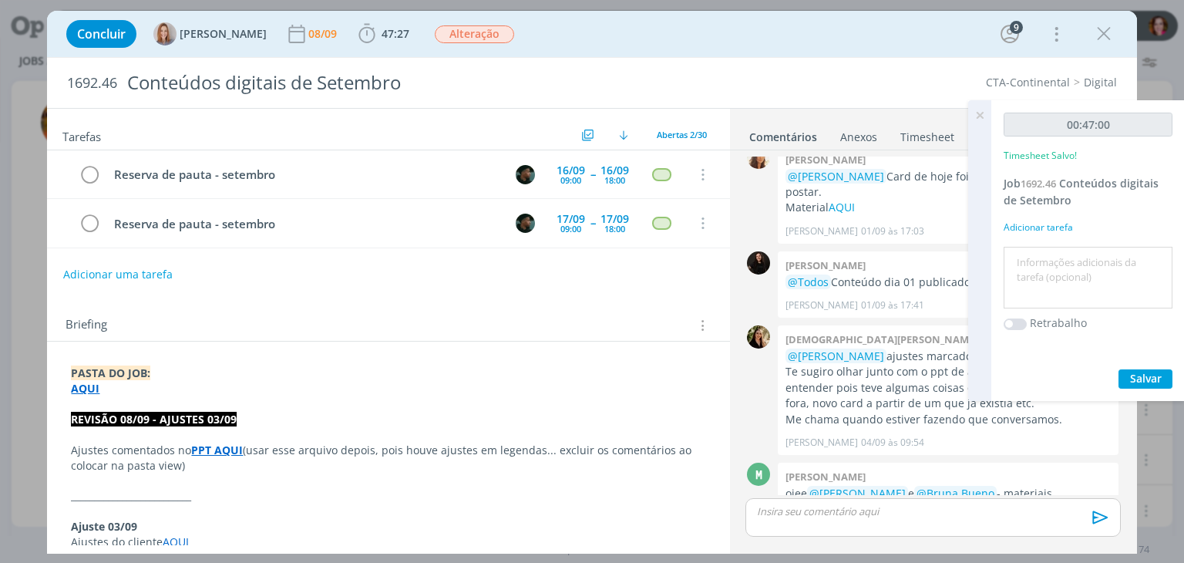
click at [1057, 276] on textarea at bounding box center [1087, 277] width 161 height 55
type textarea "Revisão ajustes 03/09"
click at [980, 115] on icon at bounding box center [980, 115] width 28 height 30
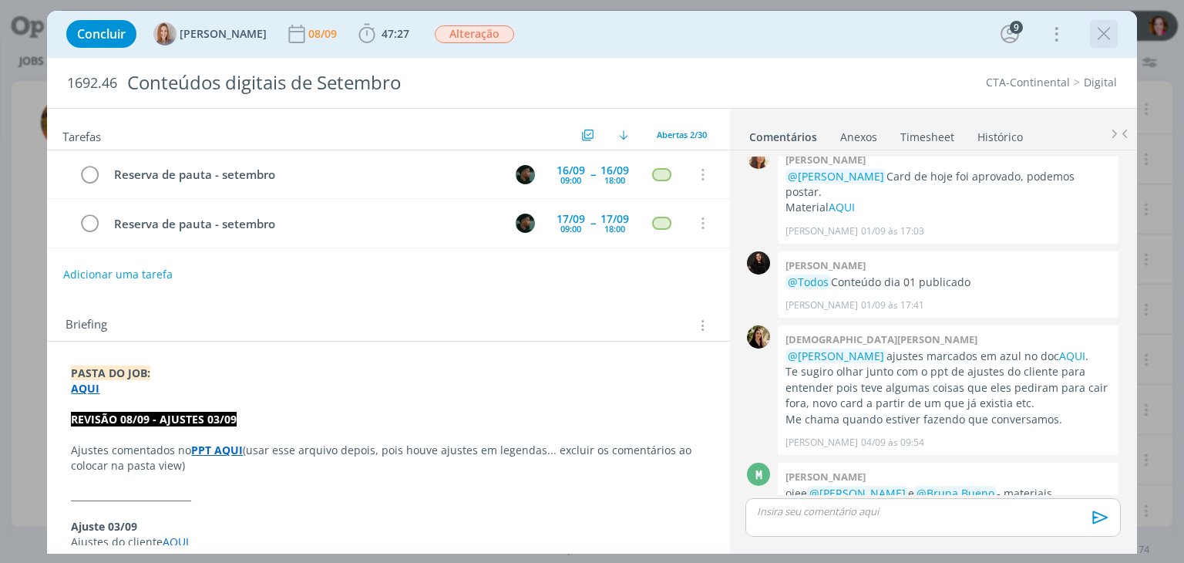
click at [1101, 35] on icon "dialog" at bounding box center [1103, 33] width 23 height 23
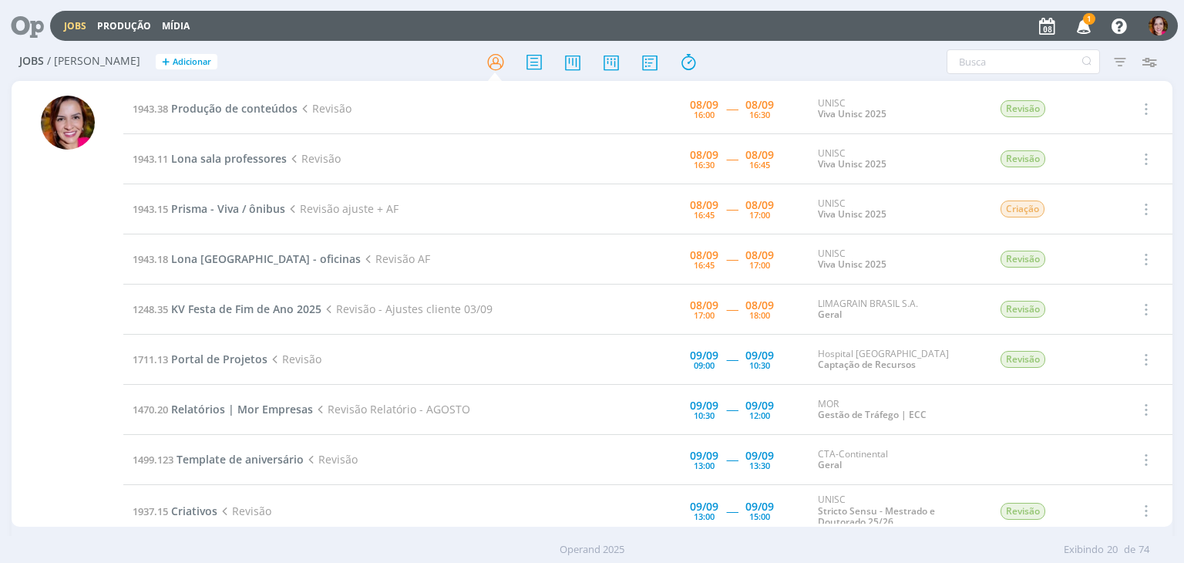
click at [1087, 28] on icon "button" at bounding box center [1083, 25] width 27 height 26
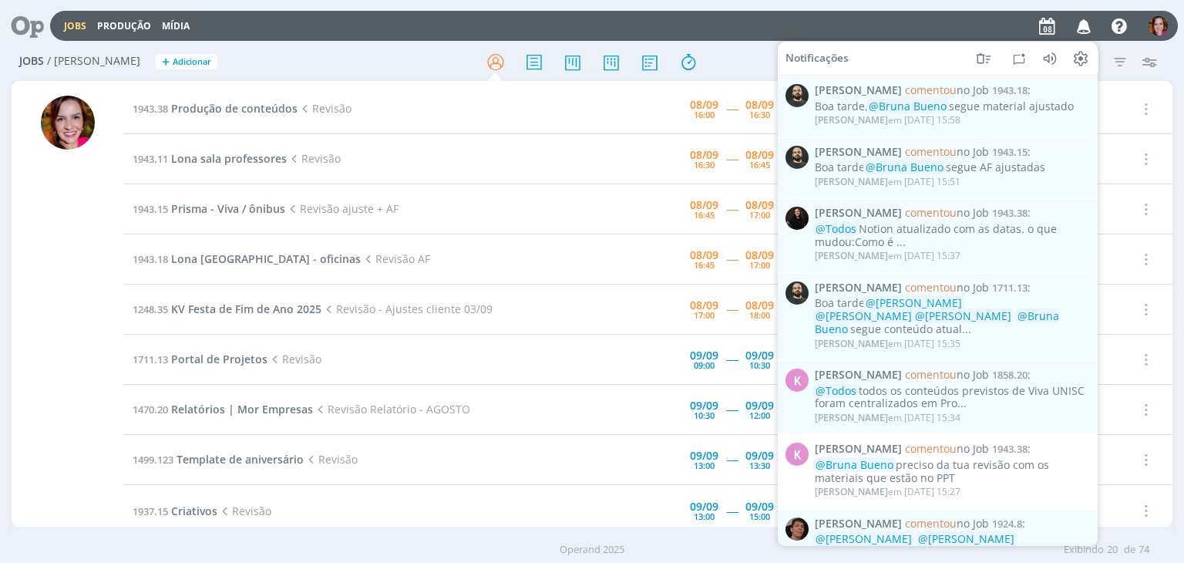
click at [61, 263] on div at bounding box center [68, 311] width 54 height 431
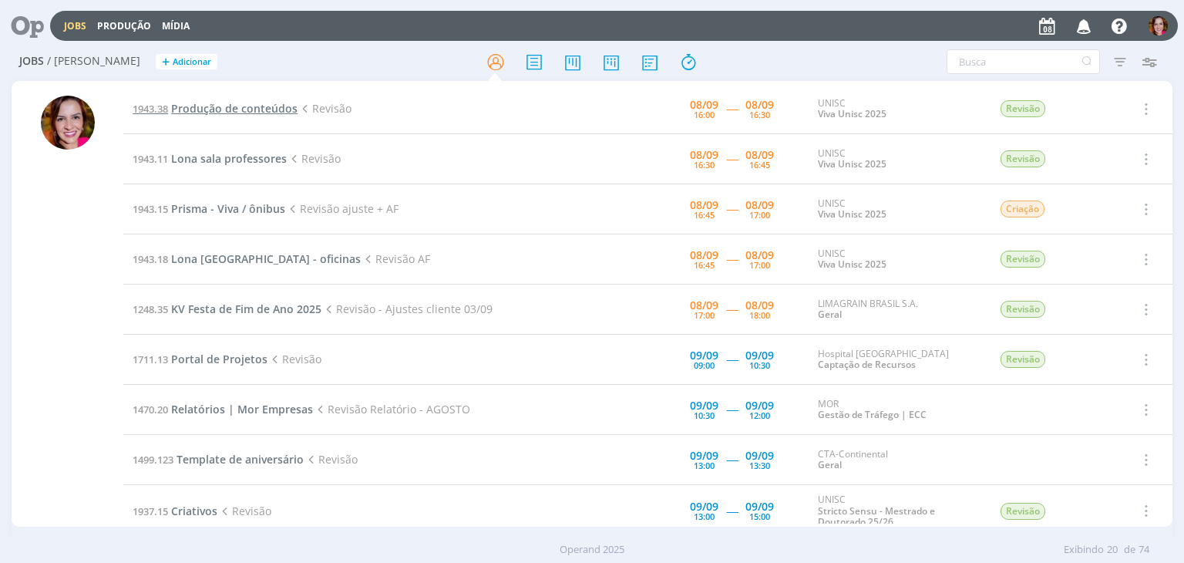
click at [247, 109] on span "Produção de conteúdos" at bounding box center [234, 108] width 126 height 15
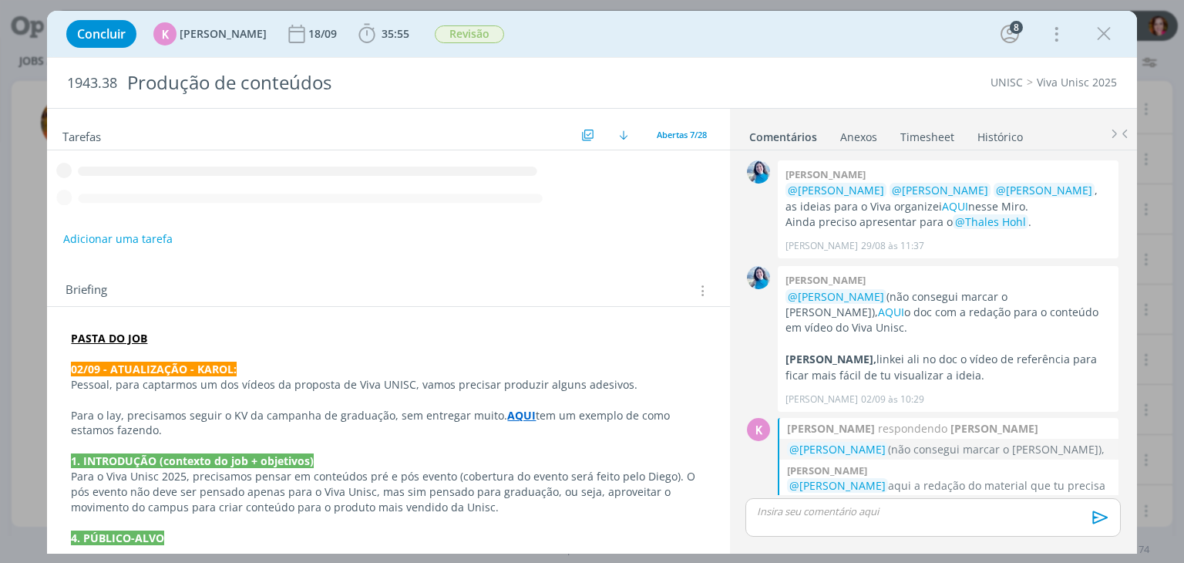
scroll to position [1128, 0]
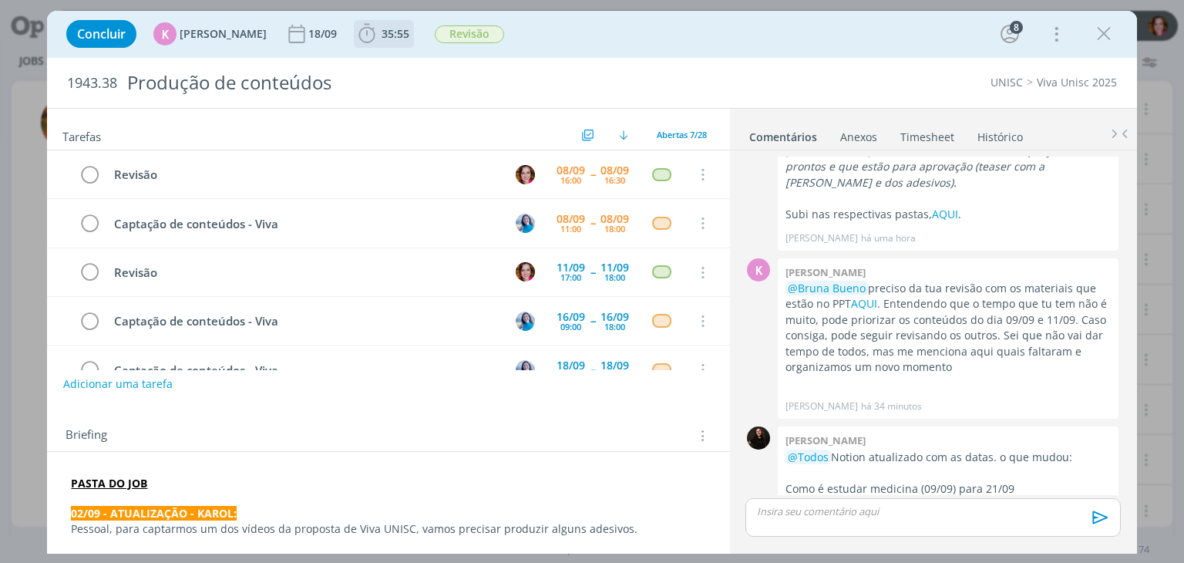
click at [381, 32] on span "35:55" at bounding box center [395, 33] width 28 height 15
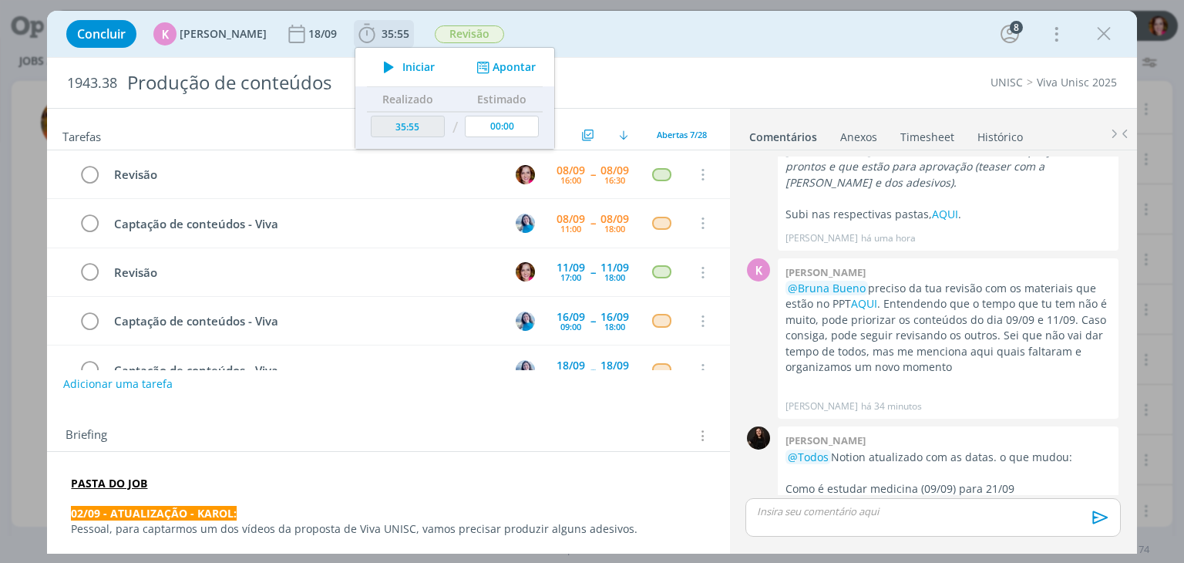
click at [402, 62] on span "Iniciar" at bounding box center [418, 67] width 32 height 11
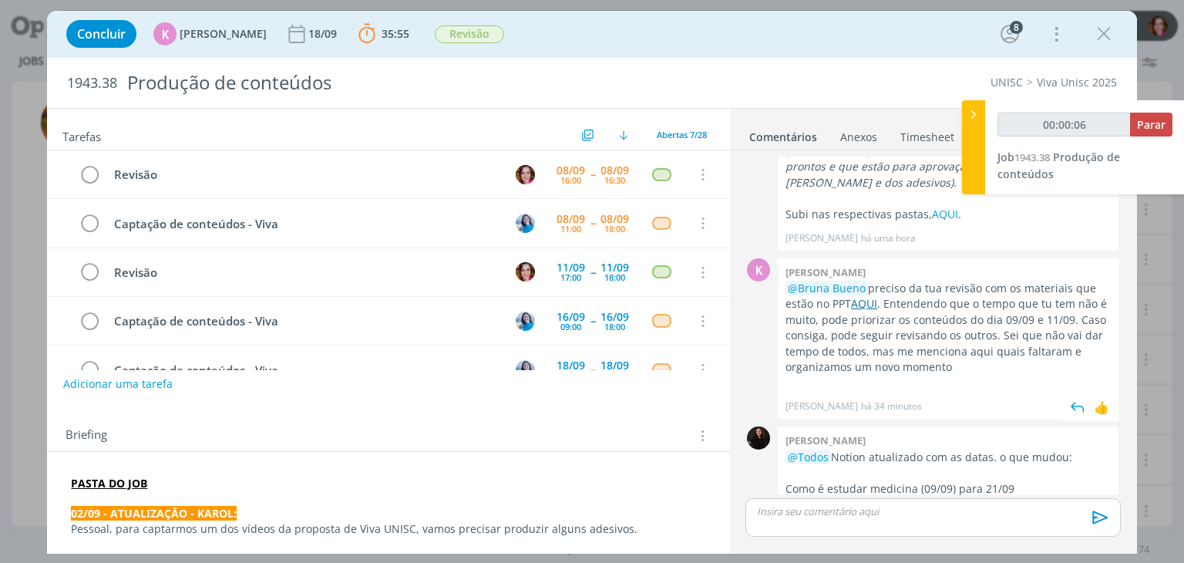
click at [877, 296] on link "AQUI" at bounding box center [864, 303] width 26 height 15
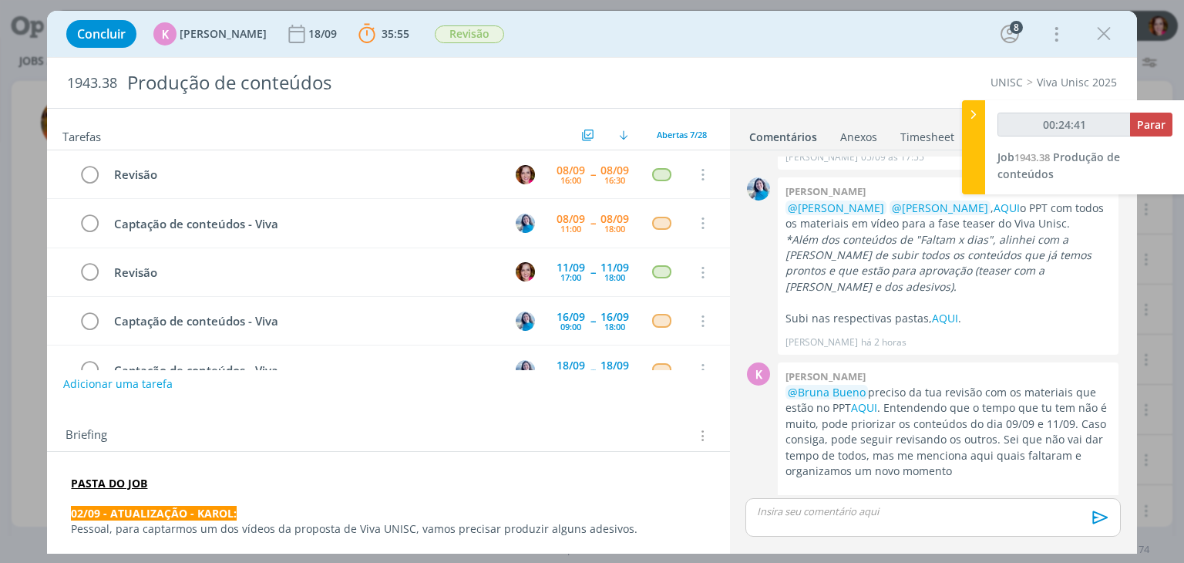
scroll to position [1014, 0]
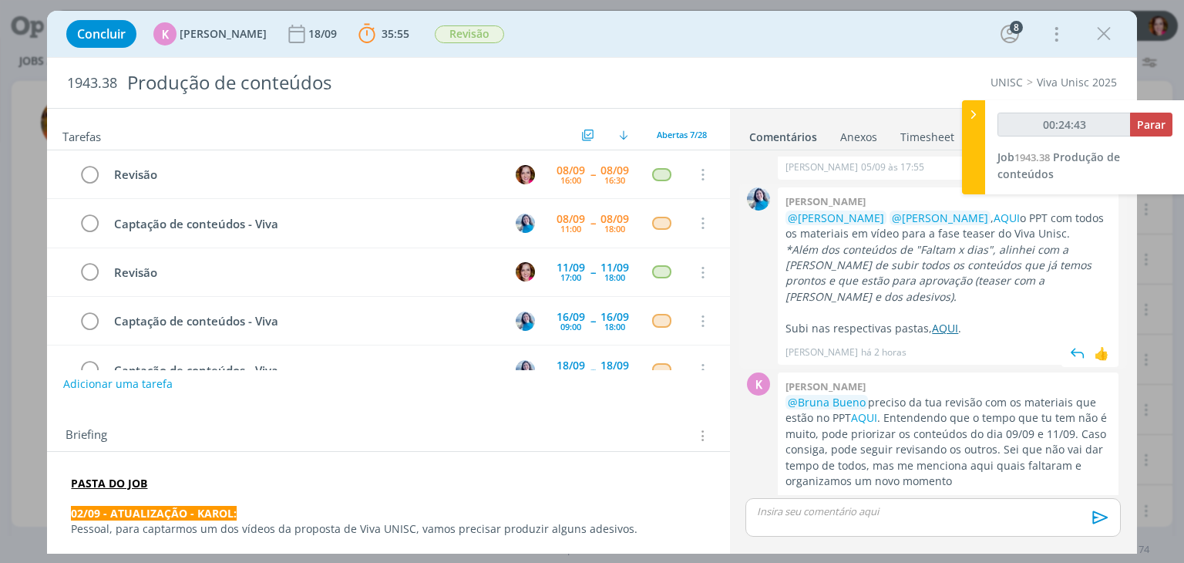
click at [945, 321] on link "AQUI" at bounding box center [945, 328] width 26 height 15
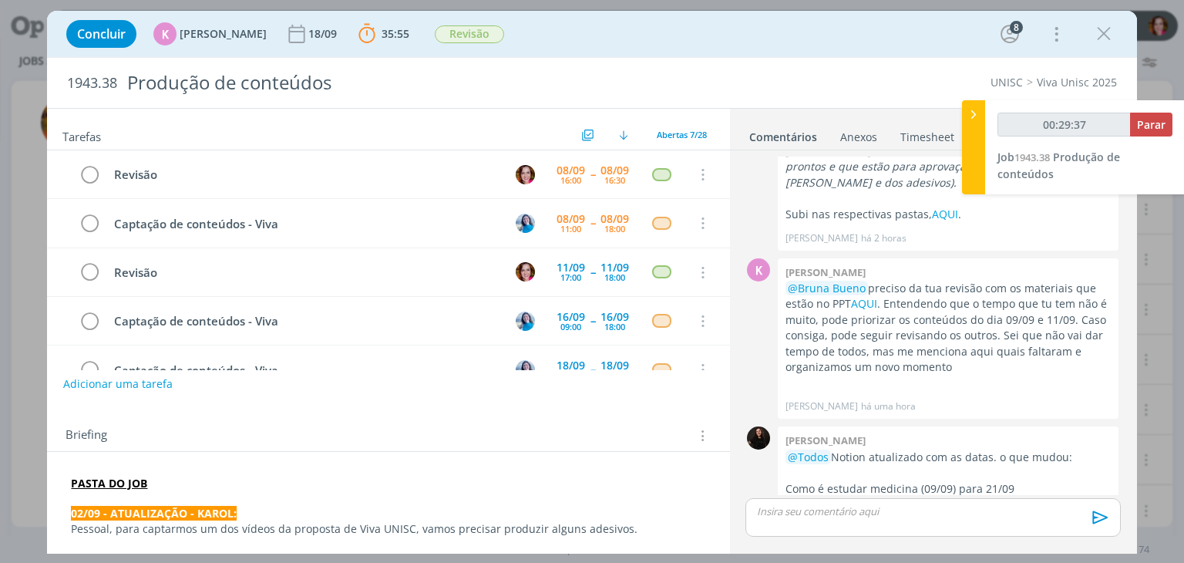
type input "00:29:38"
click at [864, 511] on p "dialog" at bounding box center [933, 511] width 350 height 14
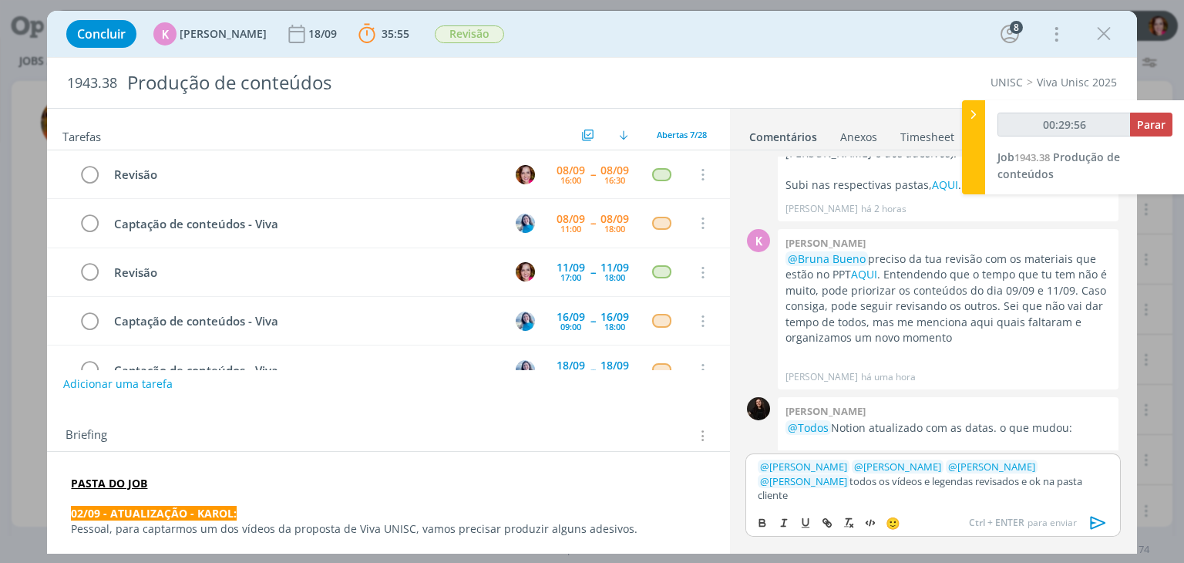
type input "00:29:57"
paste input "https://sobeae.sharepoint.com/sites/SOBEAE/Documentos%20Compartilhados/Forms/Al…"
type input "https://sobeae.sharepoint.com/sites/SOBEAE/Documentos%20Compartilhados/Forms/Al…"
click at [1088, 524] on icon "dialog" at bounding box center [1098, 522] width 23 height 23
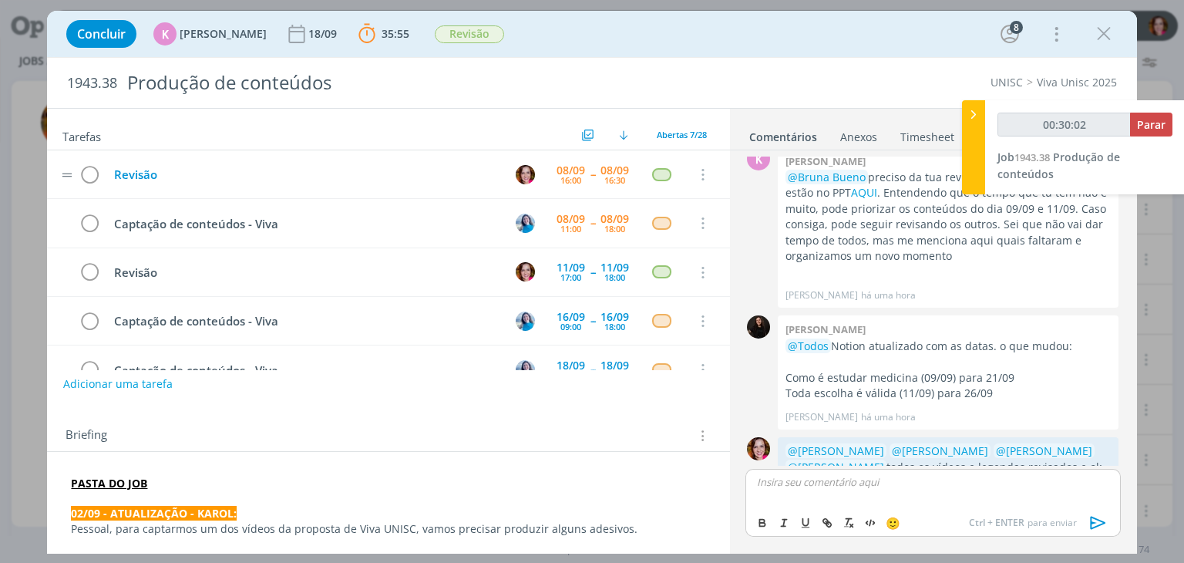
scroll to position [1247, 0]
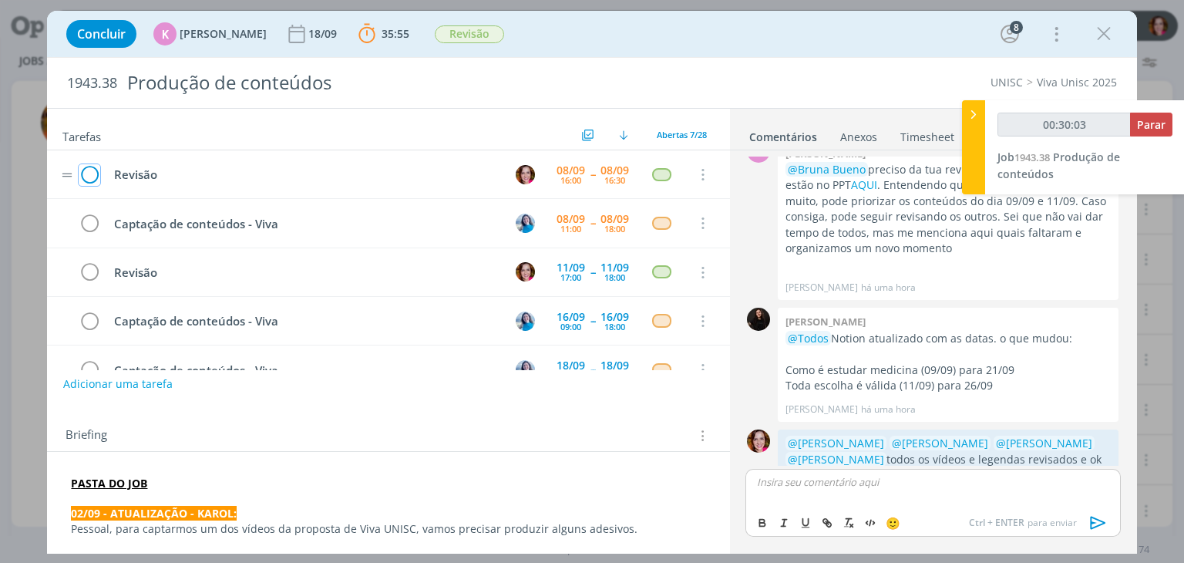
click at [84, 175] on icon "dialog" at bounding box center [90, 174] width 22 height 23
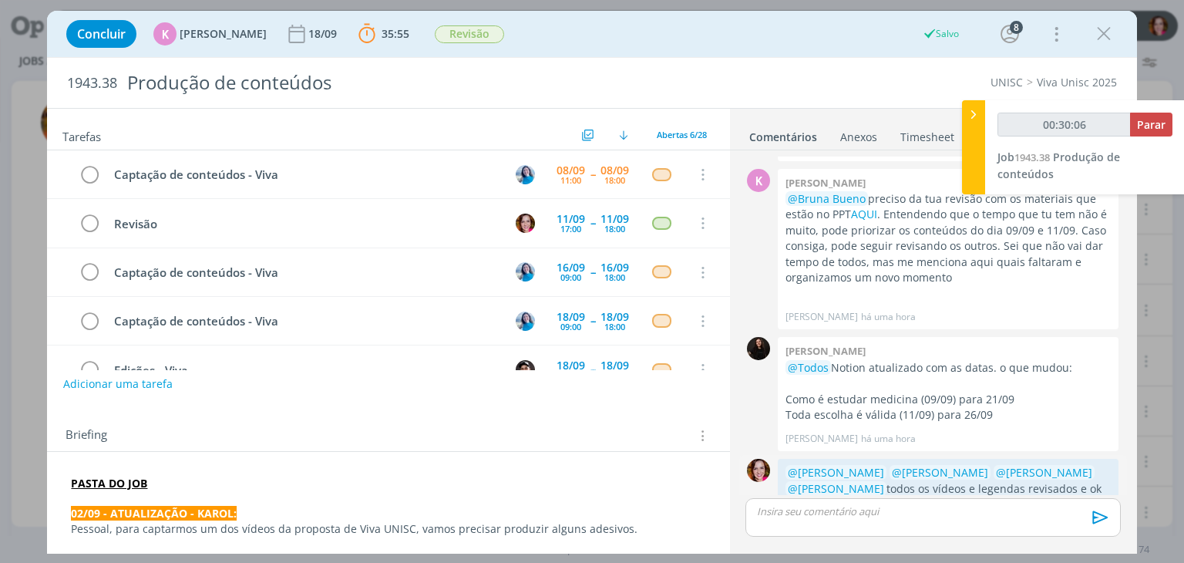
click at [865, 496] on link "cliente" at bounding box center [847, 503] width 35 height 15
type input "00:30:11"
click at [1148, 128] on span "Parar" at bounding box center [1151, 124] width 29 height 15
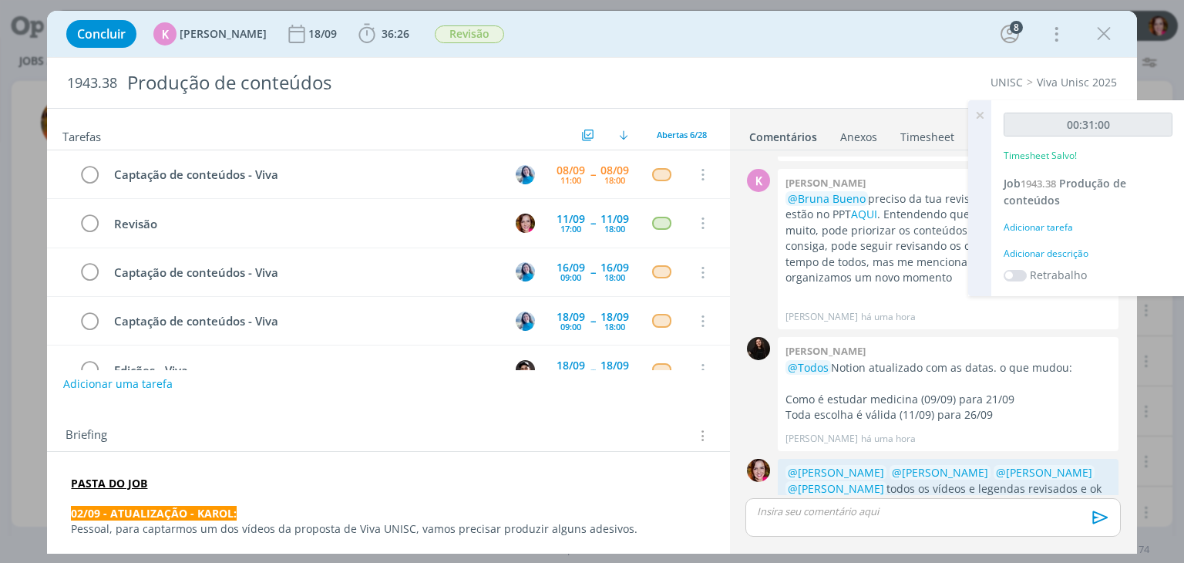
click at [1073, 247] on div "Adicionar descrição" at bounding box center [1087, 254] width 169 height 14
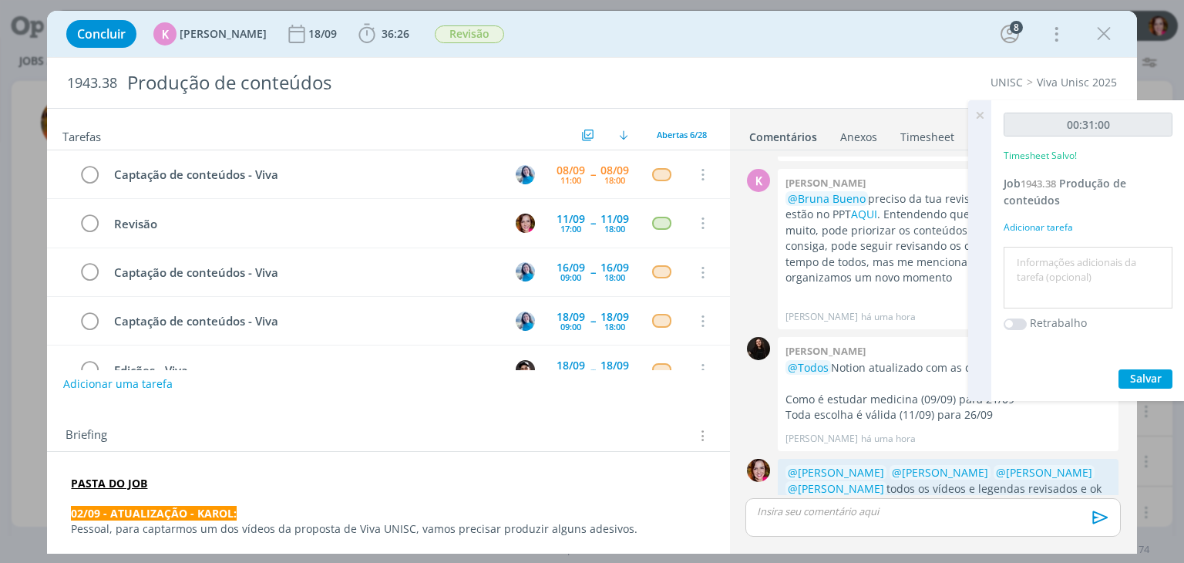
click at [1060, 267] on textarea at bounding box center [1087, 277] width 161 height 55
type textarea "Revisão vídeos e legendas"
click at [1144, 371] on span "Salvar" at bounding box center [1146, 378] width 32 height 15
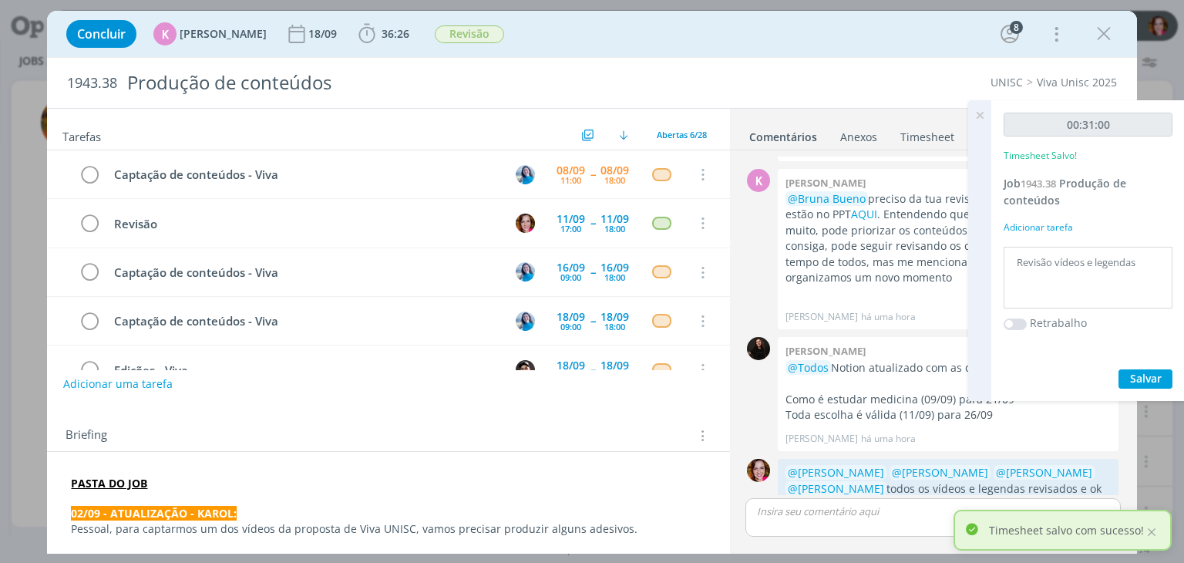
click at [980, 114] on icon at bounding box center [980, 115] width 28 height 30
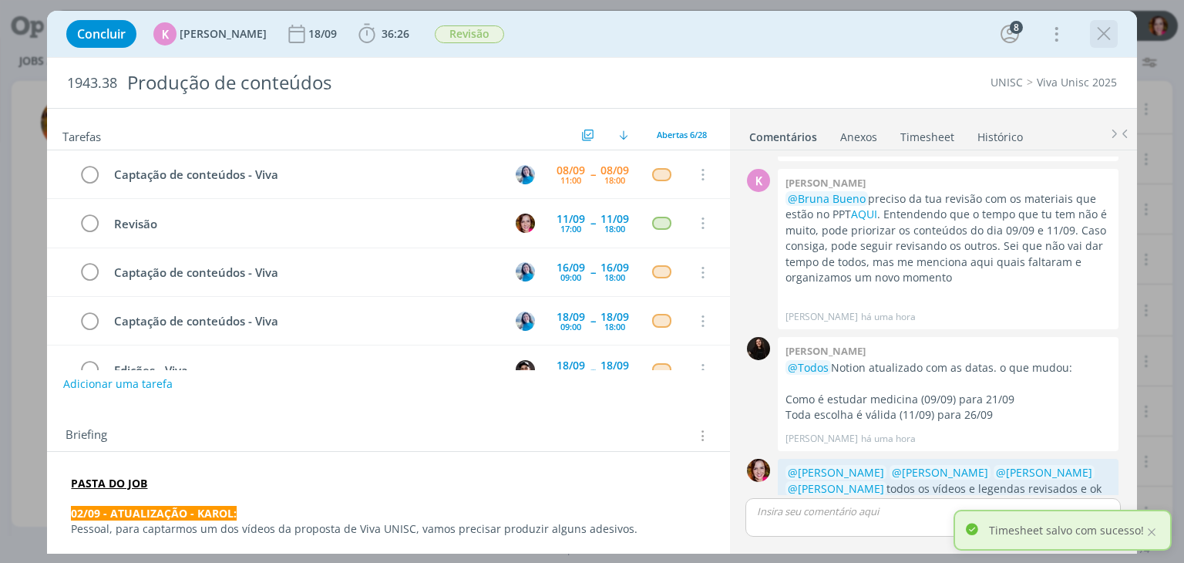
click at [1107, 36] on icon "dialog" at bounding box center [1103, 33] width 23 height 23
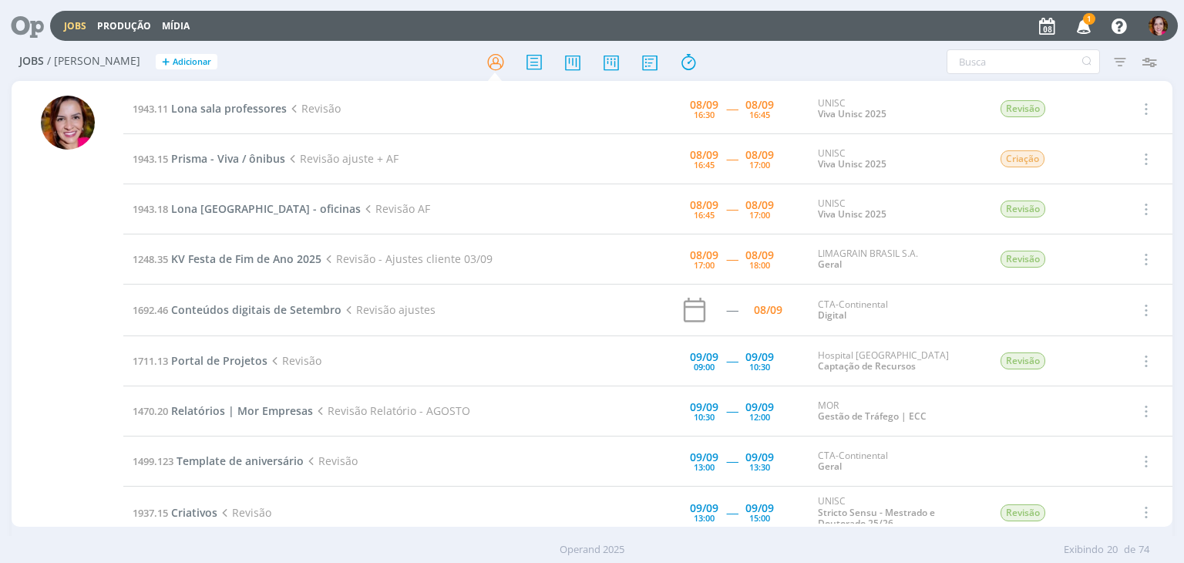
click at [1091, 25] on icon "button" at bounding box center [1083, 25] width 27 height 26
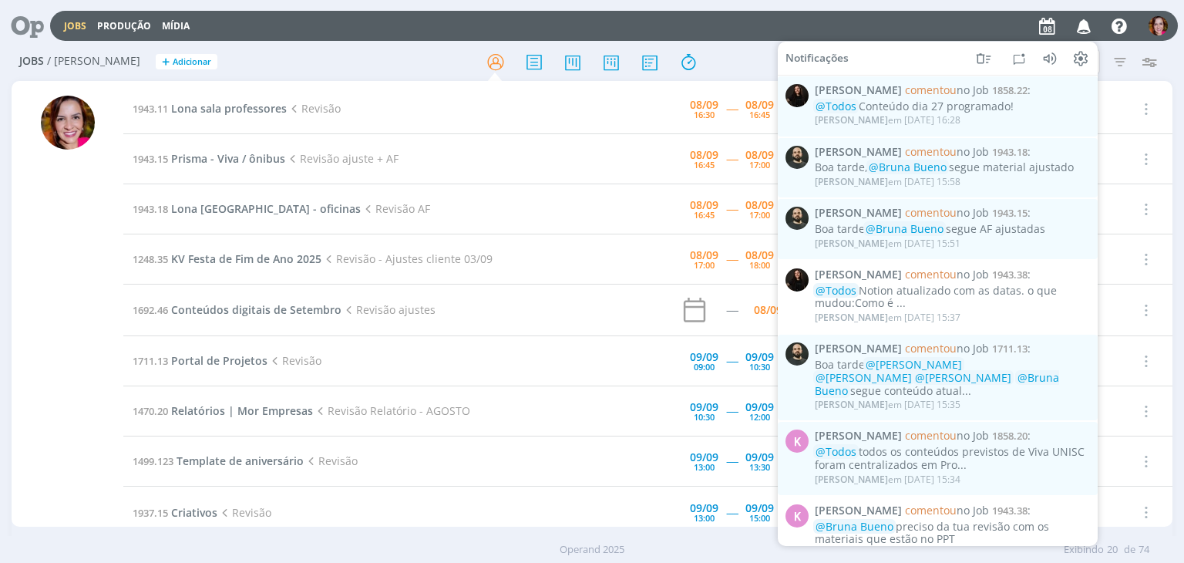
click at [373, 47] on h2 "Jobs / Minha Pauta + Adicionar" at bounding box center [204, 59] width 371 height 32
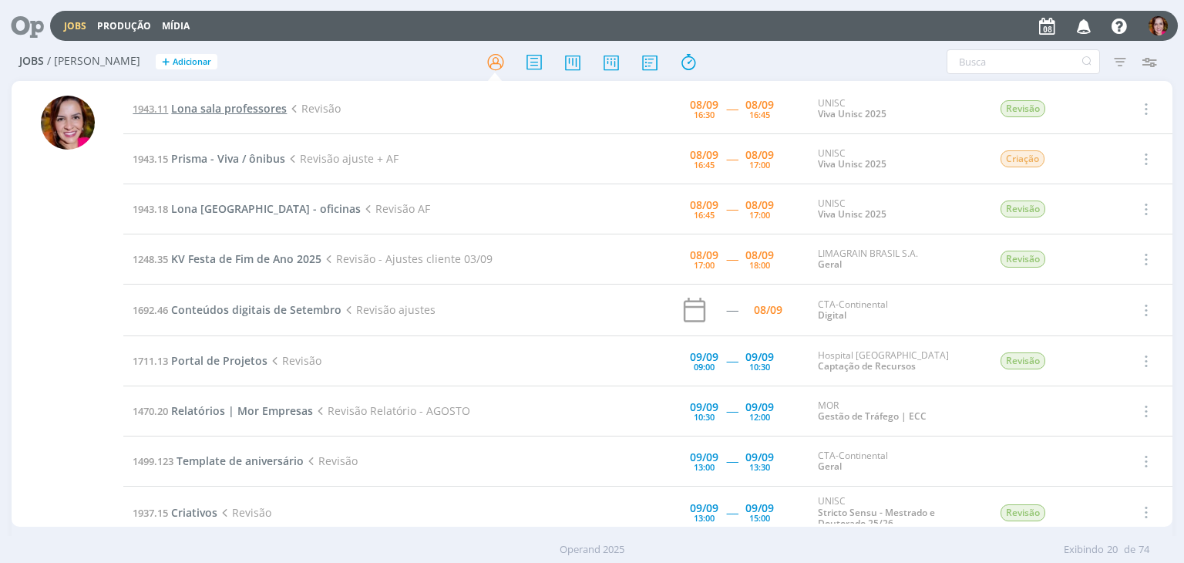
click at [233, 109] on span "Lona sala professores" at bounding box center [229, 108] width 116 height 15
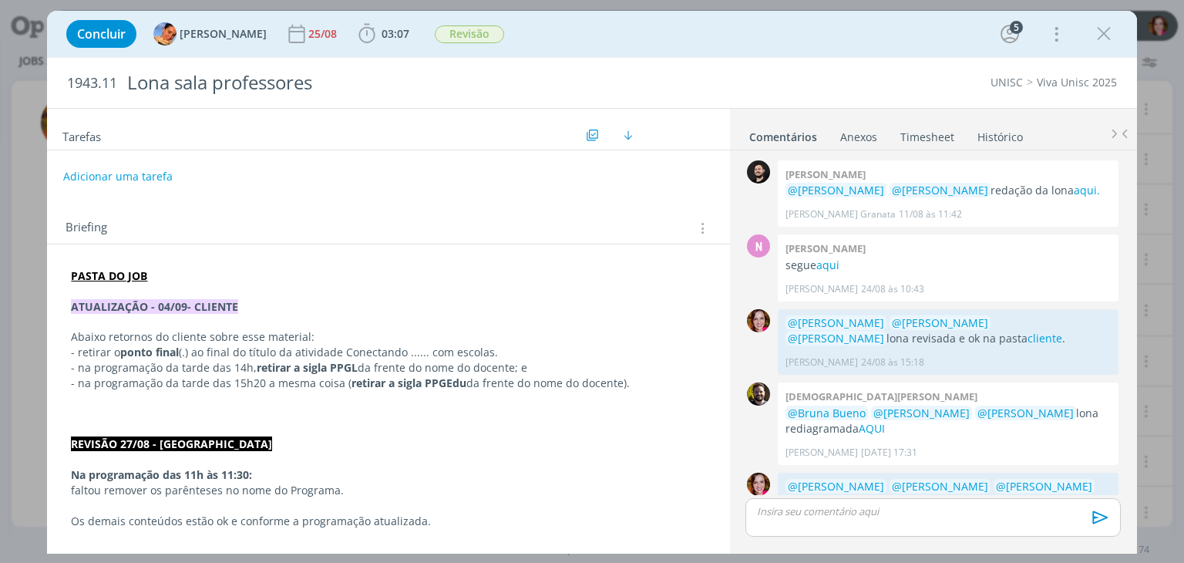
scroll to position [210, 0]
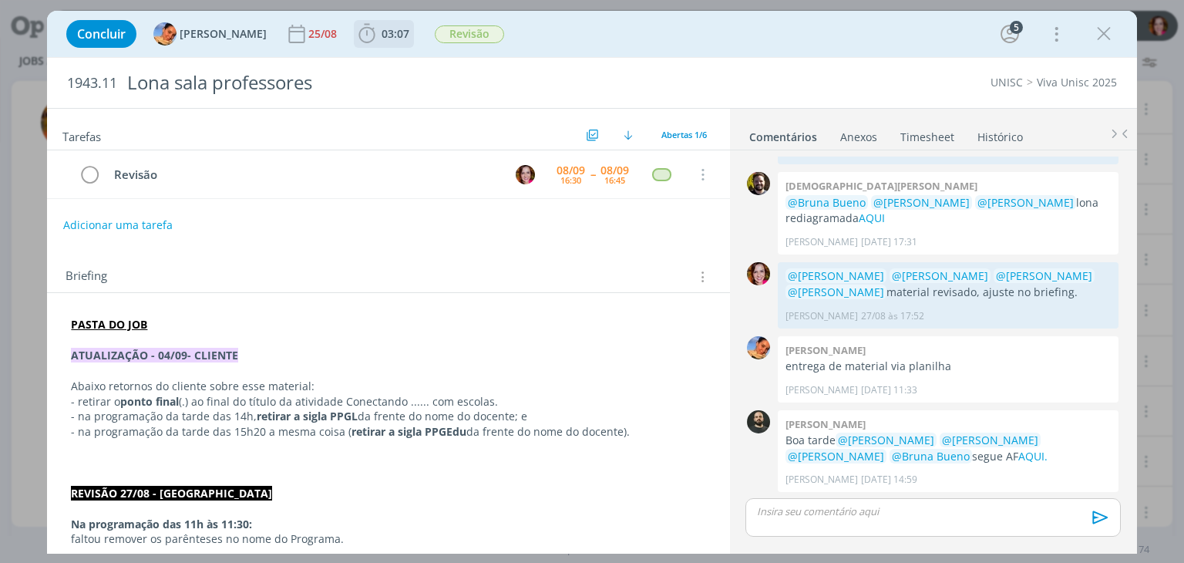
click at [381, 33] on span "03:07" at bounding box center [395, 33] width 28 height 15
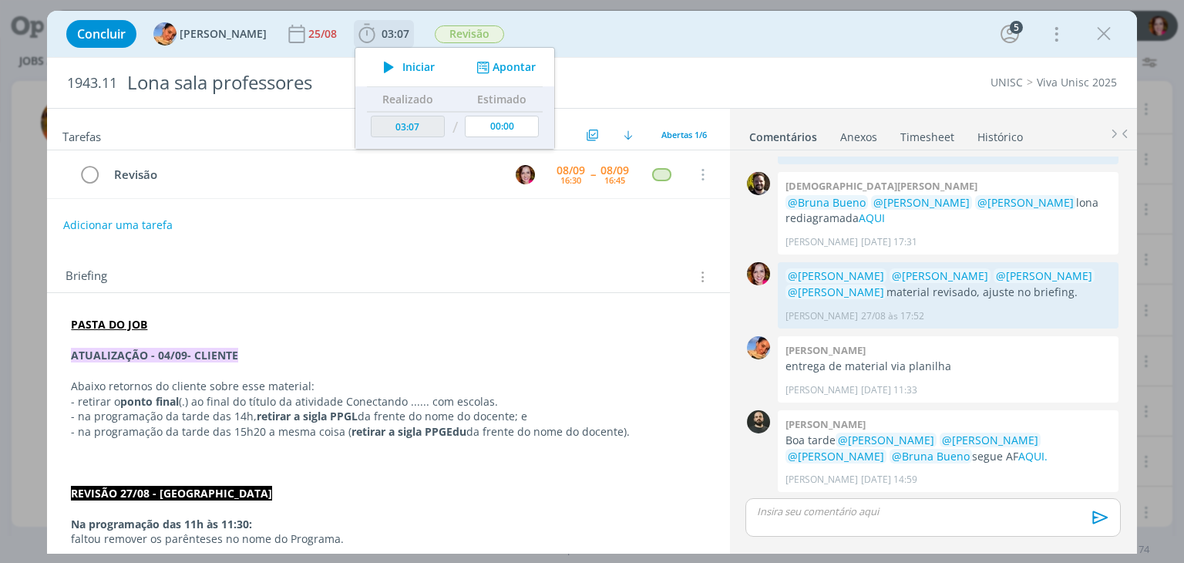
click at [375, 63] on icon "dialog" at bounding box center [388, 67] width 27 height 20
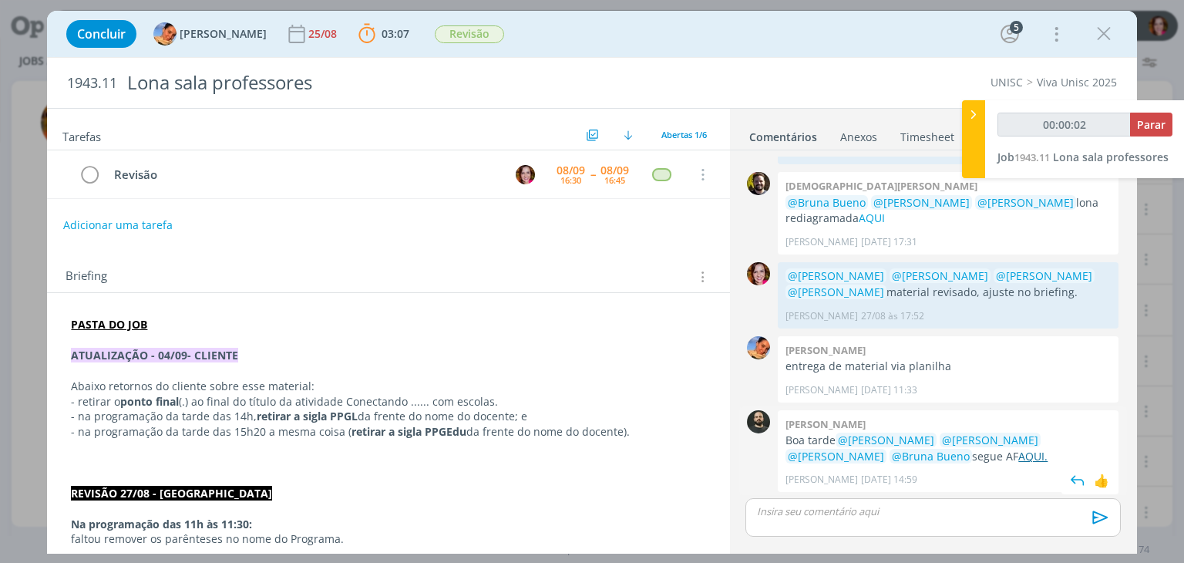
click at [1018, 454] on link "AQUI." at bounding box center [1032, 456] width 29 height 15
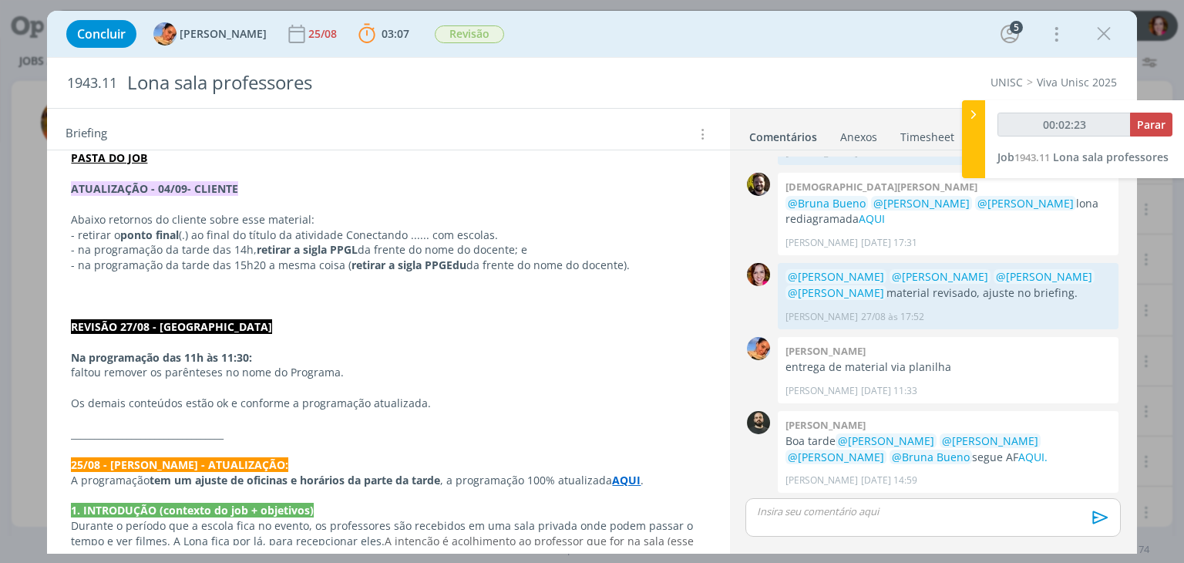
scroll to position [171, 0]
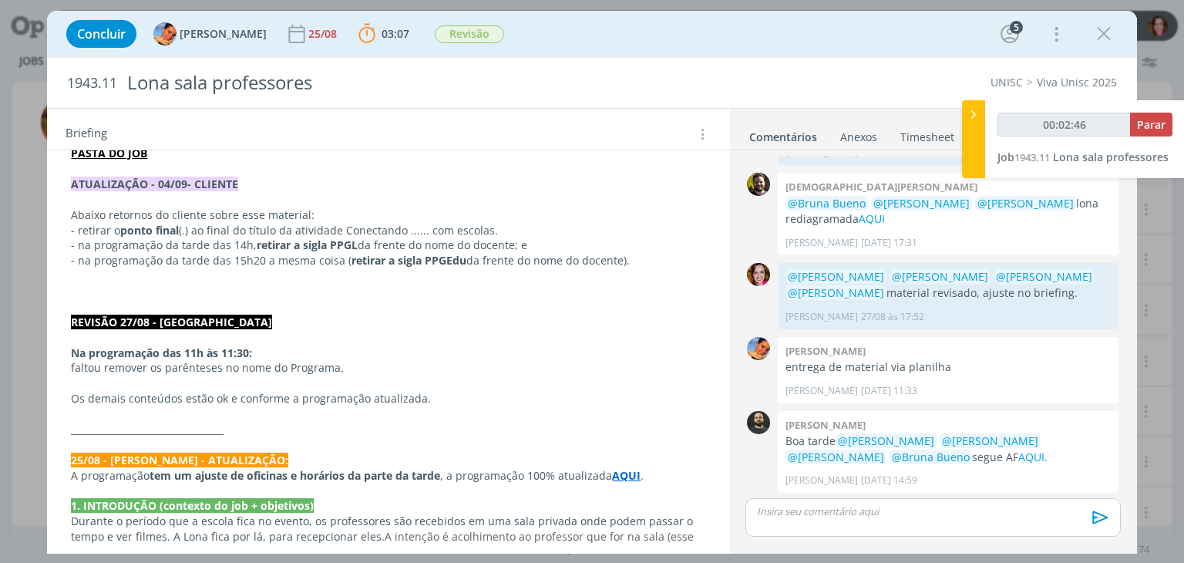
type input "00:02:47"
click at [789, 521] on div "dialog" at bounding box center [932, 517] width 375 height 39
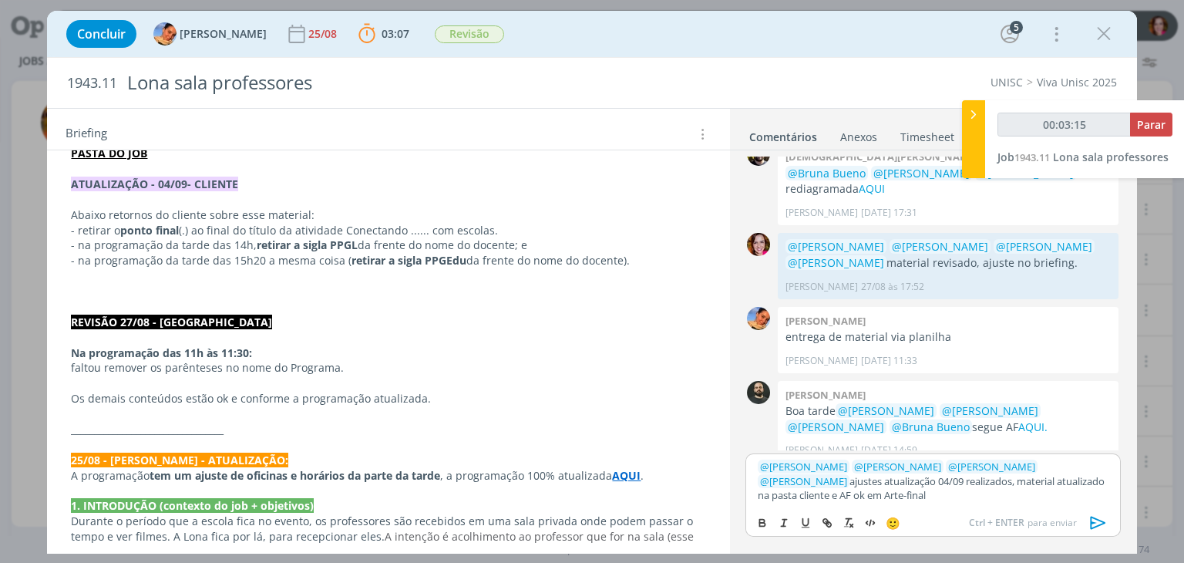
type input "00:03:16"
paste input "https://sobeae.sharepoint.com/sites/SOBEAE/Documentos%20Compartilhados/Forms/Al…"
type input "https://sobeae.sharepoint.com/sites/SOBEAE/Documentos%20Compartilhados/Forms/Al…"
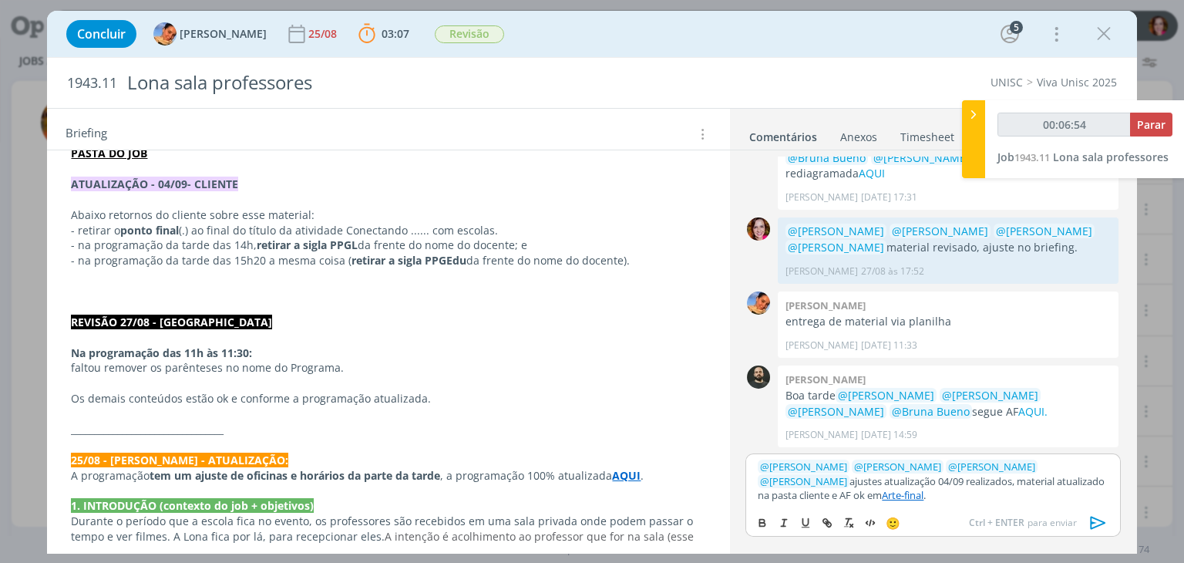
click at [1057, 482] on p "﻿ @ Patrick Freitas ﻿ ﻿ @ Luíza Santana ﻿ ﻿ @ Beatriz Luchese ﻿ ﻿ @ Karoline Ar…" at bounding box center [933, 480] width 350 height 42
type input "00:06:56"
type input "cliente"
type input "00:06:57"
paste input "https://sobeae.sharepoint.com/sites/SOBEAE/Documentos%20Compartilhados/Forms/Al…"
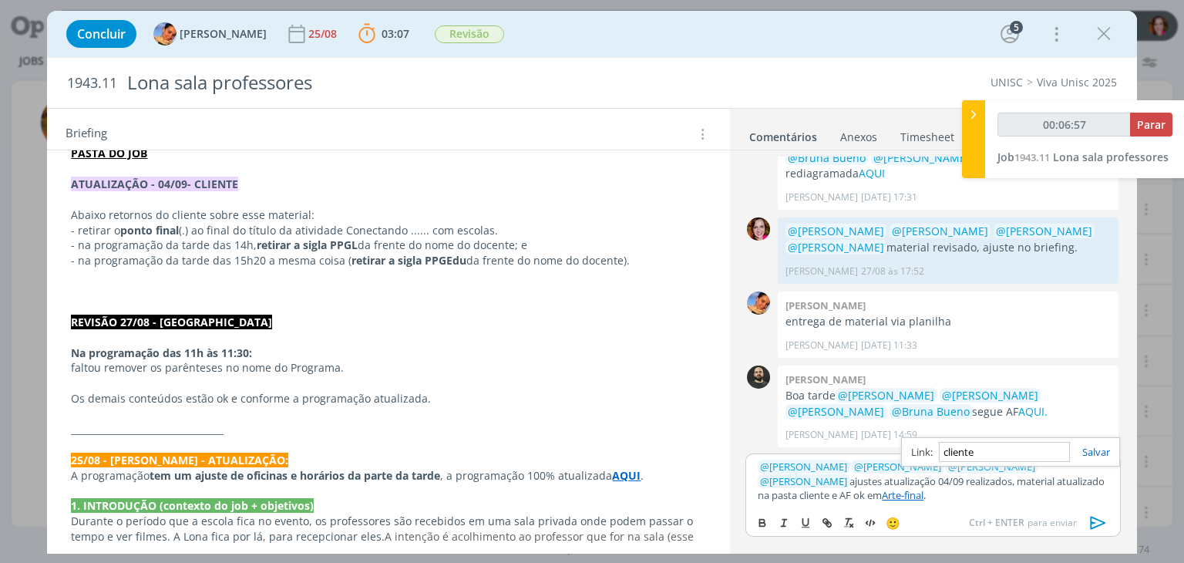
type input "https://sobeae.sharepoint.com/sites/SOBEAE/Documentos%20Compartilhados/Forms/Al…"
click at [827, 488] on link "cliente" at bounding box center [812, 495] width 30 height 14
click at [958, 443] on link "https://sobeae.sharepoint.com/sites/SOBEAE/Documentos%20Compartilhados/Forms/Al…" at bounding box center [912, 452] width 105 height 20
click at [1094, 525] on icon "dialog" at bounding box center [1098, 522] width 23 height 23
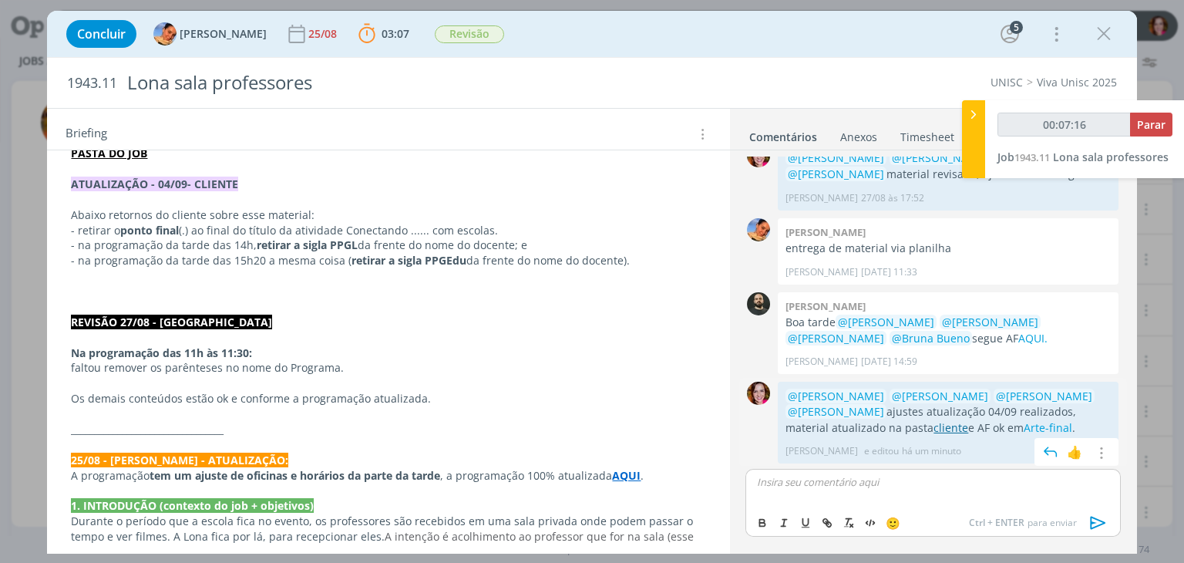
scroll to position [329, 0]
click at [1023, 427] on link "Arte-final" at bounding box center [1047, 426] width 49 height 15
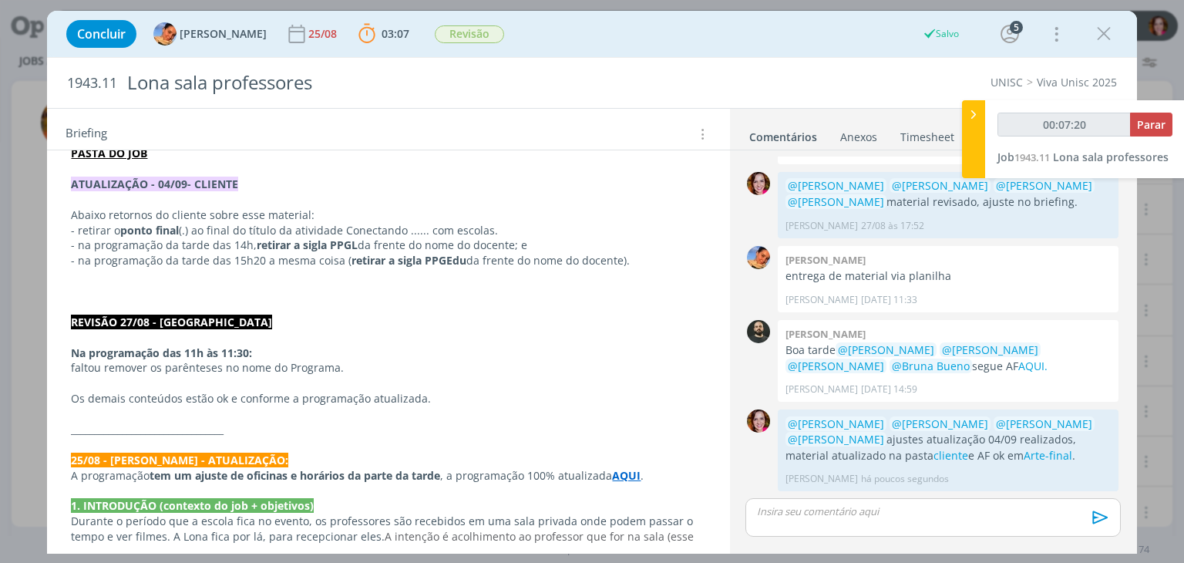
scroll to position [300, 0]
click at [933, 459] on link "cliente" at bounding box center [950, 456] width 35 height 15
click at [1094, 478] on icon "dialog" at bounding box center [1100, 481] width 17 height 15
click at [1015, 432] on link "Editar" at bounding box center [1048, 435] width 122 height 25
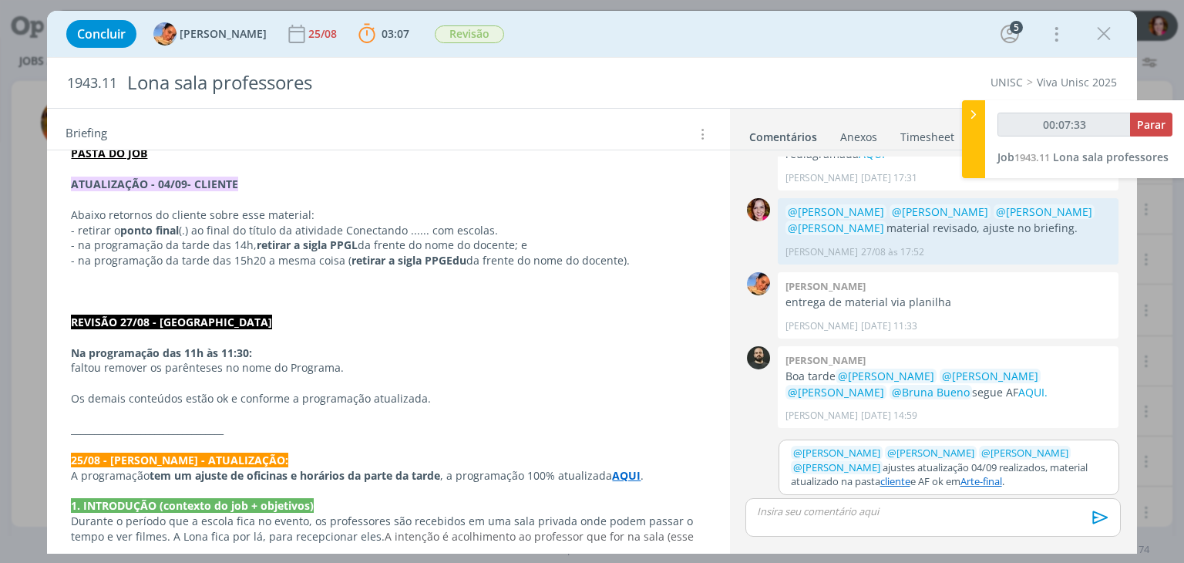
scroll to position [273, 0]
click at [998, 481] on p "﻿ @ Patrick Freitas ﻿ ﻿ @ Luíza Santana ﻿ ﻿ @ Beatriz Luchese ﻿ ﻿ @ Karoline Ar…" at bounding box center [949, 468] width 316 height 42
type input "00:07:37"
type input "Arte-final"
type input "00:07:38"
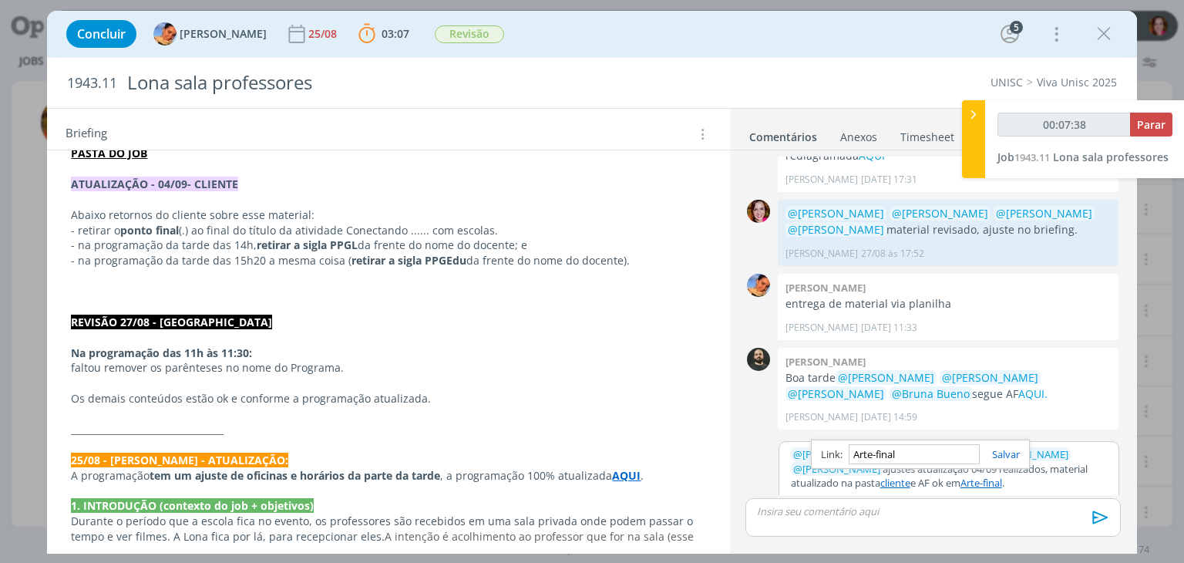
paste input "https://sobeae.sharepoint.com/sites/SOBEAE/Documentos%20Compartilhados/Forms/Al…"
type input "https://sobeae.sharepoint.com/sites/SOBEAE/Documentos%20Compartilhados/Forms/Al…"
click at [987, 519] on div "dialog" at bounding box center [932, 517] width 375 height 39
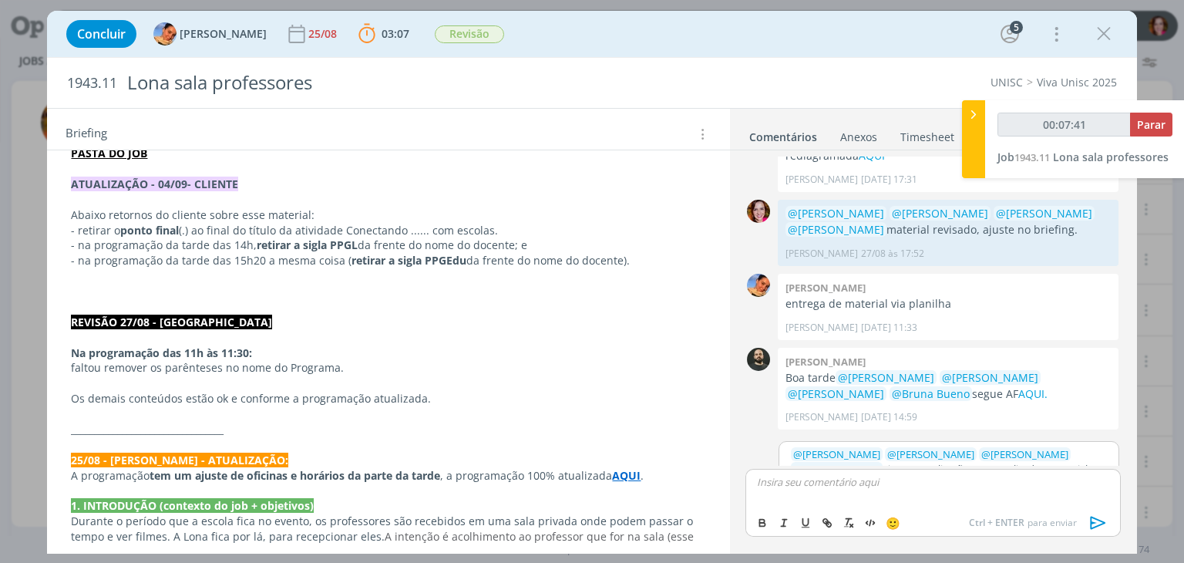
scroll to position [301, 0]
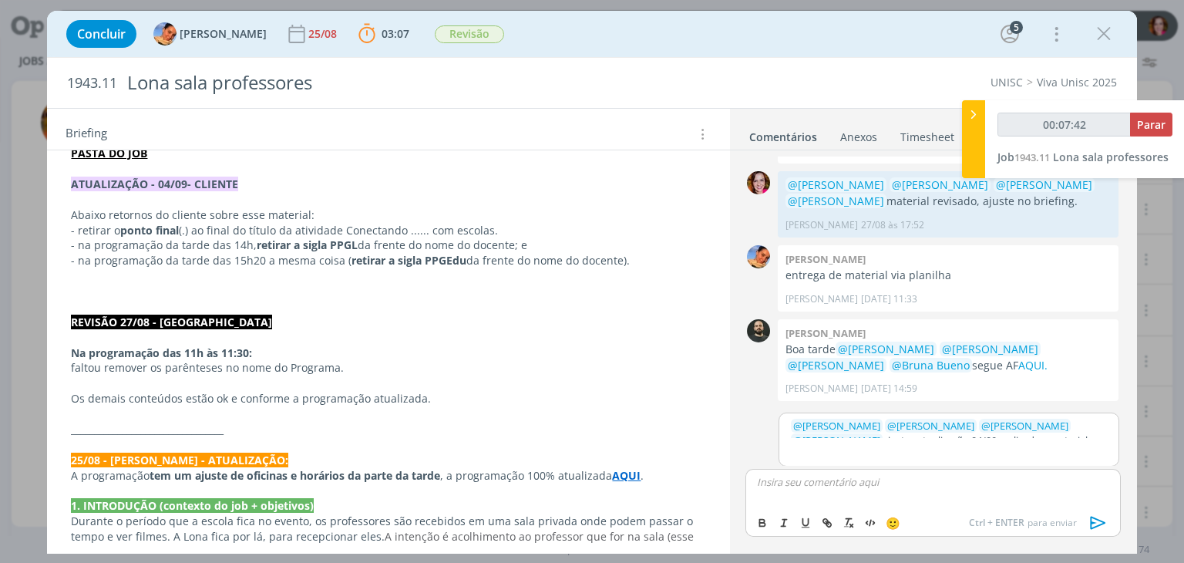
click at [949, 432] on p "﻿ @ Patrick Freitas ﻿ ﻿ @ Luíza Santana ﻿ ﻿ @ Beatriz Luchese ﻿ ﻿ @ Karoline Ar…" at bounding box center [949, 439] width 316 height 42
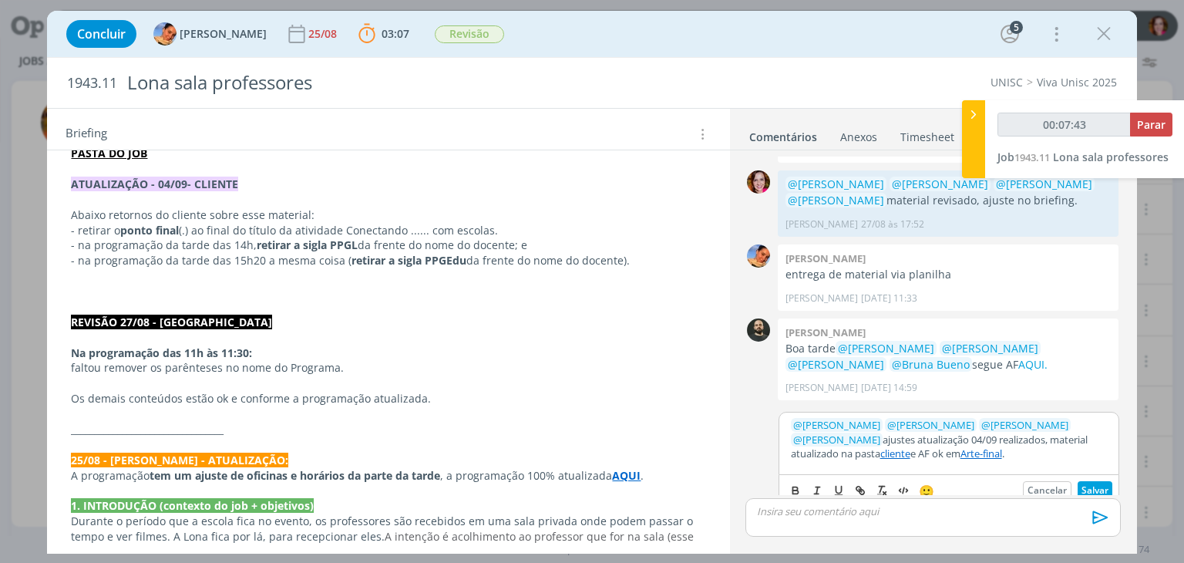
click at [960, 451] on link "Arte-final" at bounding box center [981, 453] width 42 height 14
click at [915, 424] on link "https://sobeae.sharepoint.com/sites/SOBEAE/Documentos%20Compartilhados/Forms/Al…" at bounding box center [879, 425] width 105 height 20
click at [1087, 482] on button "Salvar" at bounding box center [1094, 490] width 35 height 18
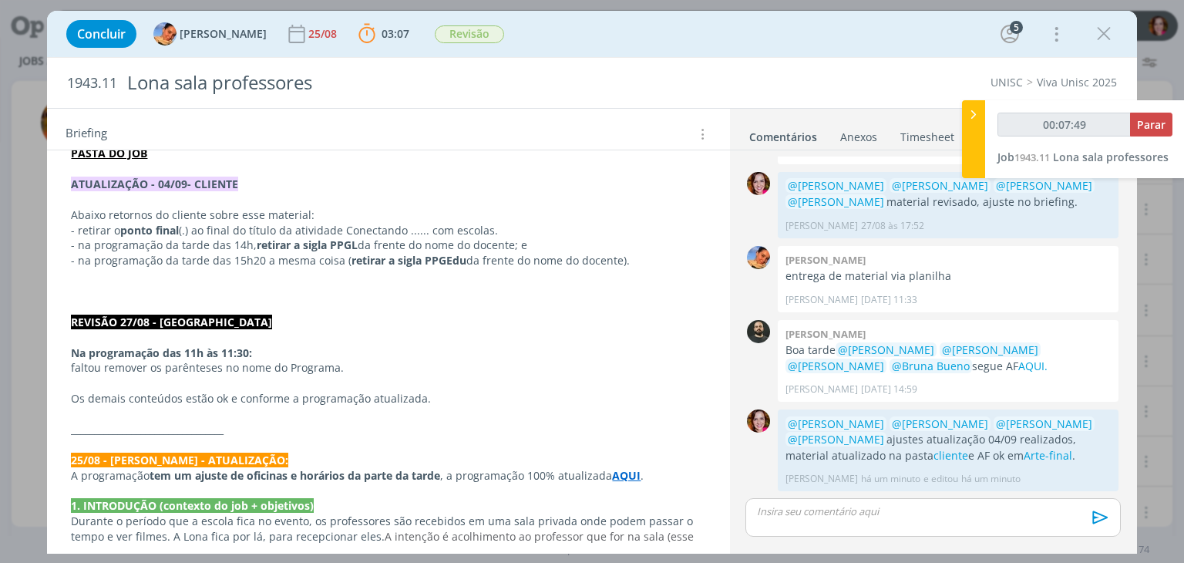
scroll to position [300, 0]
click at [1023, 452] on link "Arte-final" at bounding box center [1047, 456] width 49 height 15
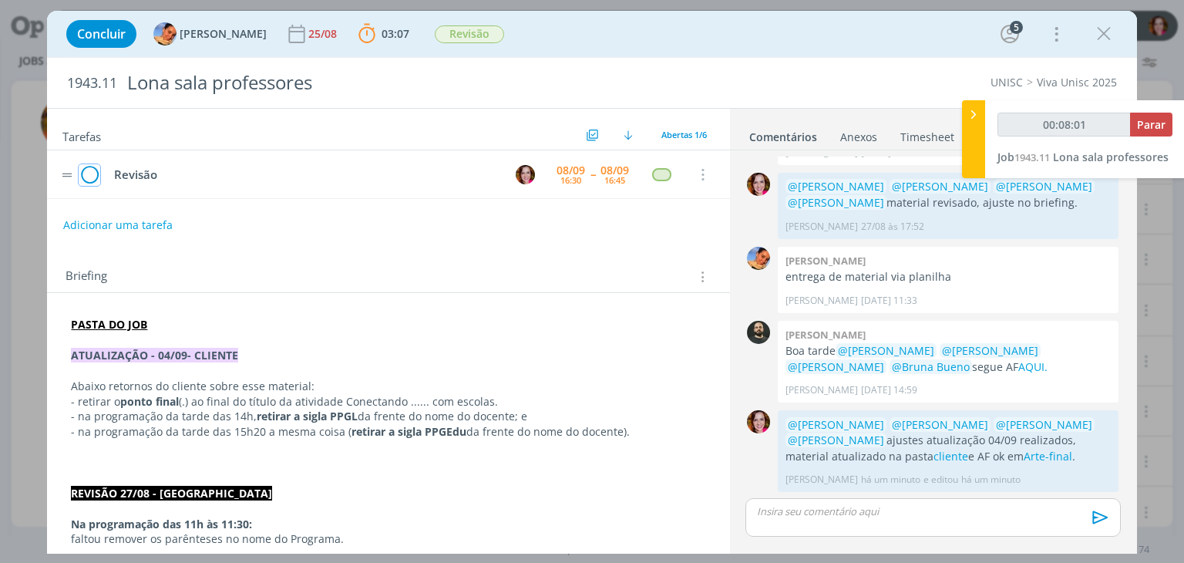
click at [86, 170] on icon "dialog" at bounding box center [90, 174] width 22 height 23
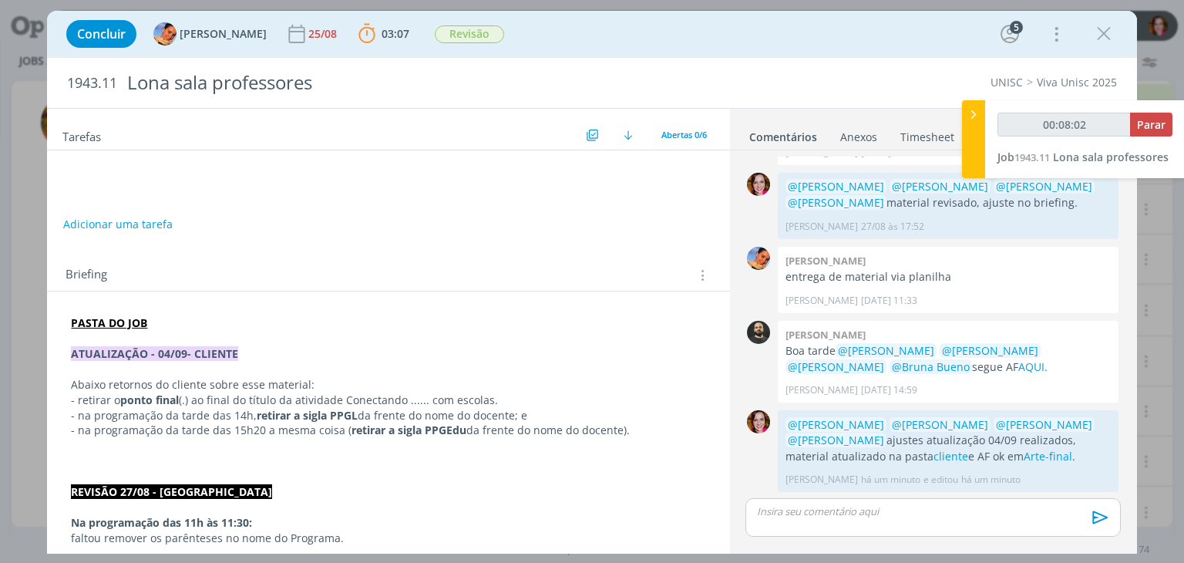
type input "00:08:03"
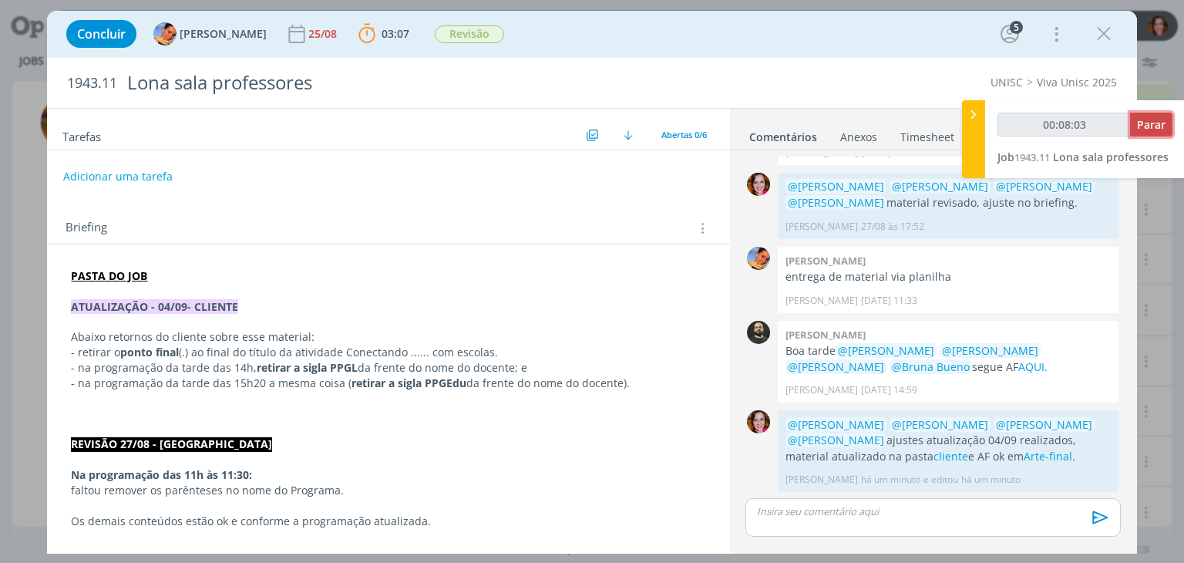
click at [1156, 121] on span "Parar" at bounding box center [1151, 124] width 29 height 15
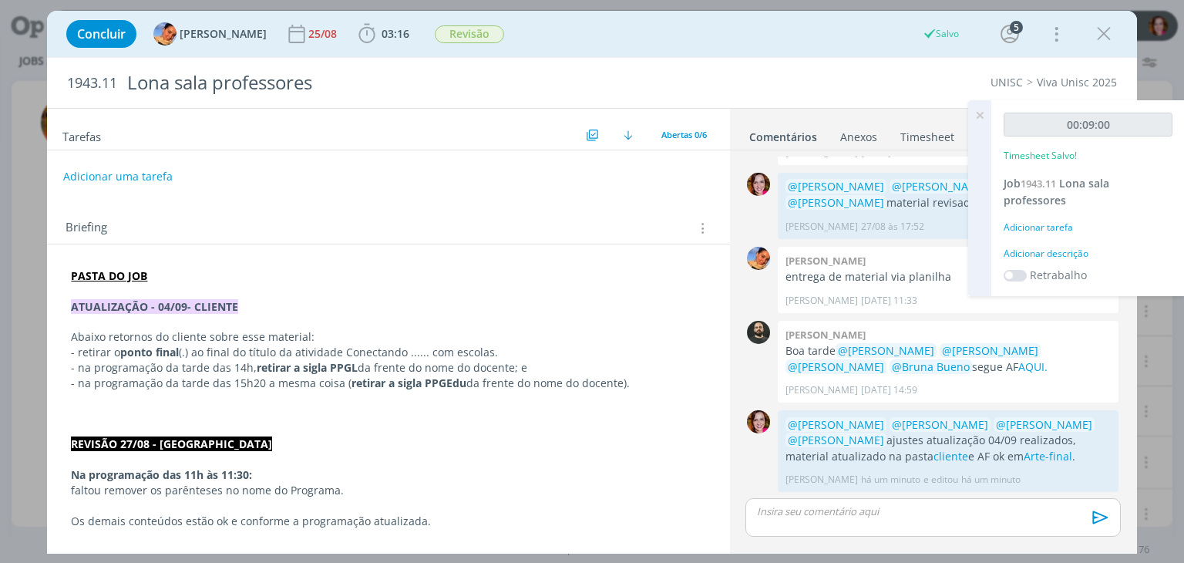
click at [1015, 258] on div "Adicionar descrição" at bounding box center [1087, 254] width 169 height 14
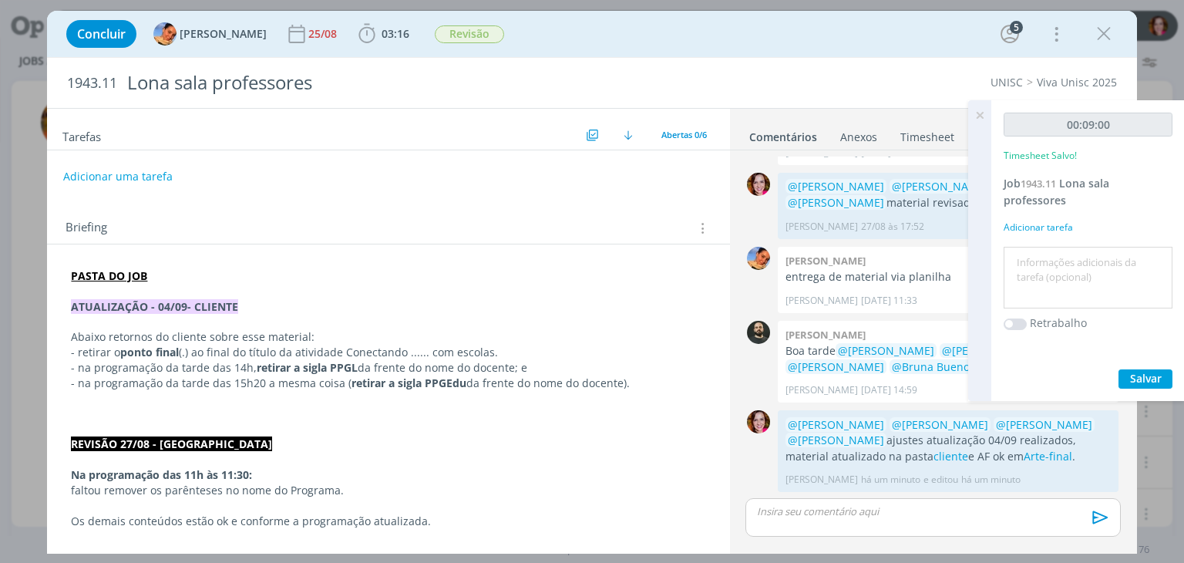
click at [1015, 258] on textarea at bounding box center [1087, 277] width 161 height 55
type textarea "Revisão ajustes 04/09 e AF"
click at [1134, 377] on span "Salvar" at bounding box center [1146, 378] width 32 height 15
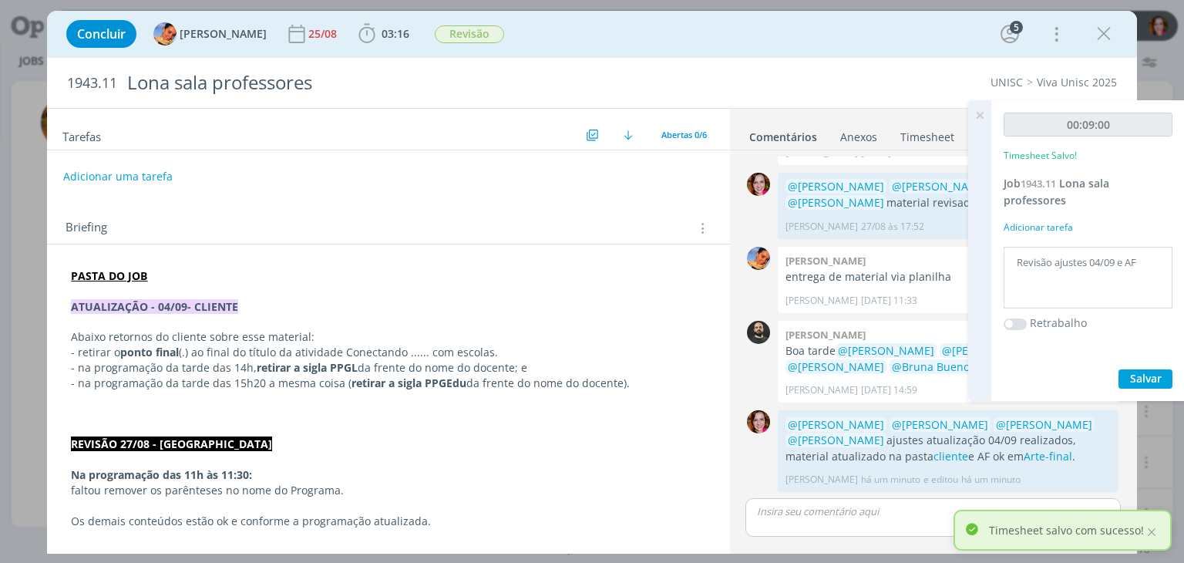
click at [977, 117] on icon at bounding box center [980, 115] width 28 height 30
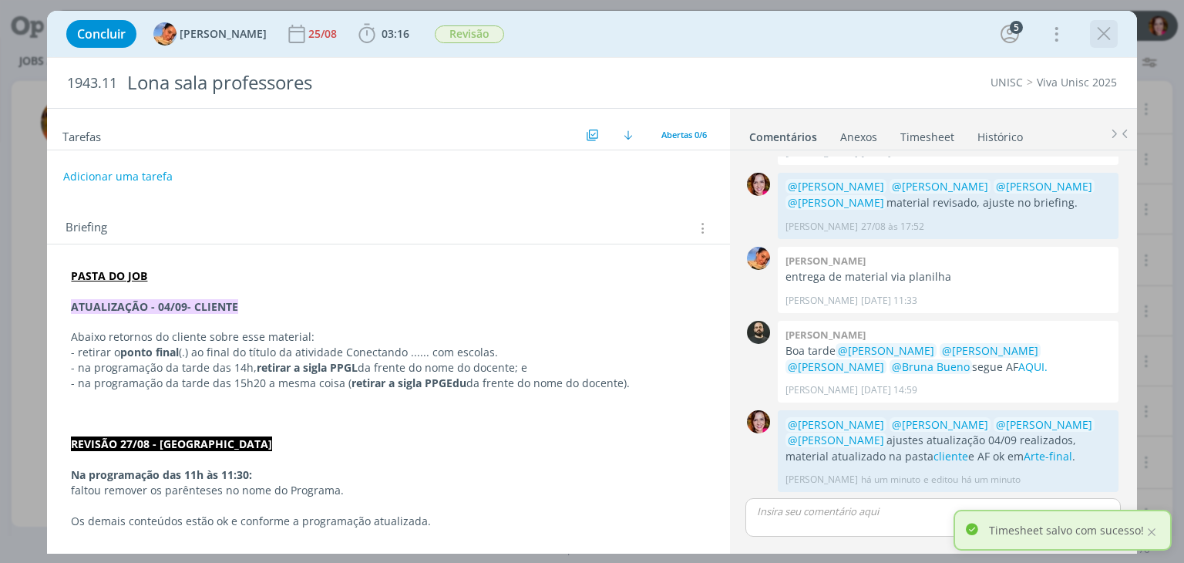
click at [1093, 32] on icon "dialog" at bounding box center [1103, 33] width 23 height 23
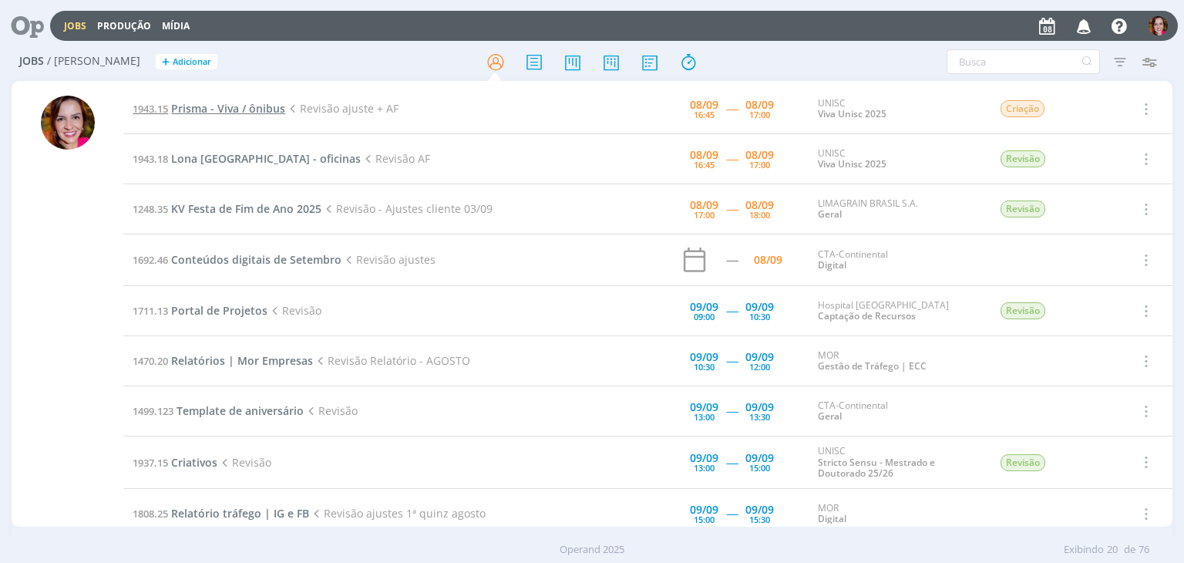
click at [235, 109] on span "Prisma - Viva / ônibus" at bounding box center [228, 108] width 114 height 15
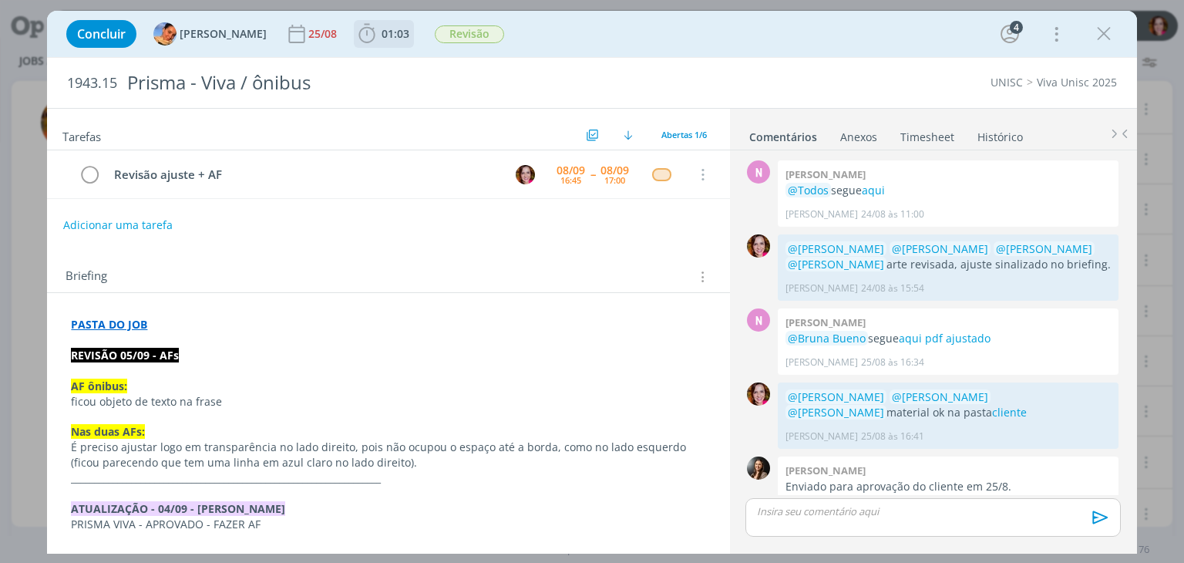
scroll to position [268, 0]
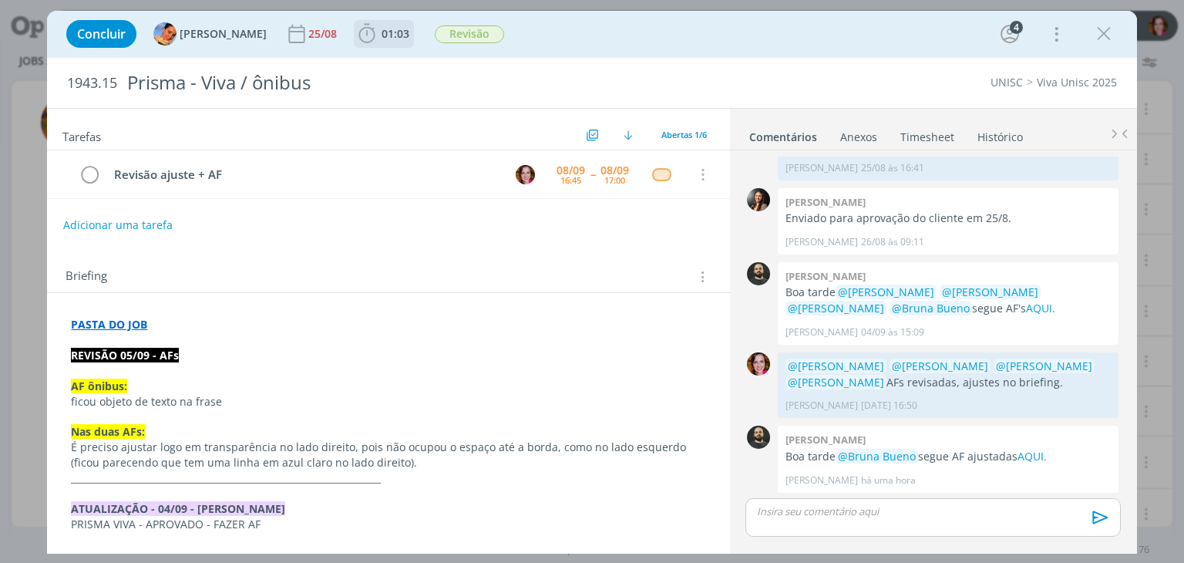
click at [395, 38] on b "01:03" at bounding box center [395, 34] width 34 height 11
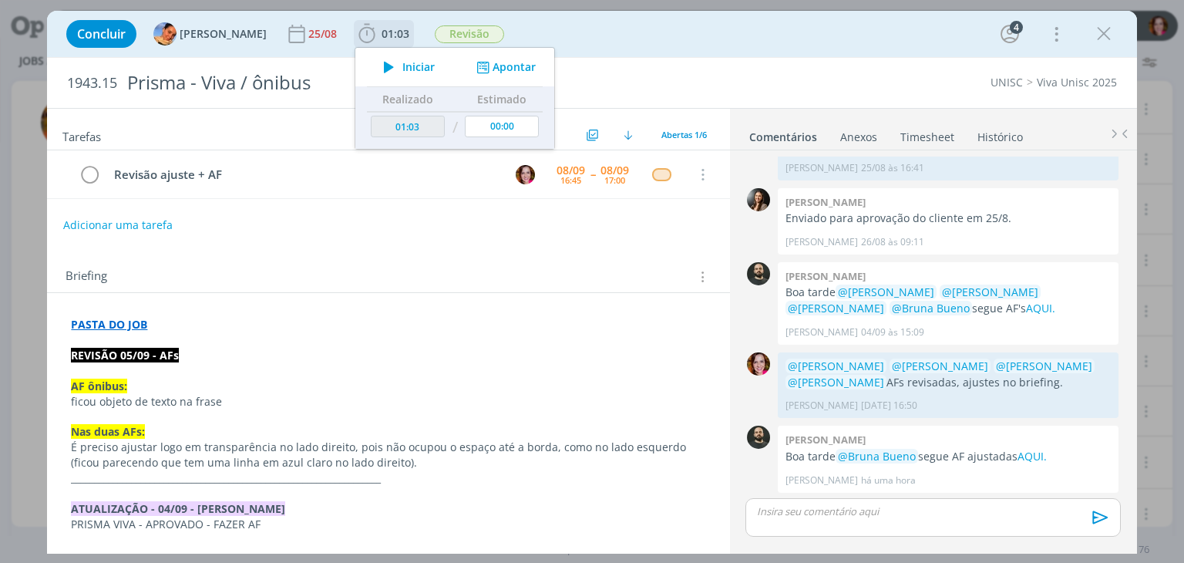
click at [395, 75] on button "Iniciar" at bounding box center [405, 67] width 61 height 22
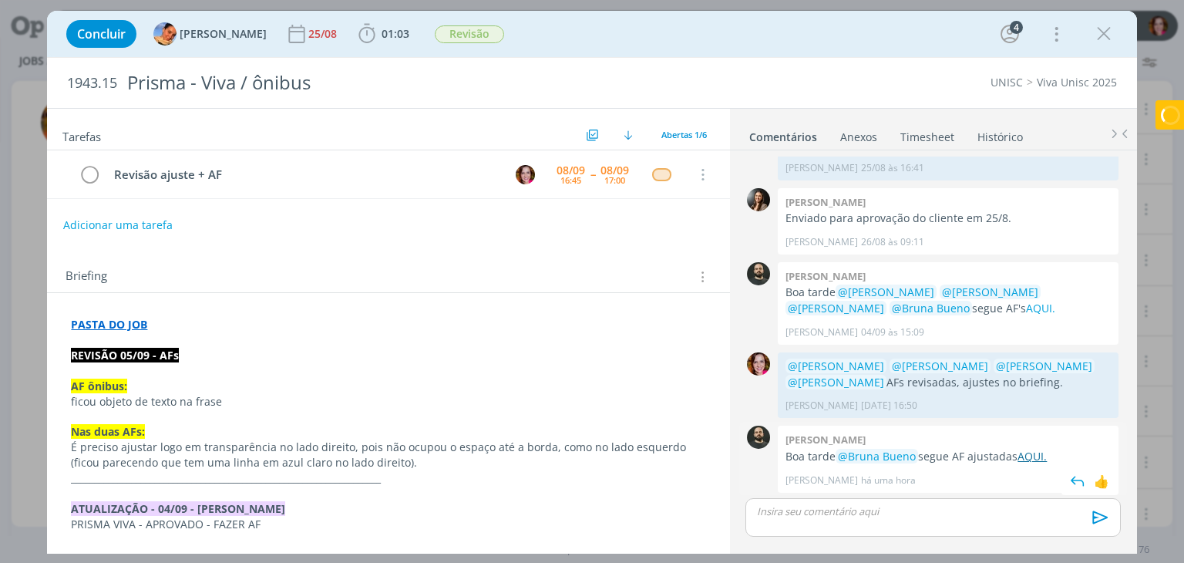
click at [1031, 456] on link "AQUI." at bounding box center [1031, 456] width 29 height 15
drag, startPoint x: 721, startPoint y: 272, endPoint x: 726, endPoint y: 279, distance: 8.3
click at [726, 279] on div "Tarefas Usar Job de template Ordenar por: Prazo crescente Prazo decrescente Ord…" at bounding box center [388, 327] width 682 height 436
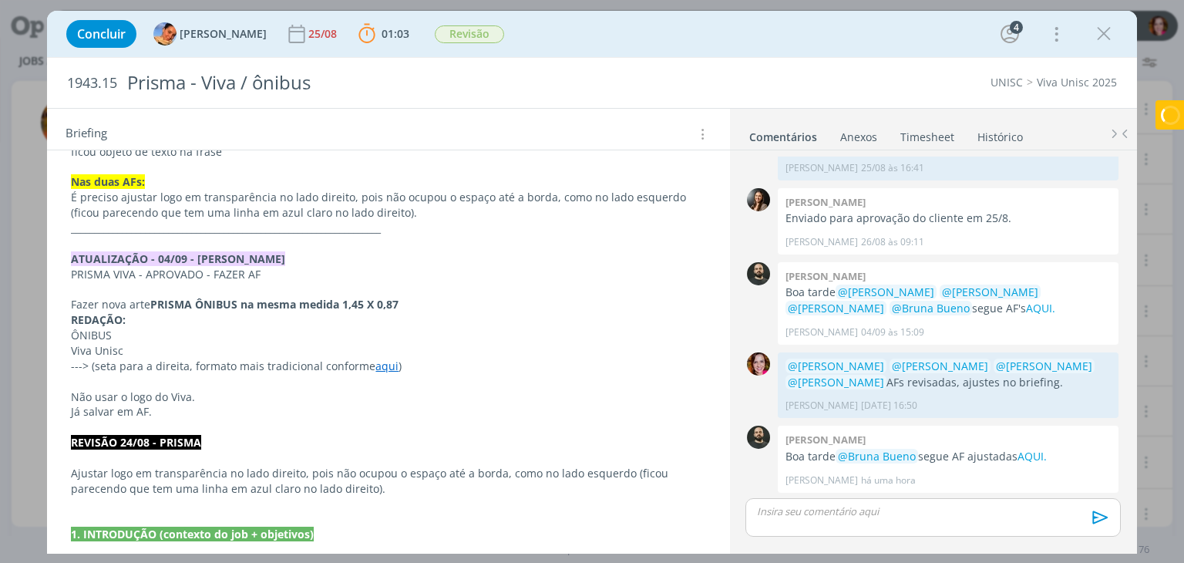
scroll to position [245, 0]
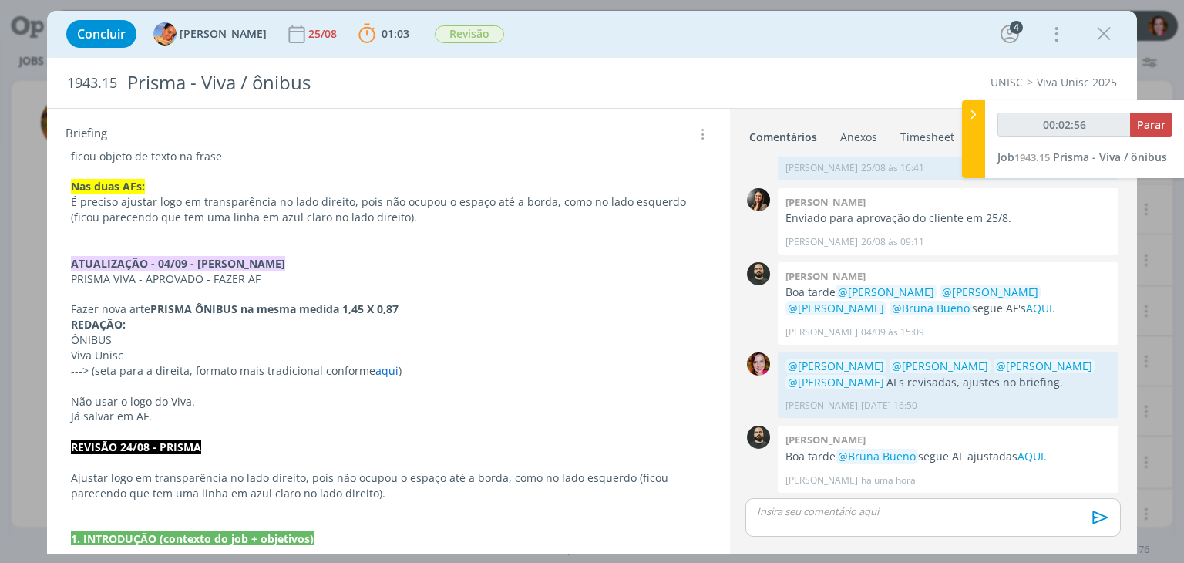
drag, startPoint x: 341, startPoint y: 306, endPoint x: 400, endPoint y: 306, distance: 59.3
click at [398, 306] on strong "PRISMA ÔNIBUS na mesma medida 1,45 X 0,87" at bounding box center [274, 308] width 248 height 15
copy strong "1,45 X 0,87"
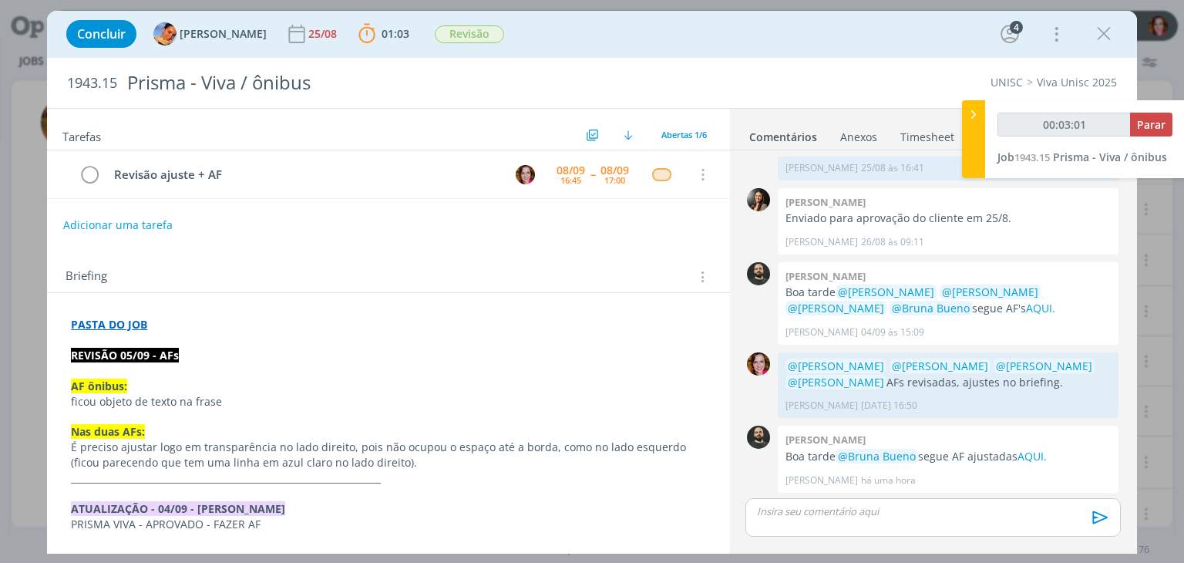
click at [445, 397] on p "ficou objeto de texto na frase" at bounding box center [388, 401] width 634 height 15
type input "00:03:02"
click at [855, 522] on div "dialog" at bounding box center [932, 517] width 375 height 39
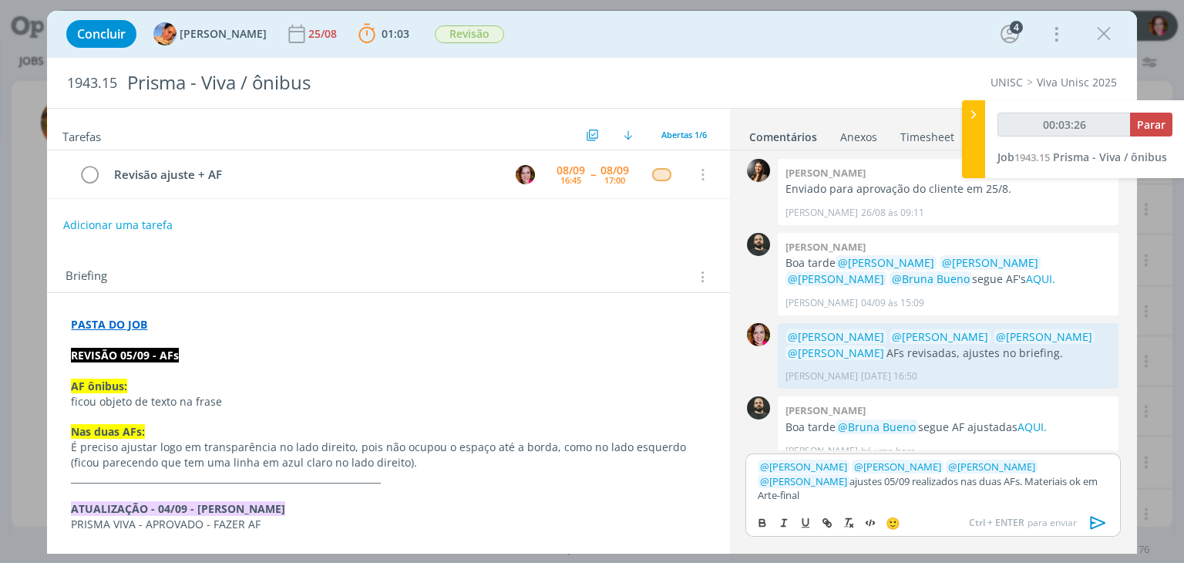
type input "00:03:27"
paste input "1,45 X 0,87"
type input "1,45 X 0,87"
click at [876, 493] on p "﻿ @ Patrick Freitas ﻿ ﻿ @ Luíza Santana ﻿ ﻿ @ Beatriz Luchese ﻿ ﻿ @ Karoline Ar…" at bounding box center [933, 480] width 350 height 42
click at [814, 488] on link "Arte-final" at bounding box center [793, 495] width 42 height 14
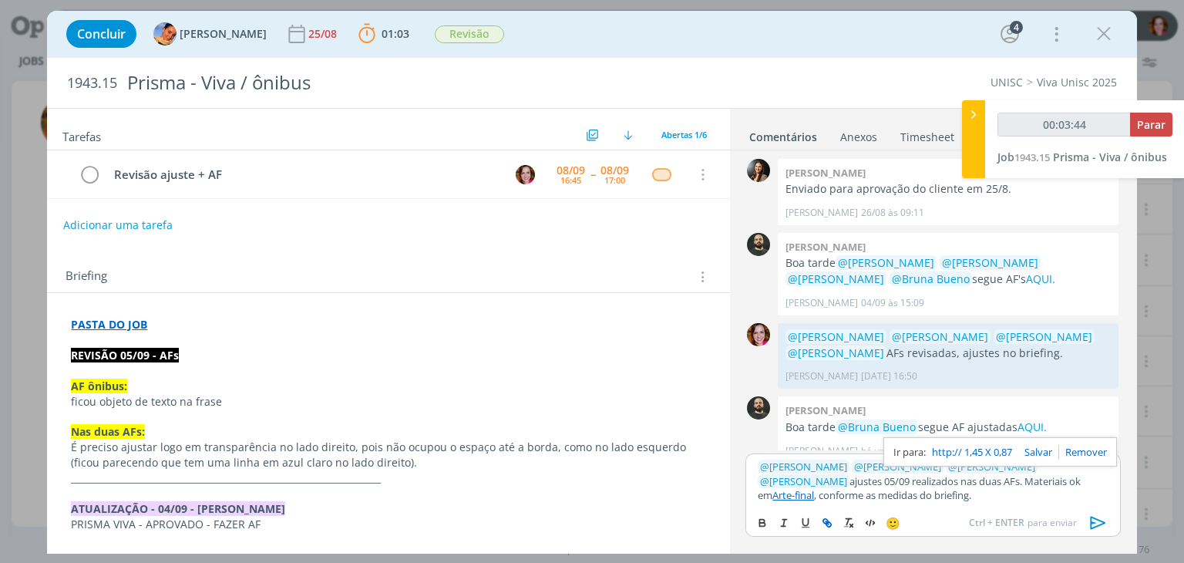
click at [993, 454] on link "http:// 1,45 X 0,87" at bounding box center [972, 452] width 80 height 20
click at [439, 408] on p "dialog" at bounding box center [388, 415] width 634 height 15
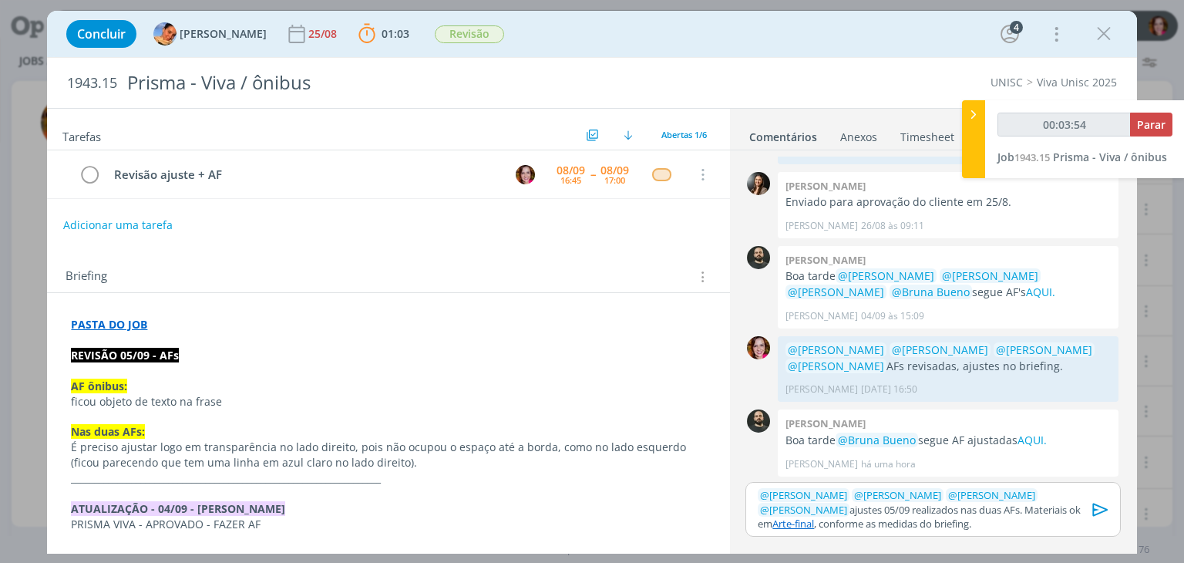
click at [814, 516] on link "Arte-final" at bounding box center [793, 523] width 42 height 14
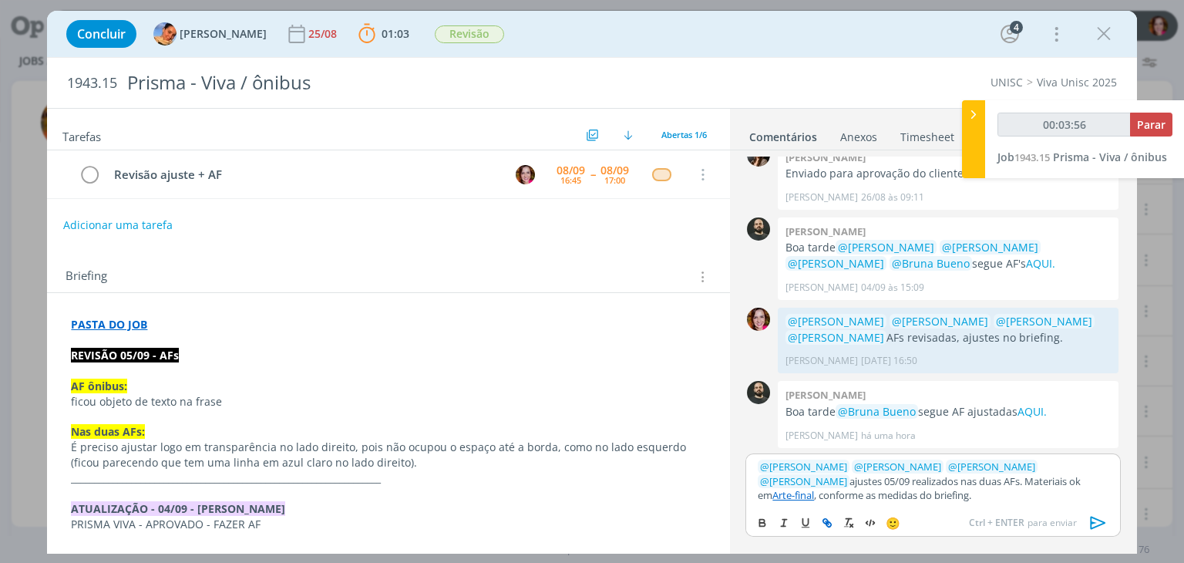
click at [814, 488] on link "Arte-final" at bounding box center [793, 495] width 42 height 14
type input "00:04:00"
type input "Arte-final"
type input "00:04:01"
paste input "https://sobeae.sharepoint.com/sites/SOBEAE/Documentos%20Compartilhados/Forms/Al…"
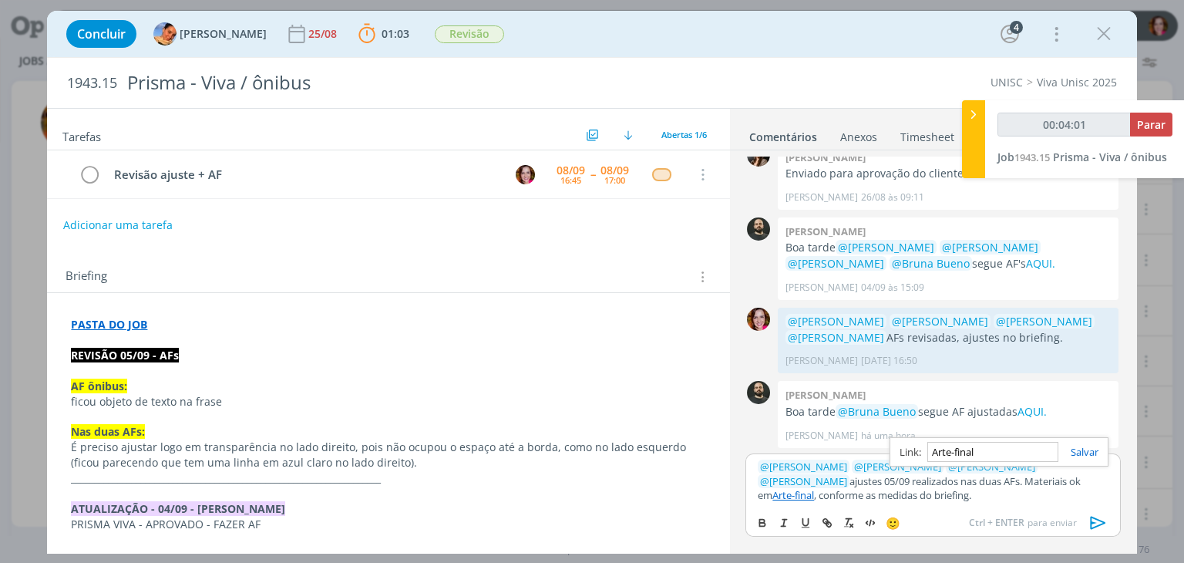
type input "https://sobeae.sharepoint.com/sites/SOBEAE/Documentos%20Compartilhados/Forms/Al…"
click at [814, 488] on link "Arte-final" at bounding box center [793, 495] width 42 height 14
click at [955, 448] on link "https://sobeae.sharepoint.com/sites/SOBEAE/Documentos%20Compartilhados/Forms/Al…" at bounding box center [912, 452] width 105 height 20
click at [1094, 520] on icon "dialog" at bounding box center [1098, 522] width 23 height 23
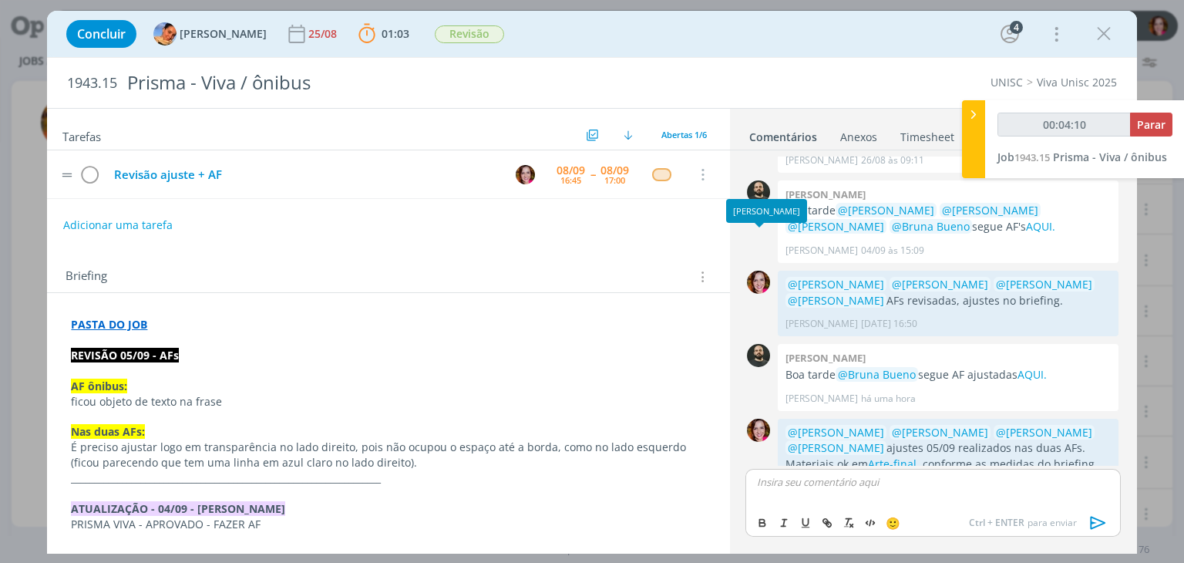
scroll to position [387, 0]
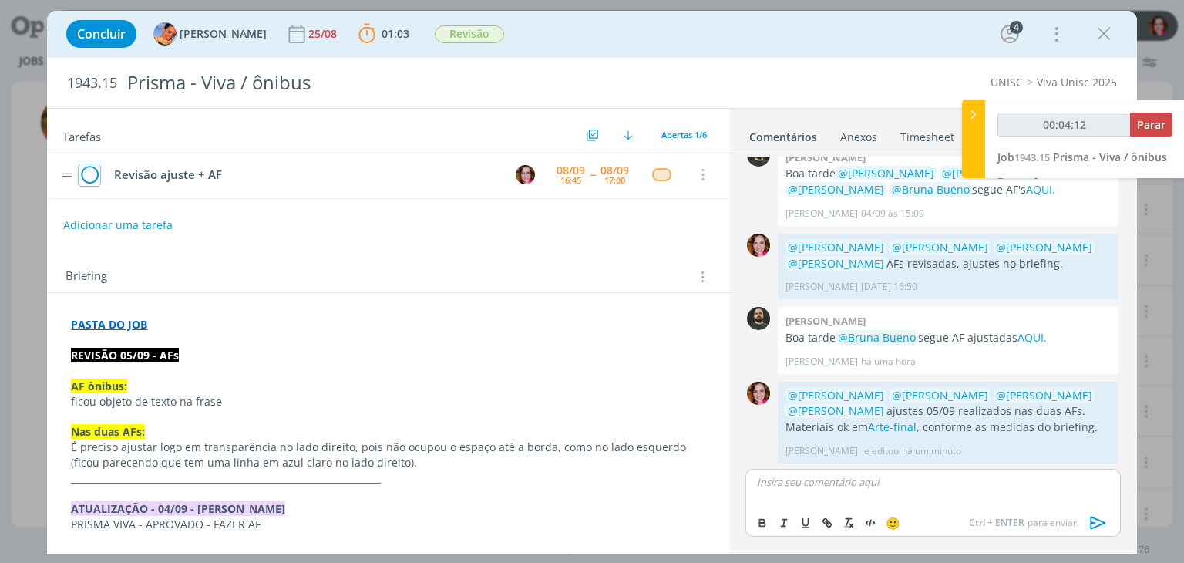
click at [80, 175] on icon "dialog" at bounding box center [90, 174] width 22 height 23
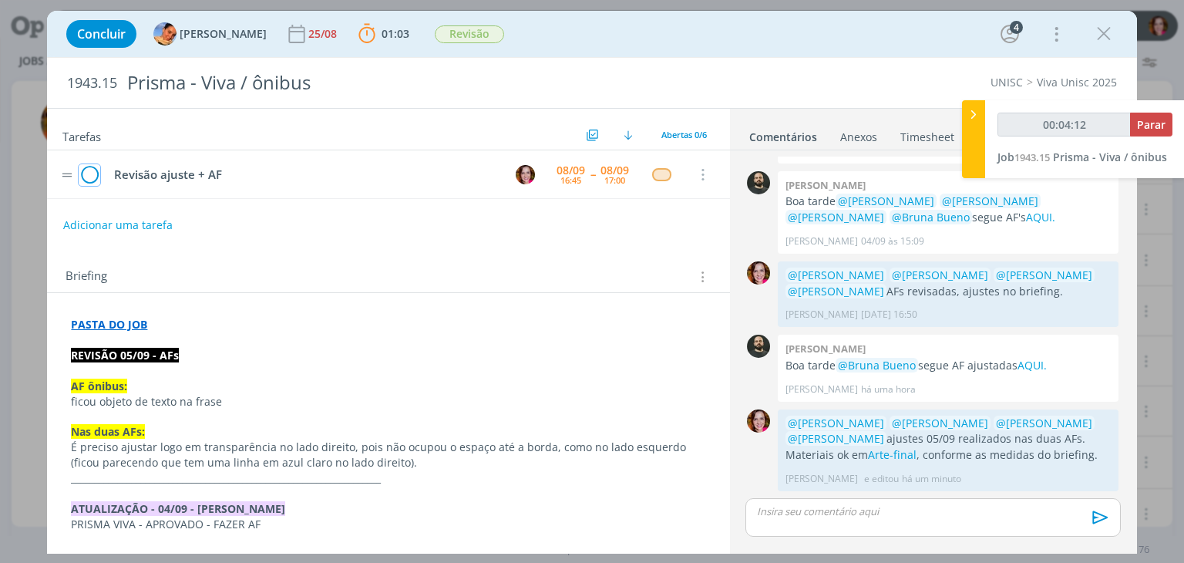
scroll to position [358, 0]
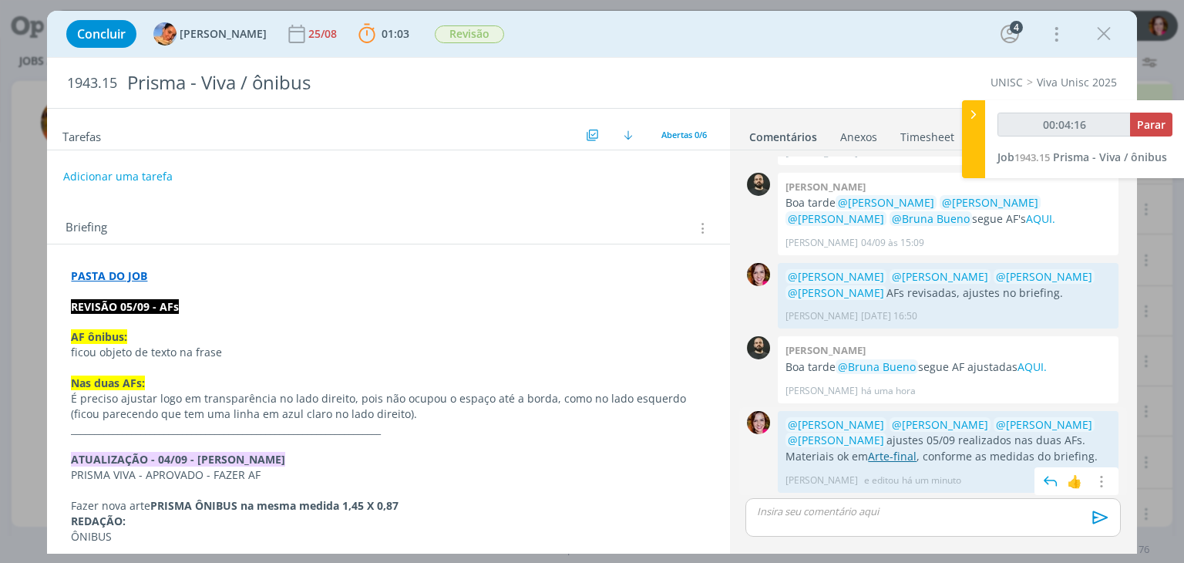
click at [870, 457] on link "Arte-final" at bounding box center [892, 456] width 49 height 15
click at [724, 250] on div "Tarefas Usar Job de template Ordenar por: Prazo crescente Prazo decrescente Ord…" at bounding box center [388, 327] width 682 height 436
type input "00:05:02"
click at [1154, 131] on span "Parar" at bounding box center [1151, 124] width 29 height 15
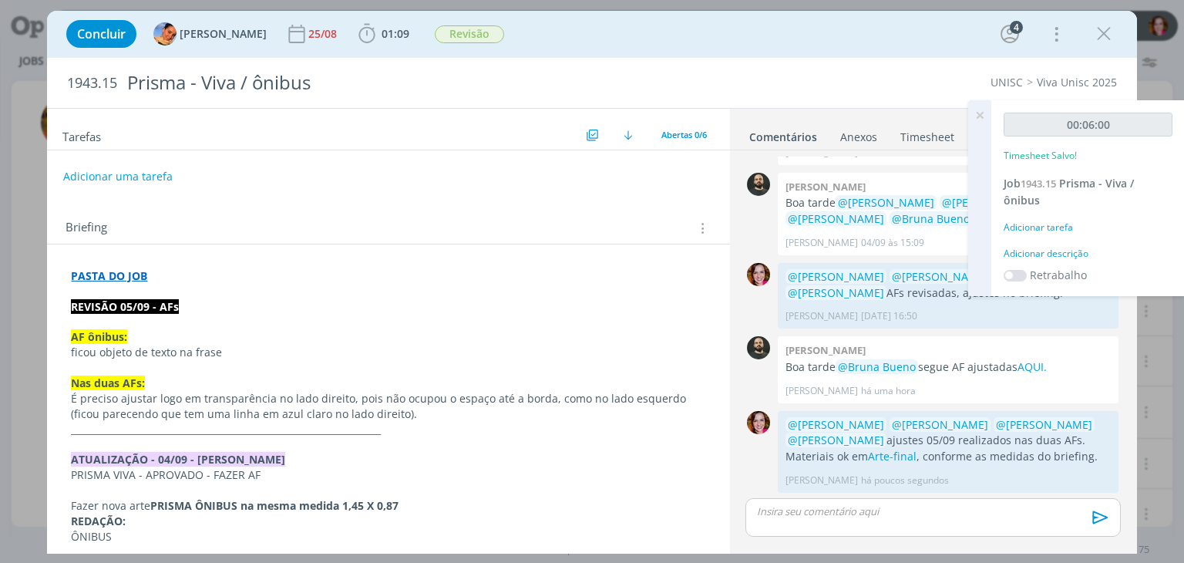
click at [1042, 251] on div "Adicionar descrição" at bounding box center [1087, 254] width 169 height 14
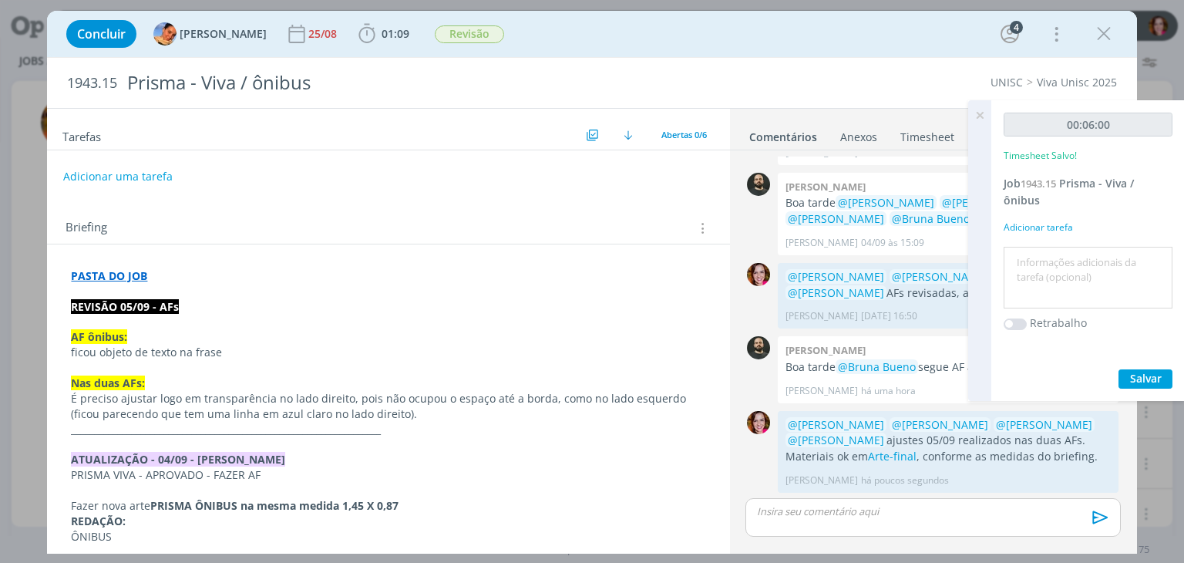
click at [1042, 251] on textarea at bounding box center [1087, 277] width 161 height 55
type textarea "Revisão ajustes 05/09 AFs"
click at [1134, 374] on span "Salvar" at bounding box center [1146, 378] width 32 height 15
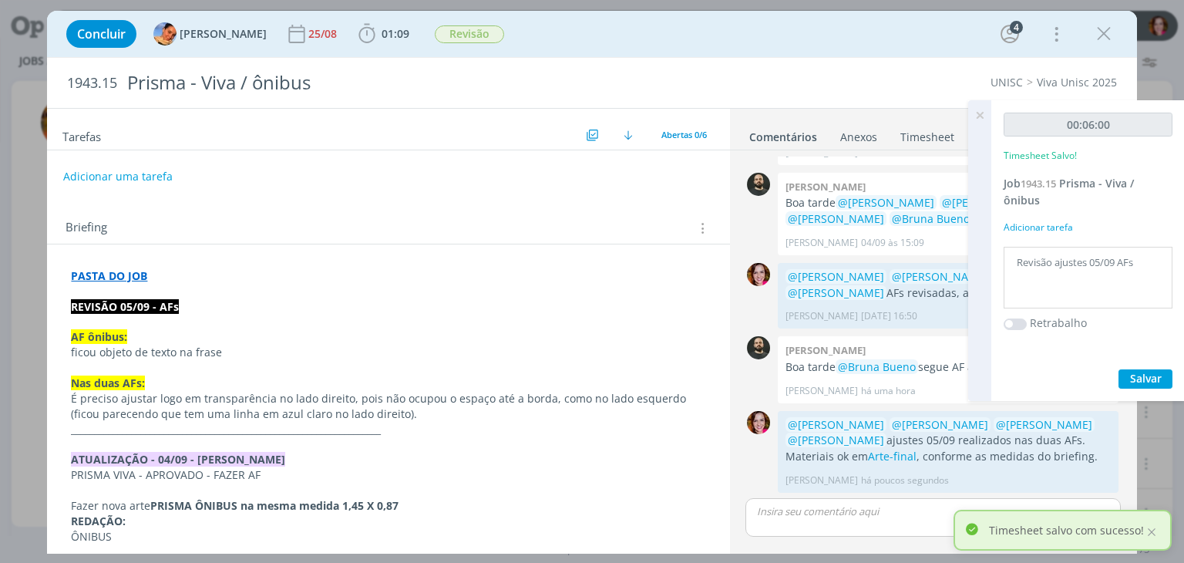
click at [981, 115] on icon at bounding box center [980, 115] width 28 height 30
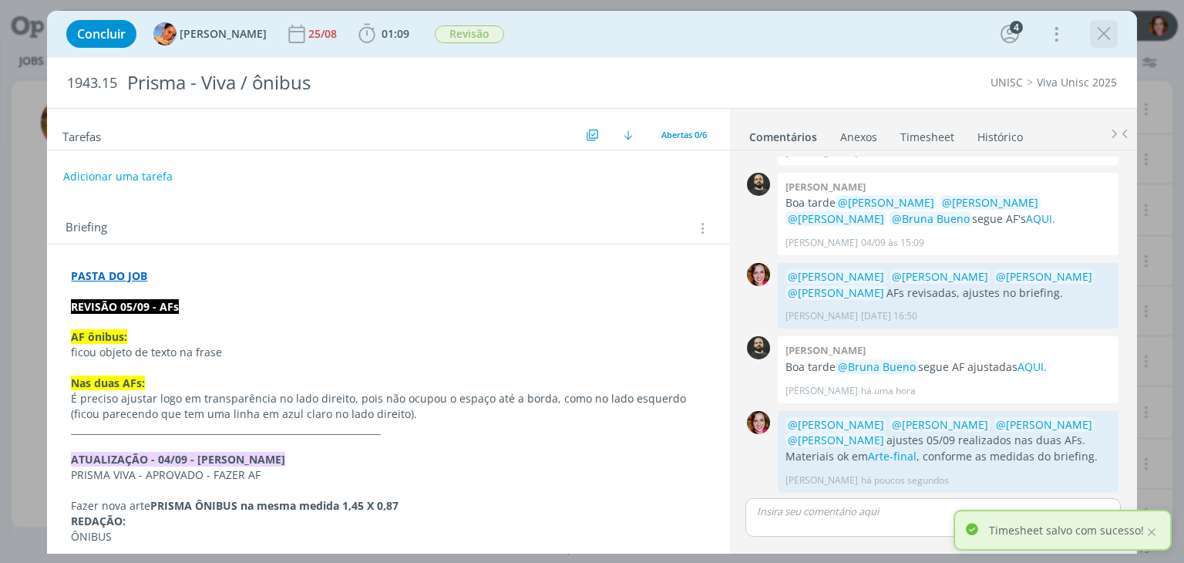
click at [1097, 39] on icon "dialog" at bounding box center [1103, 33] width 23 height 23
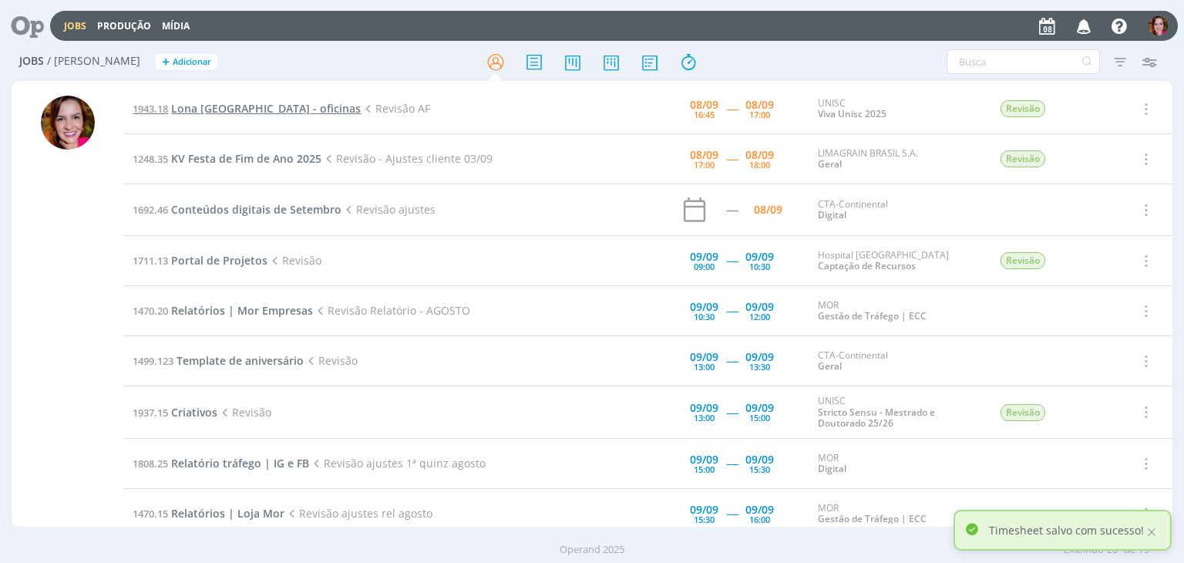
click at [227, 107] on span "Lona Montenegro - oficinas" at bounding box center [266, 108] width 190 height 15
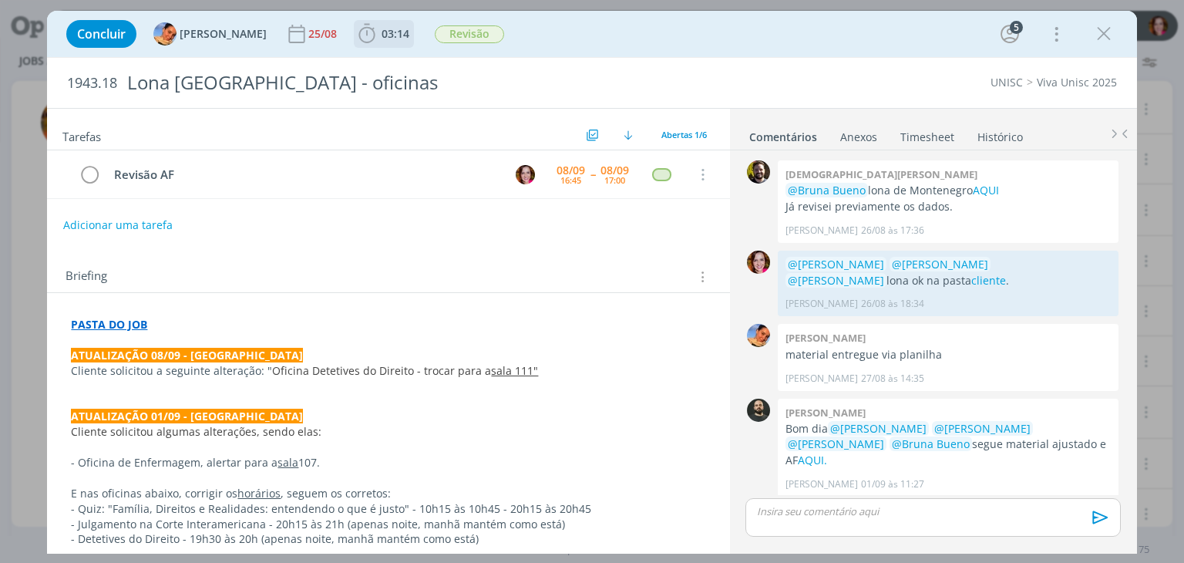
scroll to position [226, 0]
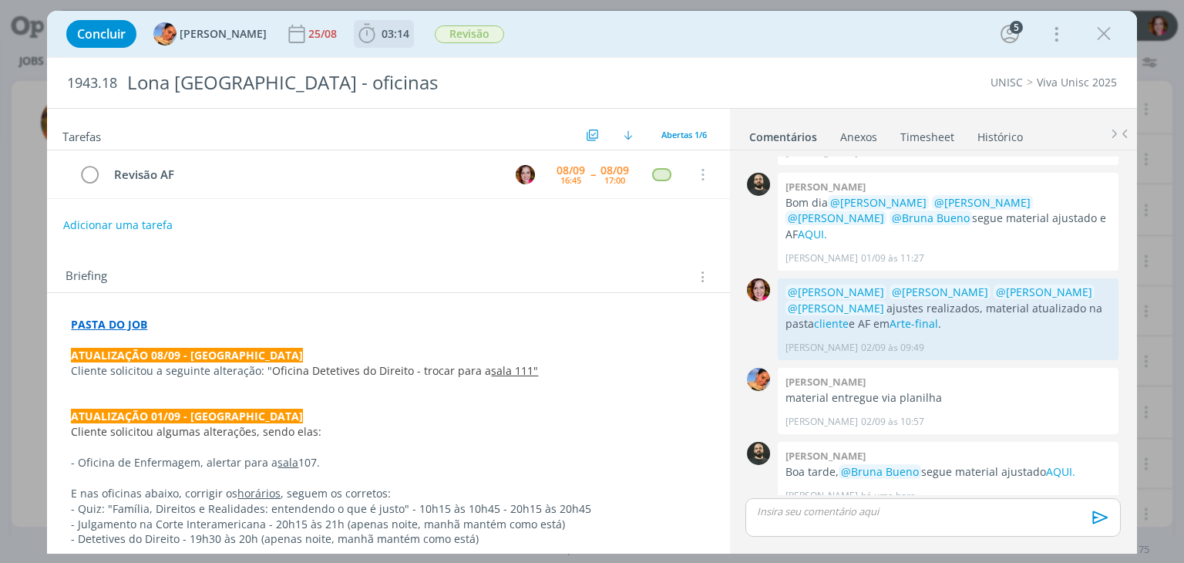
click at [382, 42] on span "03:14" at bounding box center [383, 33] width 57 height 23
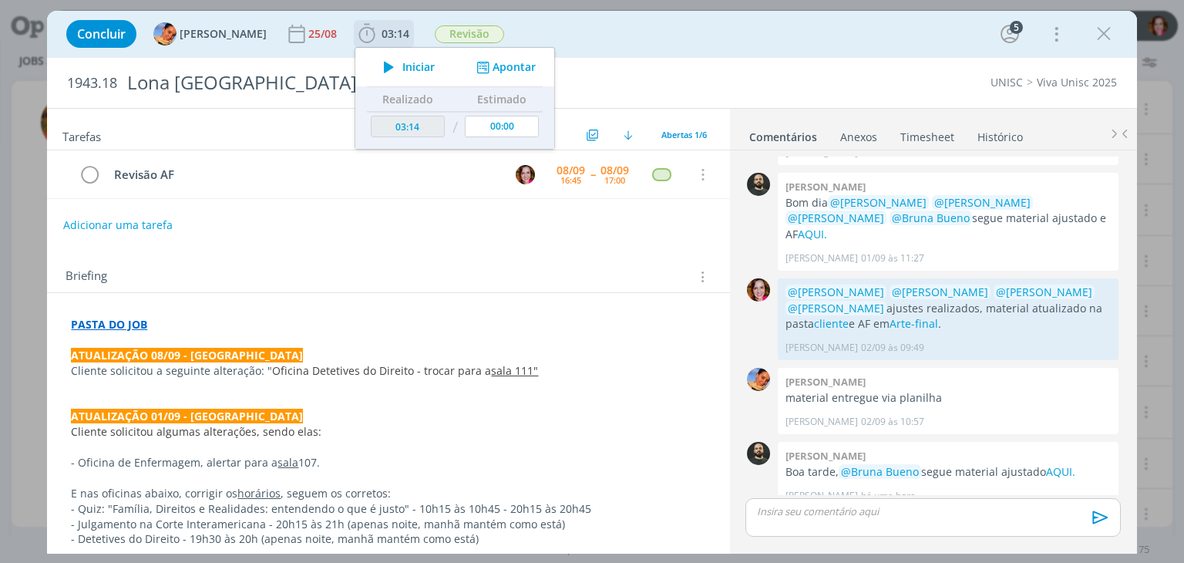
click at [381, 69] on icon "dialog" at bounding box center [388, 67] width 27 height 20
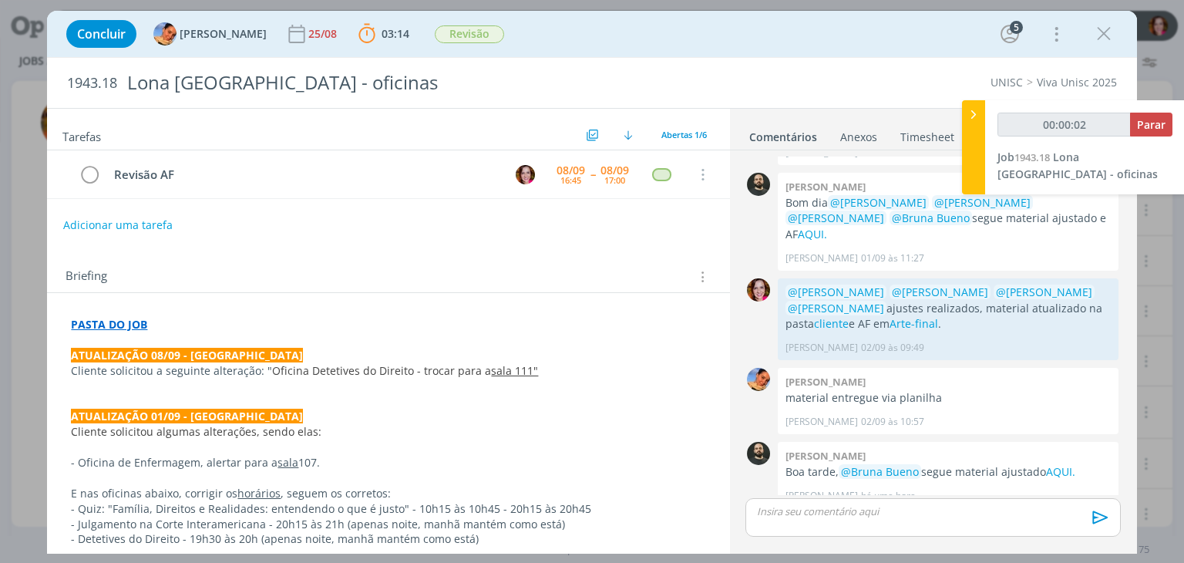
click at [493, 402] on p "dialog" at bounding box center [388, 401] width 634 height 15
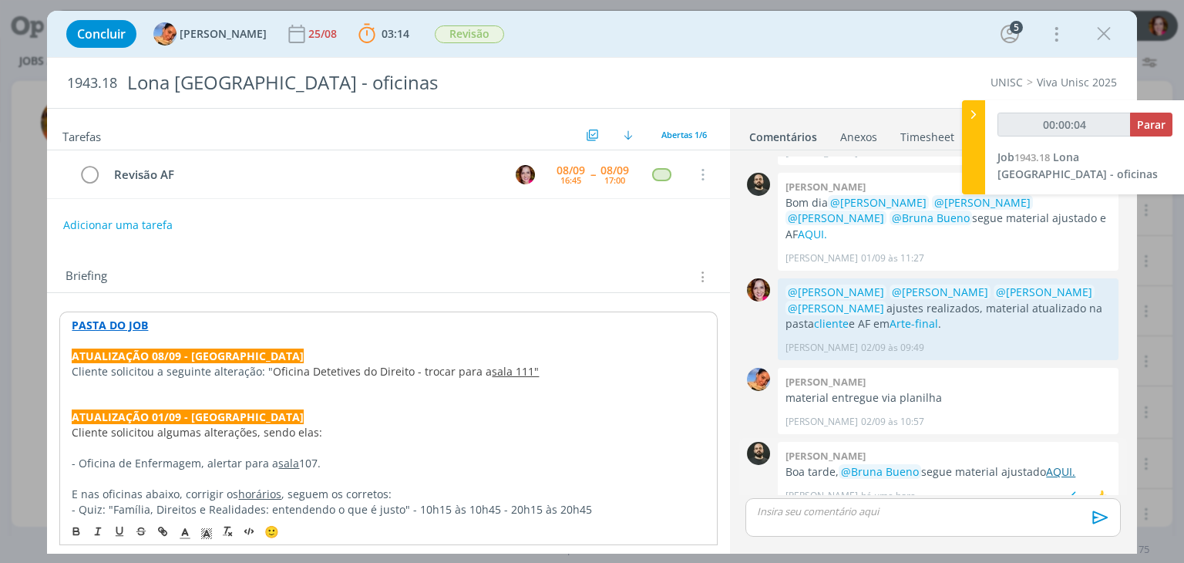
click at [1059, 464] on link "AQUI." at bounding box center [1060, 471] width 29 height 15
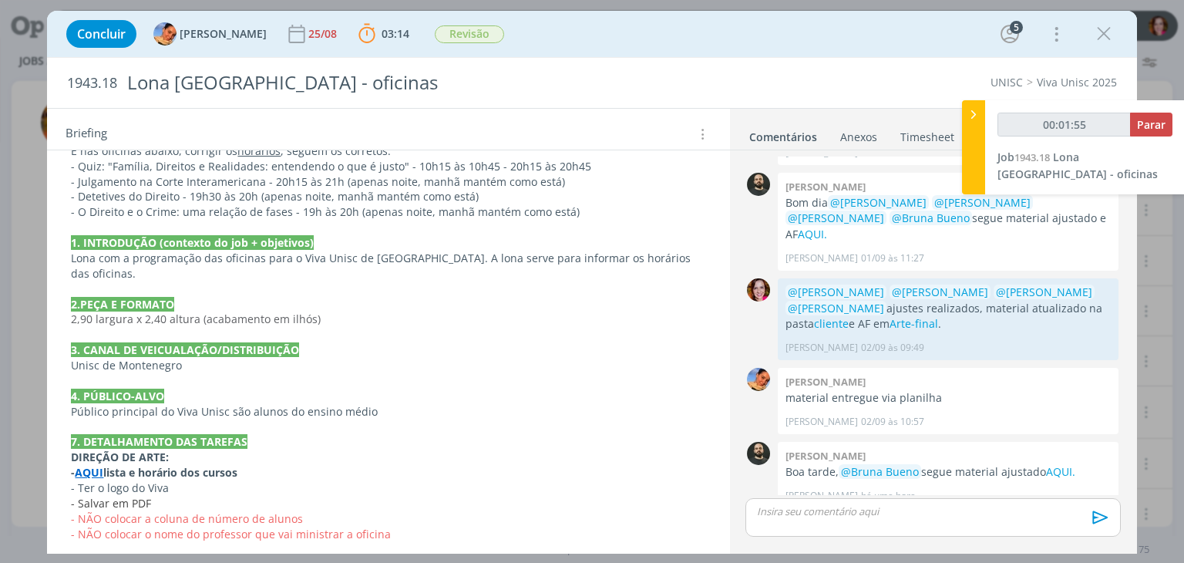
scroll to position [342, 0]
type input "00:02:20"
click at [805, 512] on p "dialog" at bounding box center [933, 511] width 350 height 14
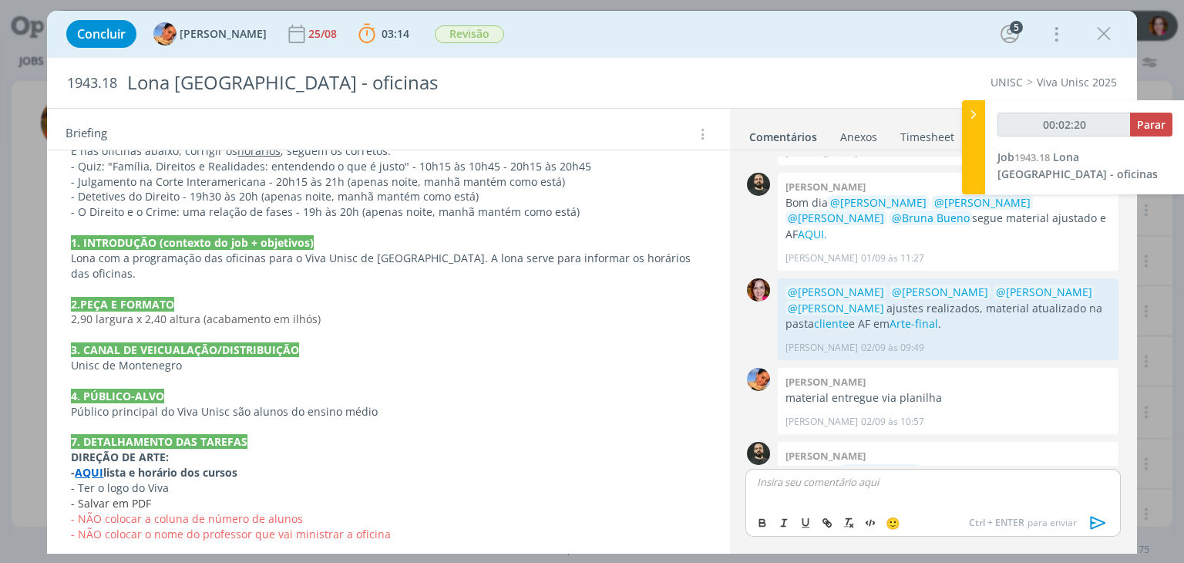
scroll to position [255, 0]
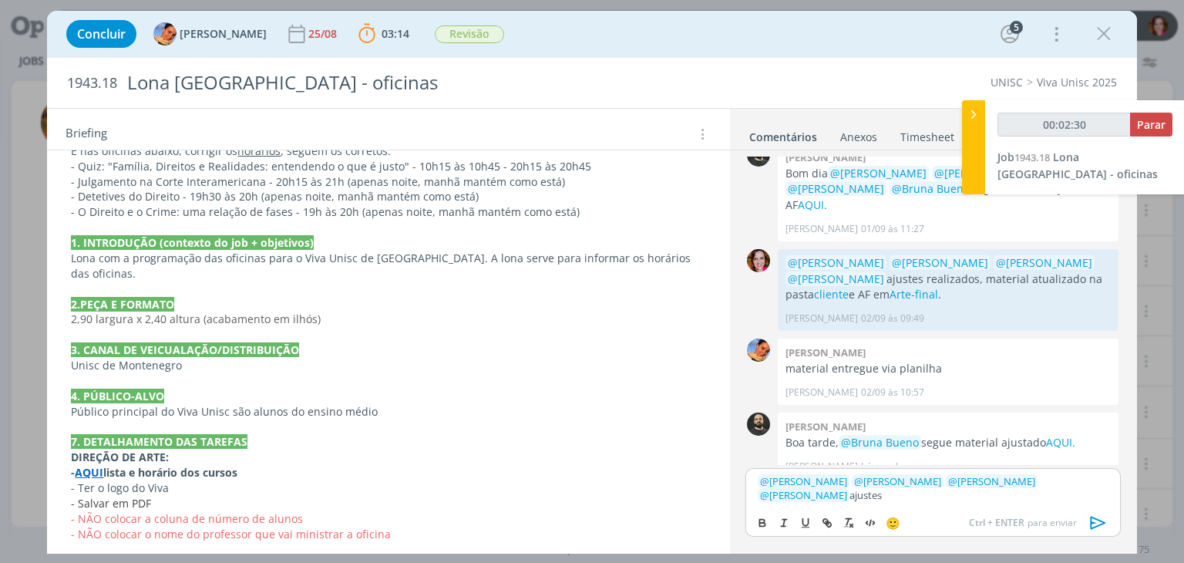
drag, startPoint x: 722, startPoint y: 460, endPoint x: 727, endPoint y: 442, distance: 19.1
click at [727, 442] on div "Tarefas Usar Job de template Ordenar por: Prazo crescente Prazo decrescente Ord…" at bounding box center [388, 327] width 682 height 436
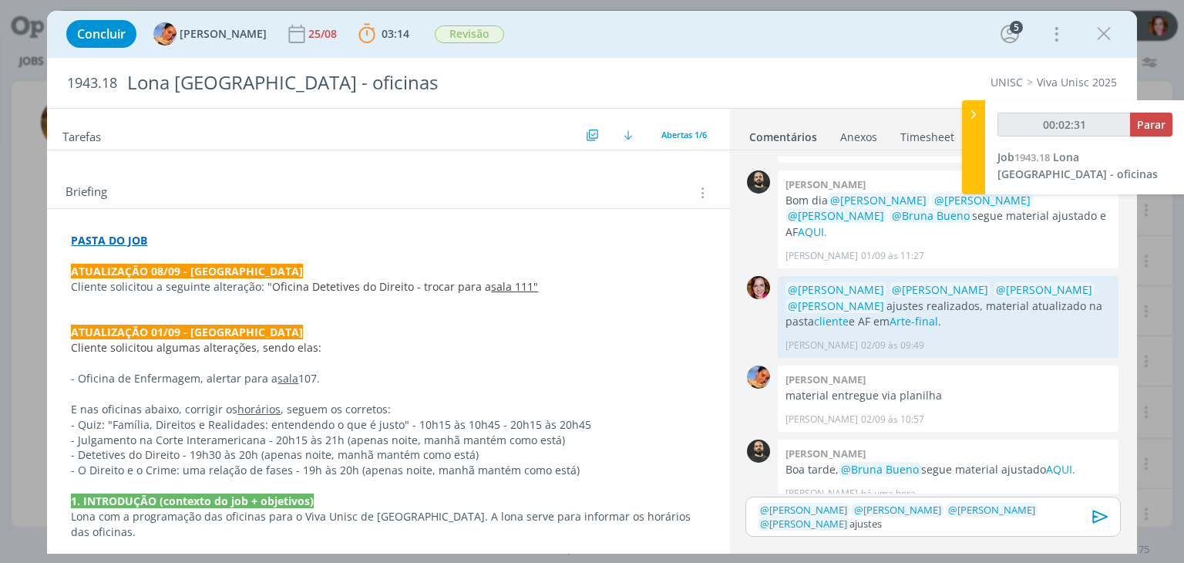
scroll to position [0, 0]
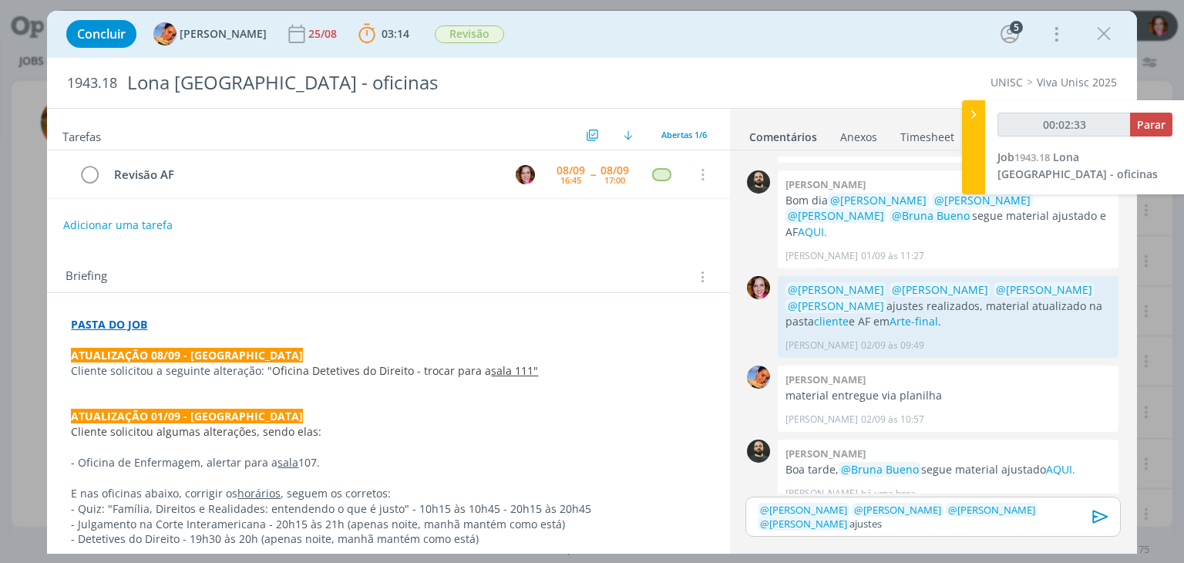
click at [829, 525] on p "﻿ @ Patrick Freitas ﻿ ﻿ @ Luíza Santana ﻿ ﻿ @ Beatriz Luchese ﻿ ﻿ @ Karoline Ar…" at bounding box center [933, 516] width 350 height 29
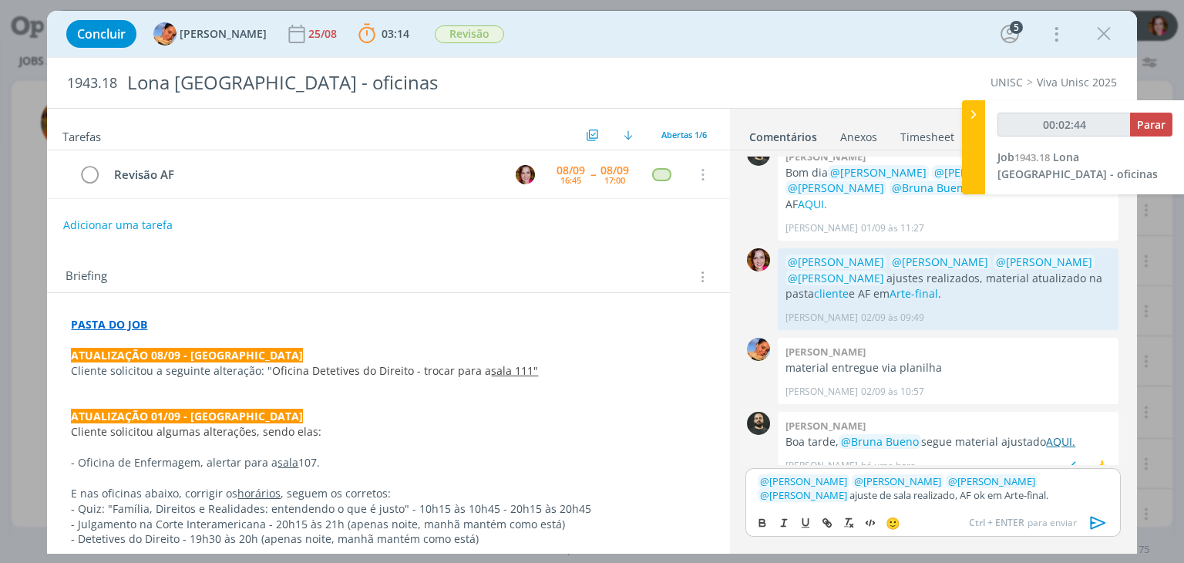
click at [1057, 434] on link "AQUI." at bounding box center [1060, 441] width 29 height 15
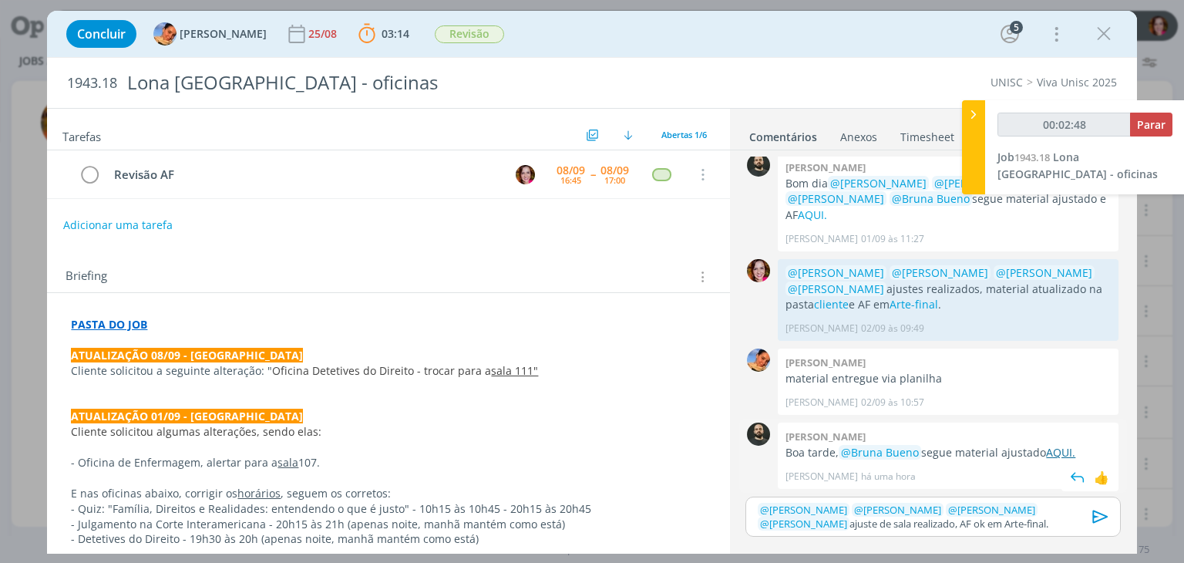
scroll to position [228, 0]
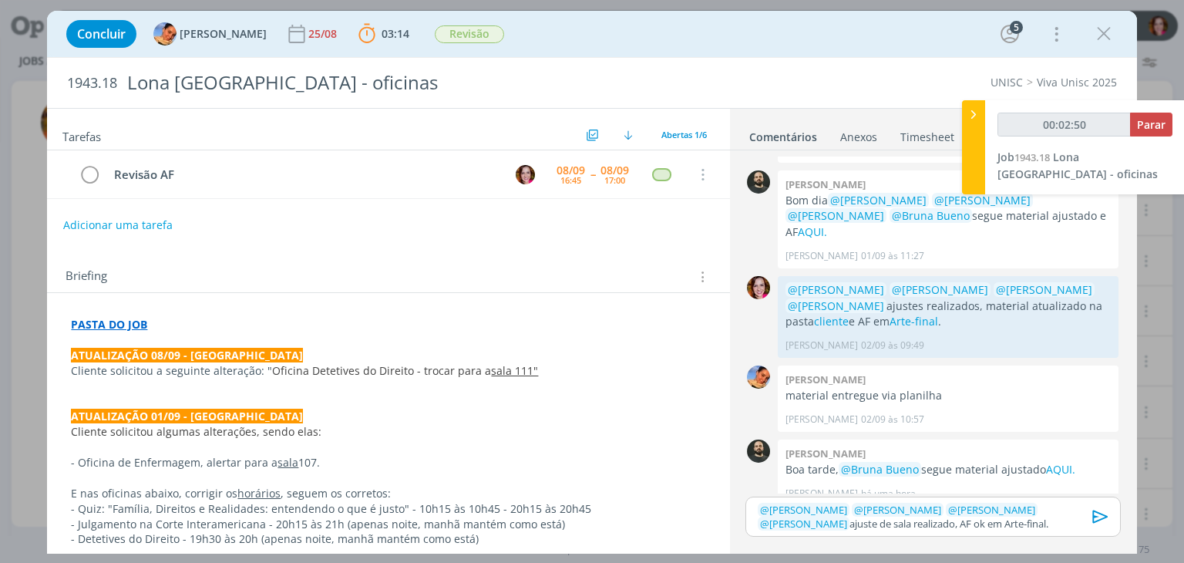
click at [970, 522] on p "﻿ @ Patrick Freitas ﻿ ﻿ @ Luíza Santana ﻿ ﻿ @ Beatriz Luchese ﻿ ﻿ @ Karoline Ar…" at bounding box center [933, 516] width 350 height 29
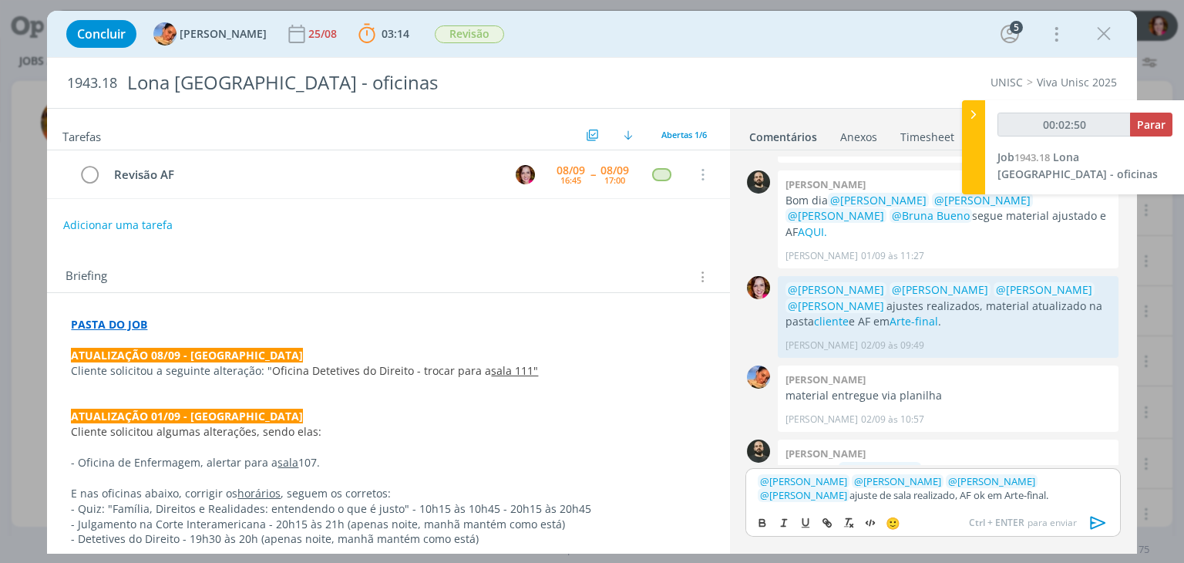
scroll to position [256, 0]
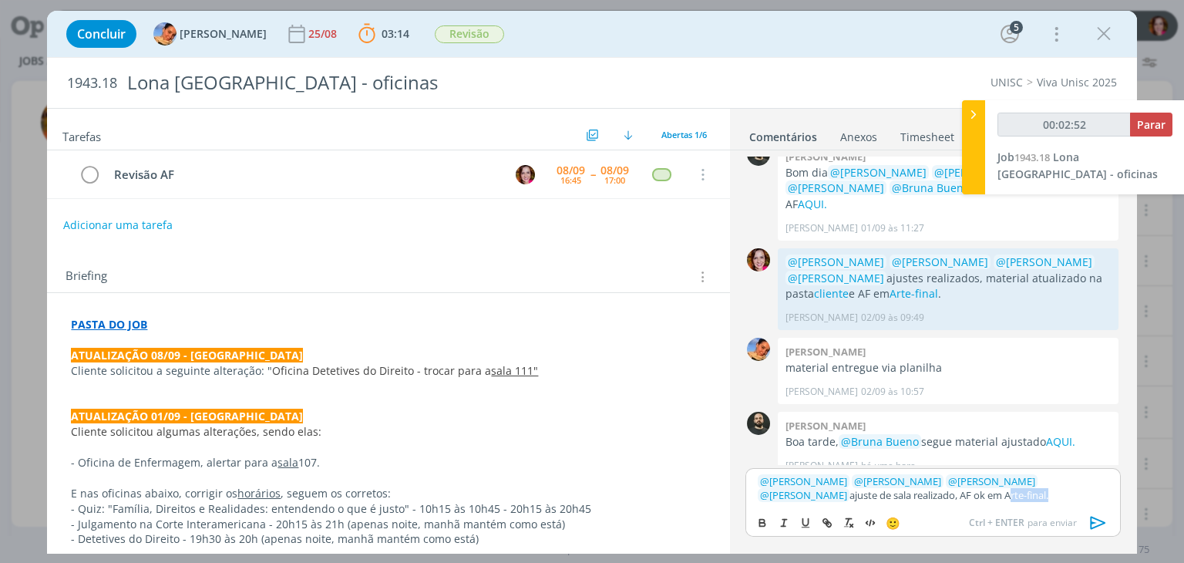
type input "00:02:53"
paste input "https://sobeae.sharepoint.com/sites/SOBEAE/Documentos%20Compartilhados/Forms/Al…"
type input "https://sobeae.sharepoint.com/sites/SOBEAE/Documentos%20Compartilhados/Forms/Al…"
click at [1002, 496] on link "Arte-final" at bounding box center [1023, 495] width 42 height 14
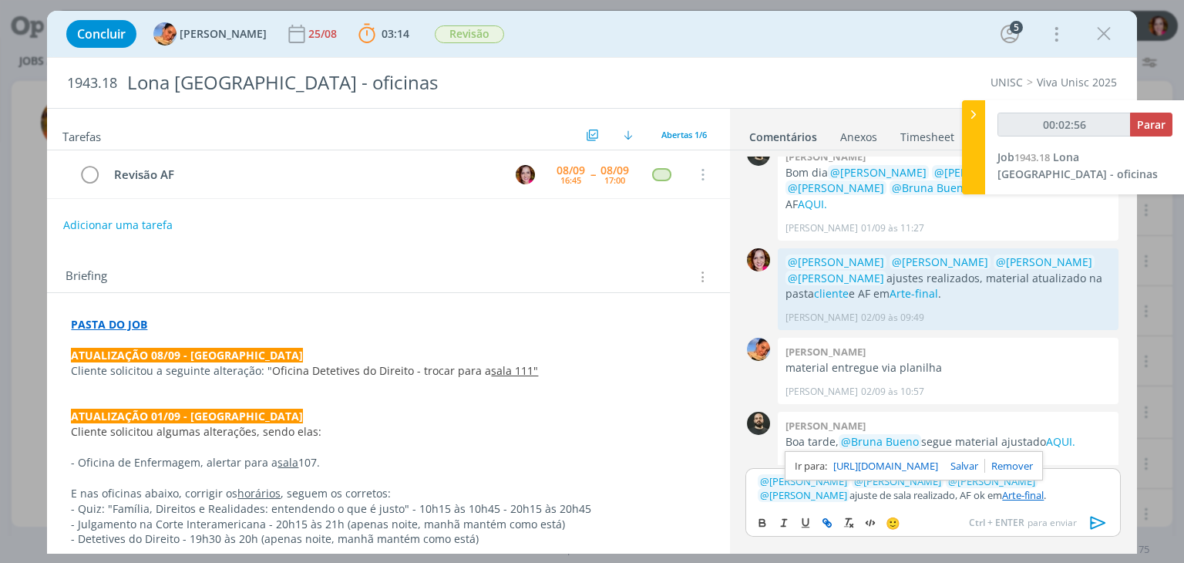
click at [895, 461] on link "https://sobeae.sharepoint.com/sites/SOBEAE/Documentos%20Compartilhados/Forms/Al…" at bounding box center [885, 465] width 105 height 20
click at [871, 493] on p "﻿ @ Patrick Freitas ﻿ ﻿ @ Luíza Santana ﻿ ﻿ @ Beatriz Luchese ﻿ ﻿ @ Karoline Ar…" at bounding box center [933, 488] width 350 height 29
click at [995, 494] on p "﻿ @ Patrick Freitas ﻿ ﻿ @ Luíza Santana ﻿ ﻿ @ Beatriz Luchese ﻿ ﻿ @ Karoline Ar…" at bounding box center [933, 488] width 350 height 29
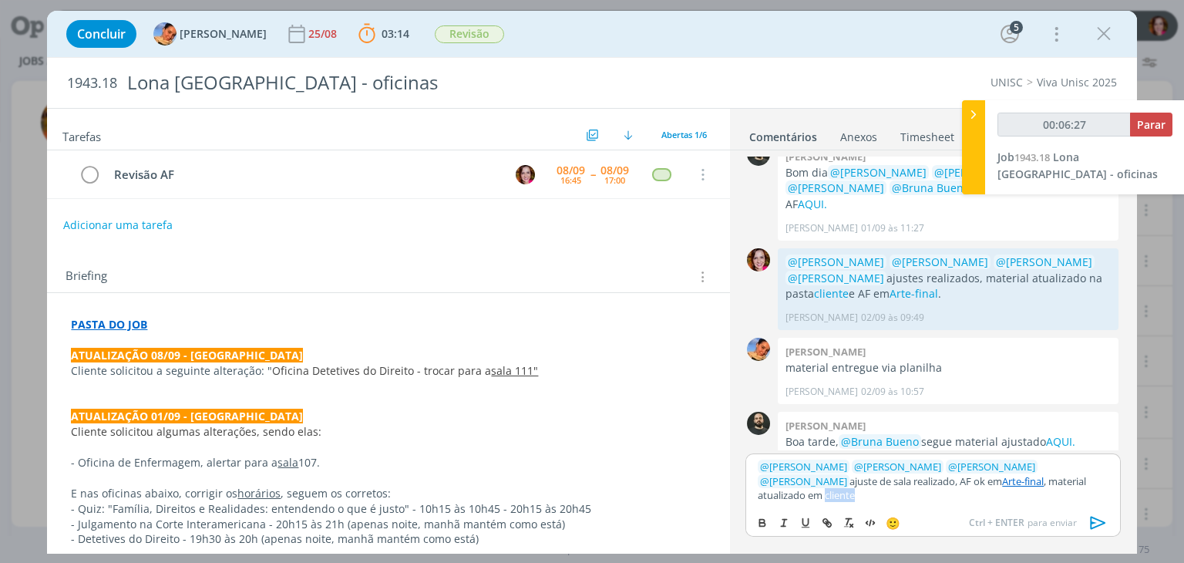
type input "00:06:28"
paste input "https://sobeae.sharepoint.com/sites/SOBEAE/Documentos%20Compartilhados/Forms/Al…"
type input "https://sobeae.sharepoint.com/sites/SOBEAE/Documentos%20Compartilhados/Forms/Al…"
click at [1002, 485] on link "Arte-final" at bounding box center [1023, 481] width 42 height 14
click at [902, 454] on link "https://sobeae.sharepoint.com/sites/SOBEAE/Documentos%20Compartilhados/Forms/Al…" at bounding box center [885, 452] width 105 height 20
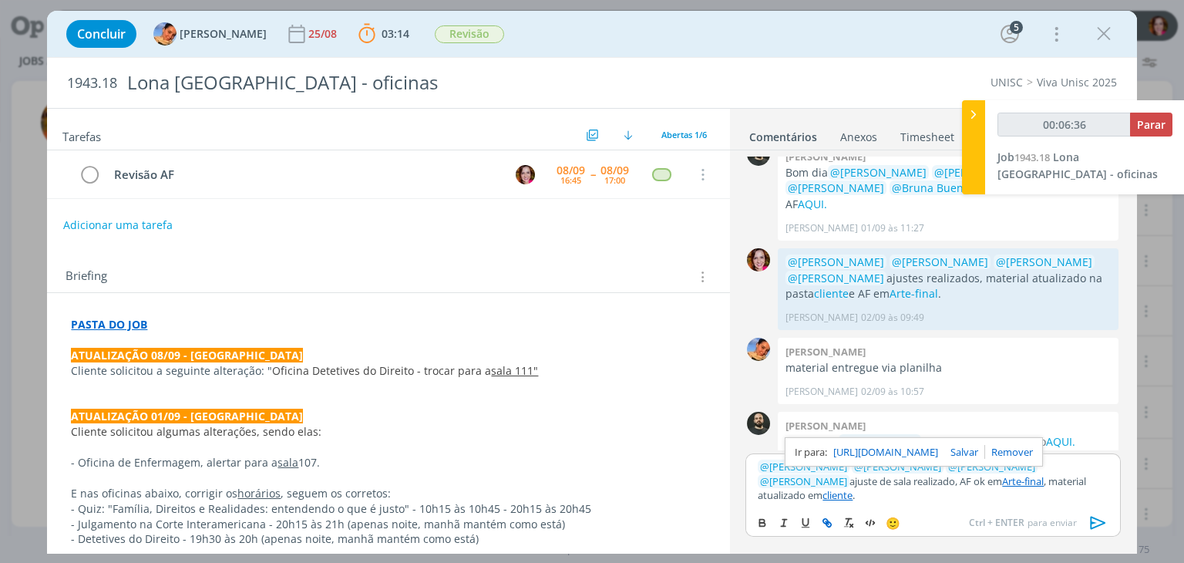
click at [938, 454] on link "https://sobeae.sharepoint.com/sites/SOBEAE/Documentos%20Compartilhados/Forms/Al…" at bounding box center [885, 452] width 105 height 20
click at [1100, 520] on icon "dialog" at bounding box center [1097, 522] width 15 height 13
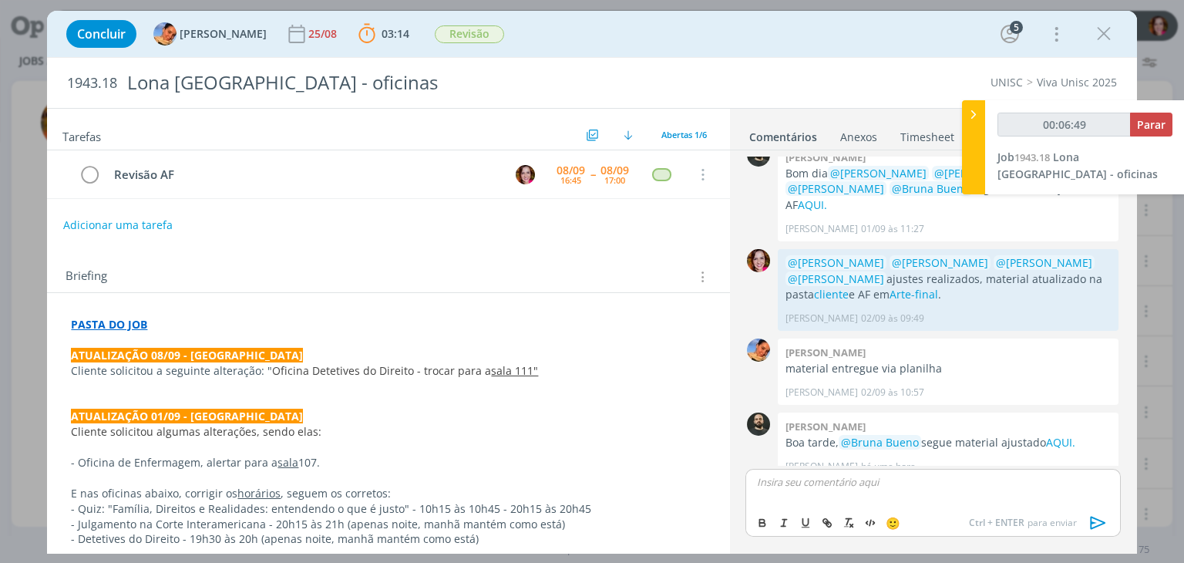
scroll to position [344, 0]
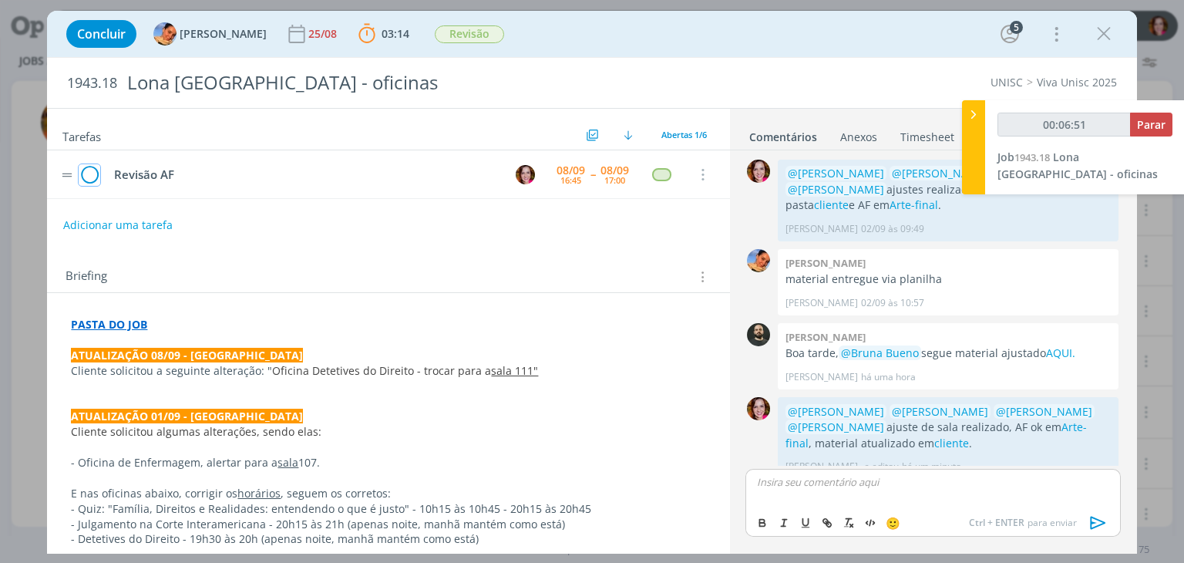
click at [86, 178] on icon "dialog" at bounding box center [90, 174] width 22 height 23
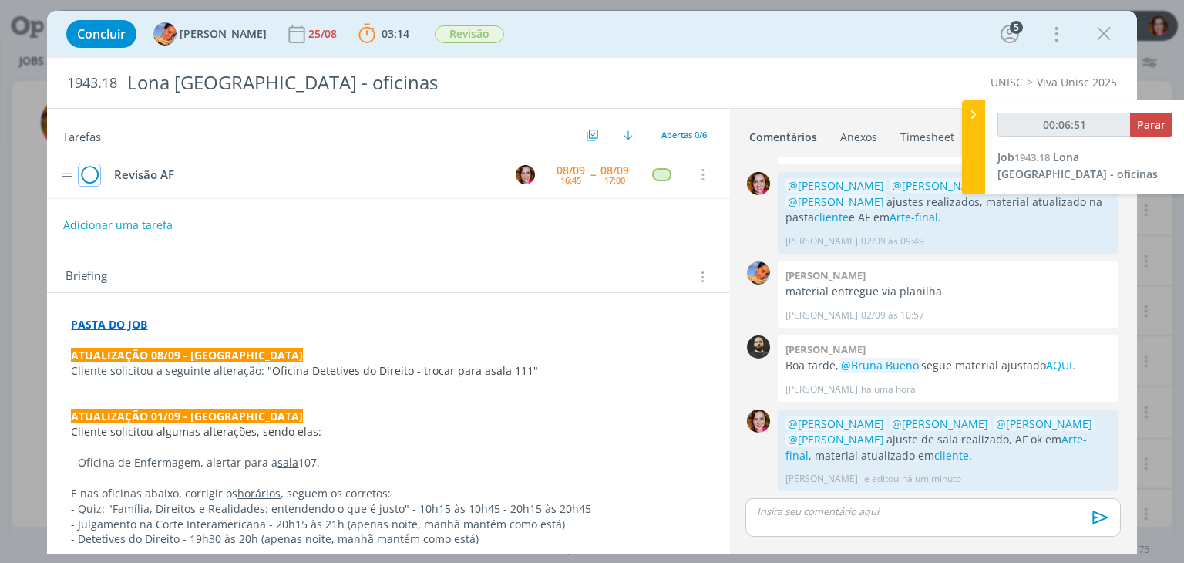
scroll to position [315, 0]
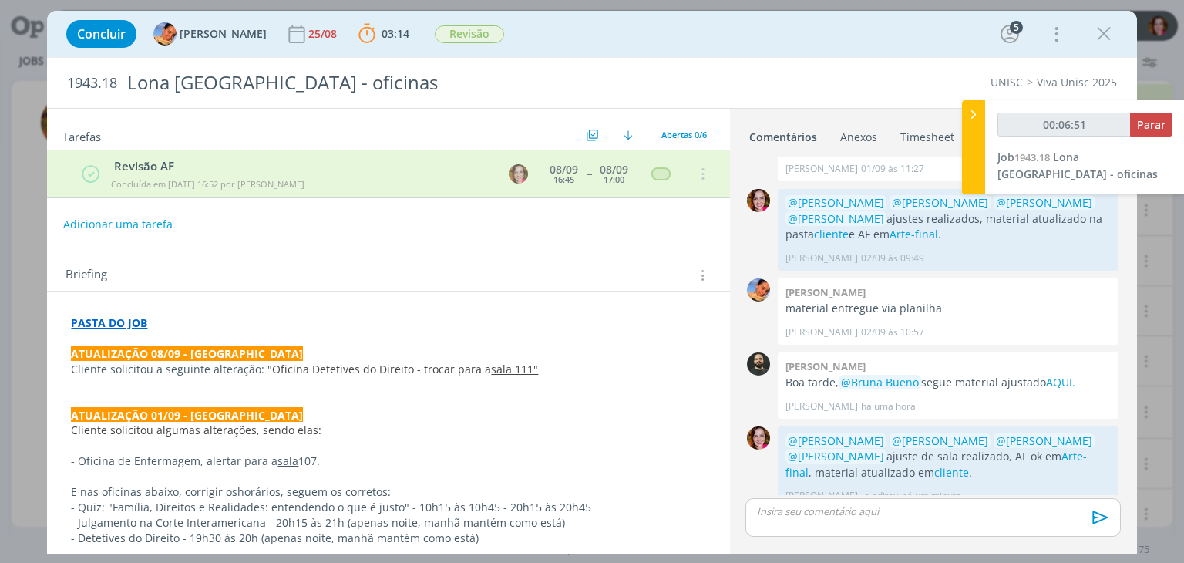
type input "00:06:52"
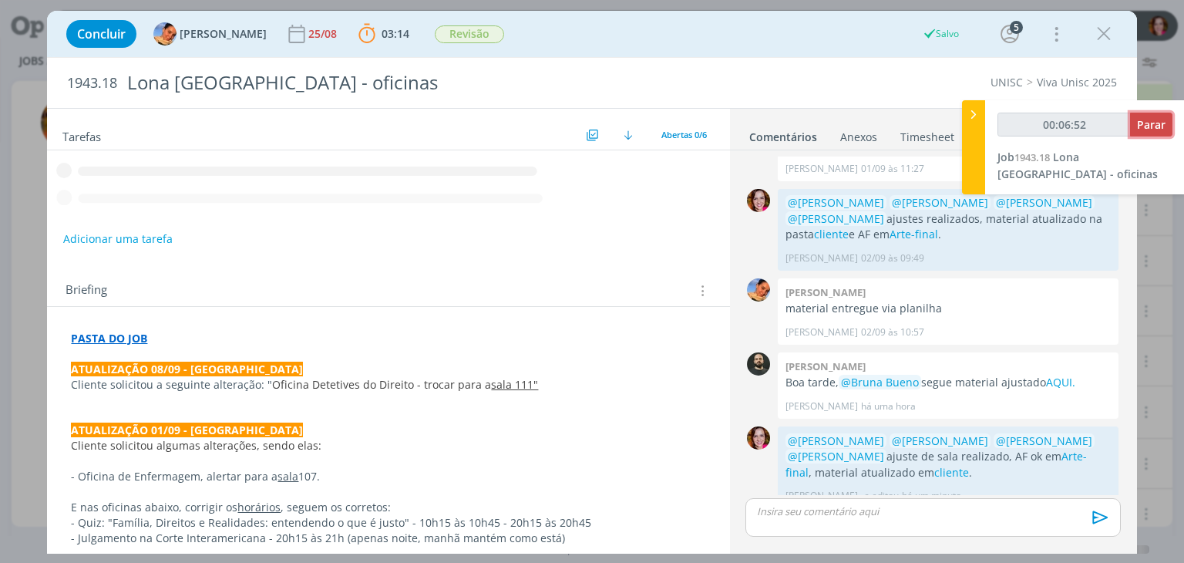
click at [1144, 125] on span "Parar" at bounding box center [1151, 124] width 29 height 15
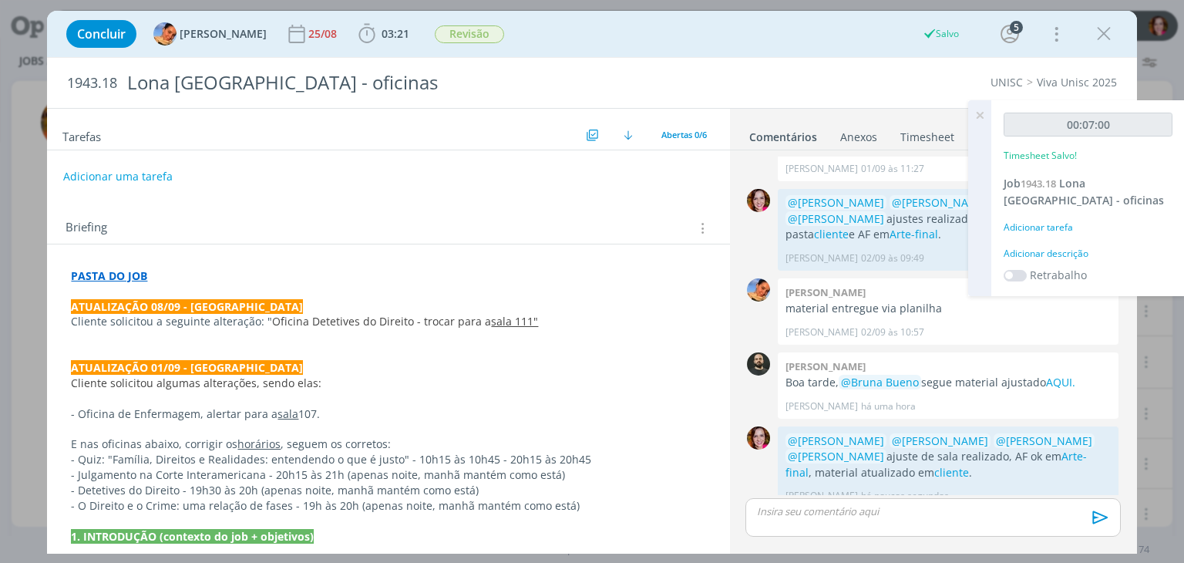
click at [1058, 259] on div "Adicionar descrição" at bounding box center [1087, 254] width 169 height 14
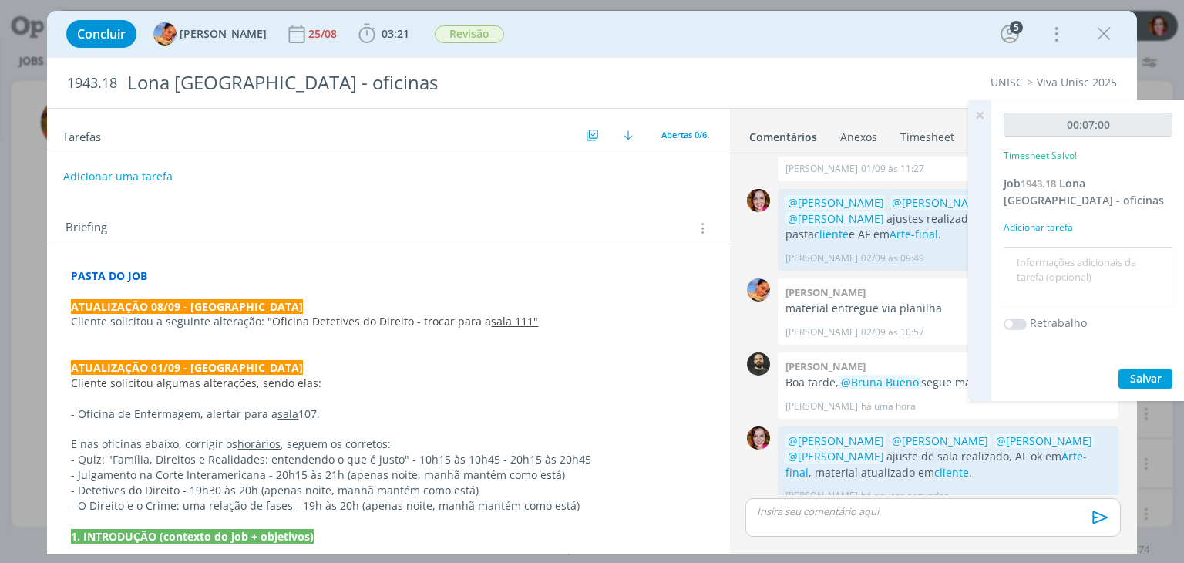
click at [1058, 259] on textarea at bounding box center [1087, 277] width 161 height 55
type textarea "Revisão ajustes atualização 08/09 AF"
click at [1124, 371] on button "Salvar" at bounding box center [1145, 378] width 54 height 19
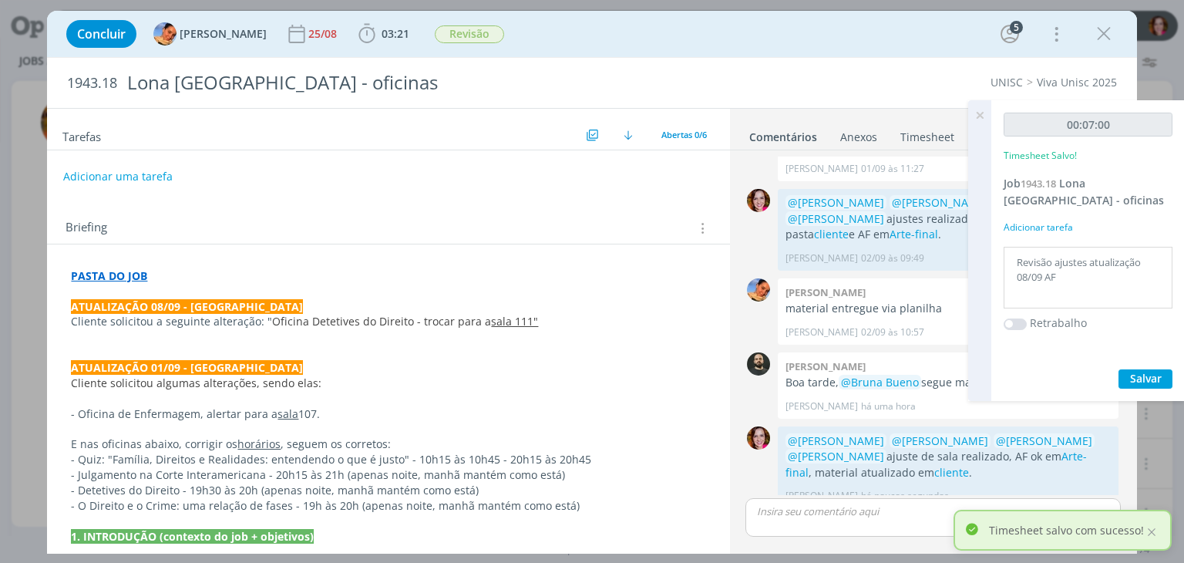
click at [982, 115] on icon at bounding box center [980, 115] width 28 height 30
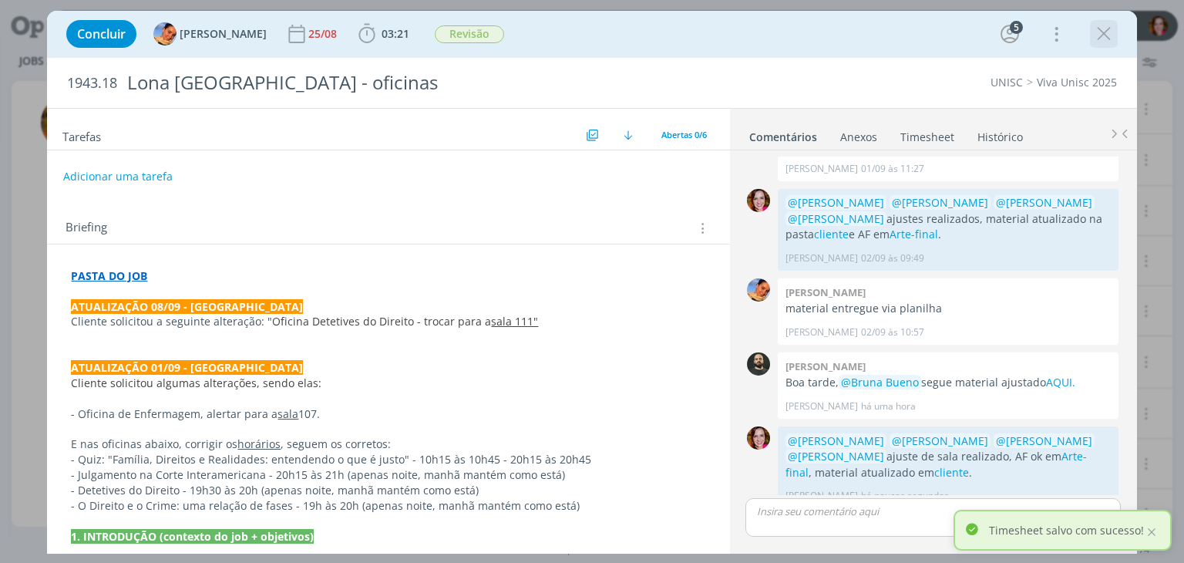
click at [1104, 35] on icon "dialog" at bounding box center [1103, 33] width 23 height 23
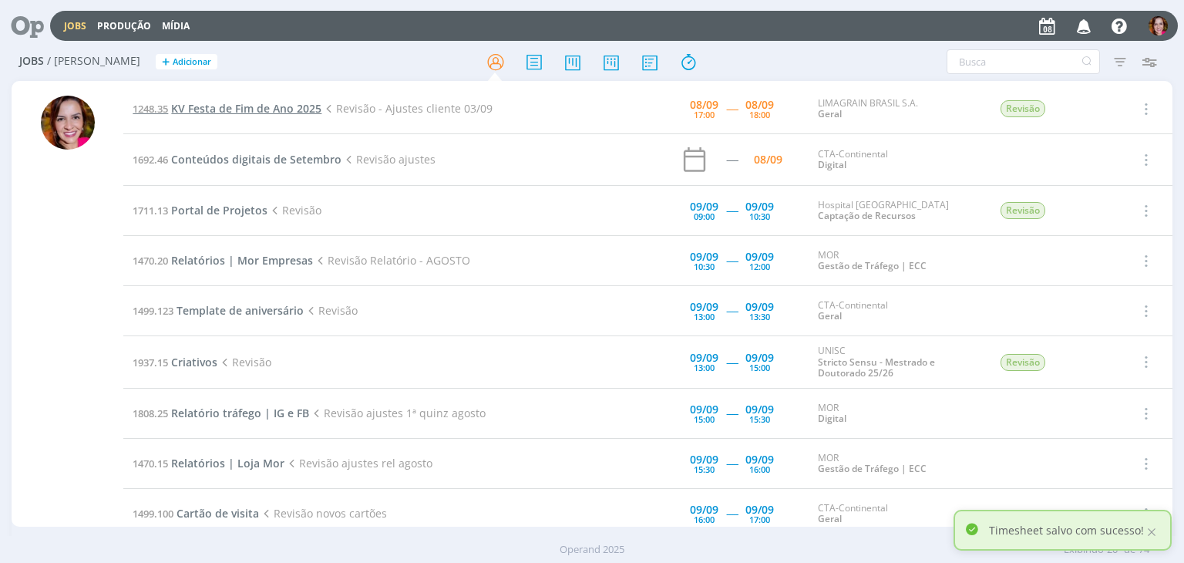
click at [230, 106] on span "KV Festa de Fim de Ano 2025" at bounding box center [246, 108] width 150 height 15
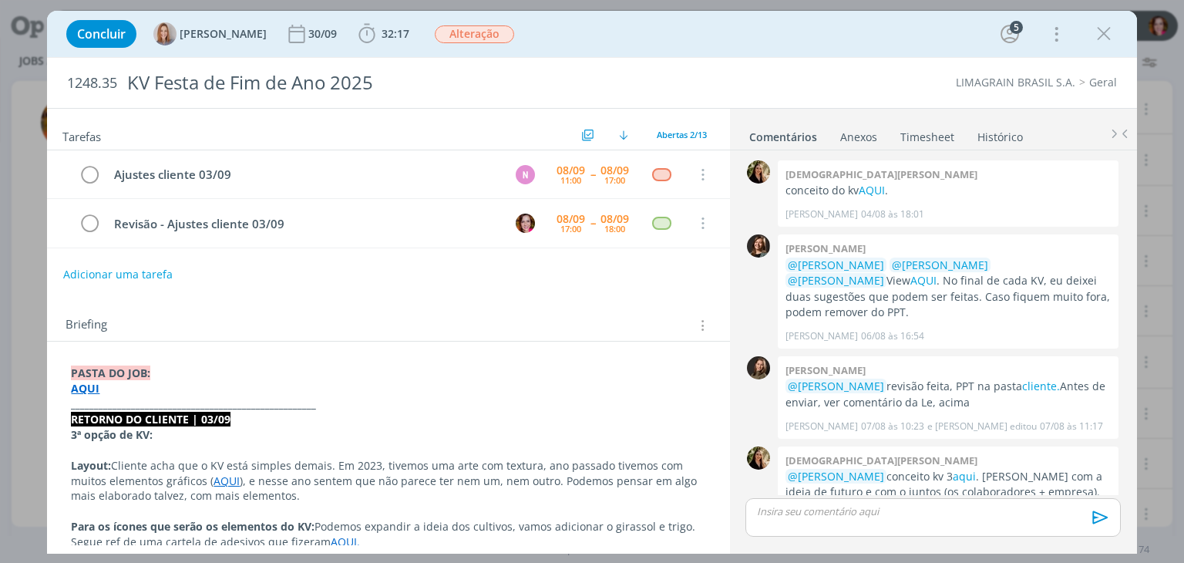
scroll to position [258, 0]
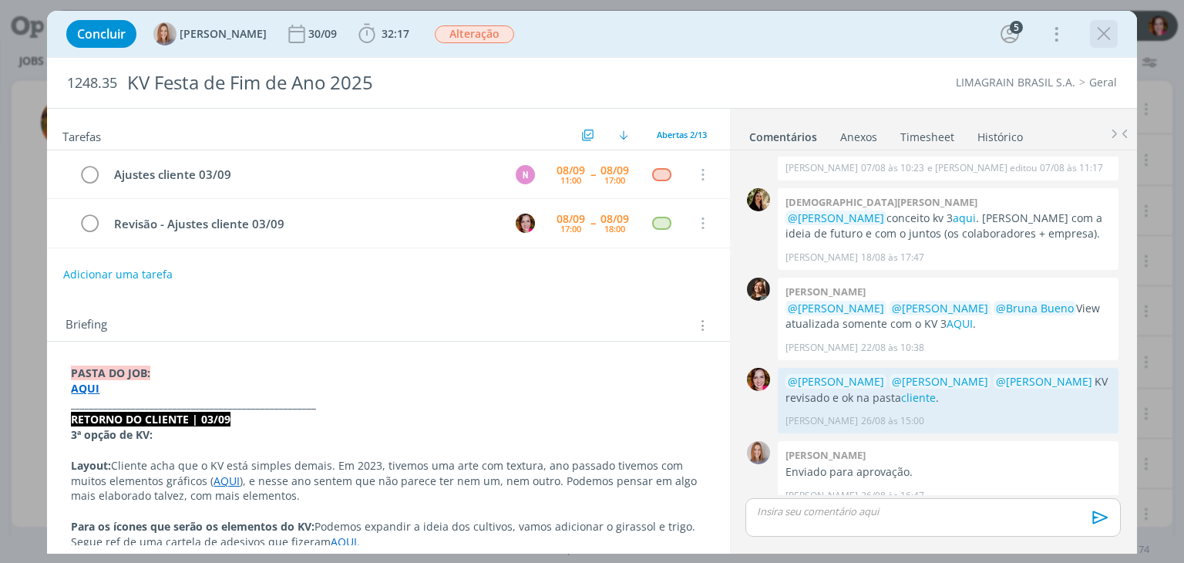
click at [1102, 39] on icon "dialog" at bounding box center [1103, 33] width 23 height 23
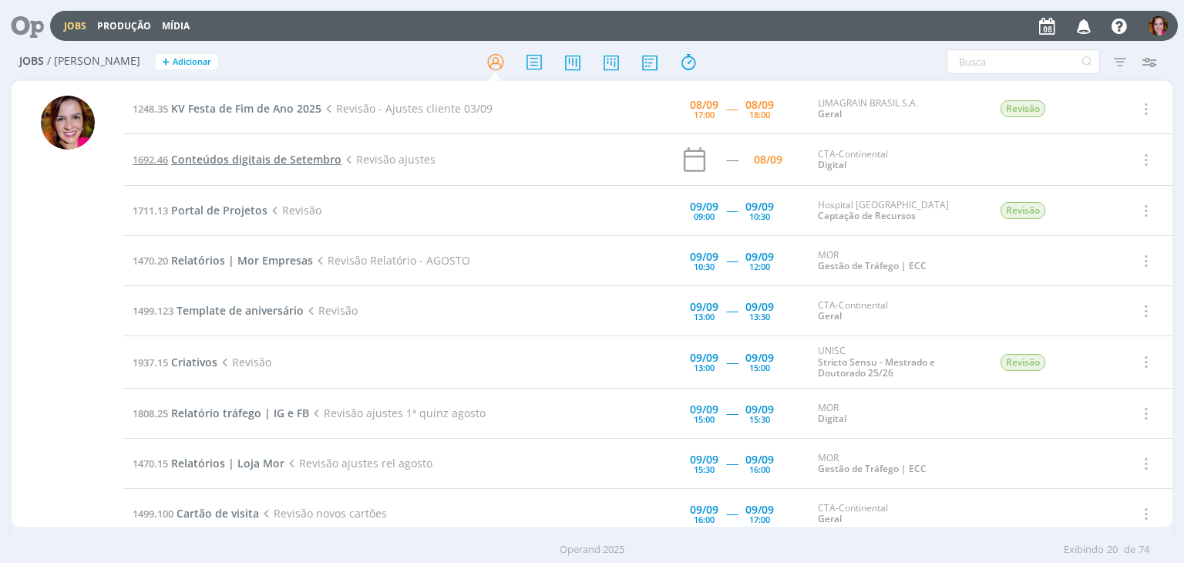
click at [224, 161] on span "Conteúdos digitais de Setembro" at bounding box center [256, 159] width 170 height 15
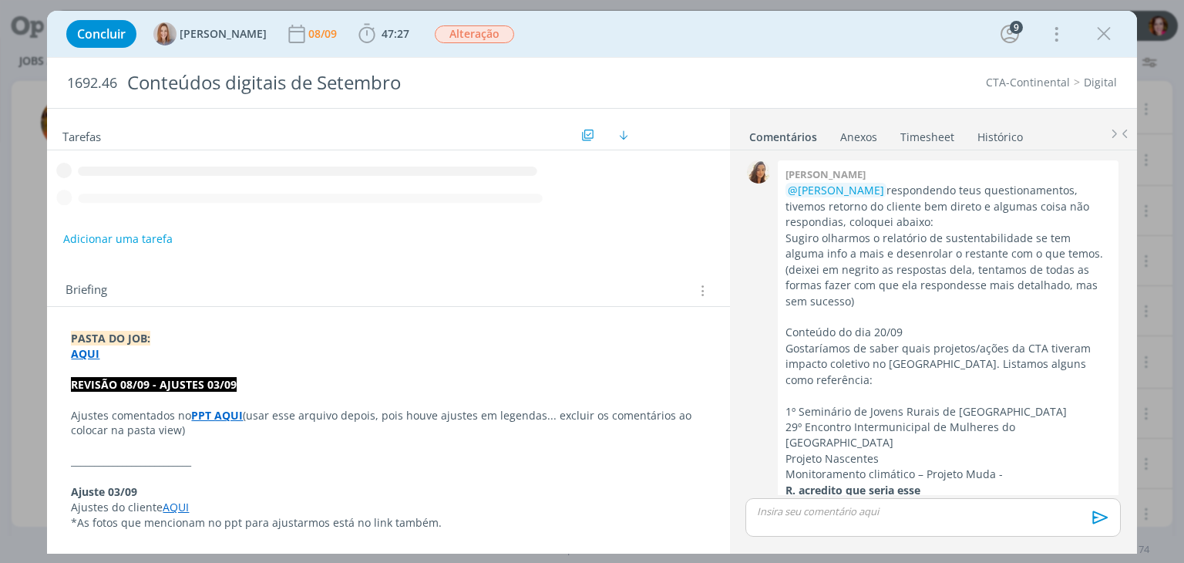
scroll to position [2364, 0]
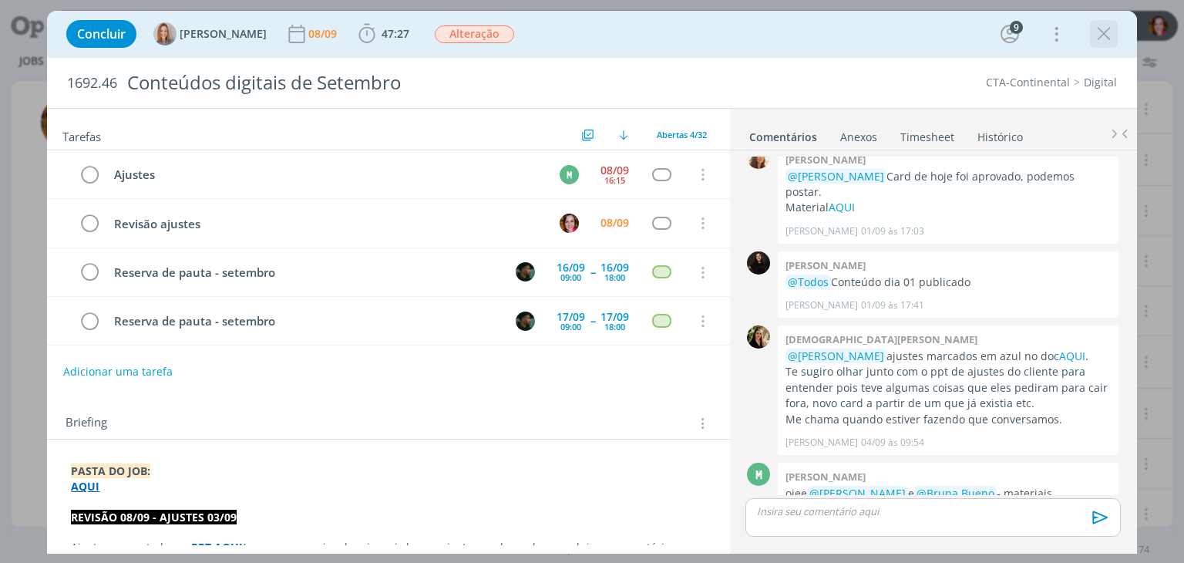
click at [1110, 36] on icon "dialog" at bounding box center [1103, 33] width 23 height 23
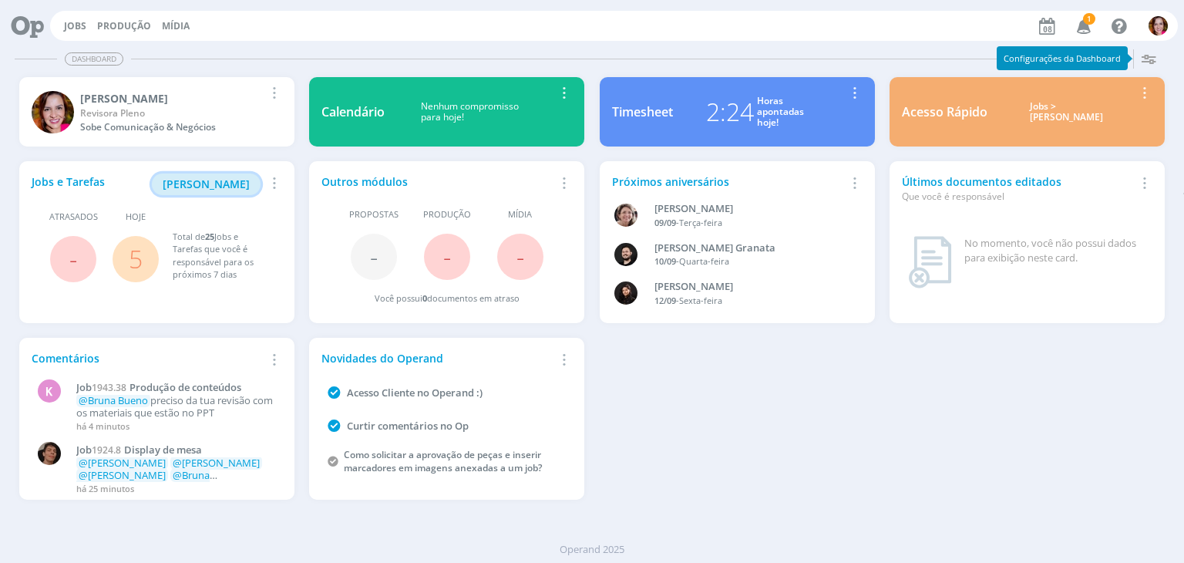
click at [216, 185] on span "[PERSON_NAME]" at bounding box center [206, 183] width 87 height 15
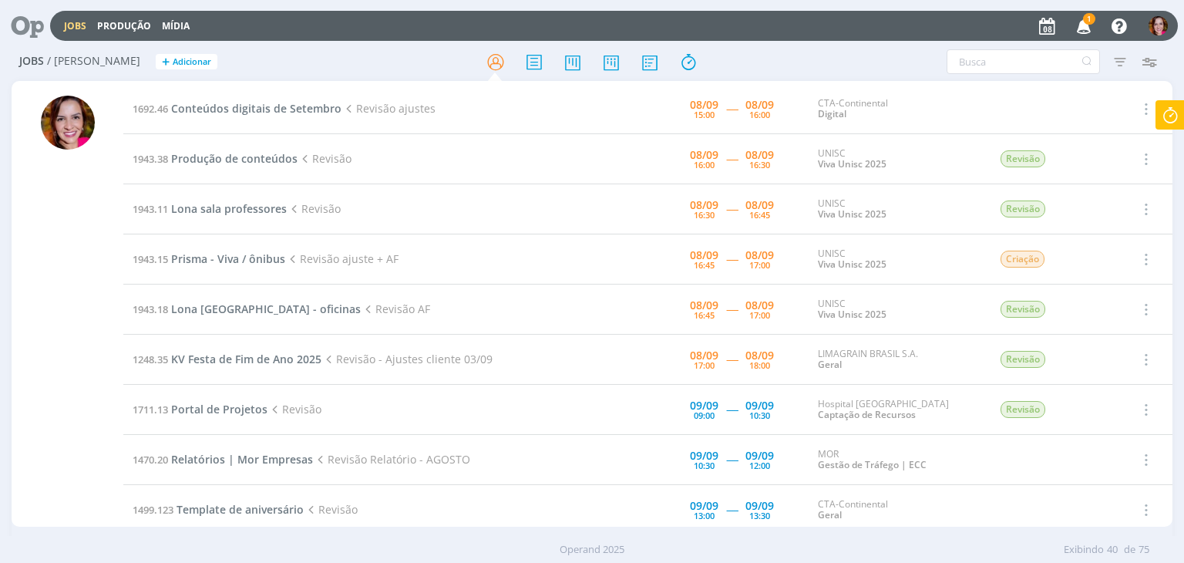
click at [1084, 22] on span "1" at bounding box center [1089, 19] width 12 height 12
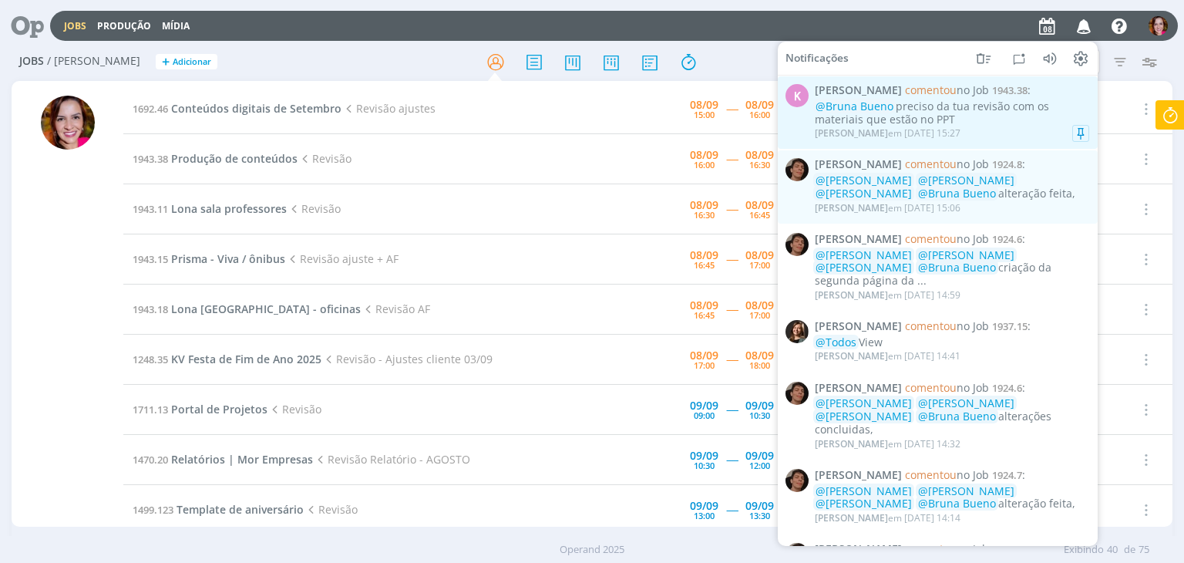
click at [903, 118] on div "@Bruna Bueno preciso da tua revisão com os materiais que estão no PPT" at bounding box center [952, 113] width 274 height 26
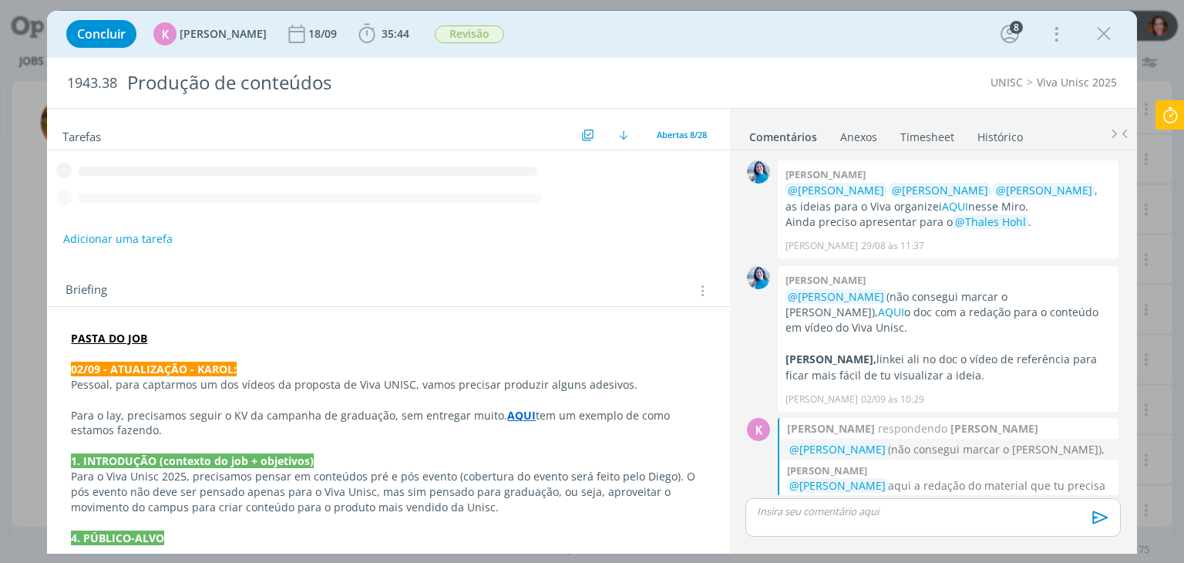
scroll to position [1008, 0]
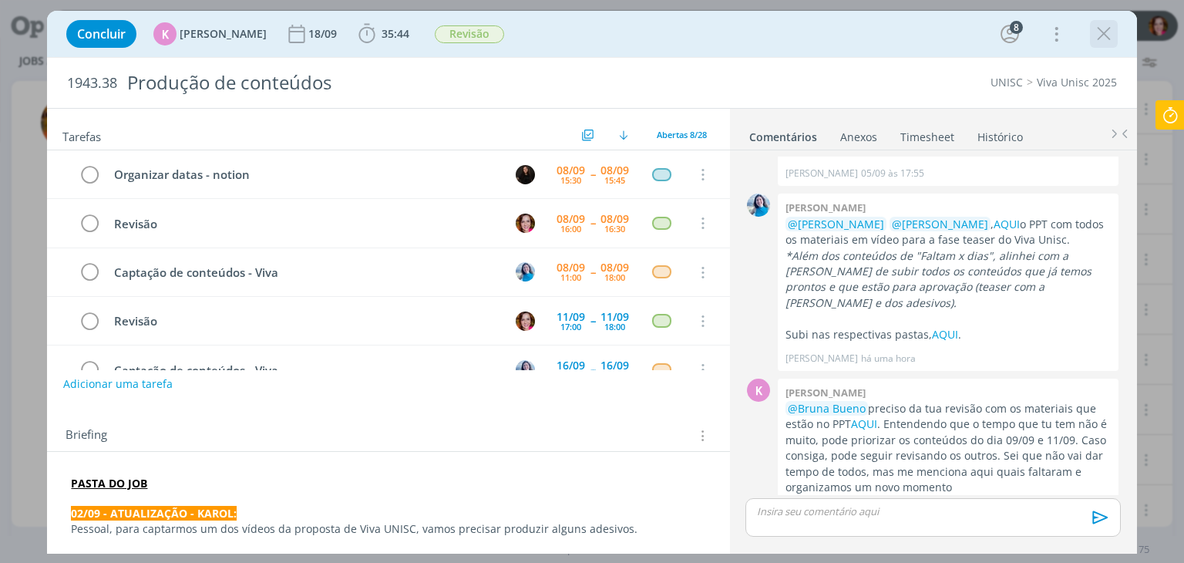
click at [1100, 39] on icon "dialog" at bounding box center [1103, 33] width 23 height 23
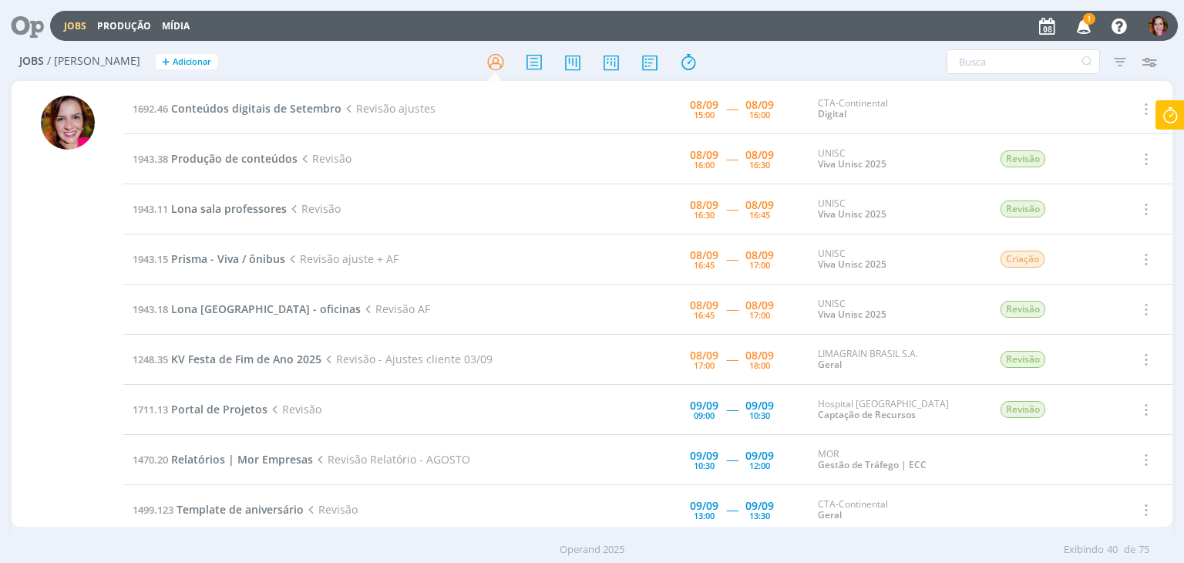
click at [1086, 32] on icon "button" at bounding box center [1083, 25] width 27 height 26
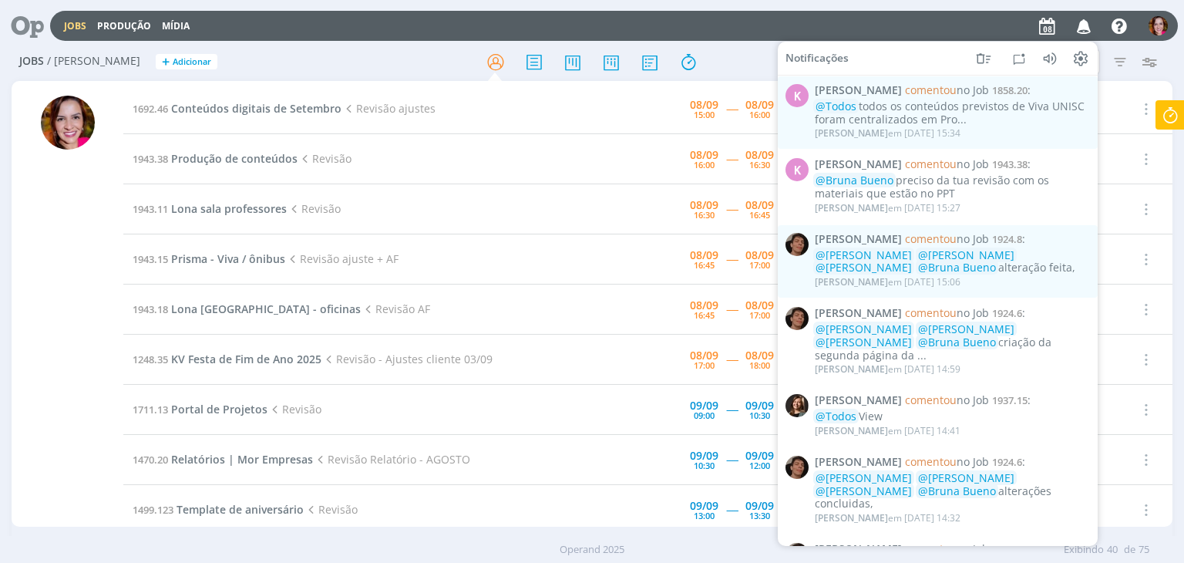
click at [745, 25] on div "Jobs Produção Mídia Notificações K [PERSON_NAME] comentou no Job 1858.20 : @Tod…" at bounding box center [613, 26] width 1127 height 30
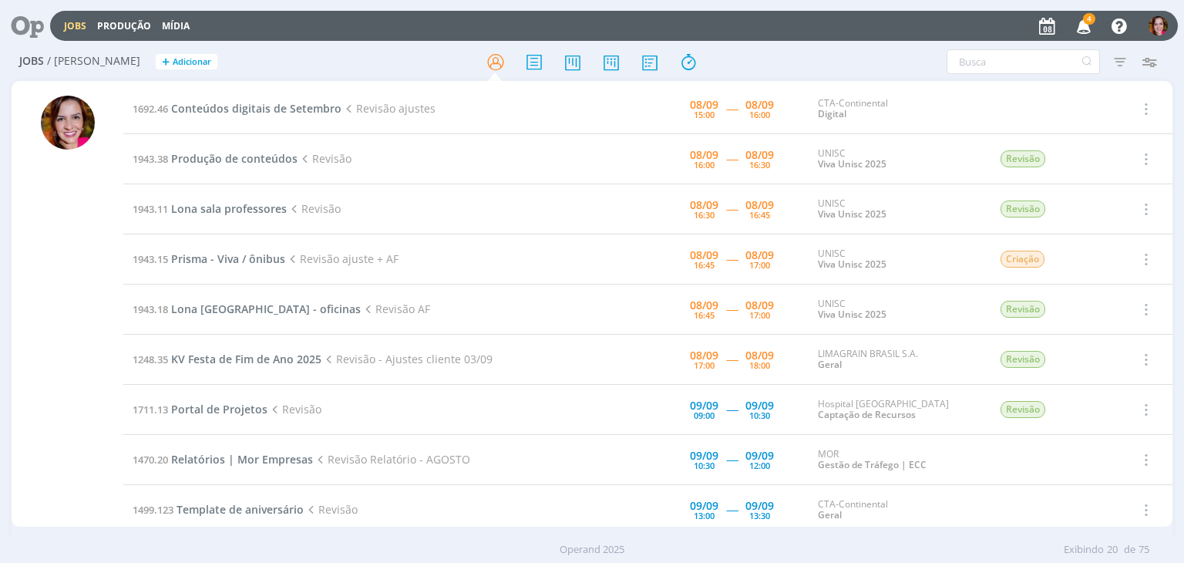
click at [1079, 29] on icon "button" at bounding box center [1083, 25] width 27 height 26
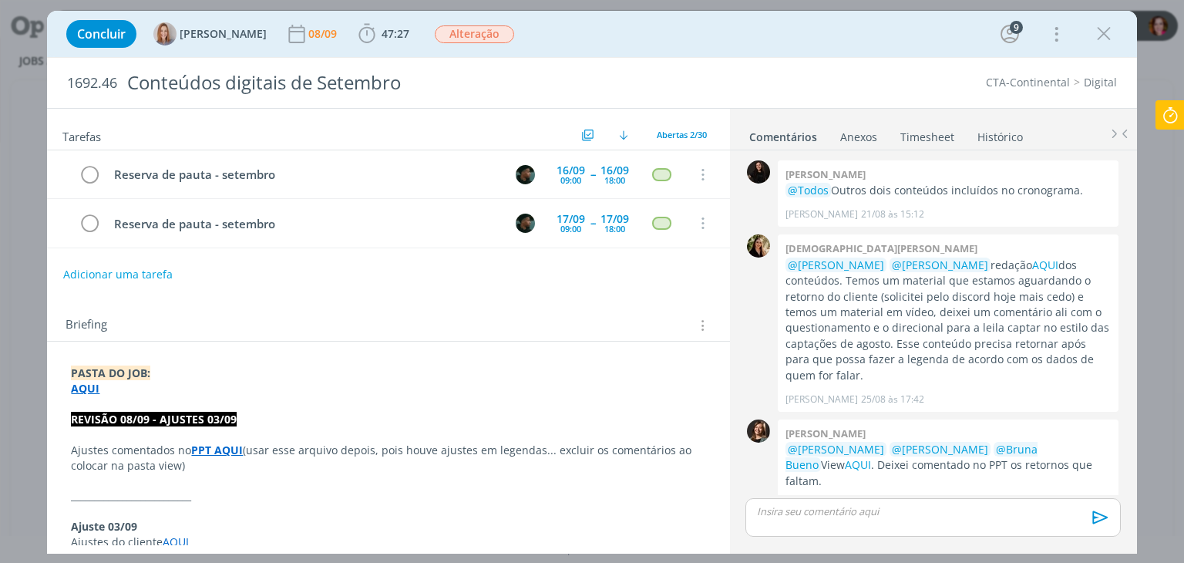
scroll to position [1566, 0]
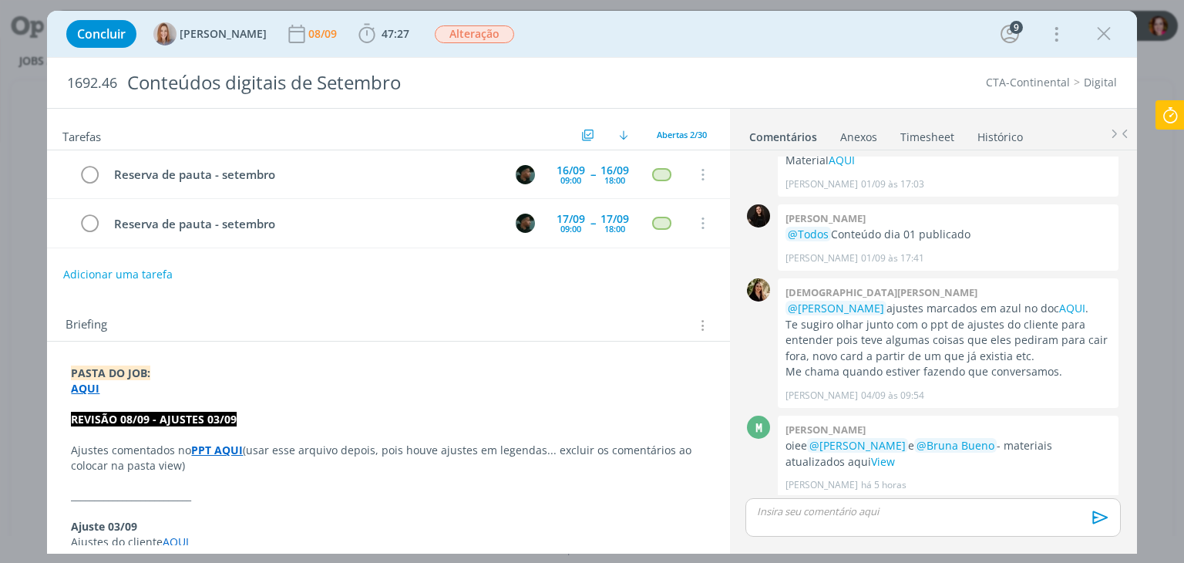
click at [224, 445] on strong "PPT AQUI" at bounding box center [217, 449] width 52 height 15
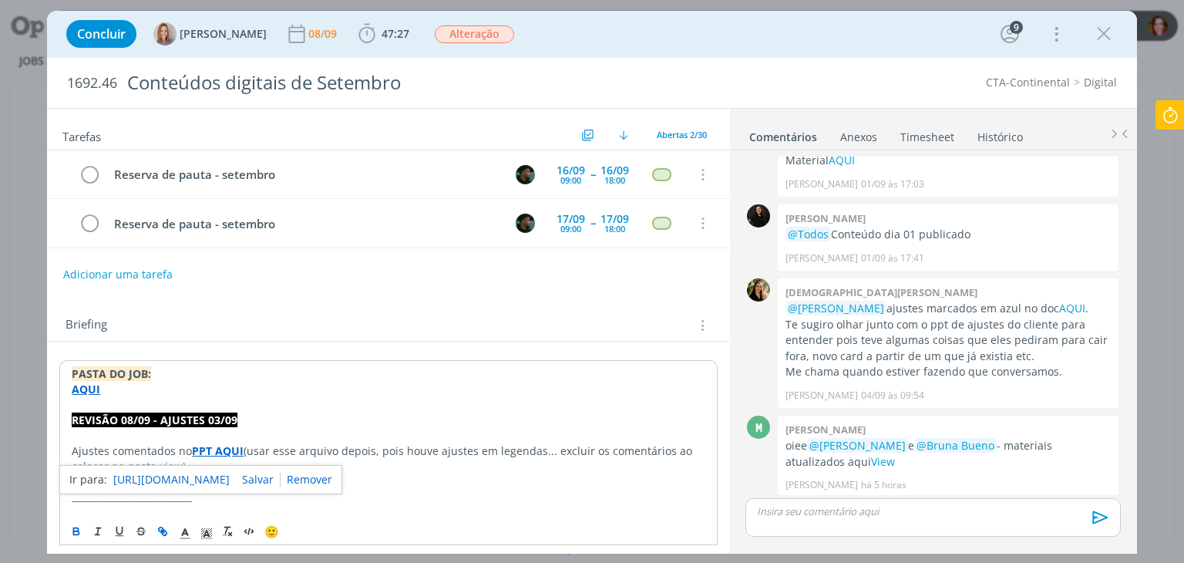
click at [226, 448] on strong "PPT AQUI" at bounding box center [218, 450] width 52 height 15
click at [222, 475] on link "[URL][DOMAIN_NAME]" at bounding box center [171, 479] width 116 height 20
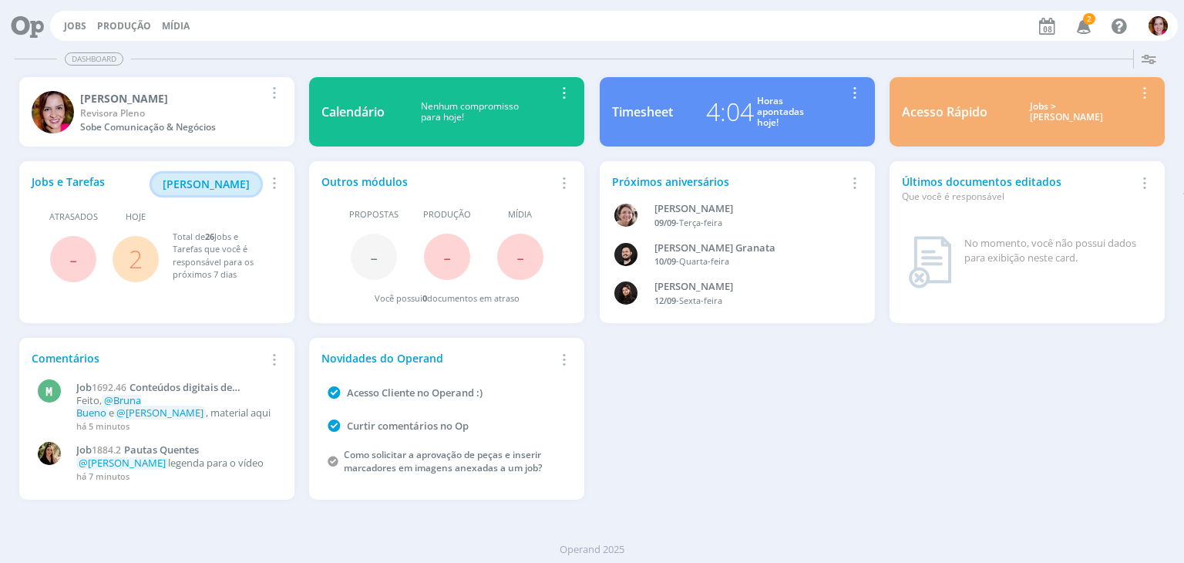
click at [228, 182] on span "[PERSON_NAME]" at bounding box center [206, 183] width 87 height 15
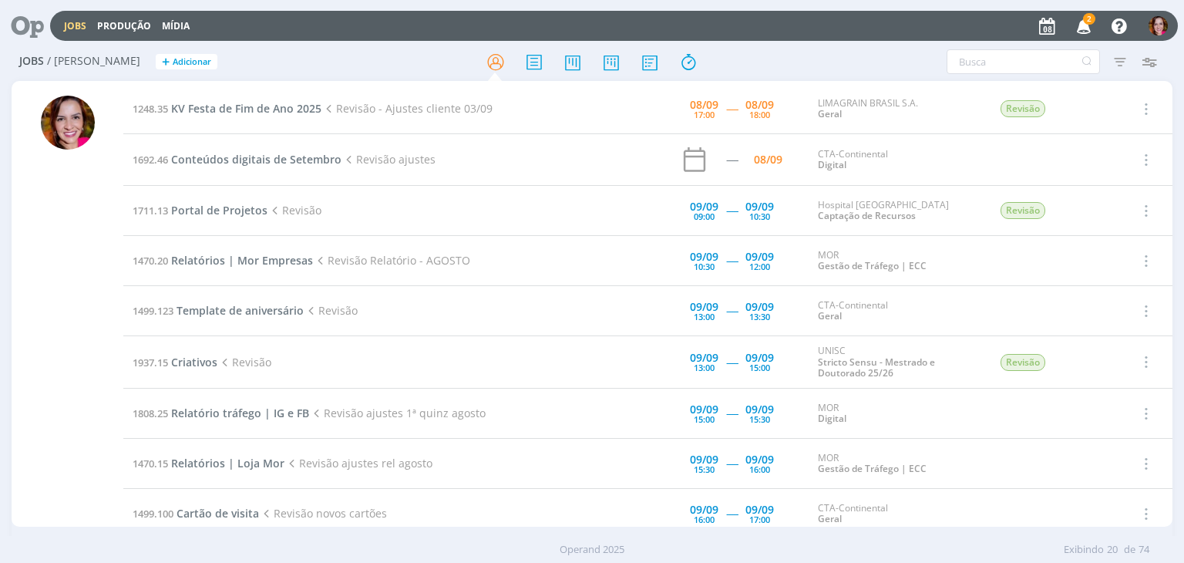
click at [1085, 25] on icon "button" at bounding box center [1083, 25] width 27 height 26
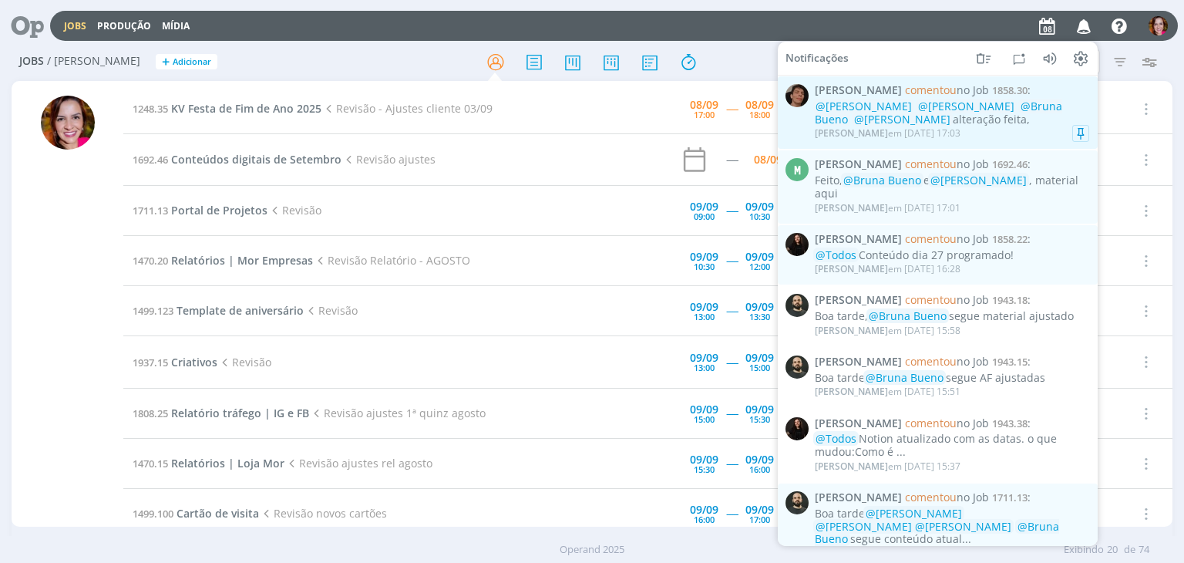
click at [1003, 120] on div "@Karoline Arend @Luíza Santana @Bruna Bueno @Beatriz Luchese alteração feita," at bounding box center [952, 113] width 274 height 26
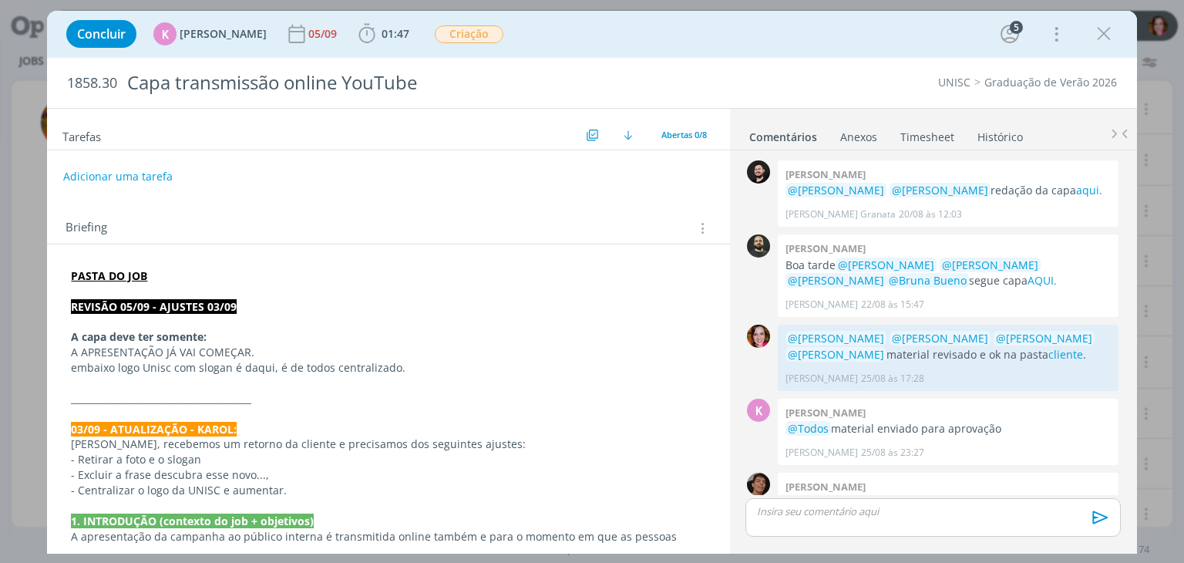
scroll to position [242, 0]
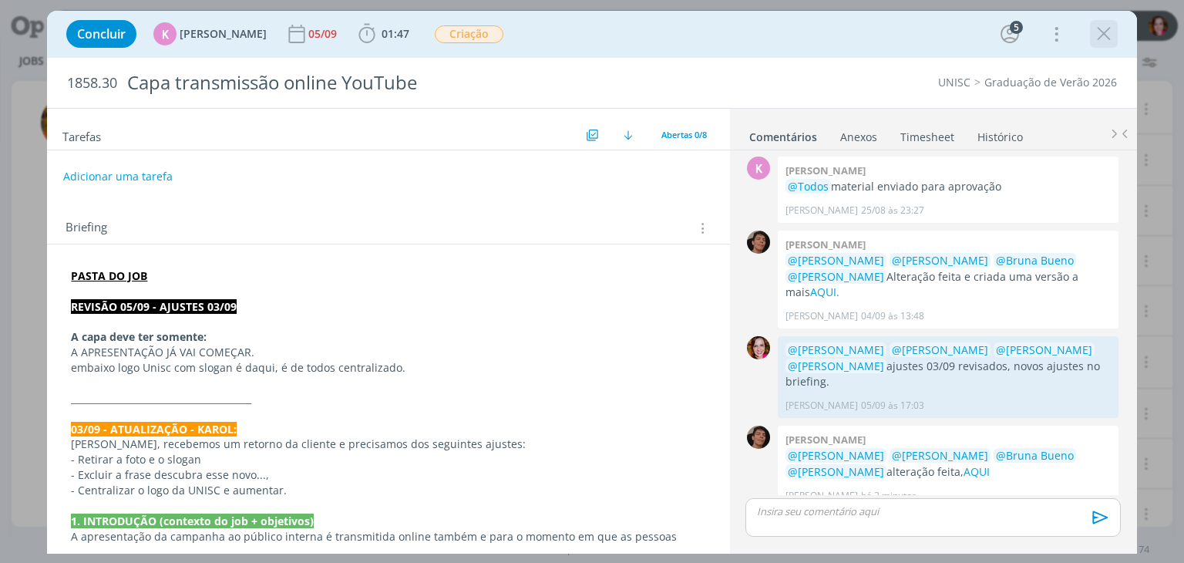
click at [1100, 39] on icon "dialog" at bounding box center [1103, 33] width 23 height 23
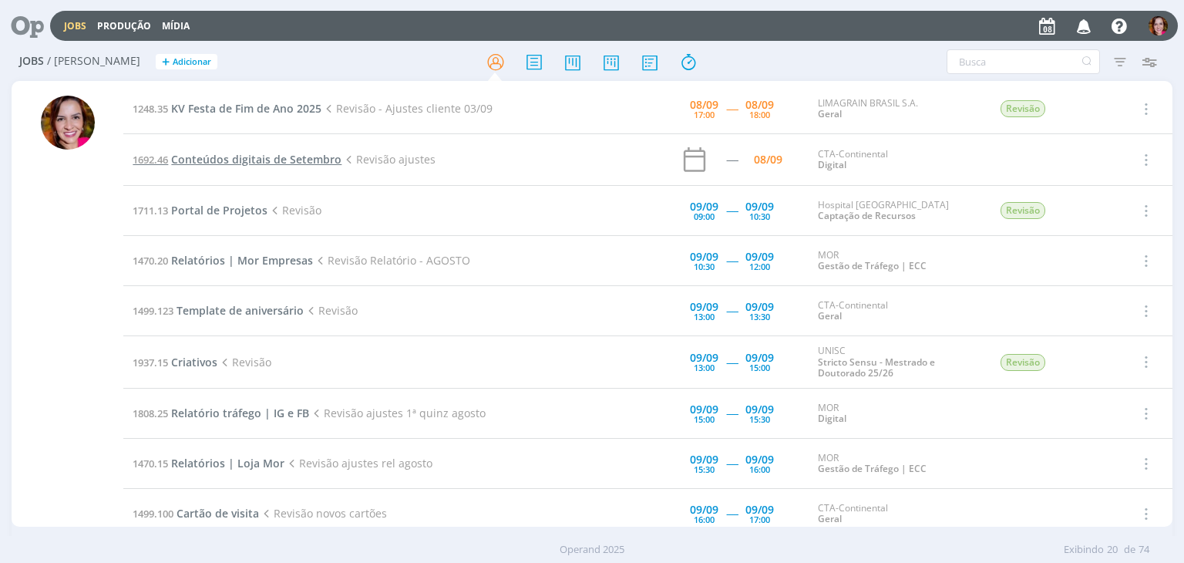
click at [317, 156] on span "Conteúdos digitais de Setembro" at bounding box center [256, 159] width 170 height 15
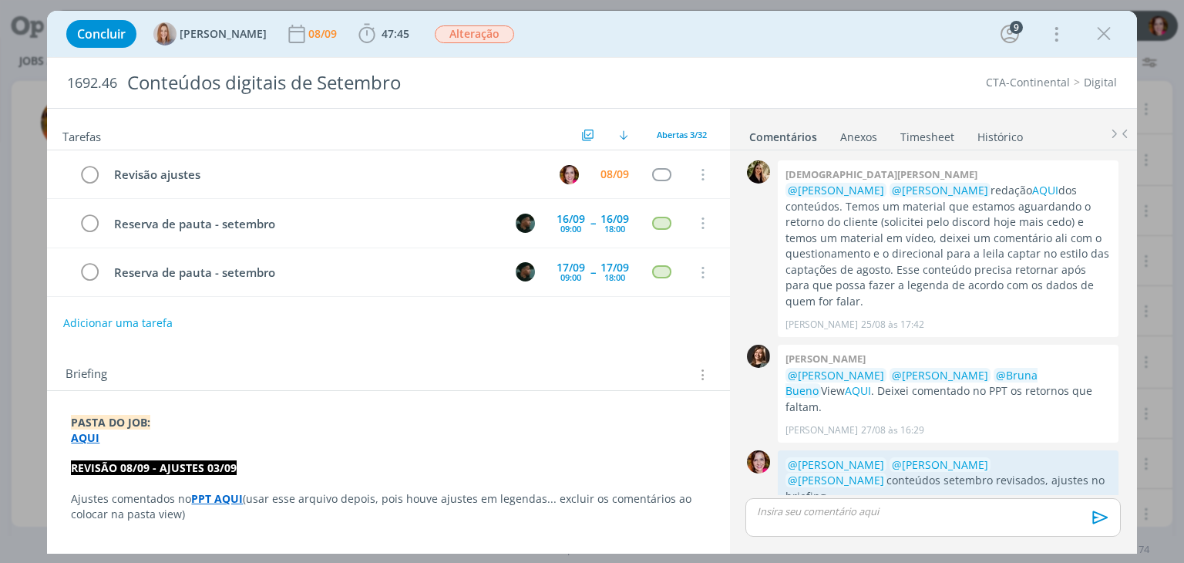
scroll to position [1566, 0]
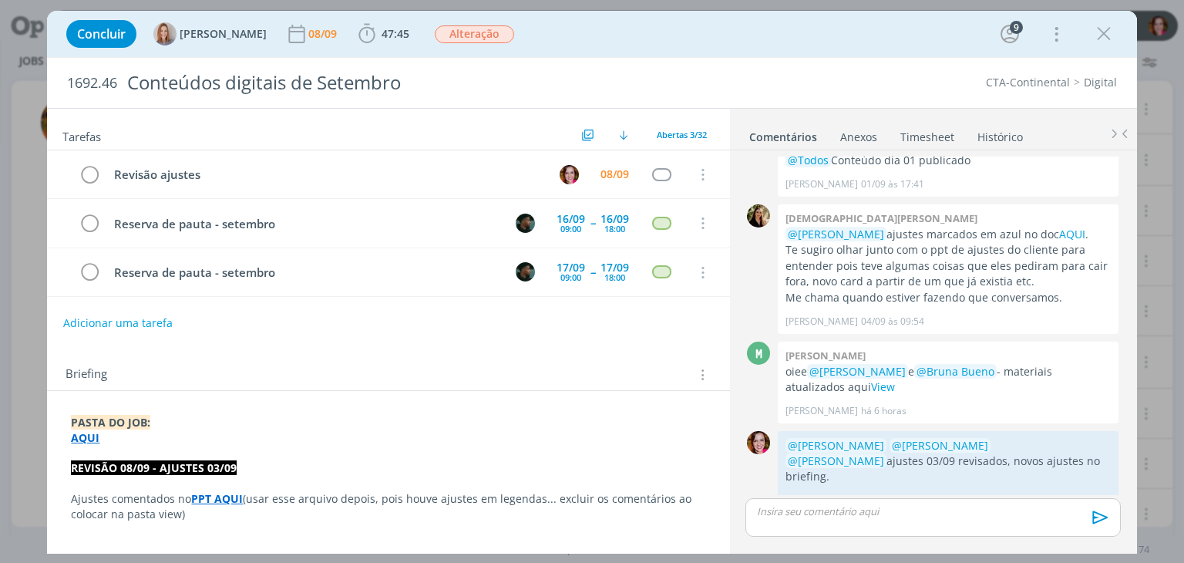
click at [211, 495] on strong "PPT AQUI" at bounding box center [217, 498] width 52 height 15
click at [251, 495] on p "Ajustes comentados no PPT AQUI (usar esse arquivo depois, pois houve ajustes em…" at bounding box center [388, 507] width 633 height 31
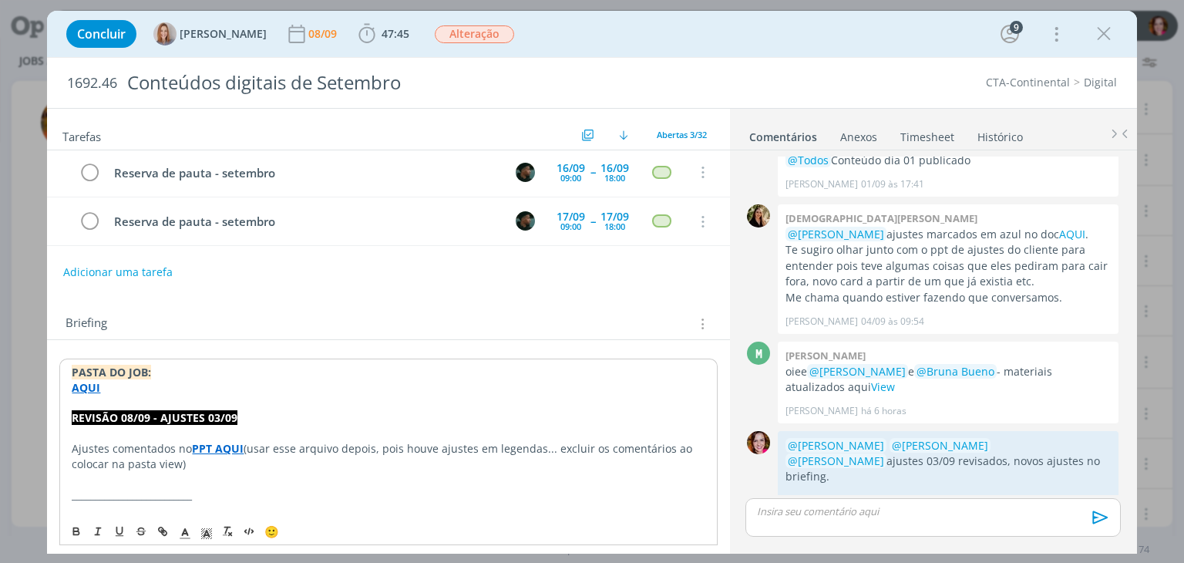
scroll to position [82, 0]
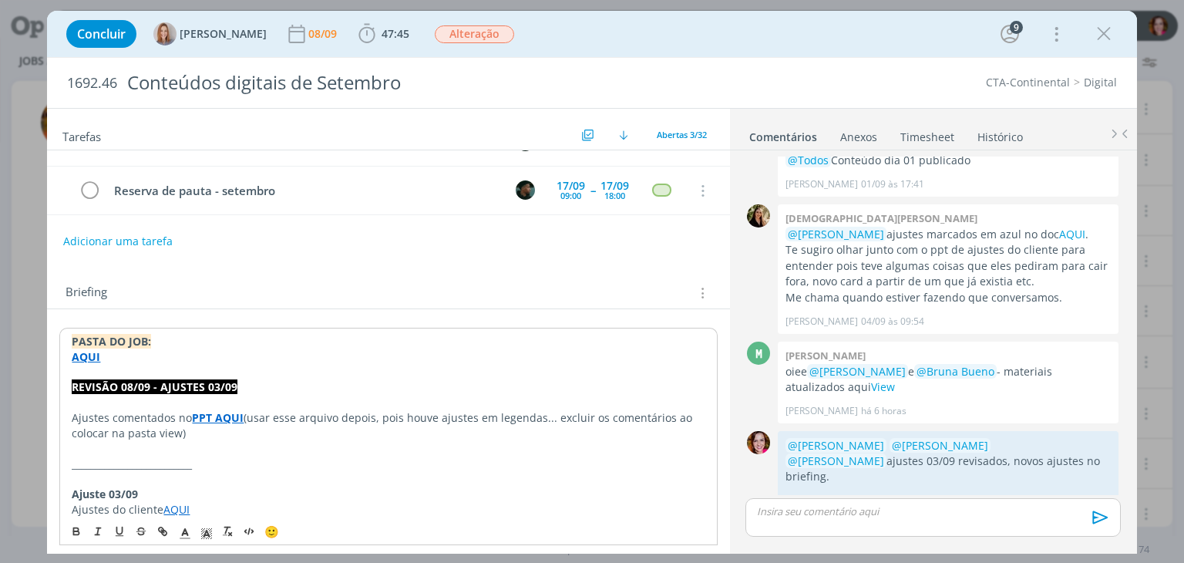
click at [205, 410] on strong "PPT AQUI" at bounding box center [218, 417] width 52 height 15
click at [236, 442] on link "https://sobeae.sharepoint.com/sites/SOBEAE/Documentos%20Compartilhados/Forms/Al…" at bounding box center [188, 447] width 151 height 20
click at [1085, 543] on link "View" at bounding box center [1090, 550] width 24 height 15
click at [382, 38] on span "47:45" at bounding box center [395, 33] width 28 height 15
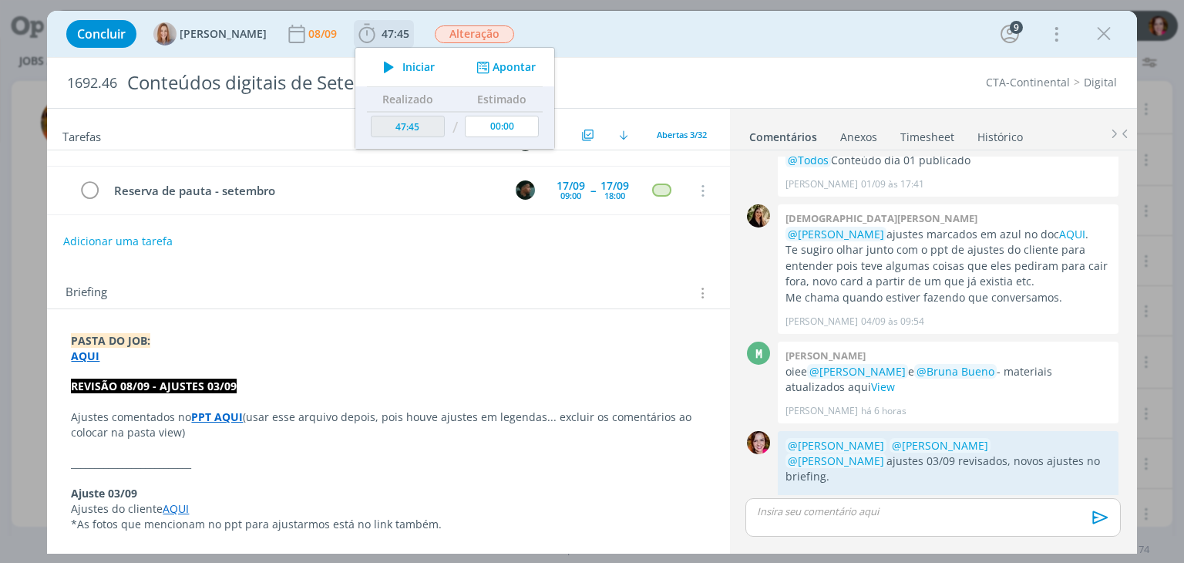
click at [392, 77] on button "Iniciar" at bounding box center [405, 67] width 61 height 22
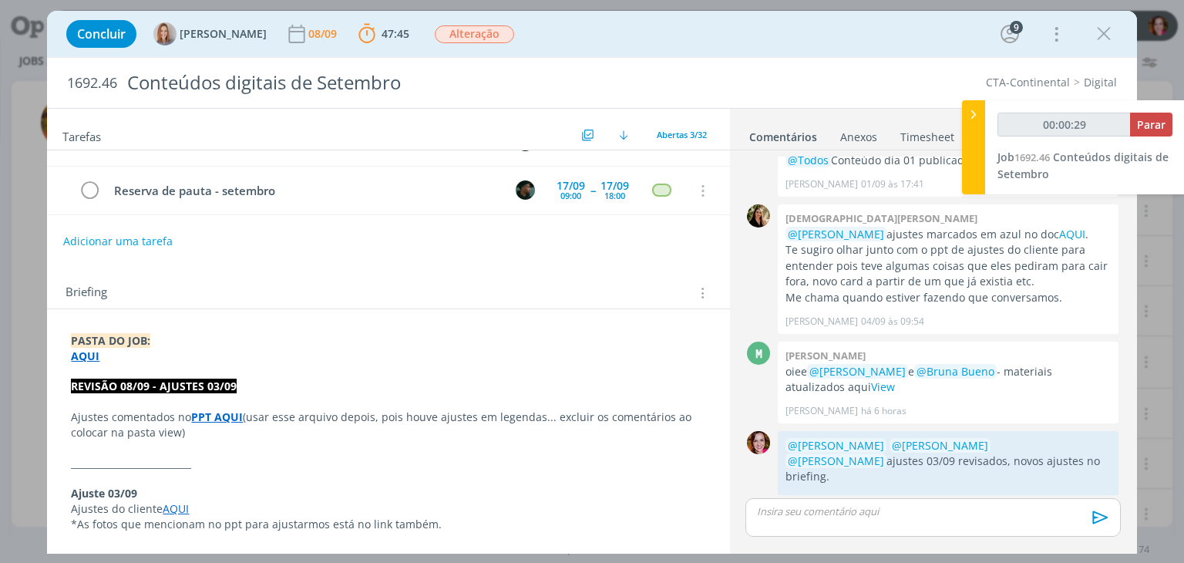
click at [214, 411] on strong "PPT AQUI" at bounding box center [217, 416] width 52 height 15
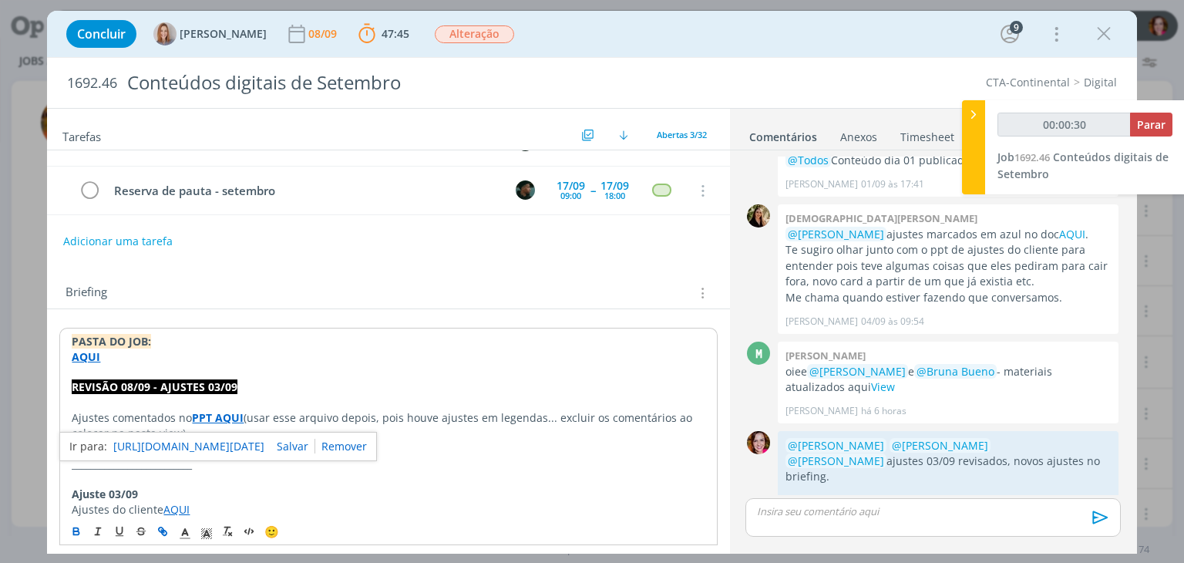
click at [225, 443] on link "https://sobeae.sharepoint.com/sites/SOBEAE/Documentos%20Compartilhados/Forms/Al…" at bounding box center [188, 446] width 151 height 20
click div "dialog"
type input "00:12:11"
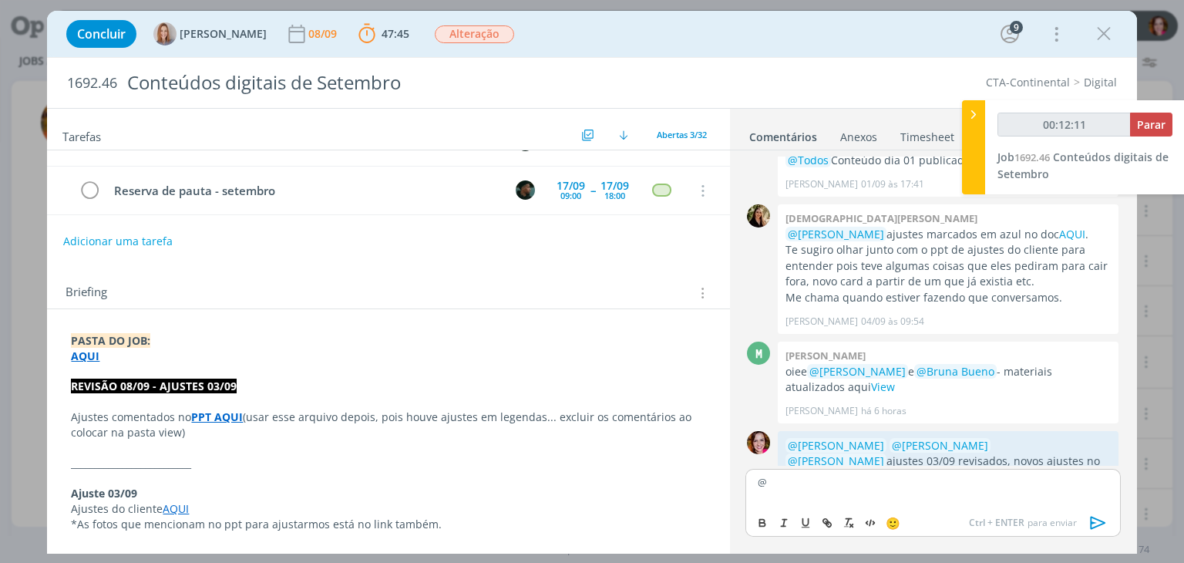
scroll to position [1595, 0]
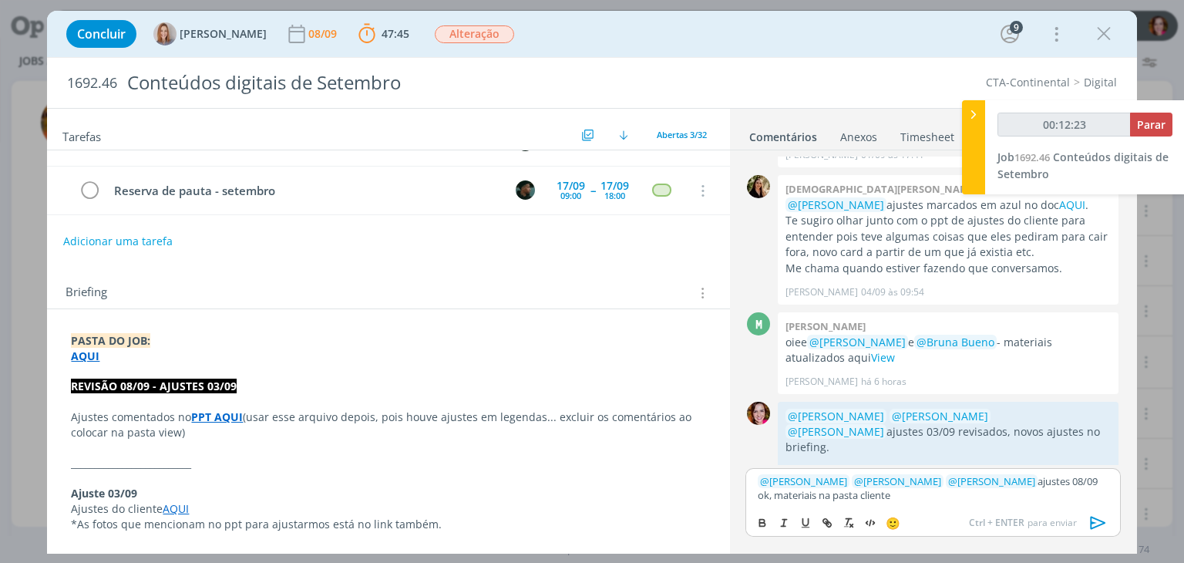
type input "00:12:24"
paste input "https://sobeae.sharepoint.com/sites/SOBEAE/Documentos%20Compartilhados/Forms/Al…"
type input "https://sobeae.sharepoint.com/sites/SOBEAE/Documentos%20Compartilhados/Forms/Al…"
click icon "dialog"
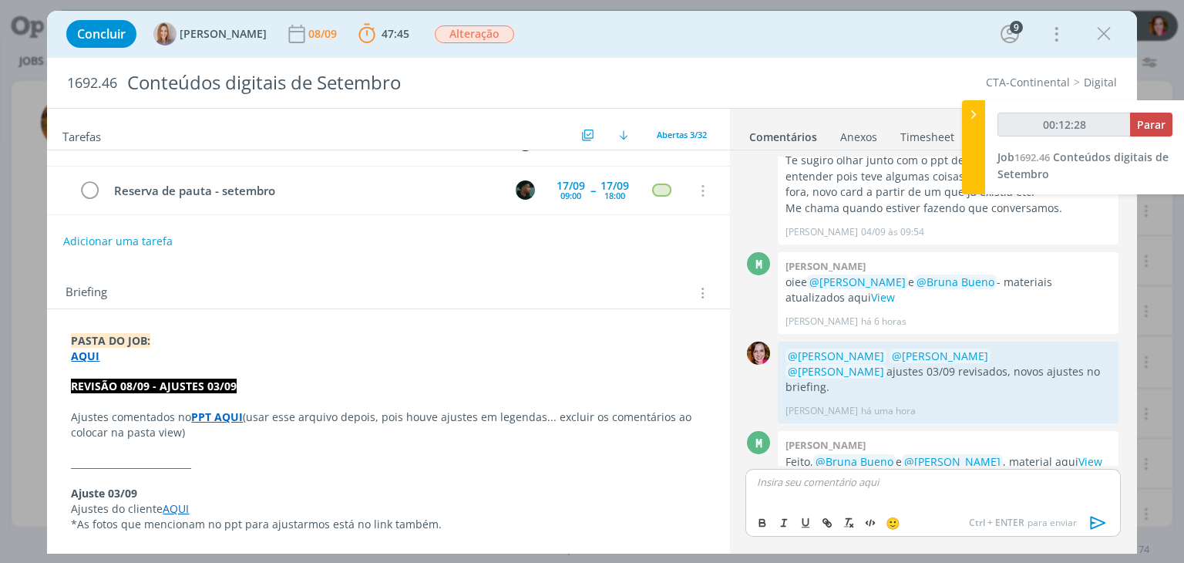
scroll to position [1668, 0]
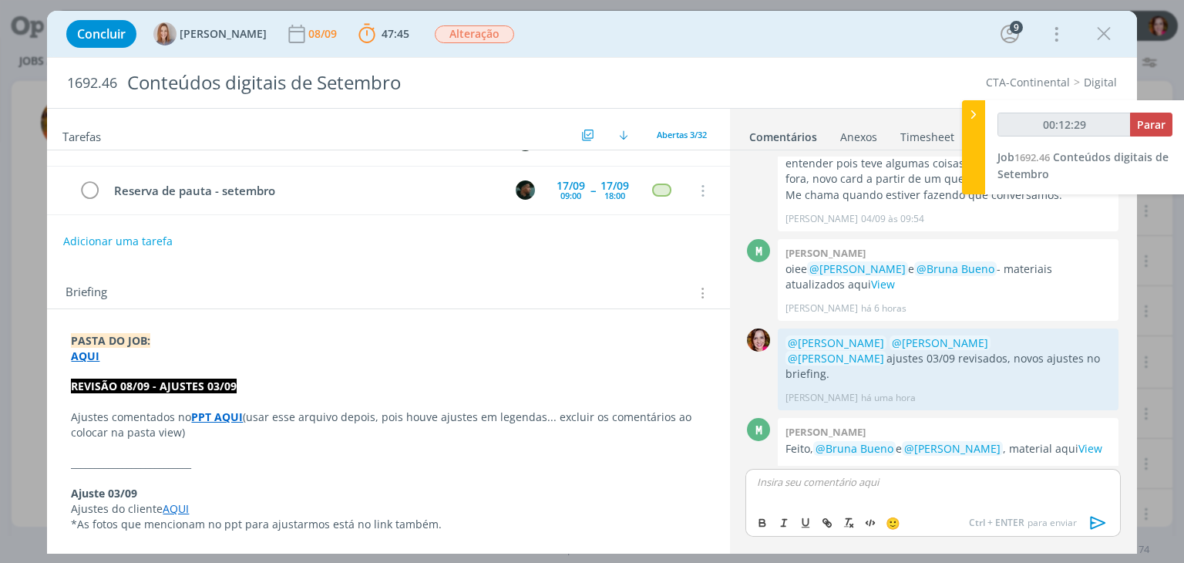
click link "cliente"
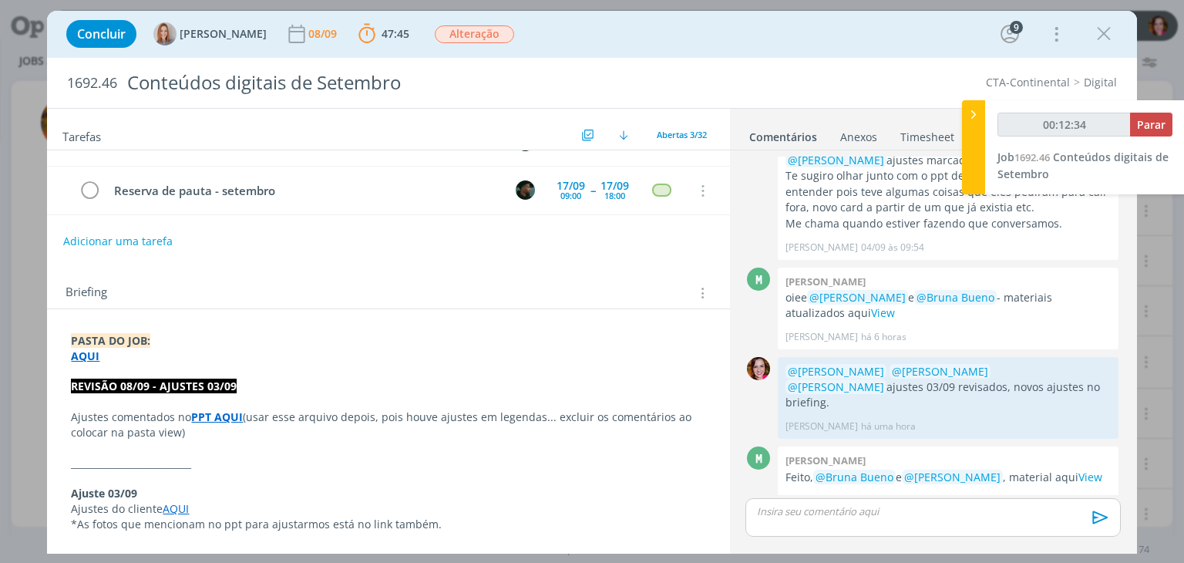
scroll to position [0, 0]
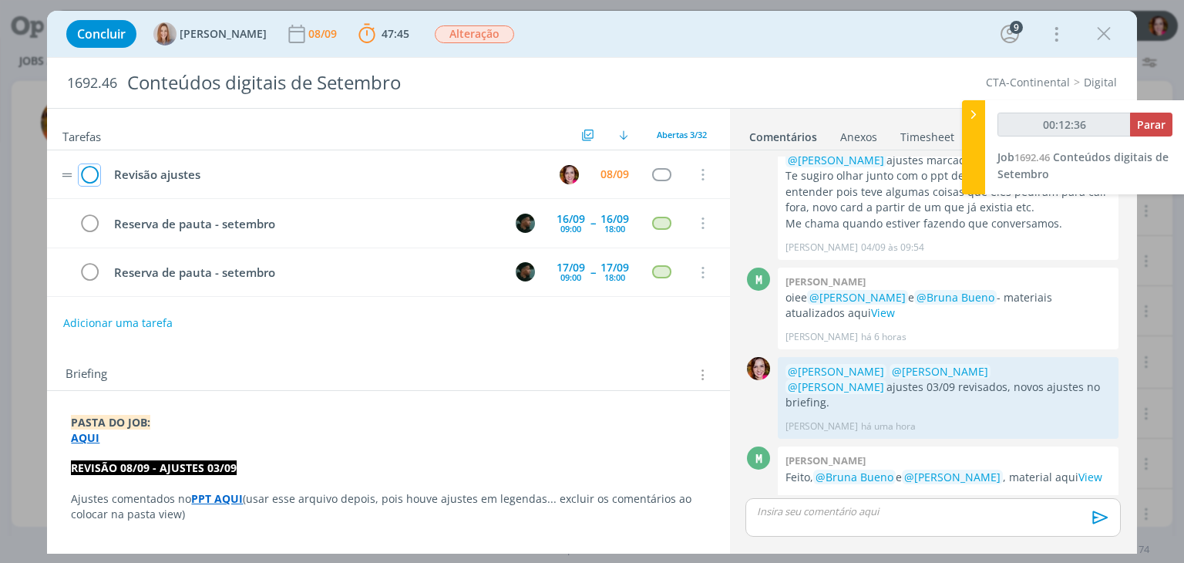
click icon "dialog"
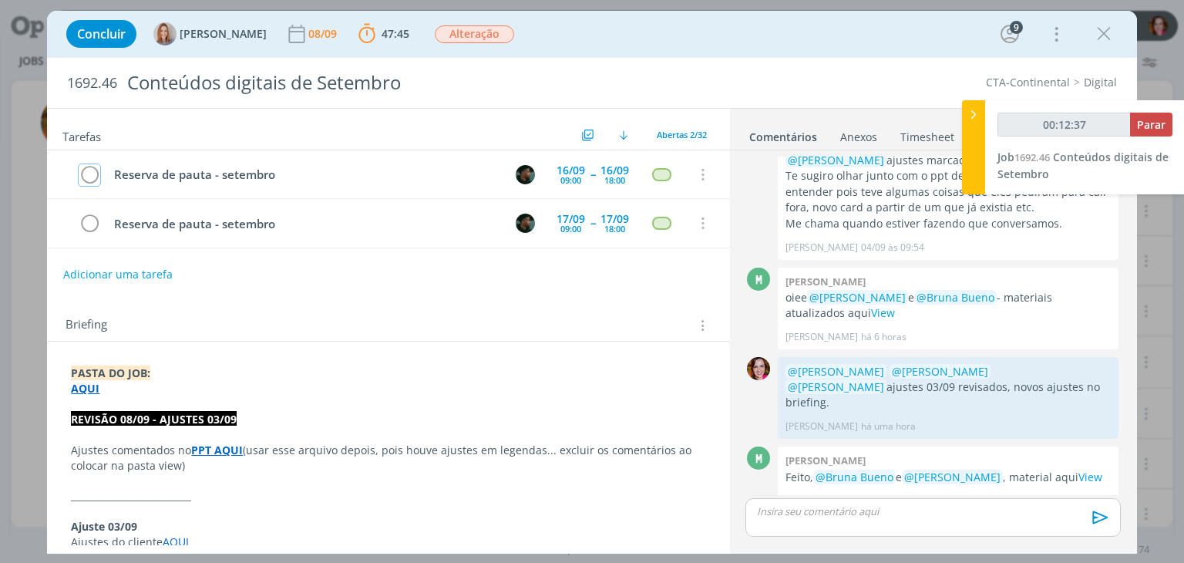
type input "00:12:38"
click span "Parar"
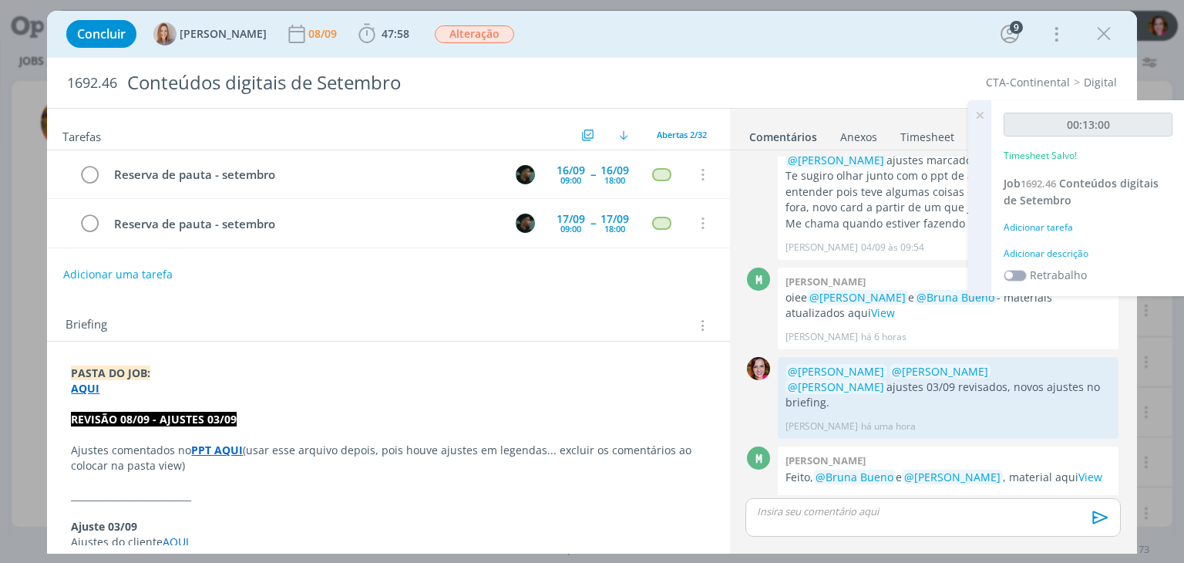
click div "Adicionar descrição"
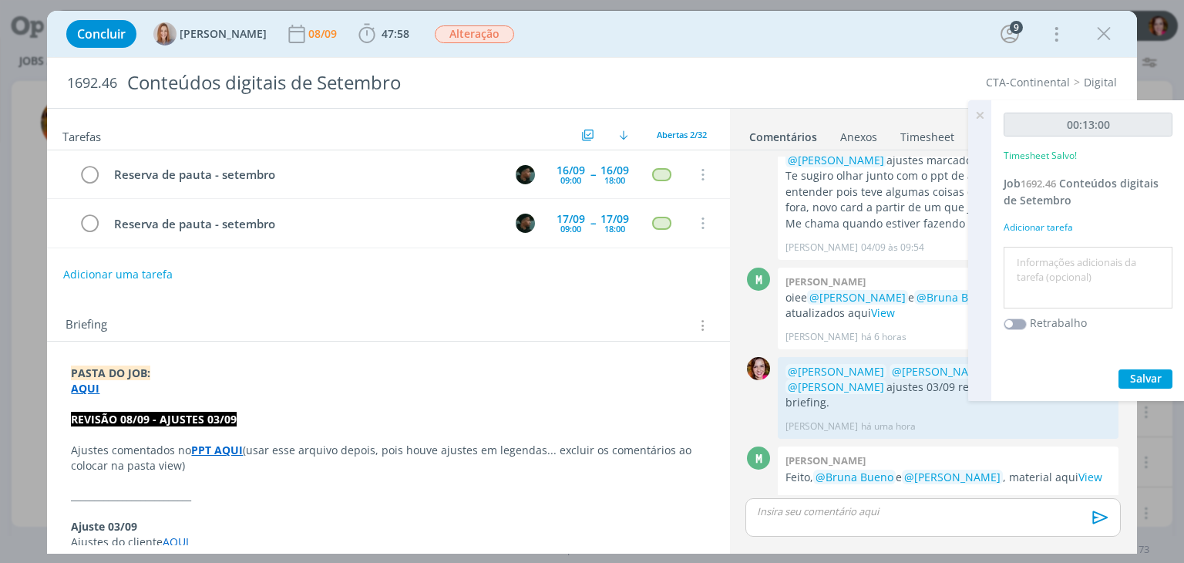
click textarea
type textarea "Revisão ajustes 08/09"
click span "Salvar"
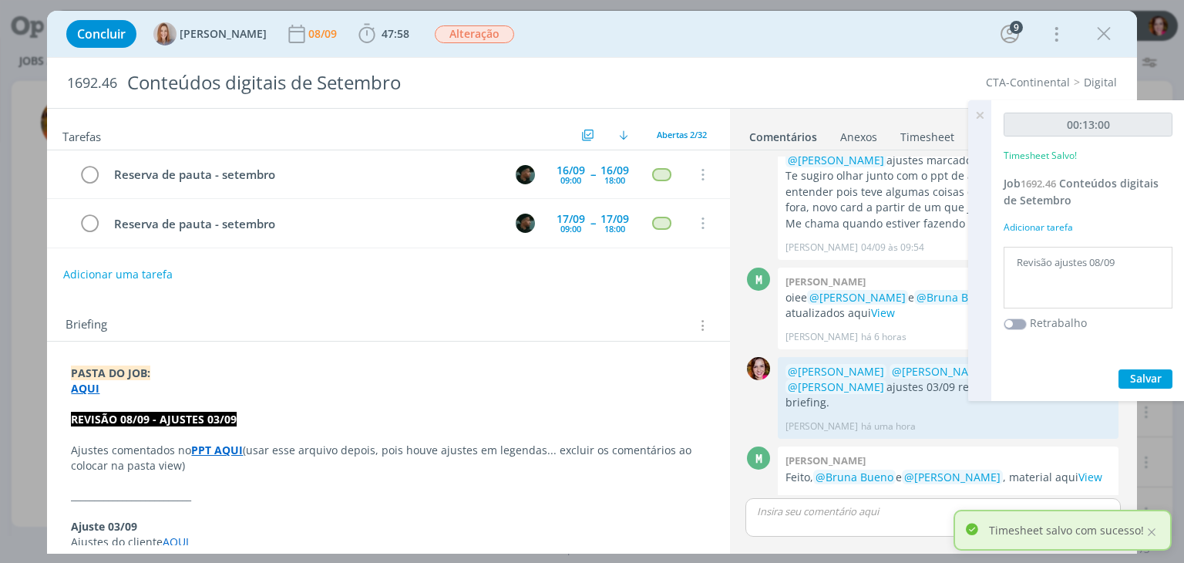
click icon
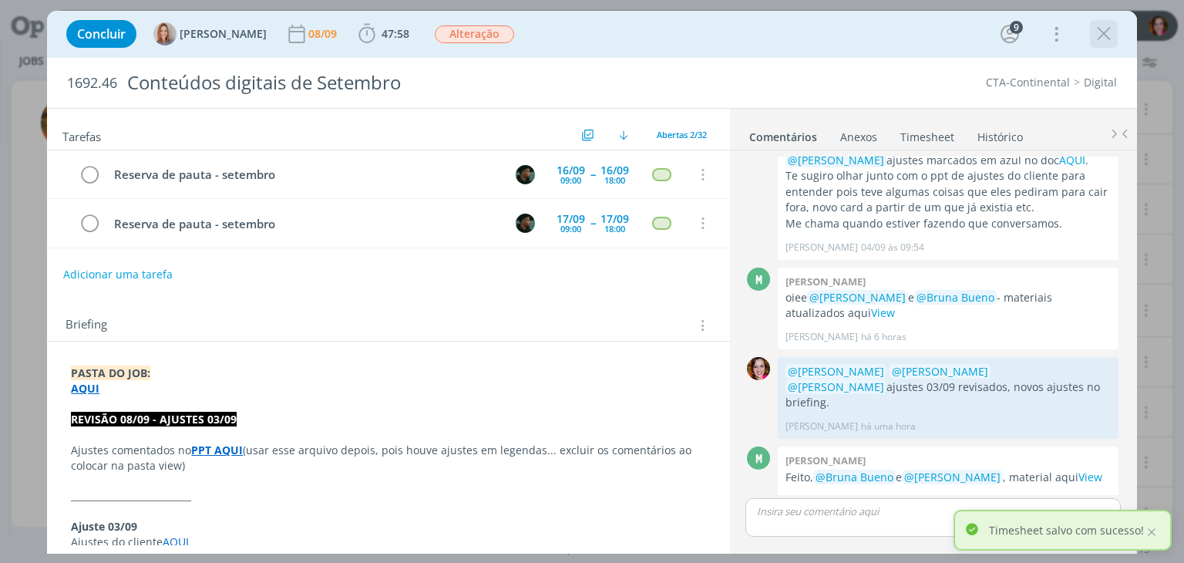
click icon "dialog"
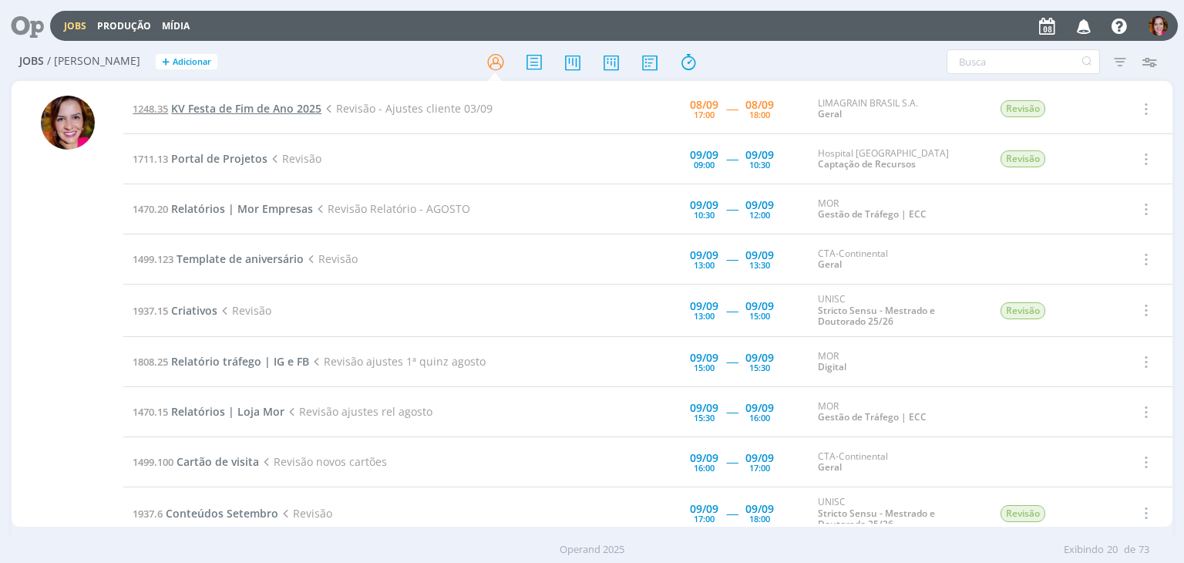
click span "KV Festa de Fim de Ano 2025"
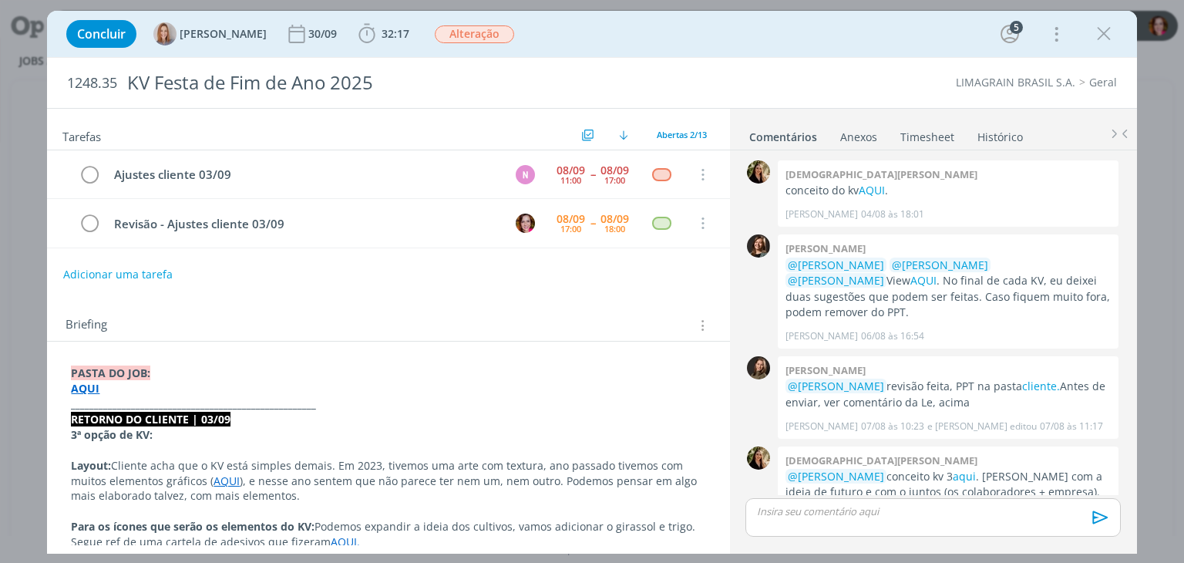
scroll to position [258, 0]
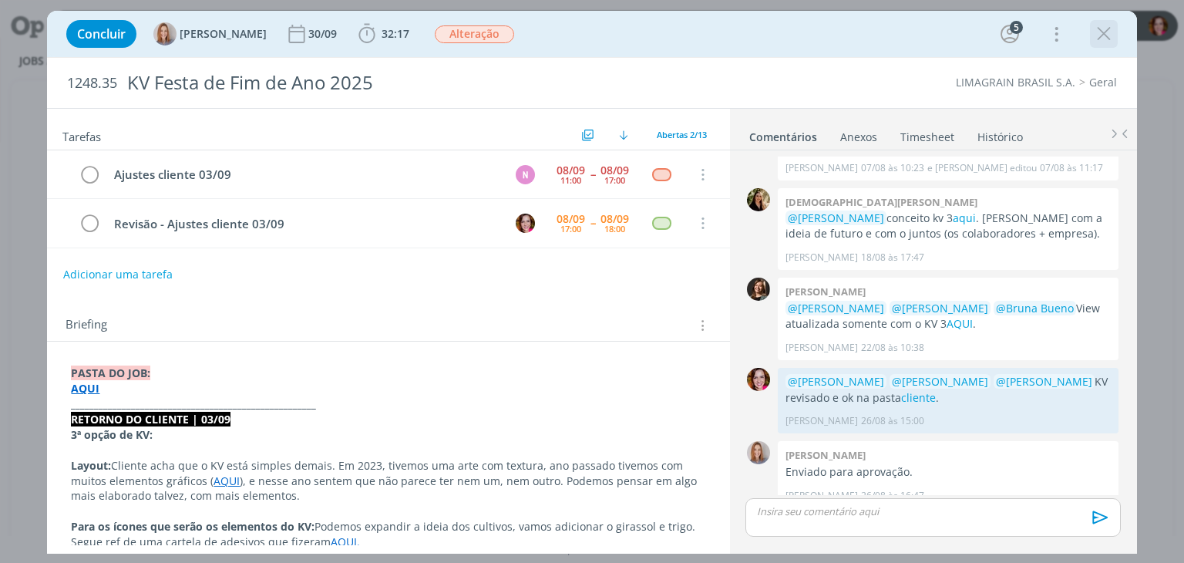
click at [1103, 33] on icon "dialog" at bounding box center [1103, 33] width 23 height 23
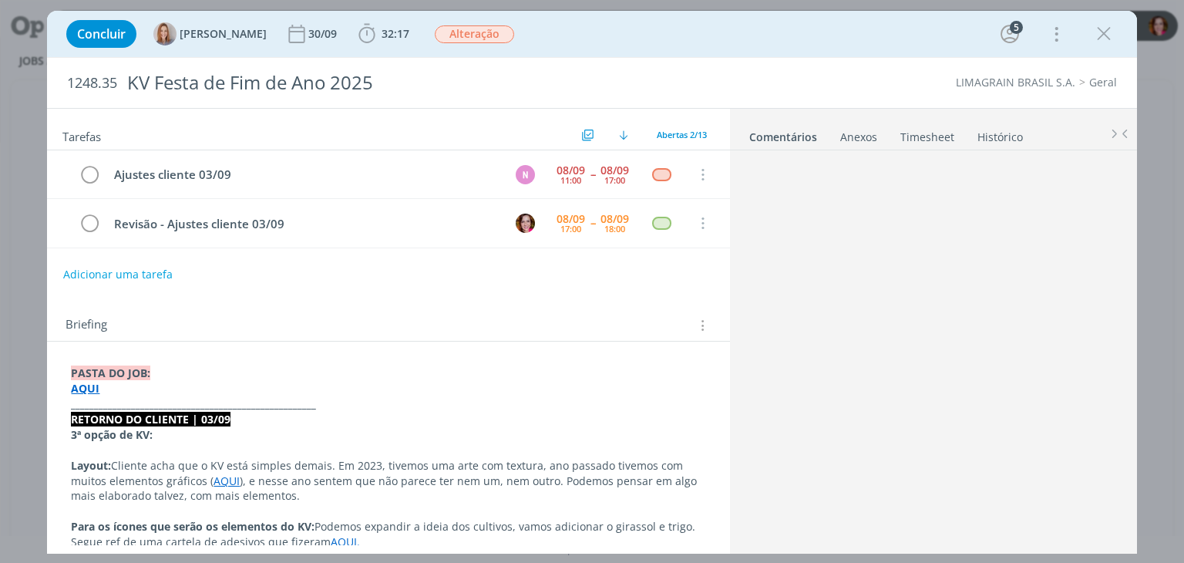
scroll to position [258, 0]
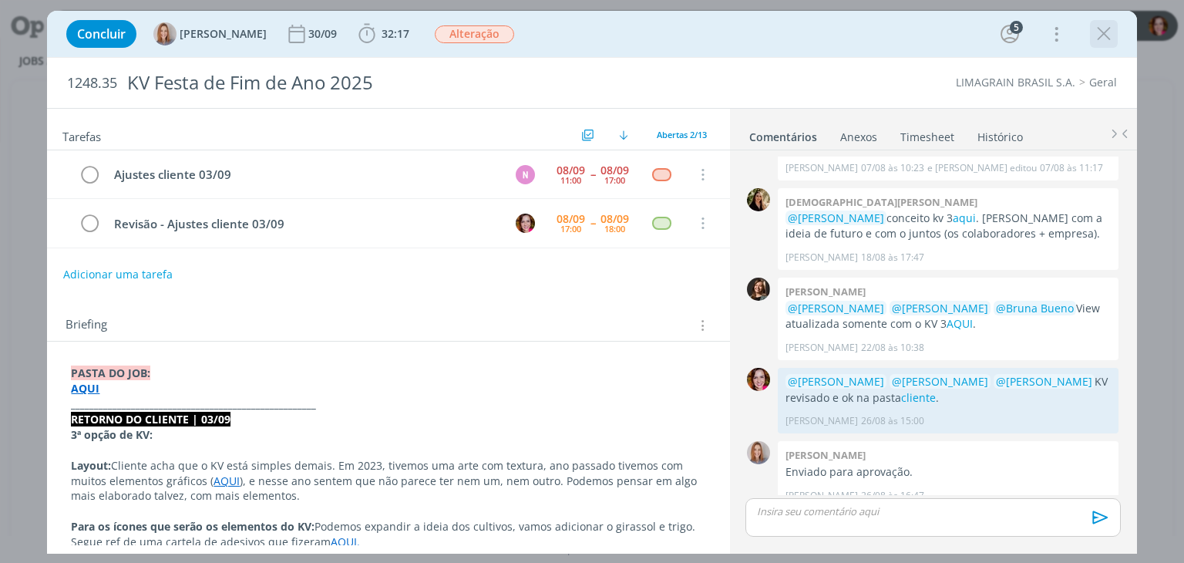
click at [1110, 29] on icon "dialog" at bounding box center [1103, 33] width 23 height 23
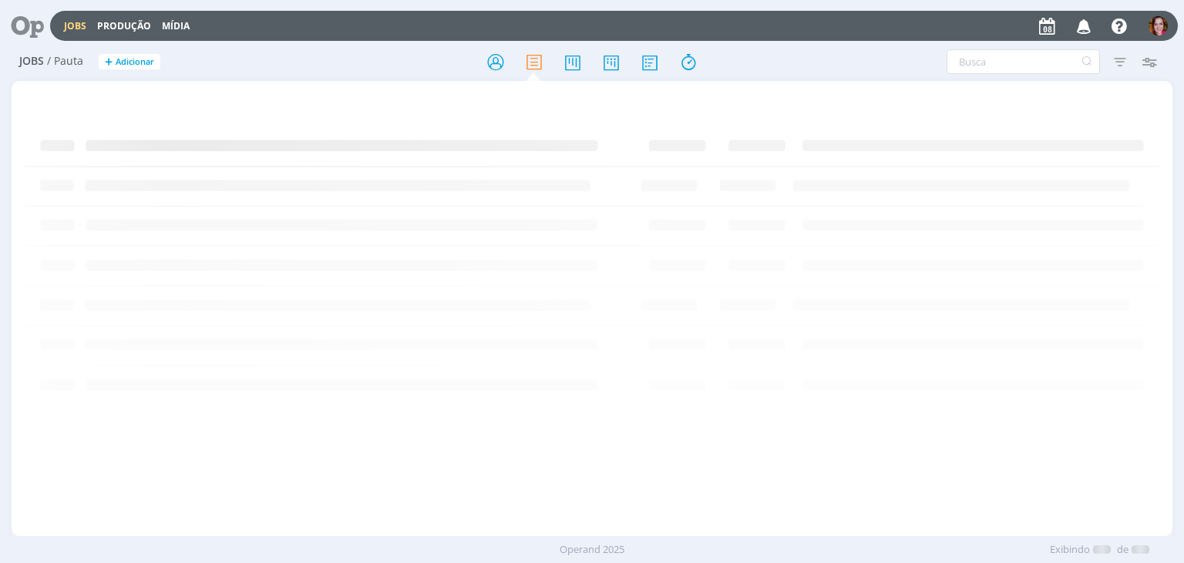
click at [28, 27] on icon at bounding box center [22, 26] width 32 height 30
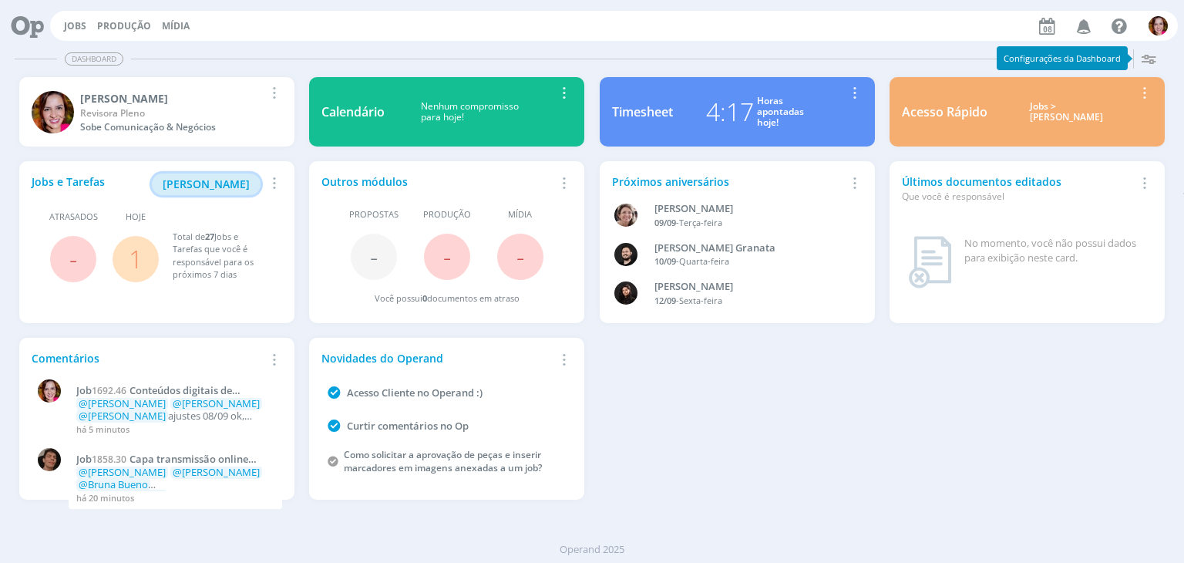
click at [210, 186] on span "[PERSON_NAME]" at bounding box center [206, 183] width 87 height 15
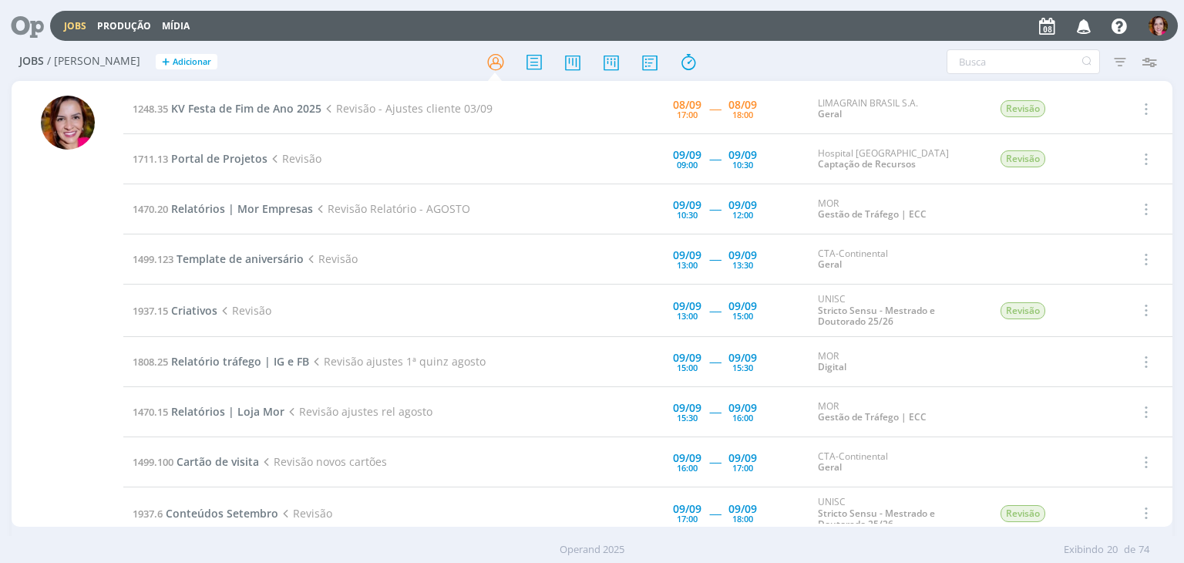
click at [56, 338] on div at bounding box center [68, 311] width 54 height 431
click at [235, 158] on span "Portal de Projetos" at bounding box center [219, 158] width 96 height 15
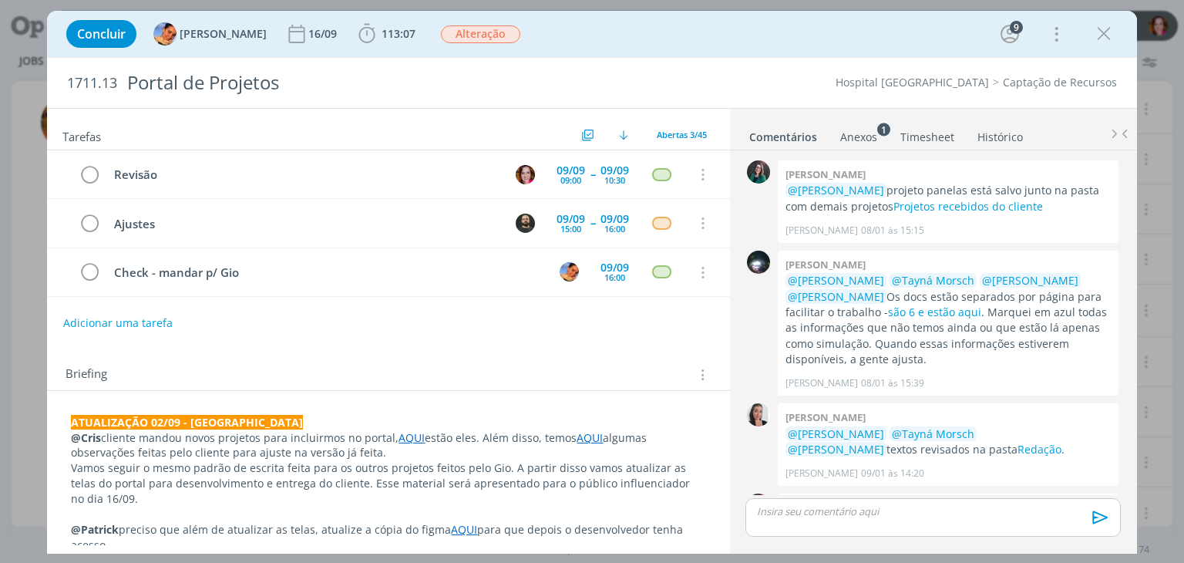
scroll to position [2323, 0]
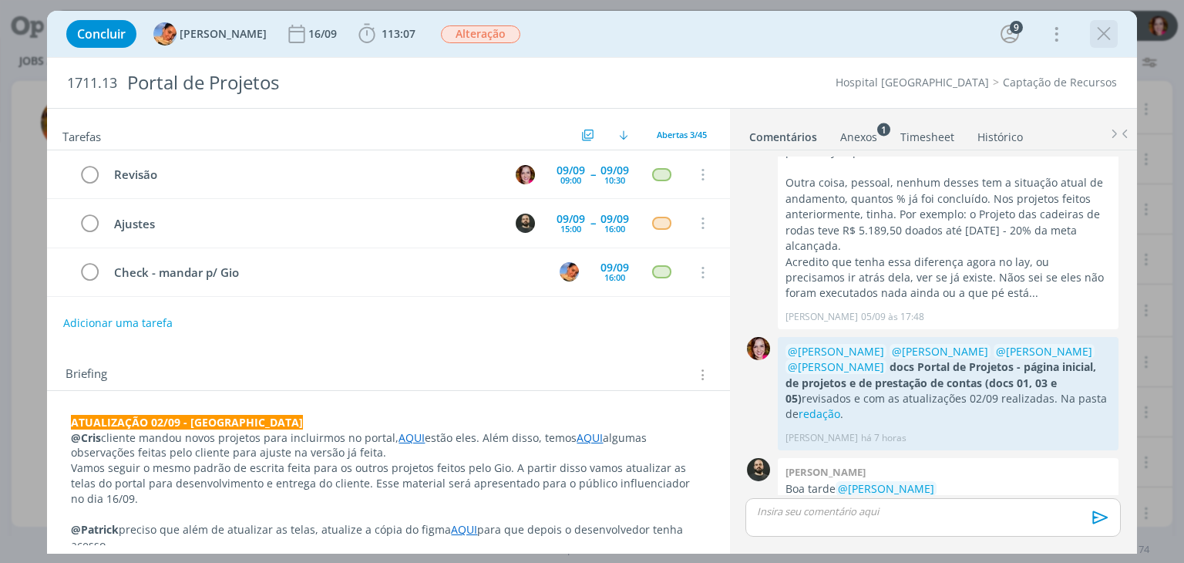
click at [1097, 32] on icon "dialog" at bounding box center [1103, 33] width 23 height 23
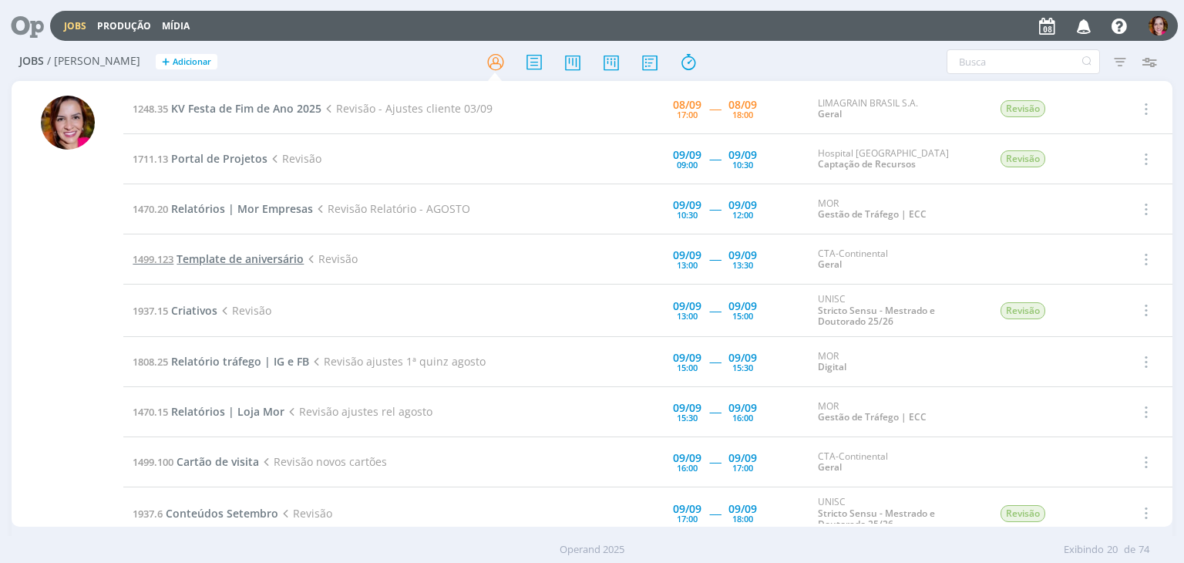
click at [260, 256] on span "Template de aniversário" at bounding box center [239, 258] width 127 height 15
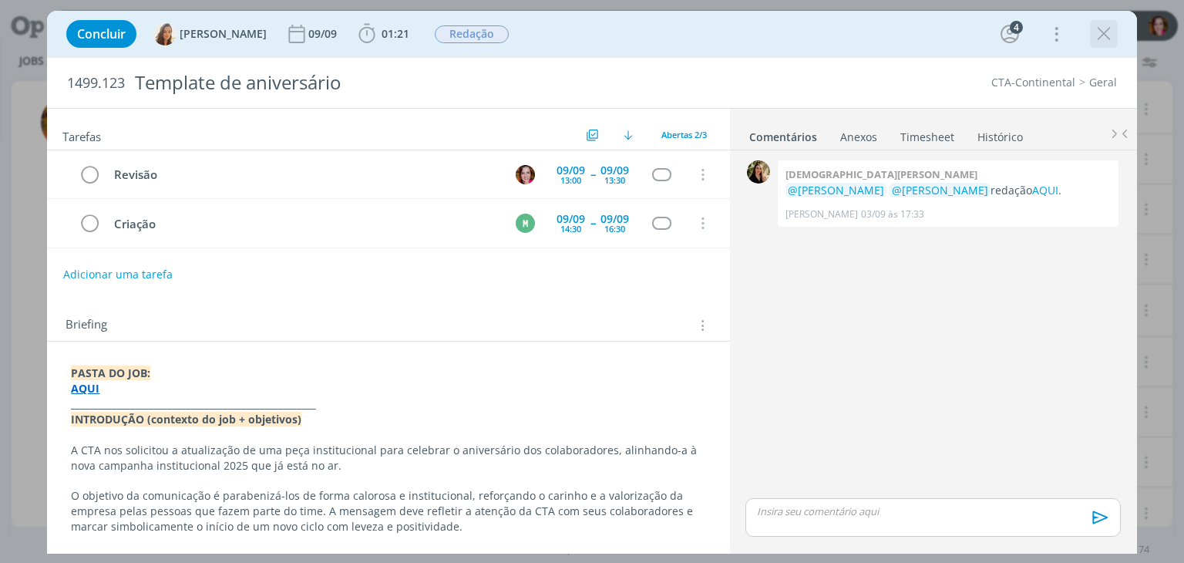
click at [1103, 37] on icon "dialog" at bounding box center [1103, 33] width 23 height 23
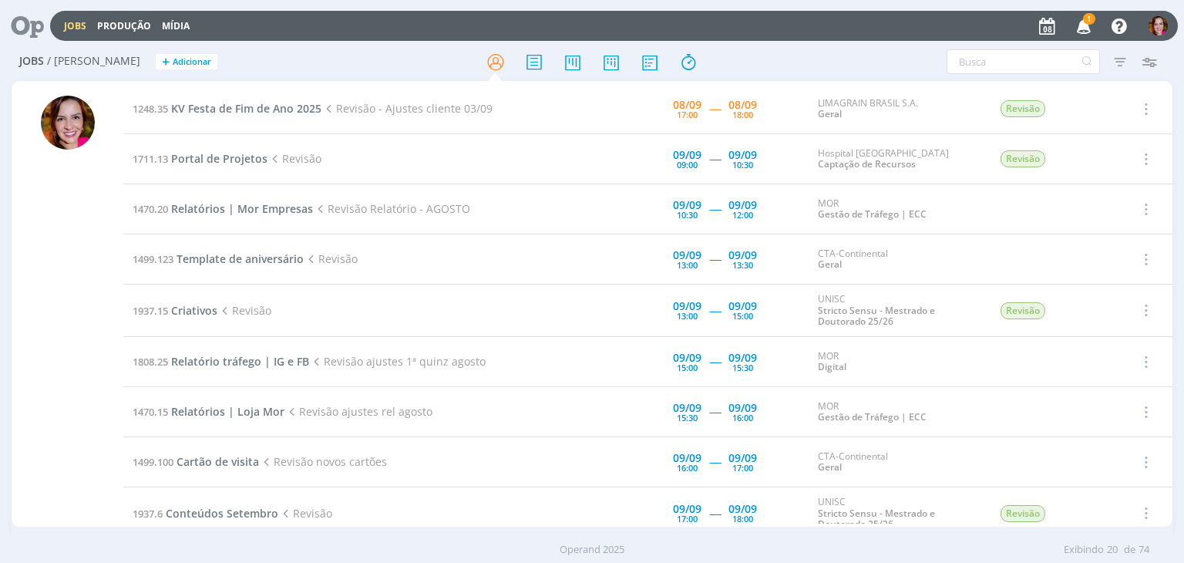
click at [1089, 22] on span "1" at bounding box center [1089, 19] width 12 height 12
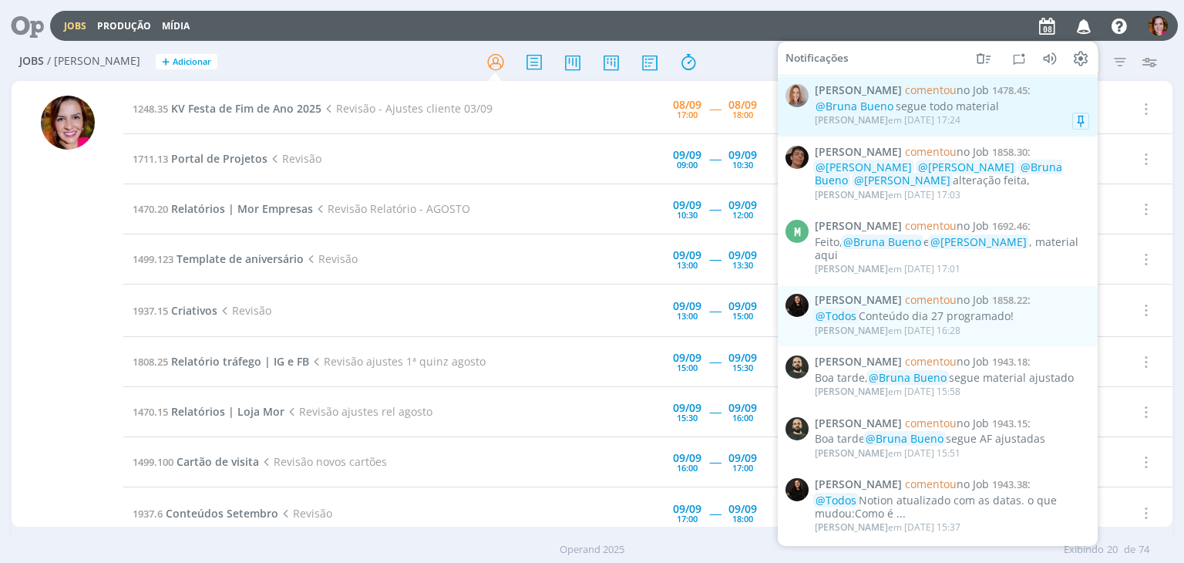
click at [940, 108] on div "@[PERSON_NAME] segue todo material" at bounding box center [952, 106] width 274 height 13
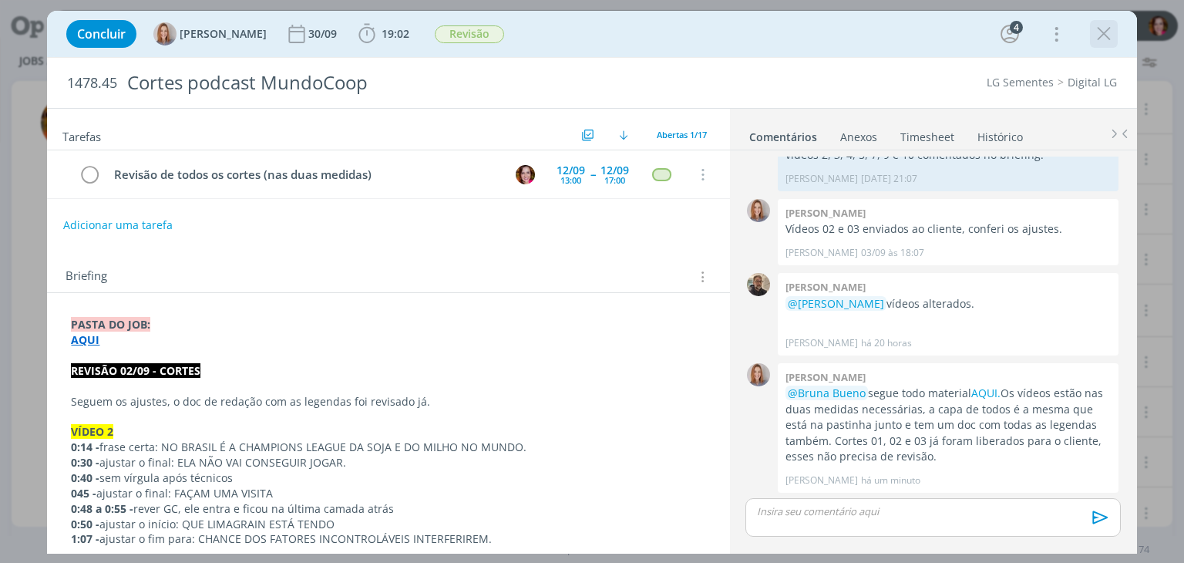
click at [1098, 35] on icon "dialog" at bounding box center [1103, 33] width 23 height 23
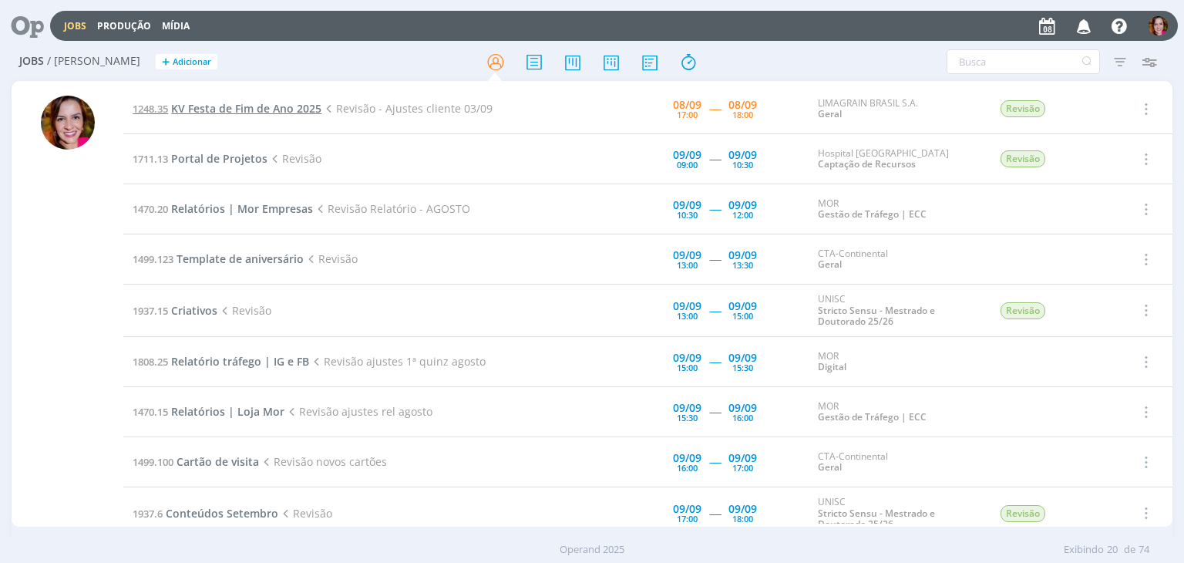
click at [234, 109] on span "KV Festa de Fim de Ano 2025" at bounding box center [246, 108] width 150 height 15
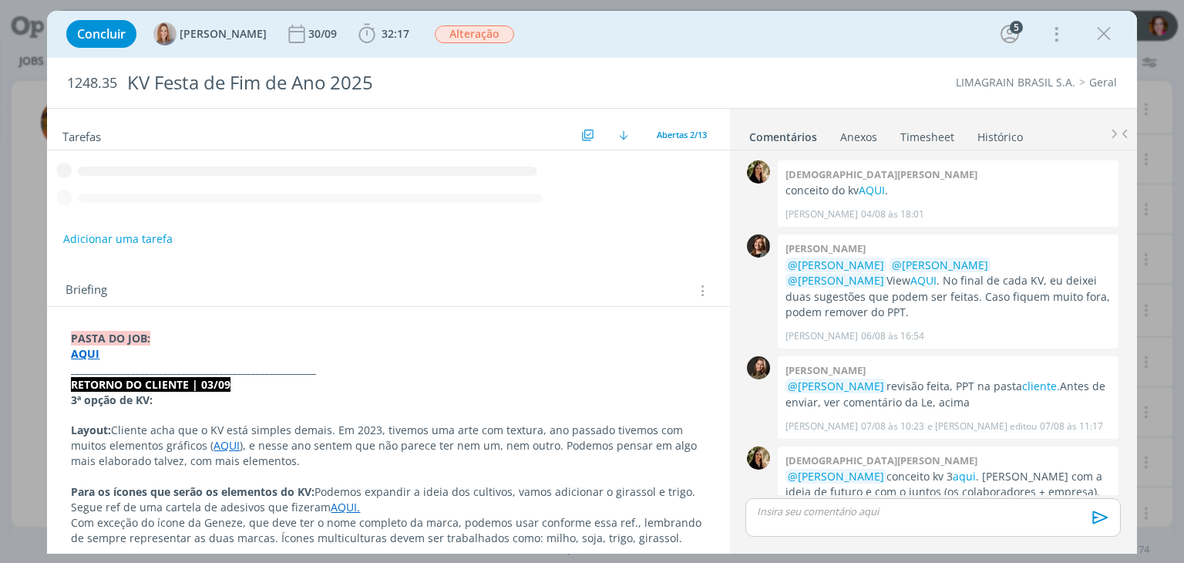
scroll to position [258, 0]
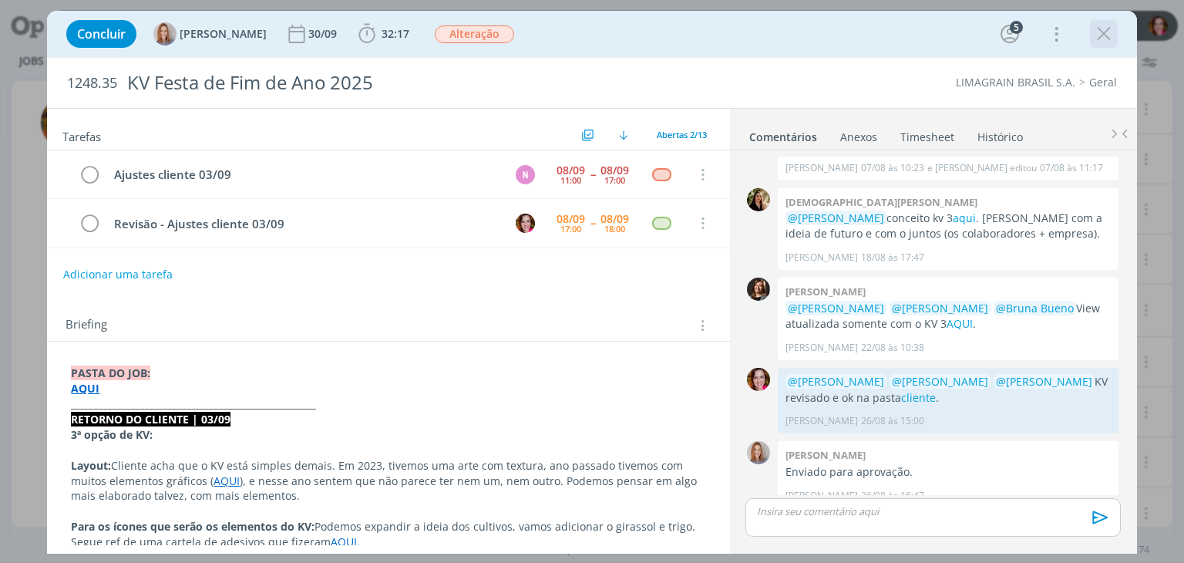
click at [1101, 35] on icon "dialog" at bounding box center [1103, 33] width 23 height 23
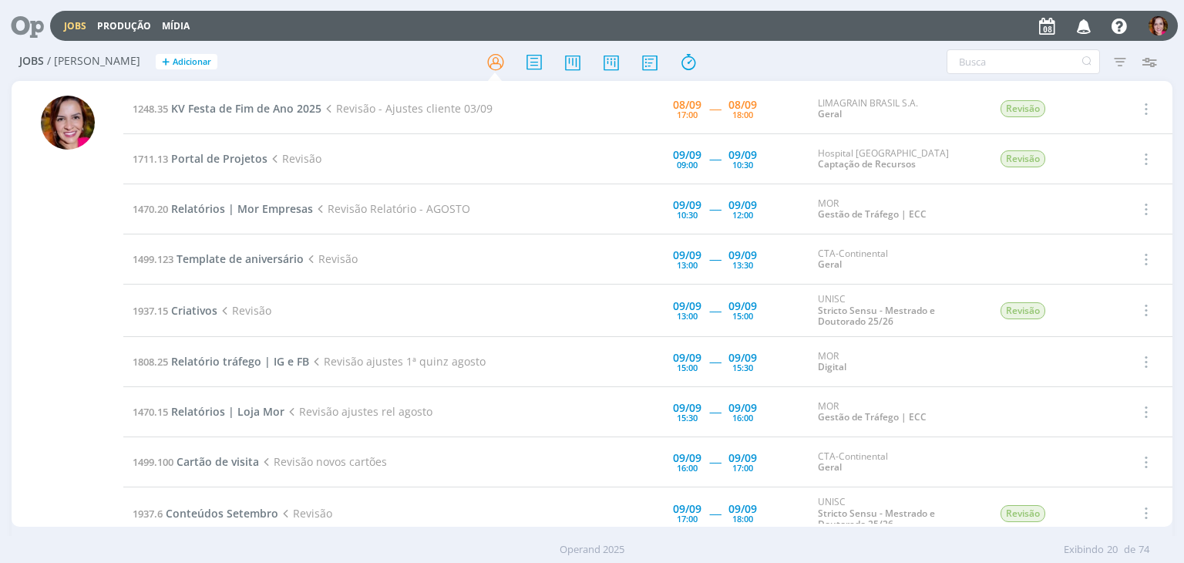
click at [55, 219] on div at bounding box center [68, 311] width 54 height 431
